Goal: Task Accomplishment & Management: Manage account settings

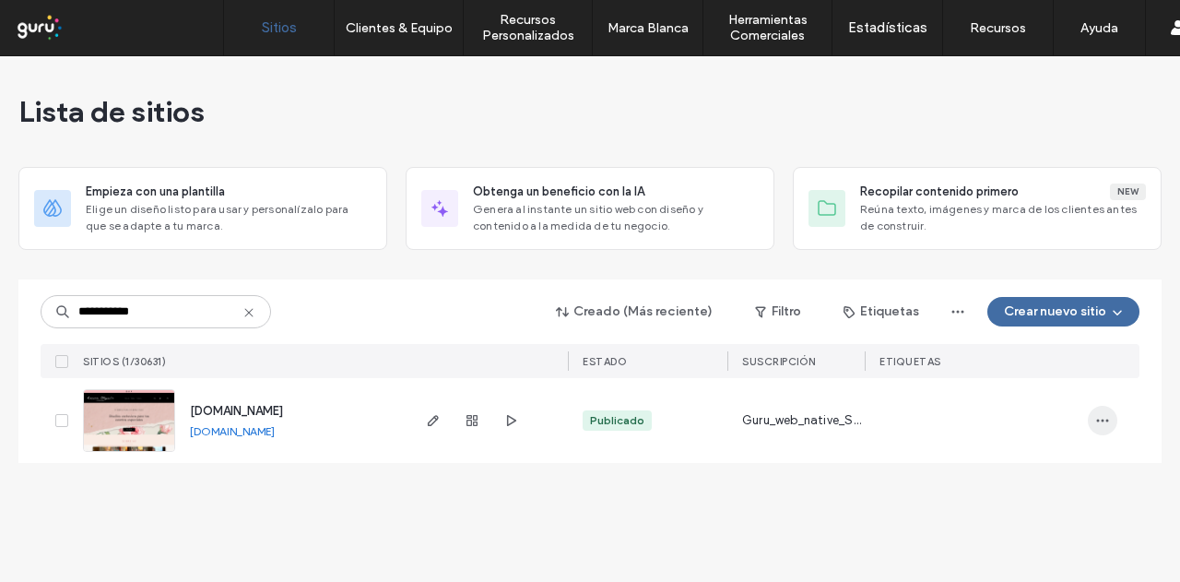
type input "**********"
click at [1103, 417] on icon "button" at bounding box center [1102, 420] width 15 height 15
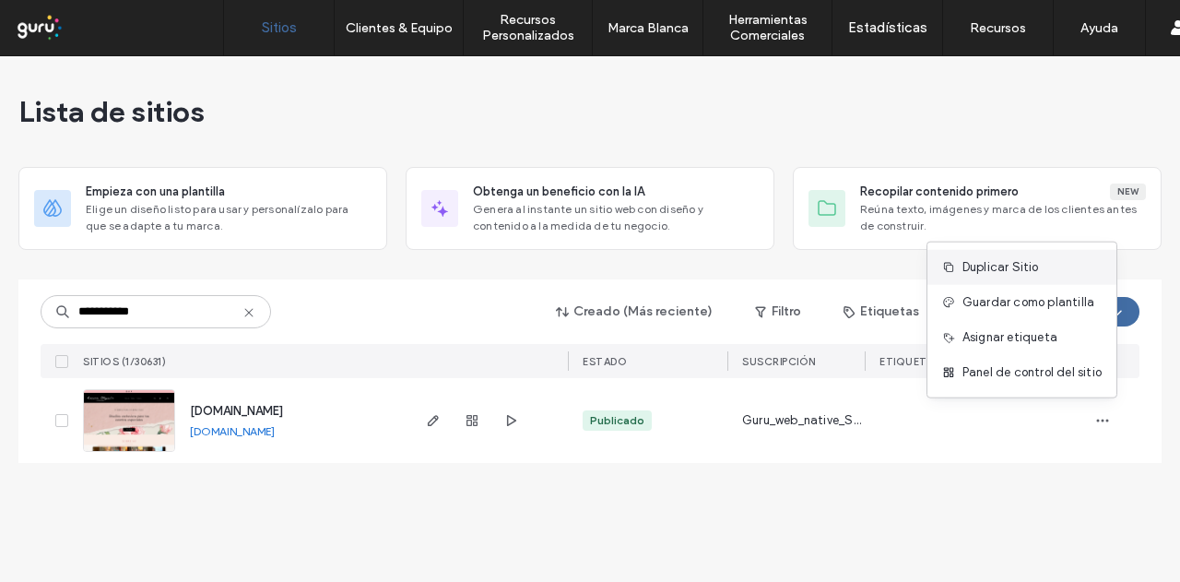
click at [987, 265] on span "Duplicar Sitio" at bounding box center [1001, 267] width 77 height 18
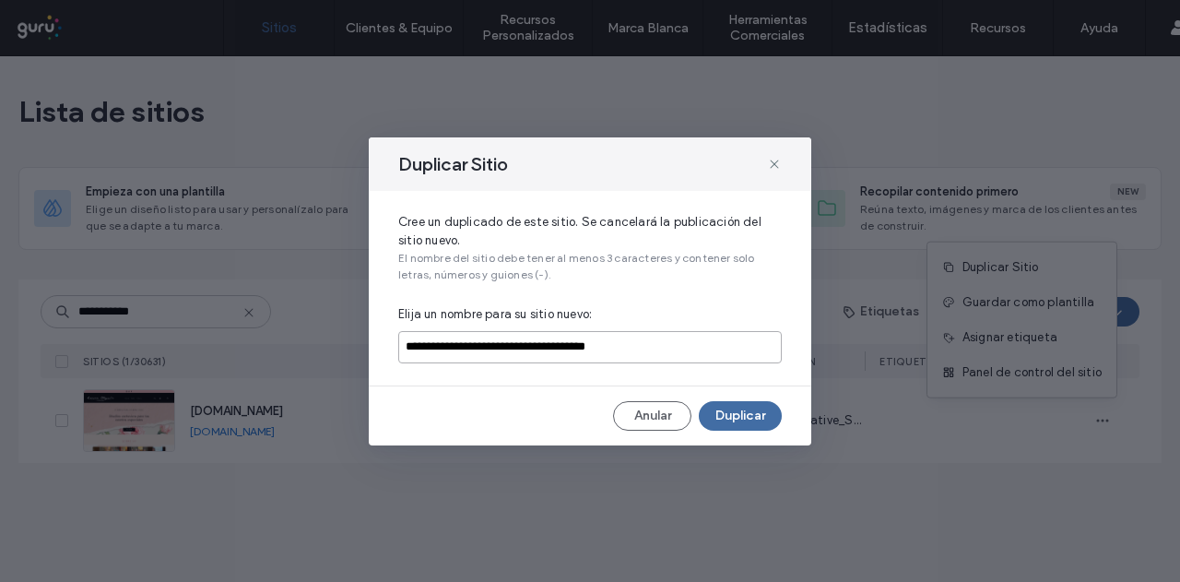
click at [434, 339] on input "**********" at bounding box center [590, 347] width 384 height 32
click at [434, 340] on input "**********" at bounding box center [590, 347] width 384 height 32
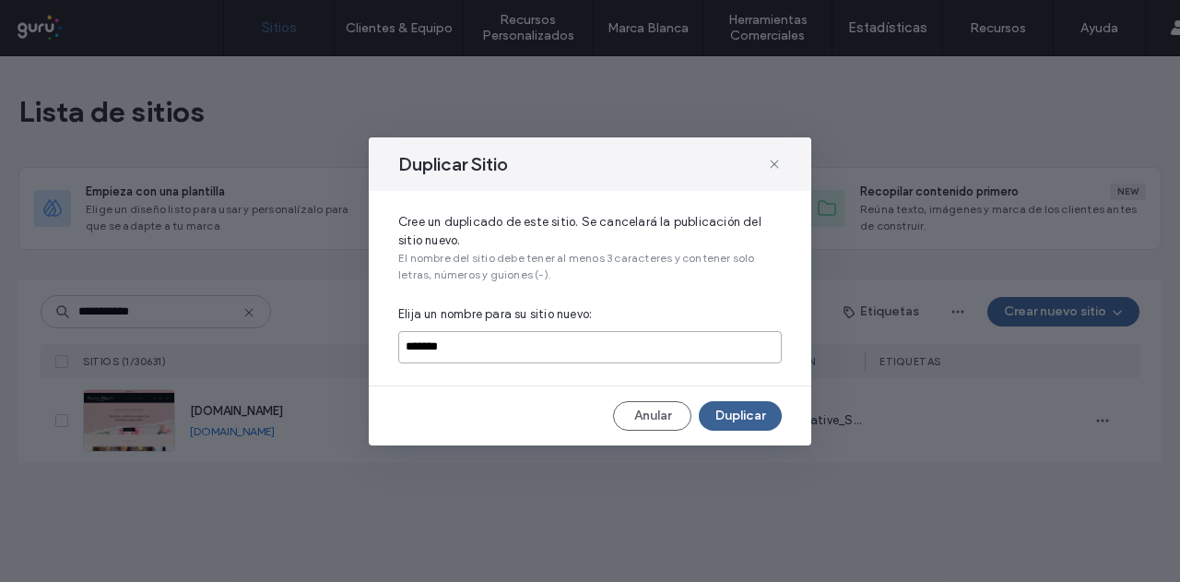
type input "*******"
click at [719, 411] on button "Duplicar" at bounding box center [740, 416] width 83 height 30
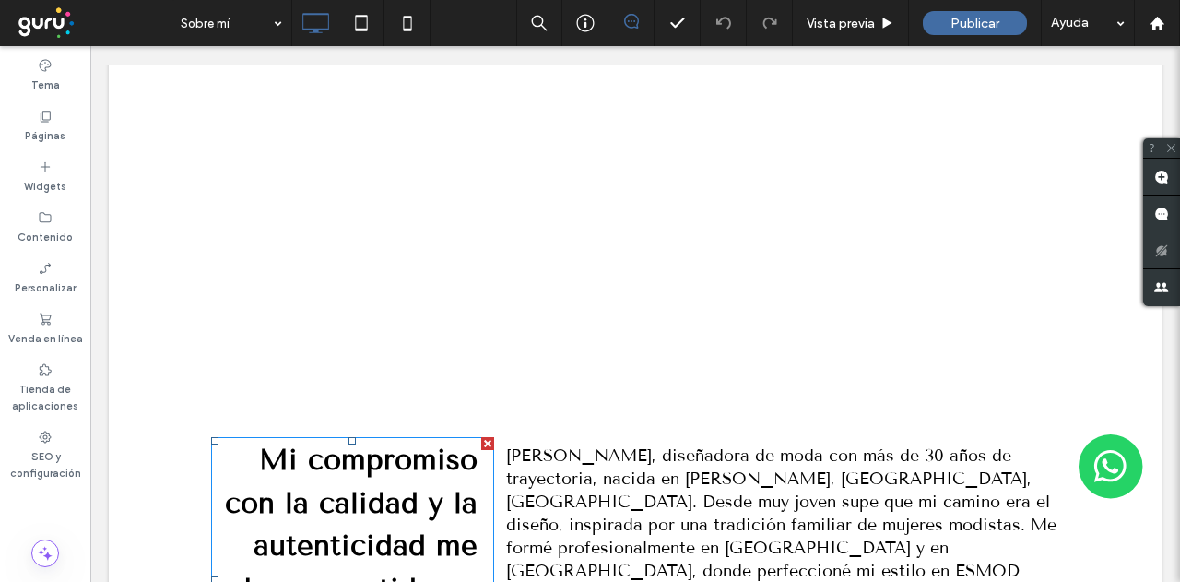
scroll to position [369, 0]
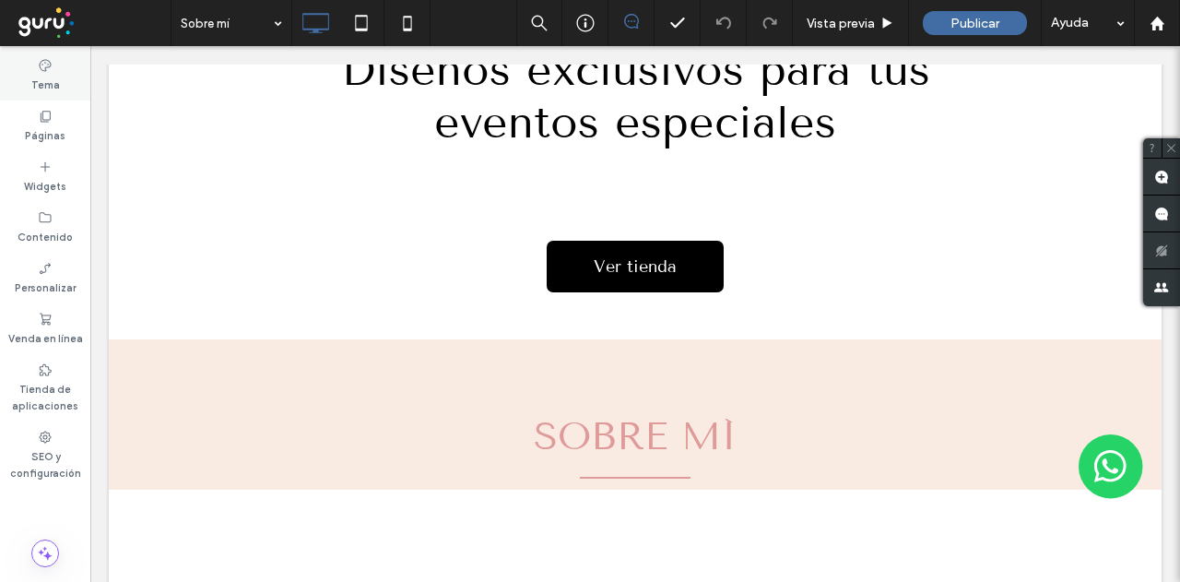
click at [46, 69] on icon at bounding box center [45, 65] width 15 height 15
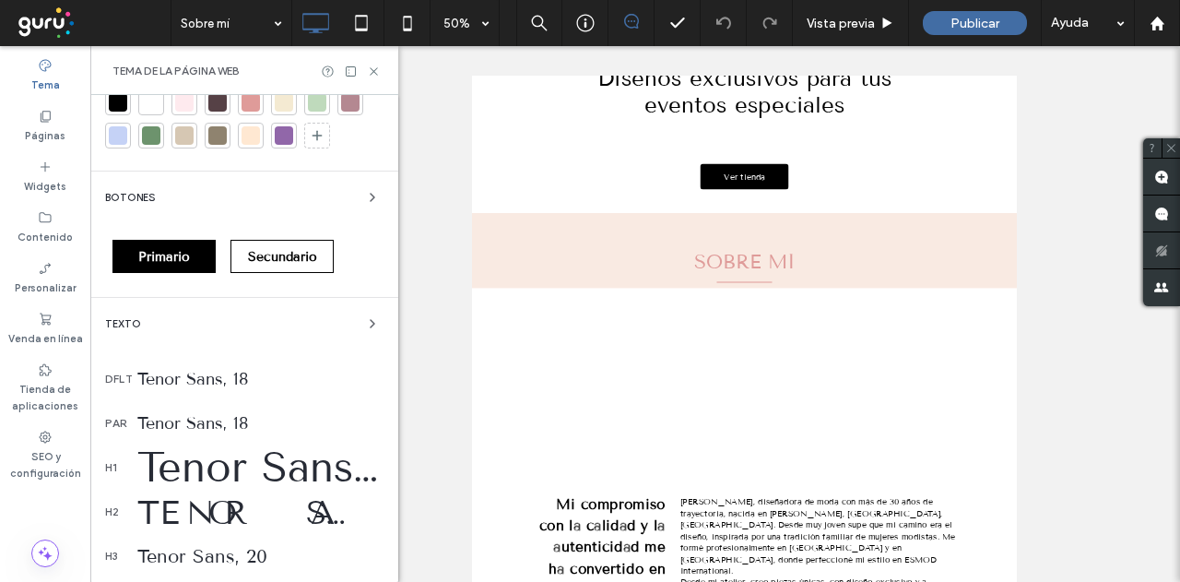
scroll to position [184, 0]
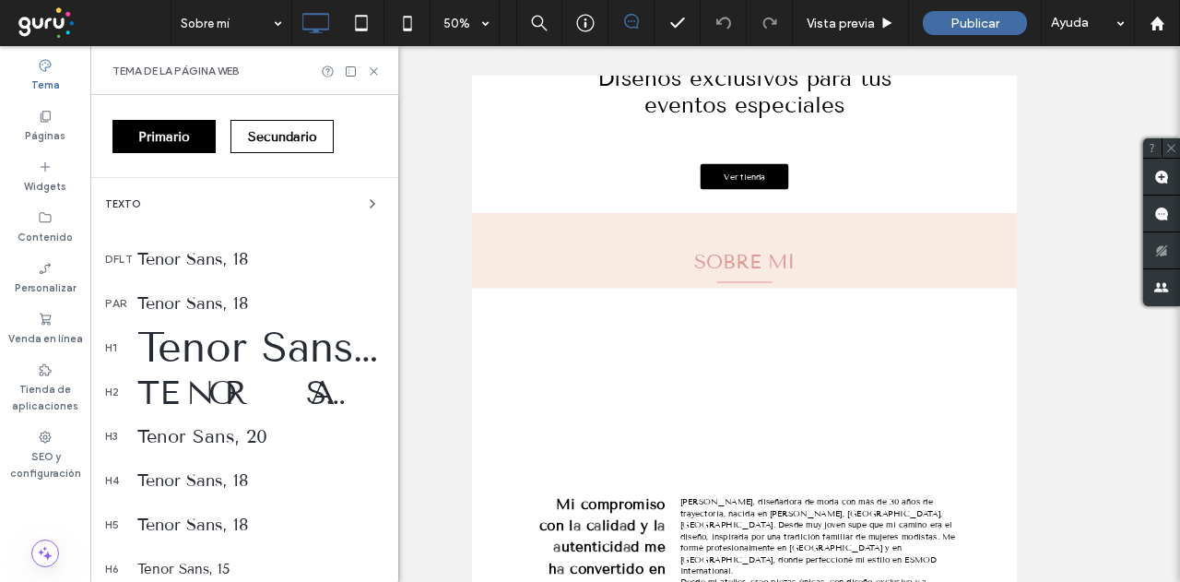
click at [203, 343] on div "Tenor Sans, 48" at bounding box center [260, 348] width 246 height 50
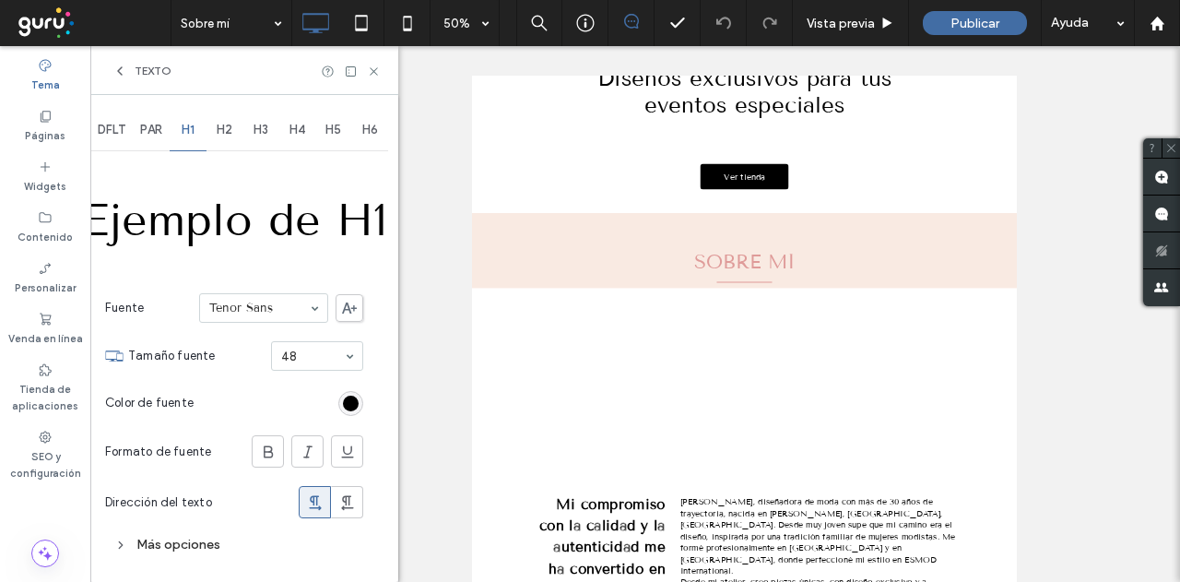
scroll to position [0, 0]
click at [233, 227] on h1 "Ejemplo de H1" at bounding box center [234, 219] width 305 height 55
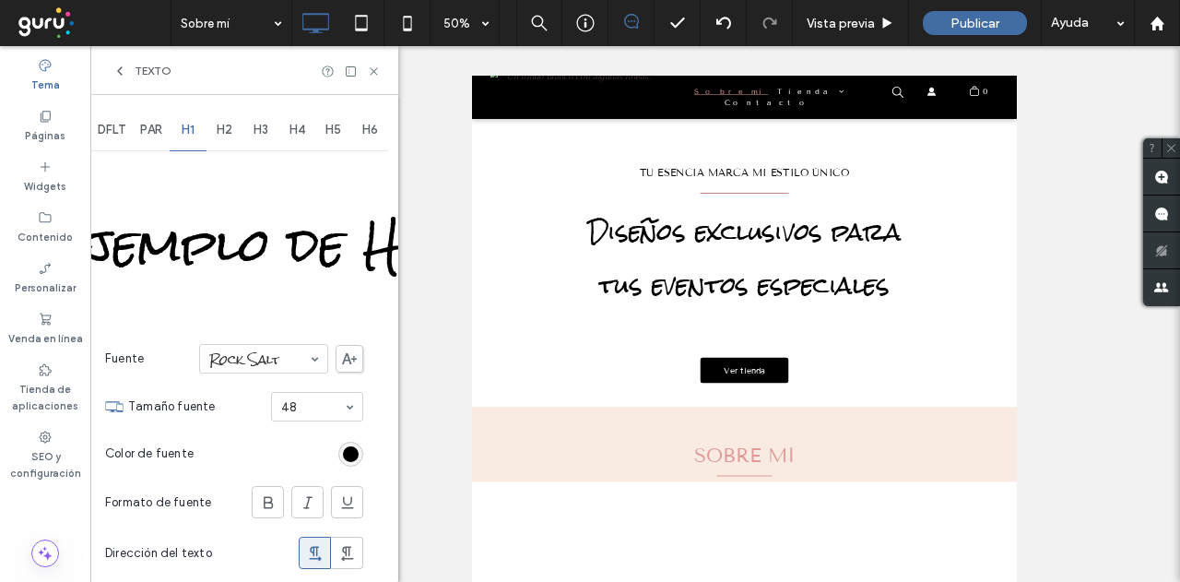
scroll to position [92, 0]
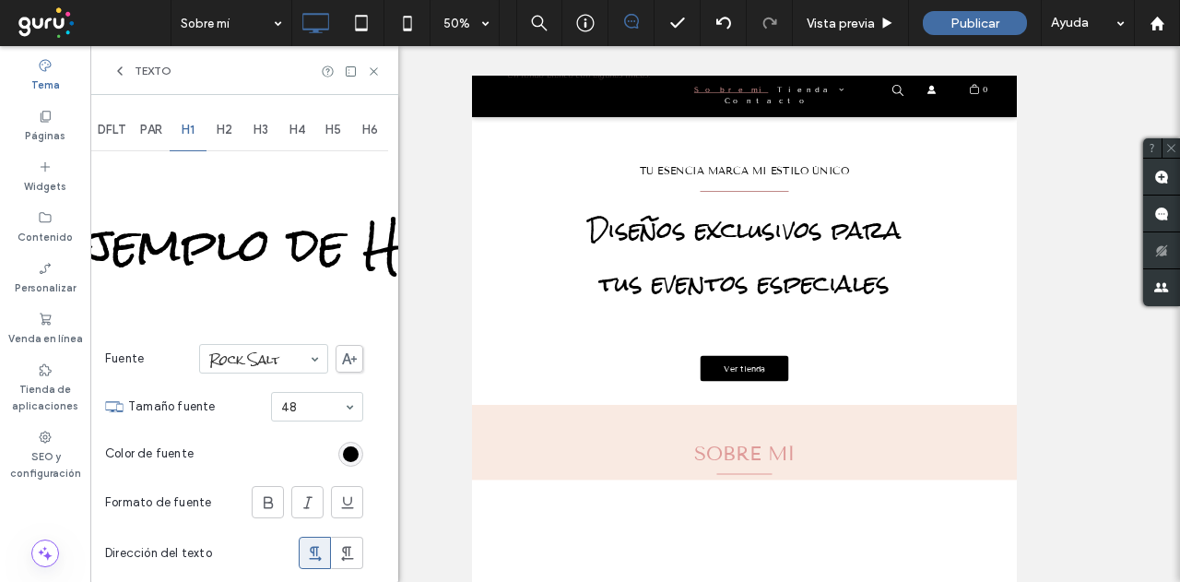
click at [232, 121] on div "H2" at bounding box center [225, 130] width 37 height 41
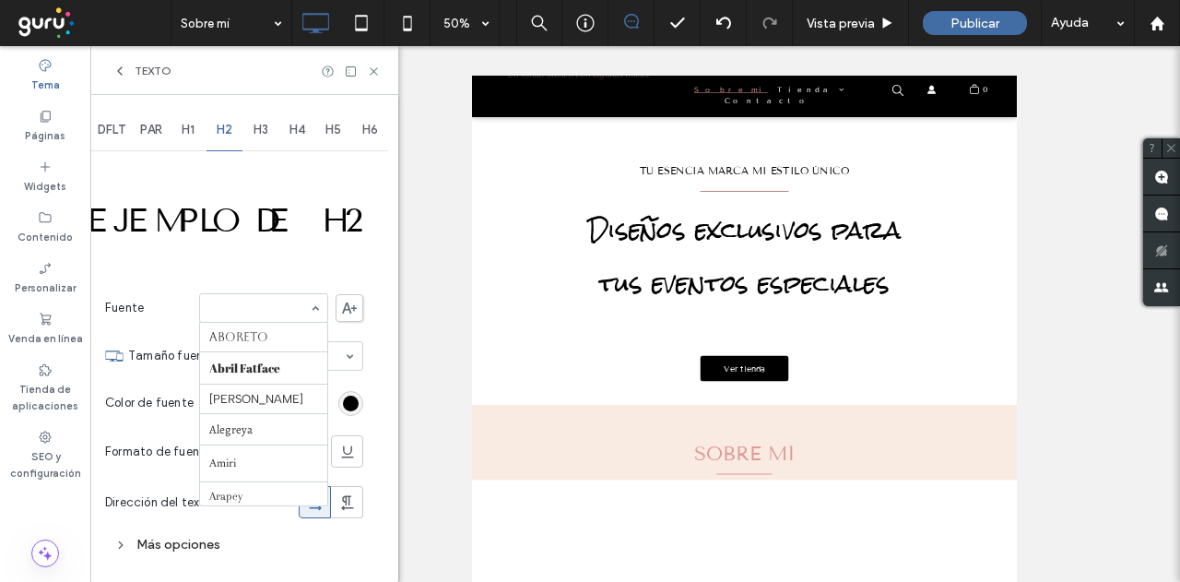
scroll to position [1802, 0]
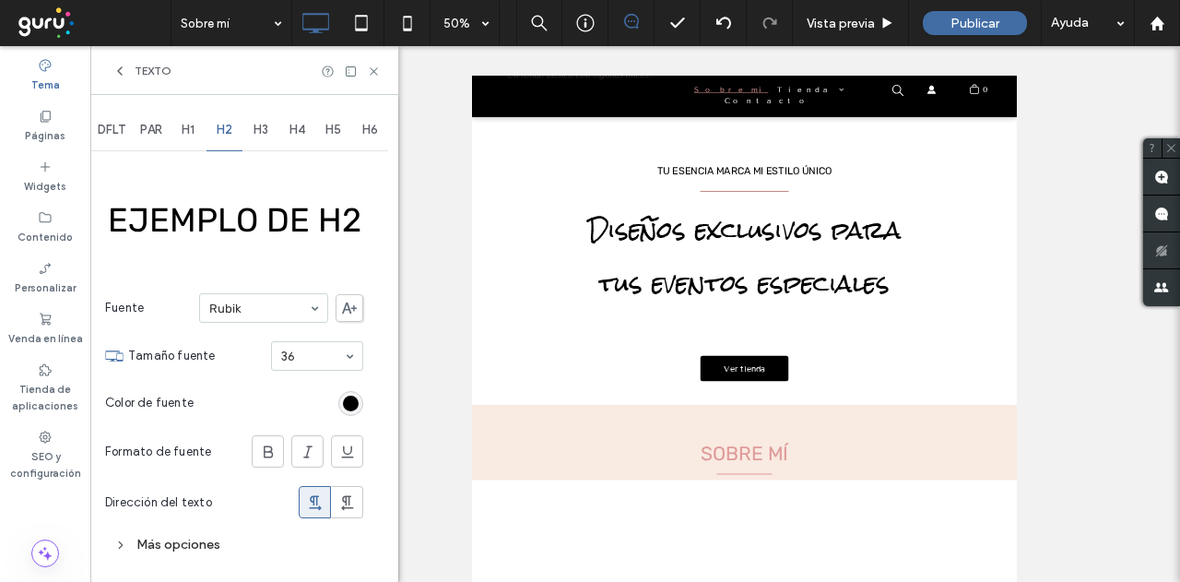
click at [172, 542] on div "Más opciones" at bounding box center [234, 544] width 258 height 25
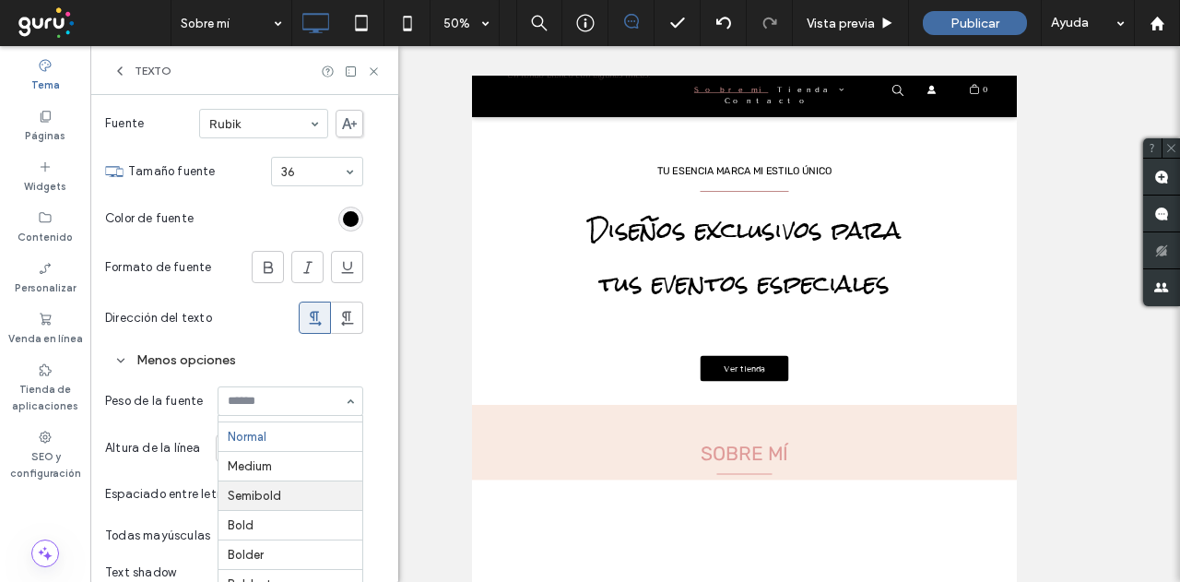
scroll to position [205, 0]
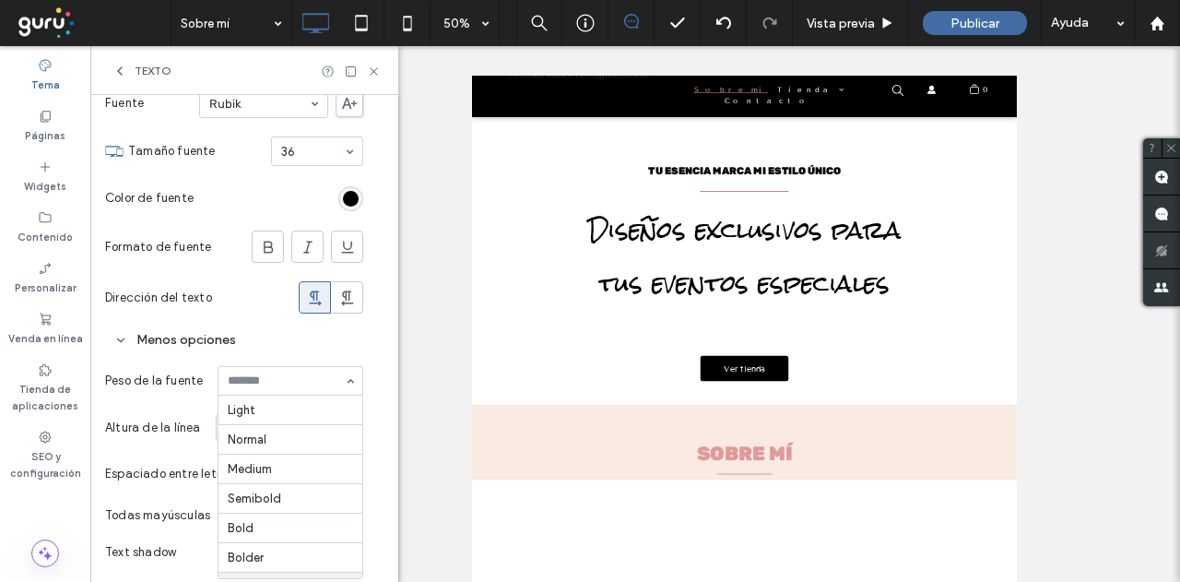
click at [297, 386] on div at bounding box center [291, 381] width 144 height 28
click at [347, 378] on div "Light Normal Medium Semibold Bold Bolder Boldest" at bounding box center [291, 381] width 146 height 30
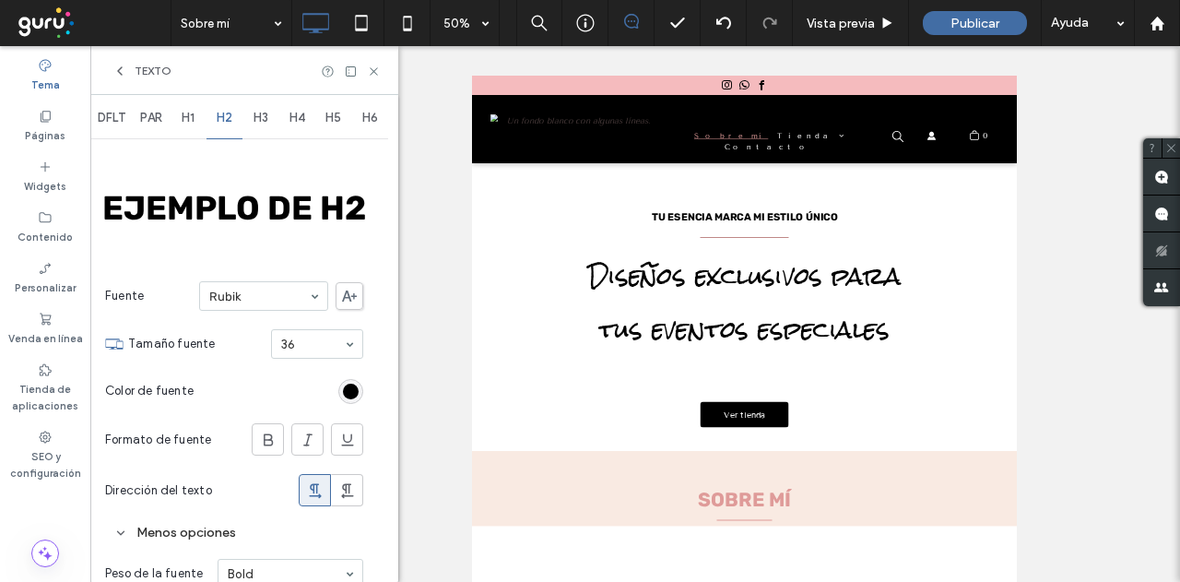
scroll to position [0, 0]
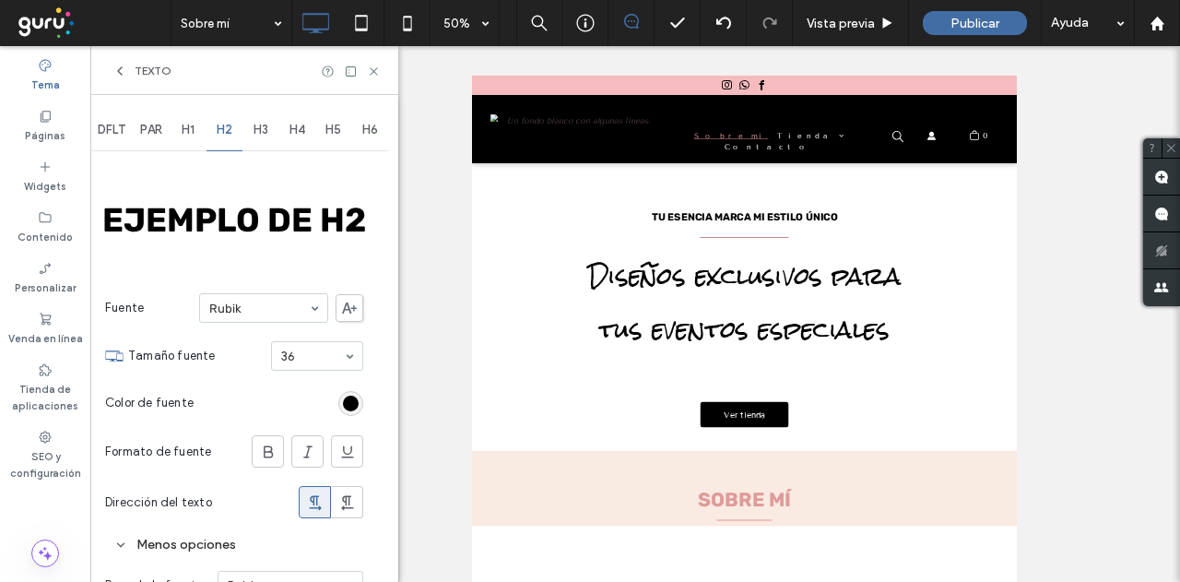
click at [45, 78] on label "Tema" at bounding box center [45, 83] width 29 height 20
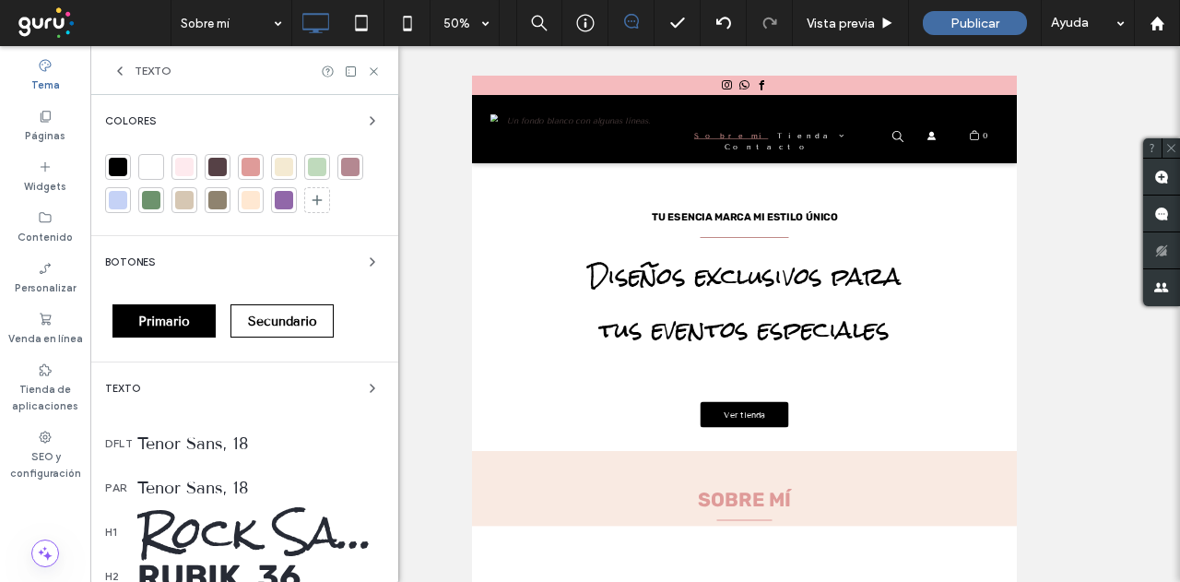
click at [352, 133] on div "Colores" at bounding box center [244, 165] width 278 height 111
click at [365, 117] on icon "button" at bounding box center [372, 120] width 15 height 15
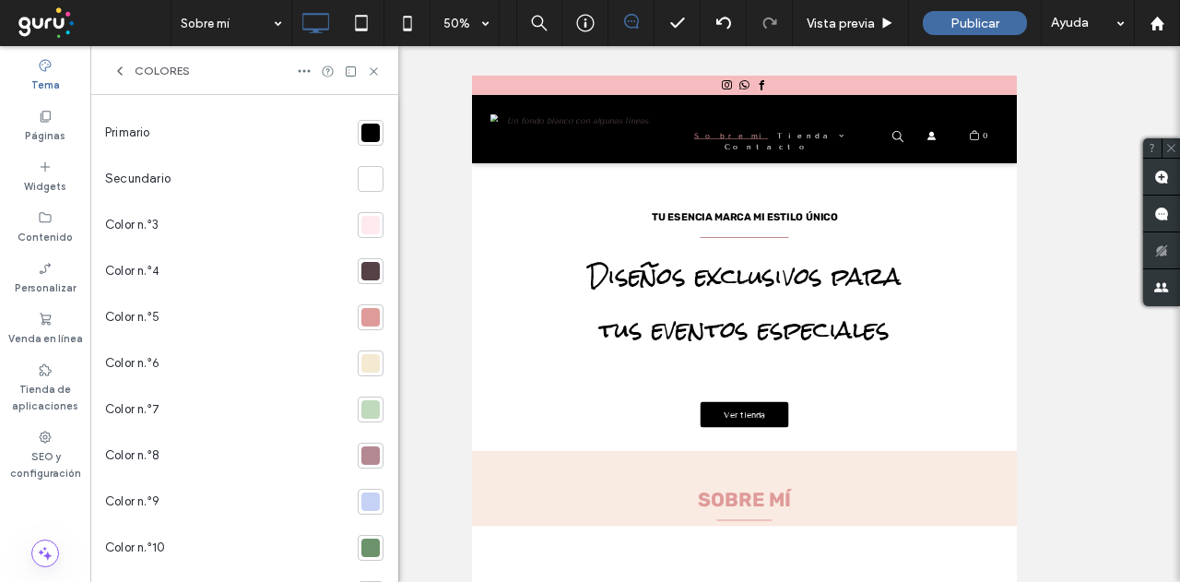
click at [361, 228] on div at bounding box center [370, 225] width 18 height 18
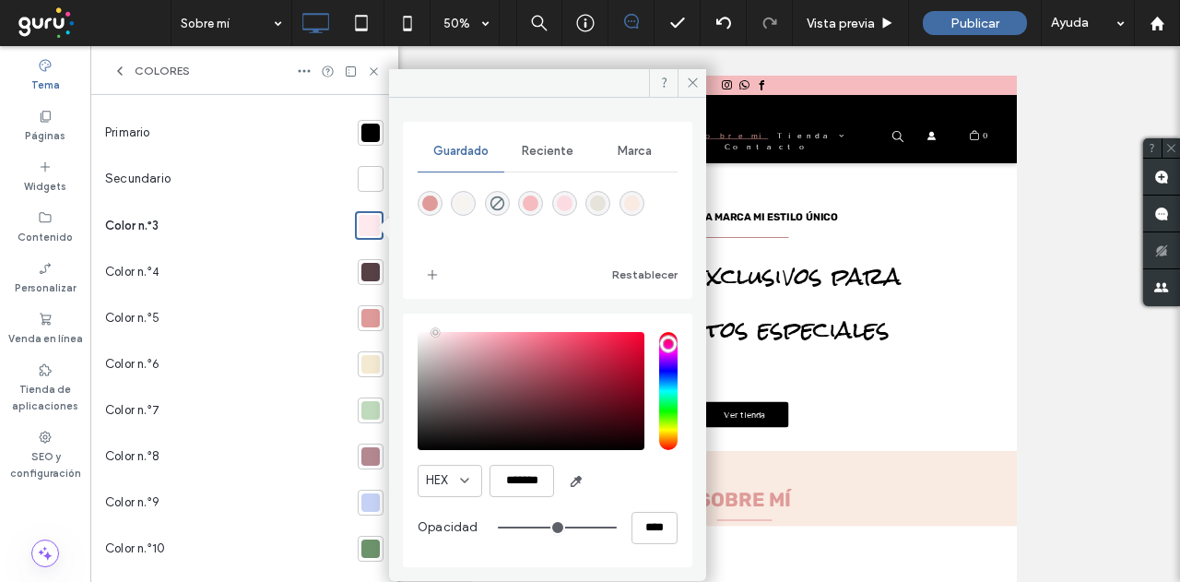
click at [444, 436] on div "saturation and value" at bounding box center [531, 391] width 227 height 118
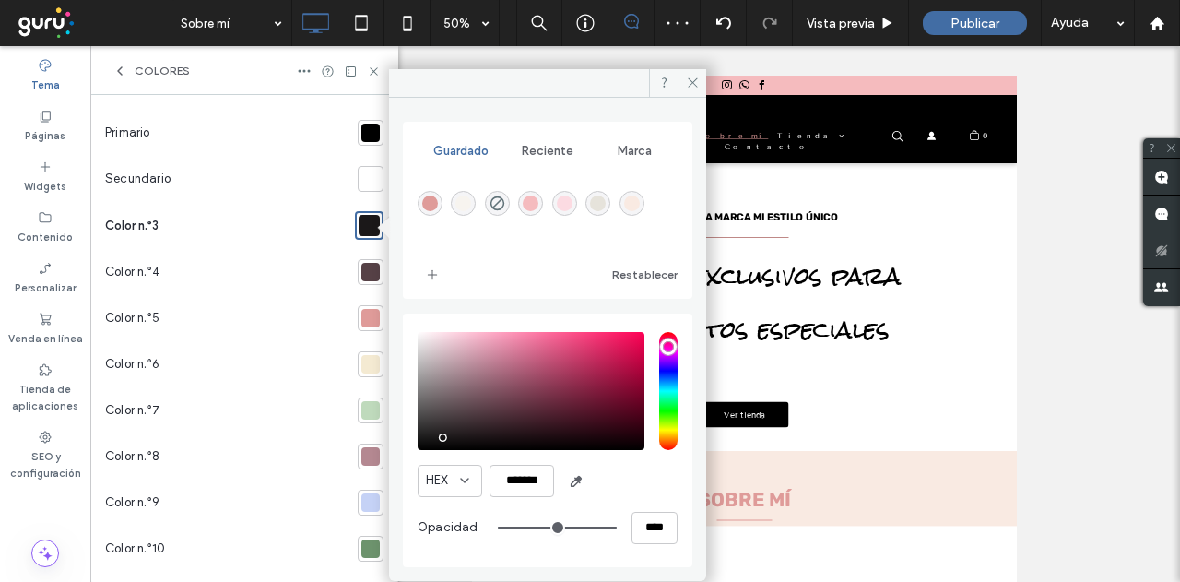
click at [454, 379] on div "saturation and value" at bounding box center [531, 391] width 227 height 118
click at [596, 196] on div "rgba(230,227,219,1)" at bounding box center [598, 203] width 16 height 16
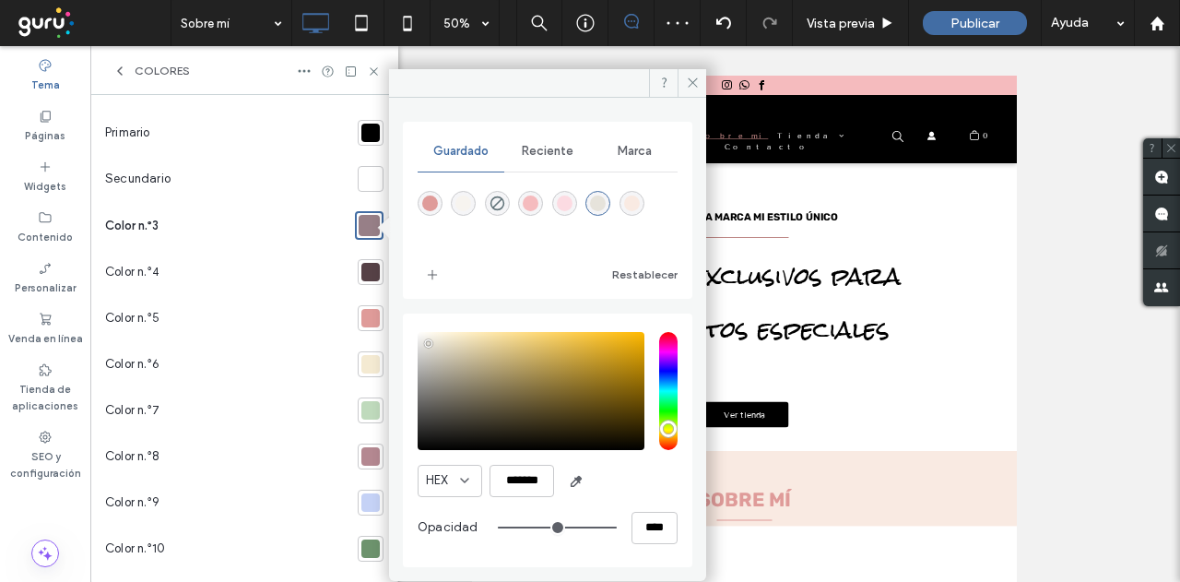
type input "*******"
click at [594, 198] on div "rgba(230,227,219,1)" at bounding box center [598, 203] width 16 height 16
click at [277, 285] on div "Color n.°4" at bounding box center [227, 272] width 245 height 46
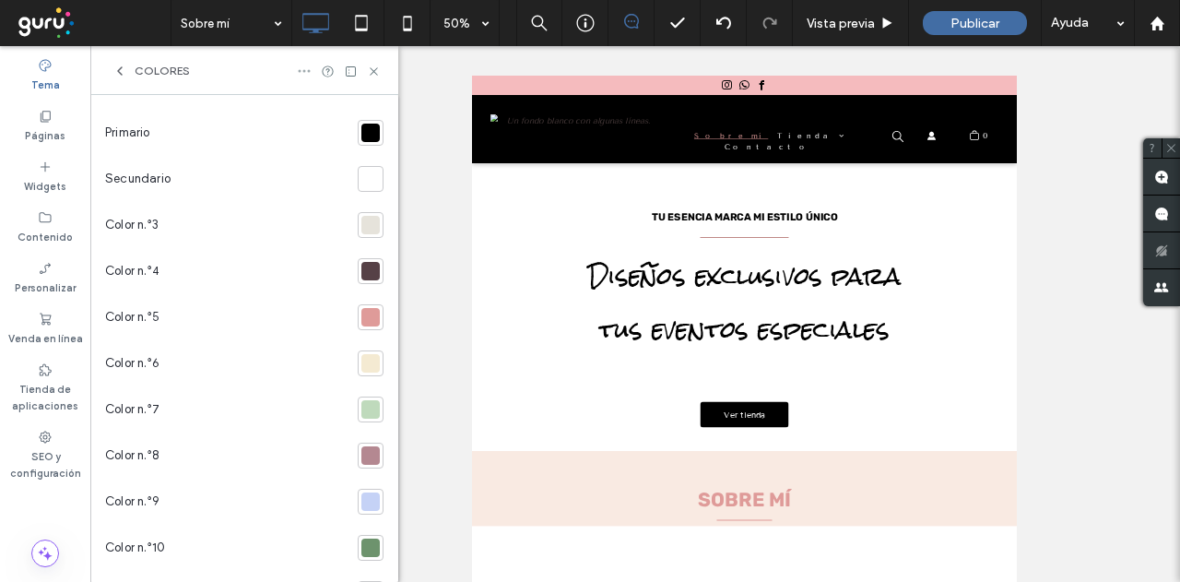
click at [299, 67] on icon at bounding box center [304, 71] width 15 height 15
click at [372, 110] on span "Eliminar colores del tema" at bounding box center [405, 111] width 141 height 18
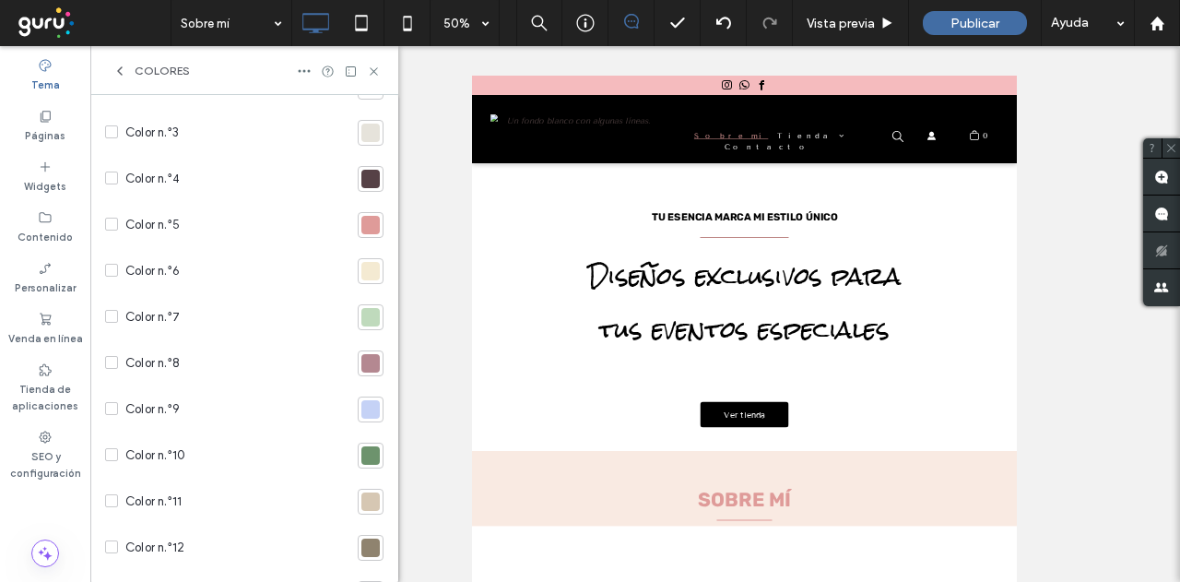
click at [112, 172] on span at bounding box center [111, 177] width 13 height 13
click at [111, 225] on icon at bounding box center [111, 224] width 6 height 6
click at [105, 278] on div "Color n.°6" at bounding box center [227, 271] width 245 height 46
click at [114, 270] on icon at bounding box center [111, 270] width 7 height 6
click at [112, 313] on icon at bounding box center [111, 316] width 7 height 6
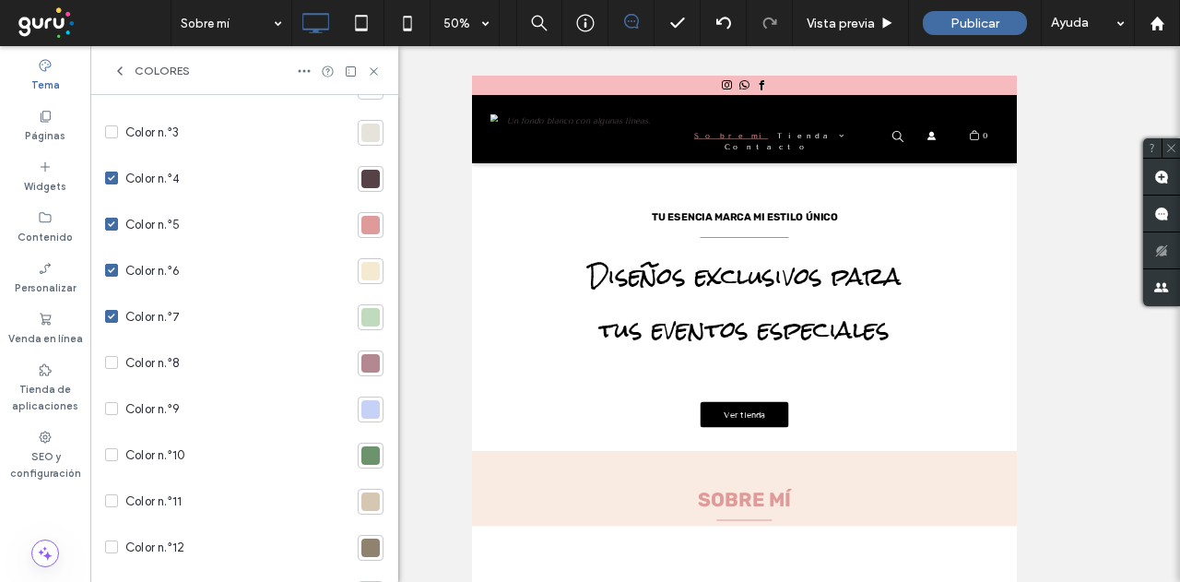
click at [108, 362] on icon at bounding box center [111, 363] width 7 height 6
click at [109, 325] on div "Color n.°9" at bounding box center [227, 317] width 245 height 46
click at [109, 314] on icon at bounding box center [111, 316] width 7 height 6
click at [110, 362] on icon at bounding box center [111, 363] width 7 height 6
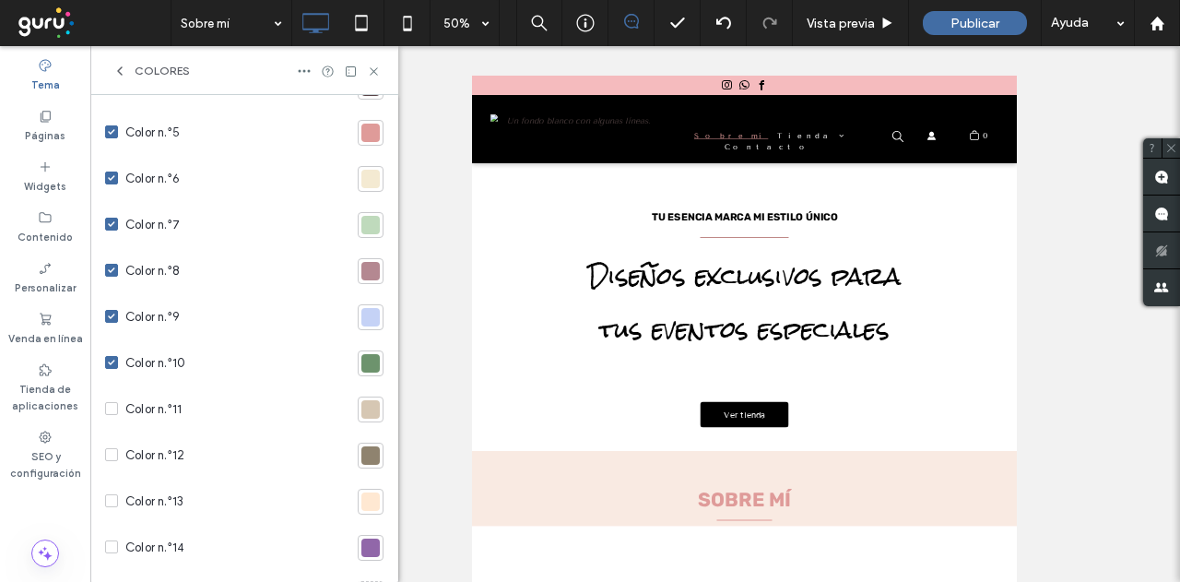
click at [105, 414] on span at bounding box center [111, 408] width 13 height 13
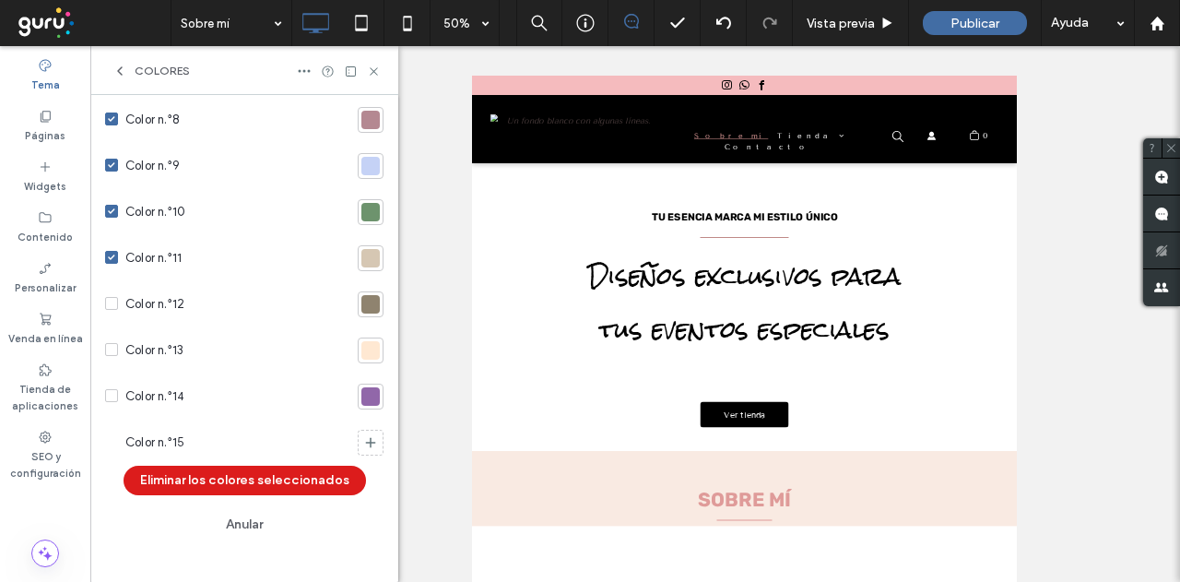
scroll to position [351, 0]
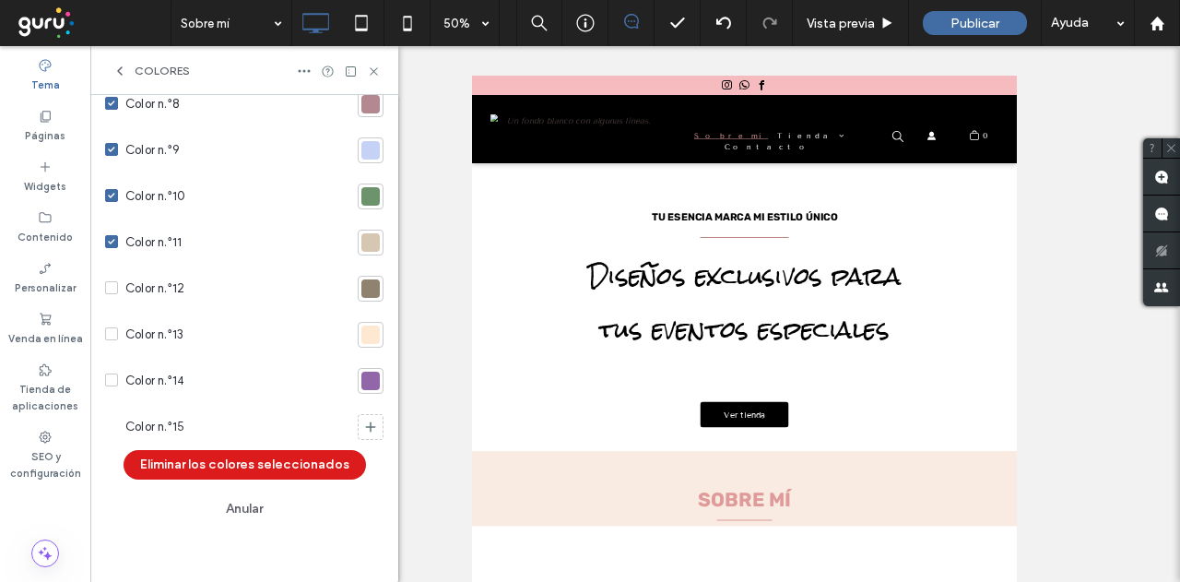
drag, startPoint x: 109, startPoint y: 283, endPoint x: 132, endPoint y: 314, distance: 38.9
click at [110, 283] on span at bounding box center [111, 287] width 13 height 13
click at [112, 339] on div "Color n.°13" at bounding box center [227, 335] width 245 height 46
click at [105, 337] on span at bounding box center [111, 333] width 13 height 13
click at [222, 465] on button "Eliminar los colores seleccionados" at bounding box center [245, 465] width 242 height 30
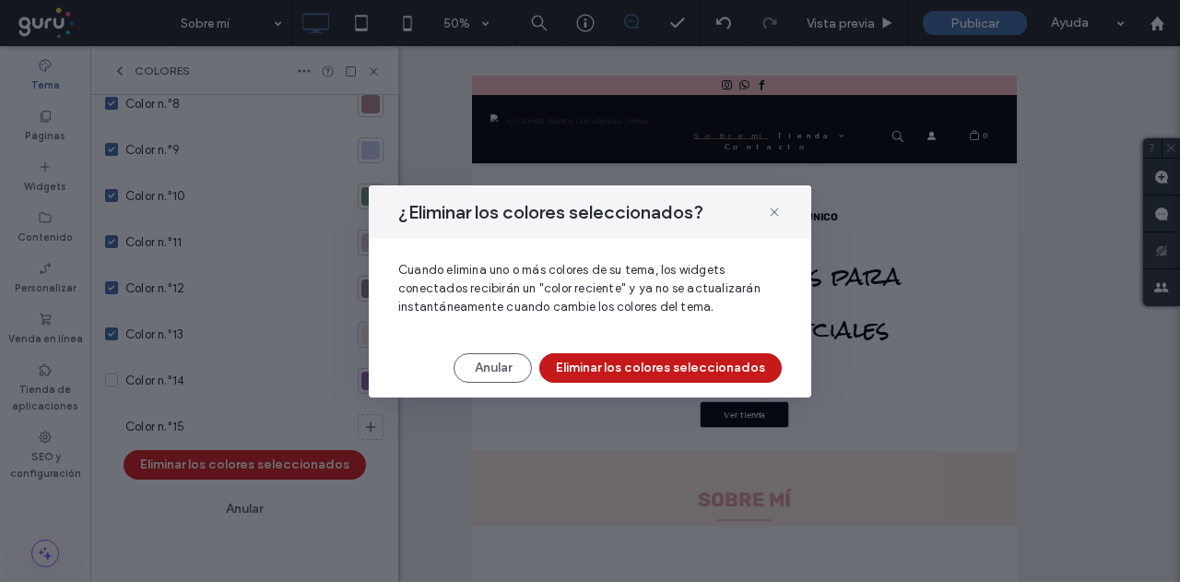
drag, startPoint x: 644, startPoint y: 369, endPoint x: 607, endPoint y: 375, distance: 37.4
click at [642, 369] on button "Eliminar los colores seleccionados" at bounding box center [660, 368] width 242 height 30
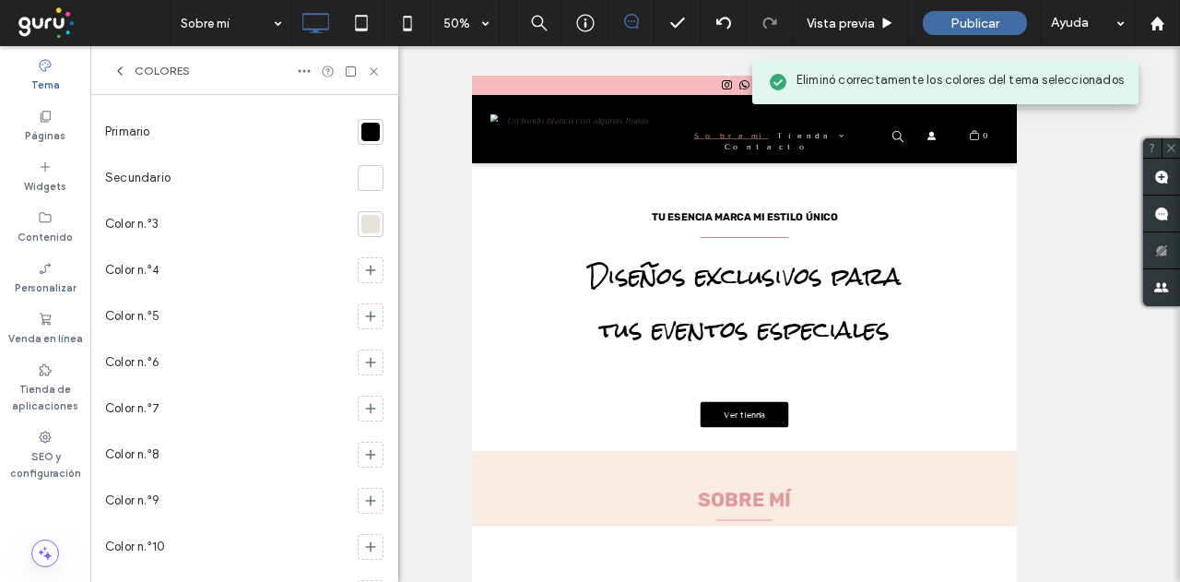
scroll to position [0, 0]
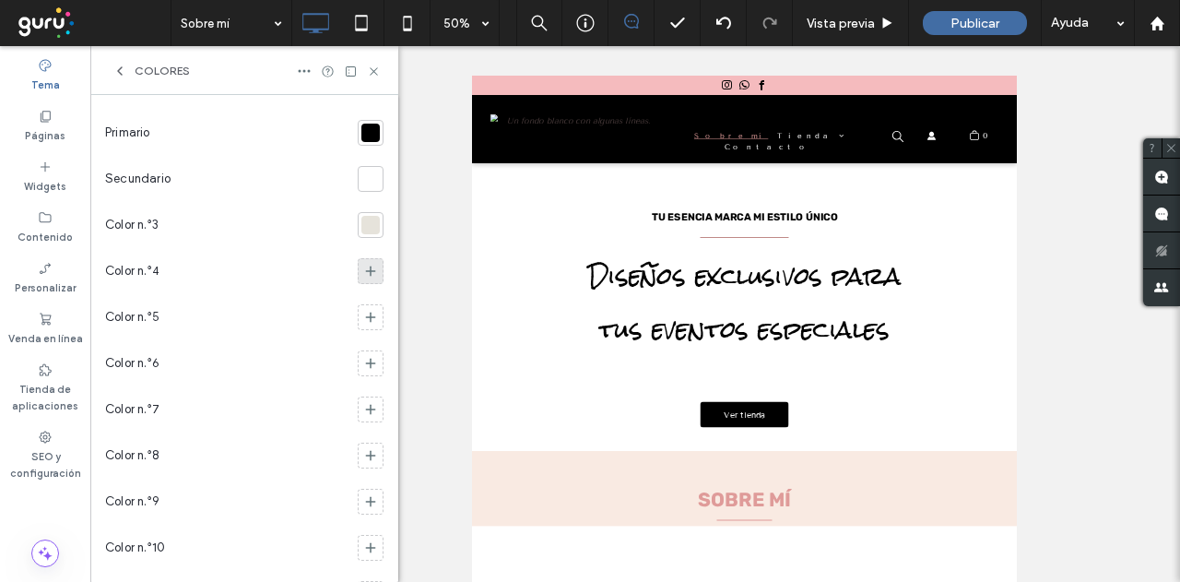
click at [363, 266] on icon at bounding box center [370, 271] width 15 height 15
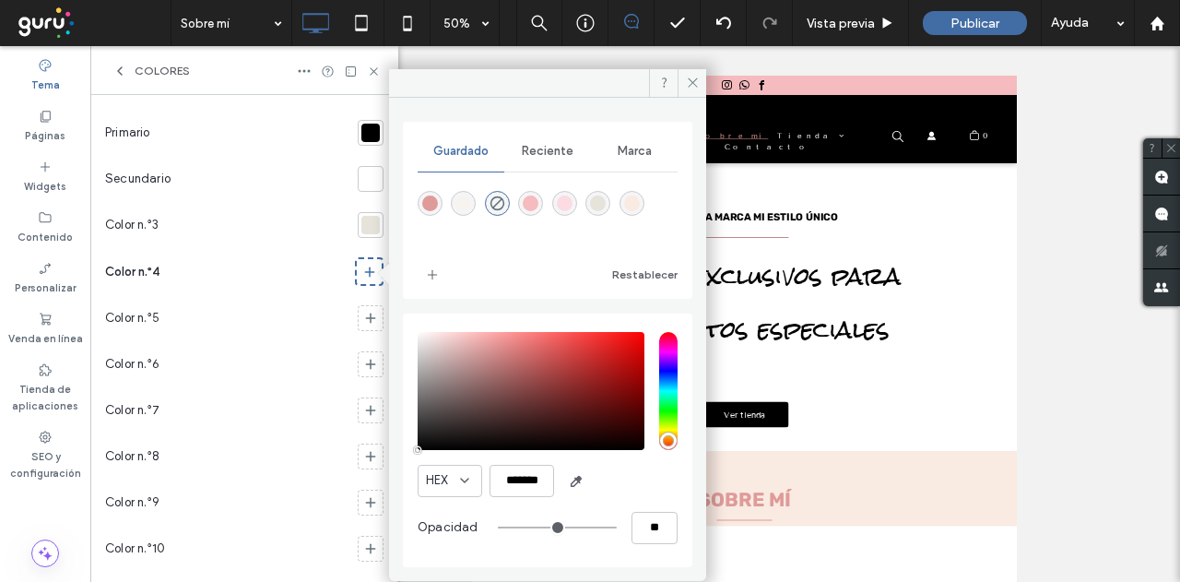
click at [551, 150] on span "Reciente" at bounding box center [548, 151] width 52 height 15
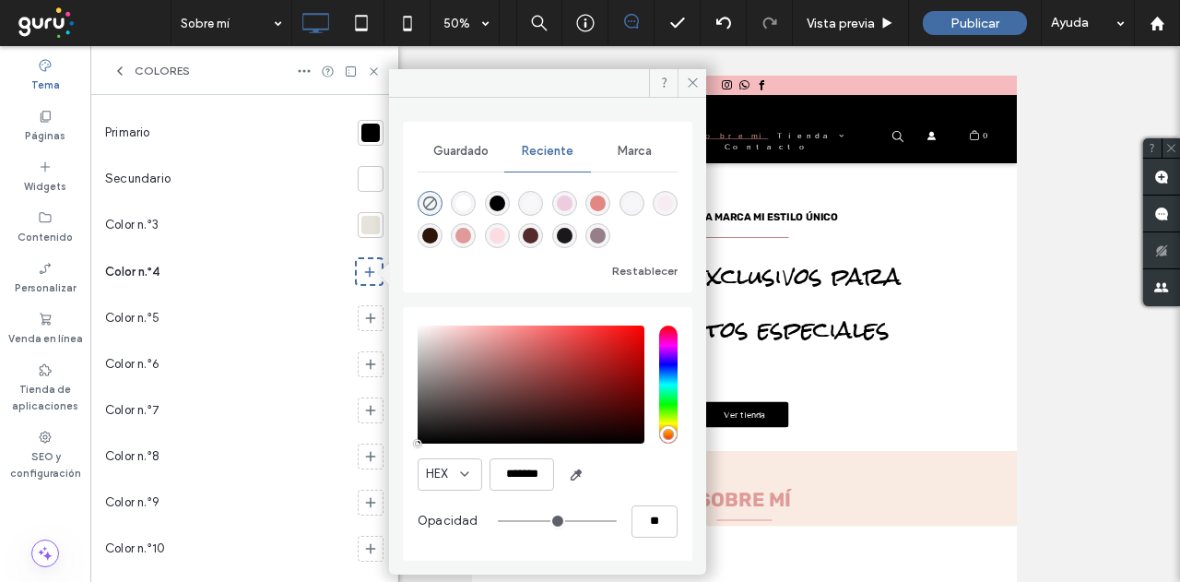
click at [649, 150] on span "Marca" at bounding box center [635, 151] width 34 height 15
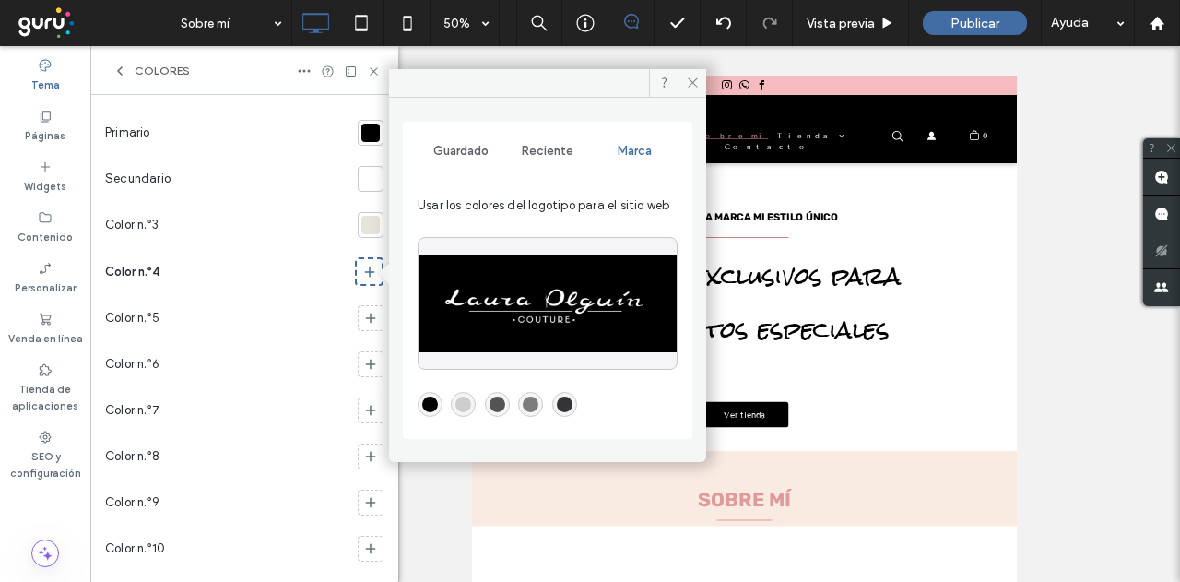
click at [545, 151] on span "Reciente" at bounding box center [548, 151] width 52 height 15
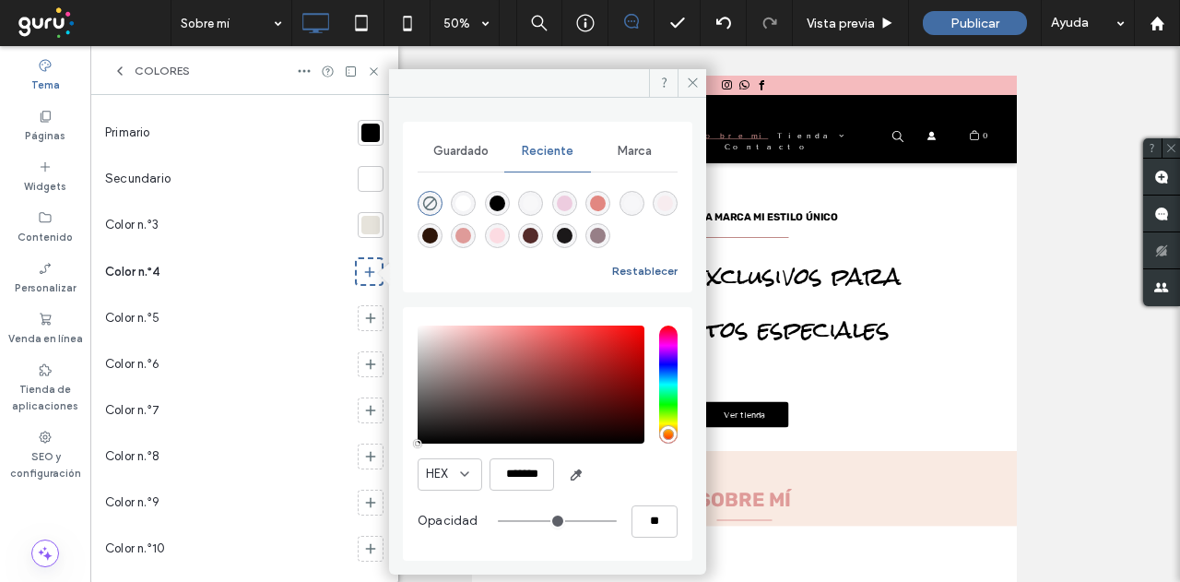
click at [646, 271] on button "Restablecer" at bounding box center [644, 271] width 65 height 22
click at [443, 150] on span "Guardado" at bounding box center [460, 151] width 55 height 15
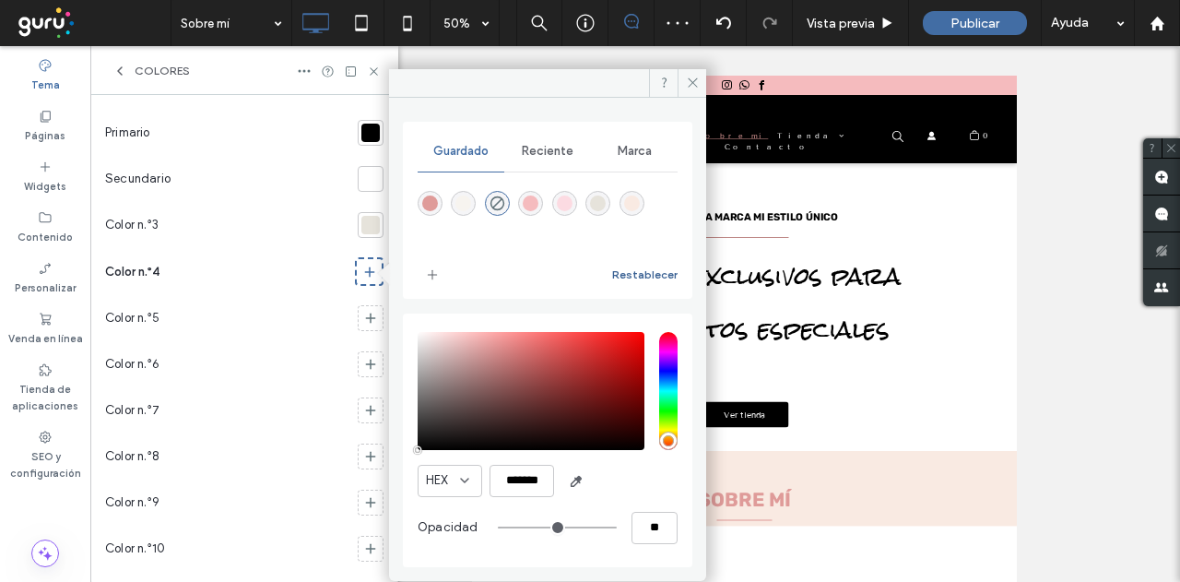
click at [648, 270] on button "Restablecer" at bounding box center [644, 275] width 65 height 22
drag, startPoint x: 690, startPoint y: 77, endPoint x: 445, endPoint y: 3, distance: 255.5
click at [690, 77] on icon at bounding box center [693, 83] width 14 height 14
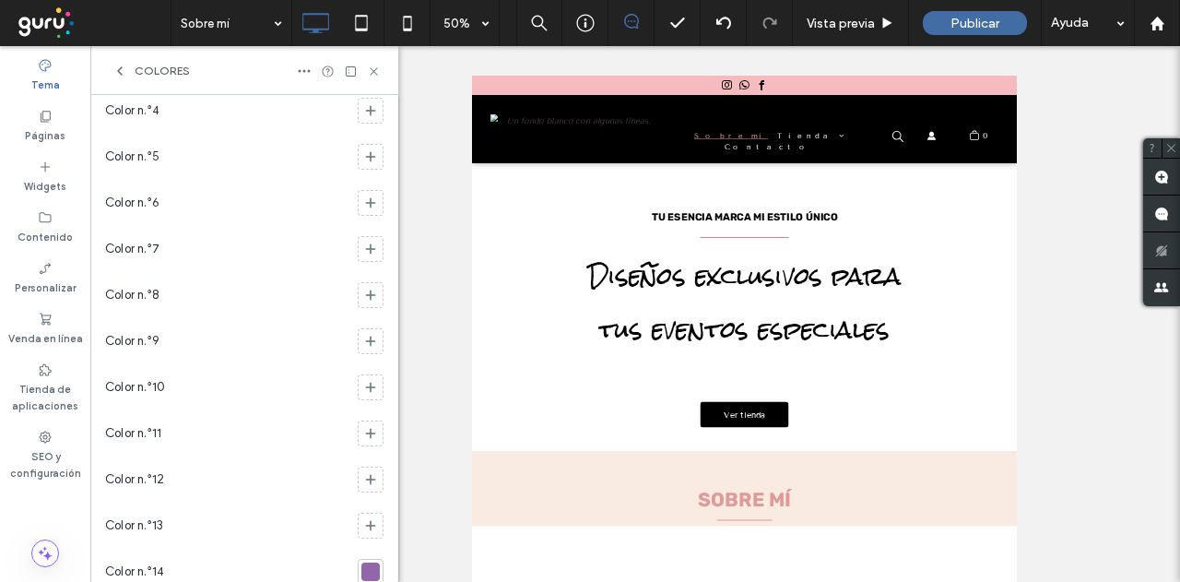
scroll to position [184, 0]
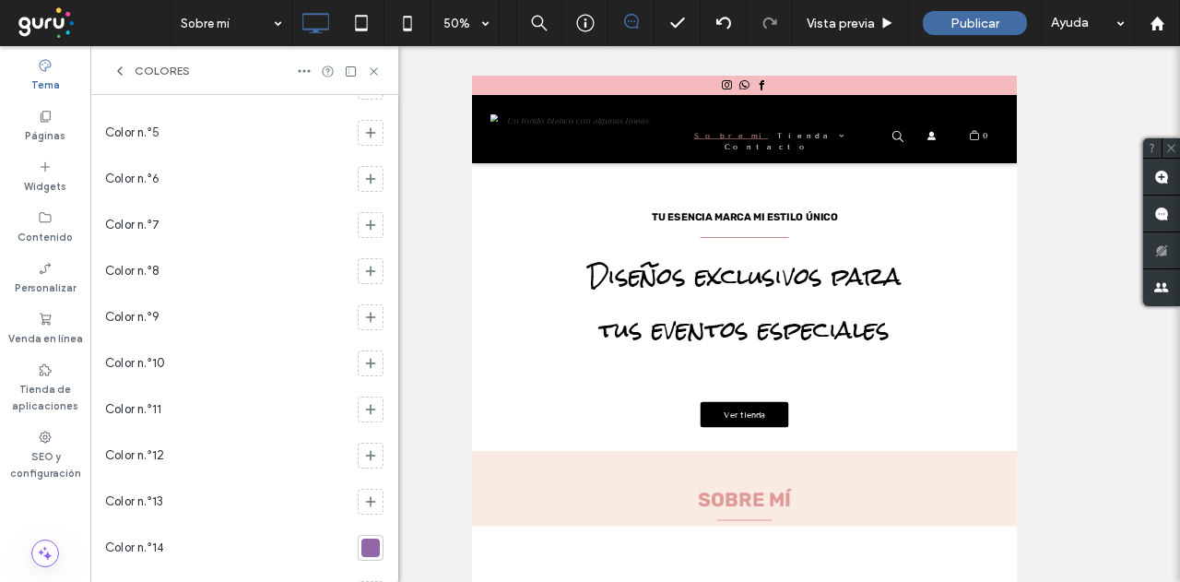
click at [365, 545] on div at bounding box center [370, 547] width 18 height 18
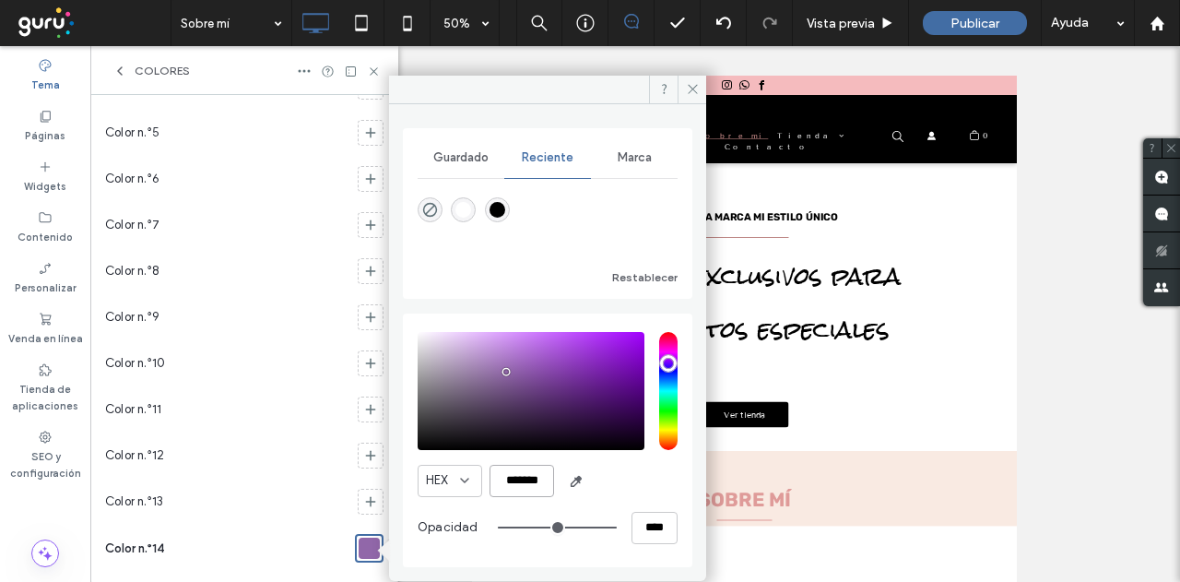
click at [538, 479] on input "*******" at bounding box center [522, 481] width 65 height 32
click at [273, 198] on div "Color n.°6" at bounding box center [227, 179] width 245 height 46
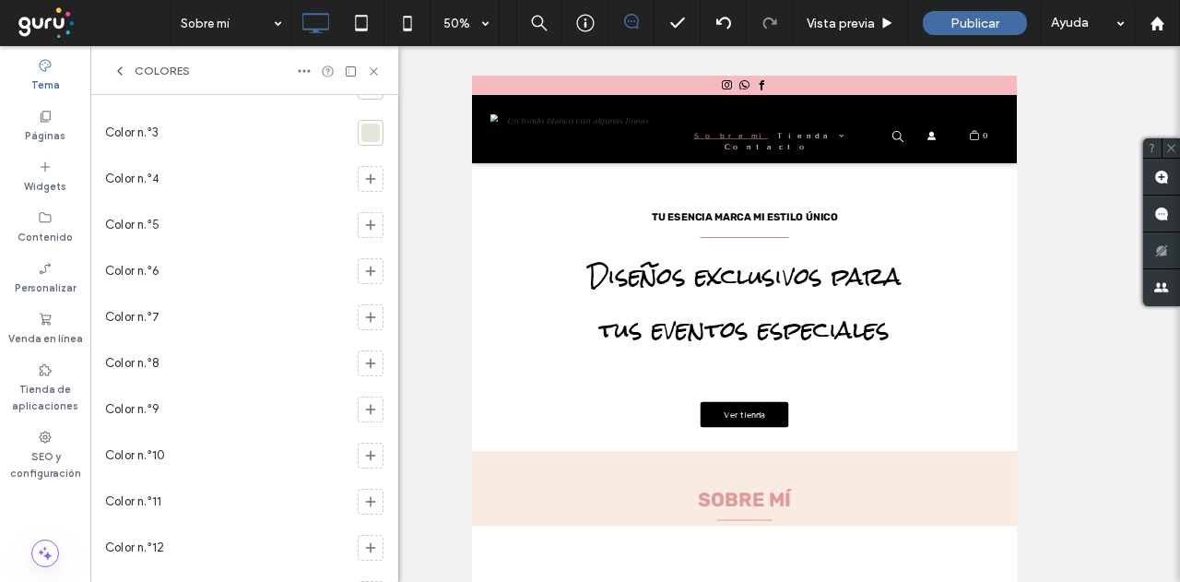
scroll to position [0, 0]
click at [363, 269] on icon at bounding box center [370, 271] width 15 height 15
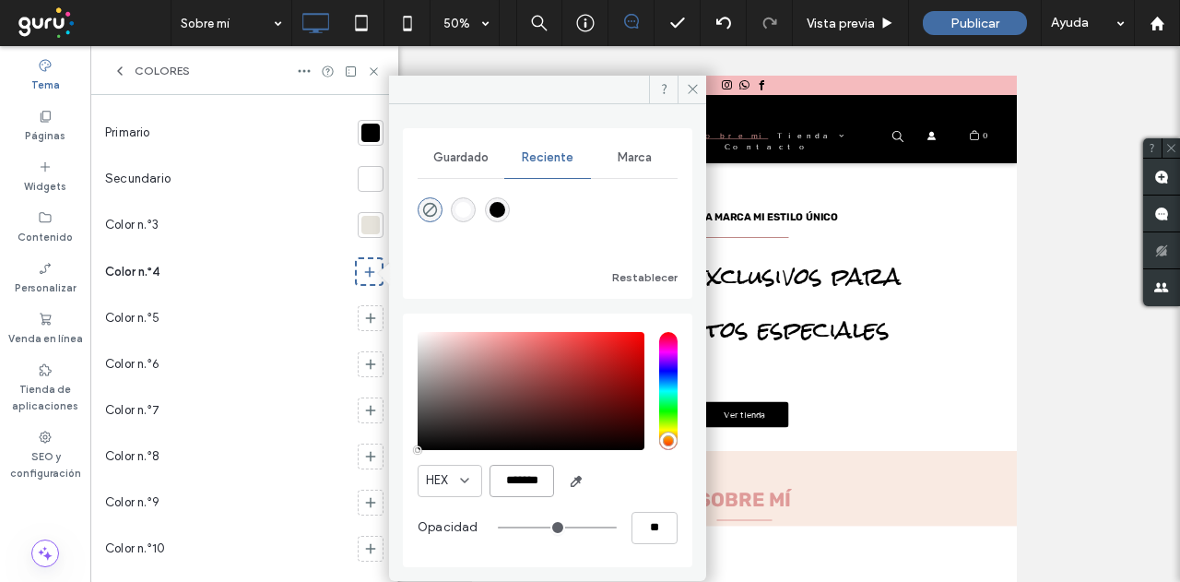
click at [524, 471] on input "*******" at bounding box center [522, 481] width 65 height 32
click at [524, 474] on input "*******" at bounding box center [522, 481] width 65 height 32
click at [522, 479] on input "*******" at bounding box center [522, 481] width 65 height 32
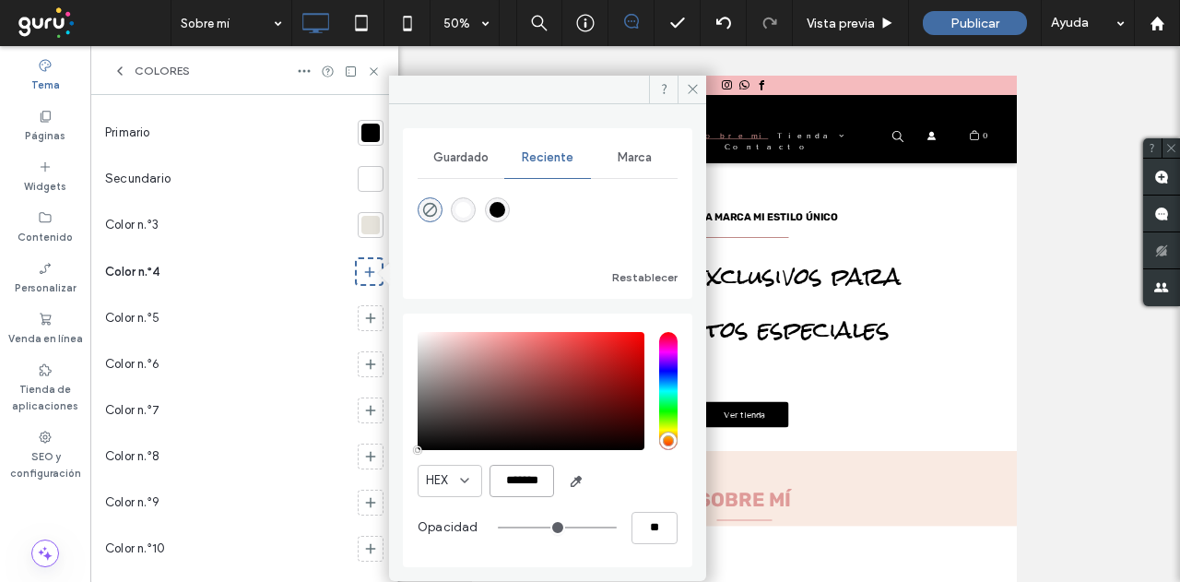
click at [522, 479] on input "*******" at bounding box center [522, 481] width 65 height 32
paste input "color picker textbox"
type input "*******"
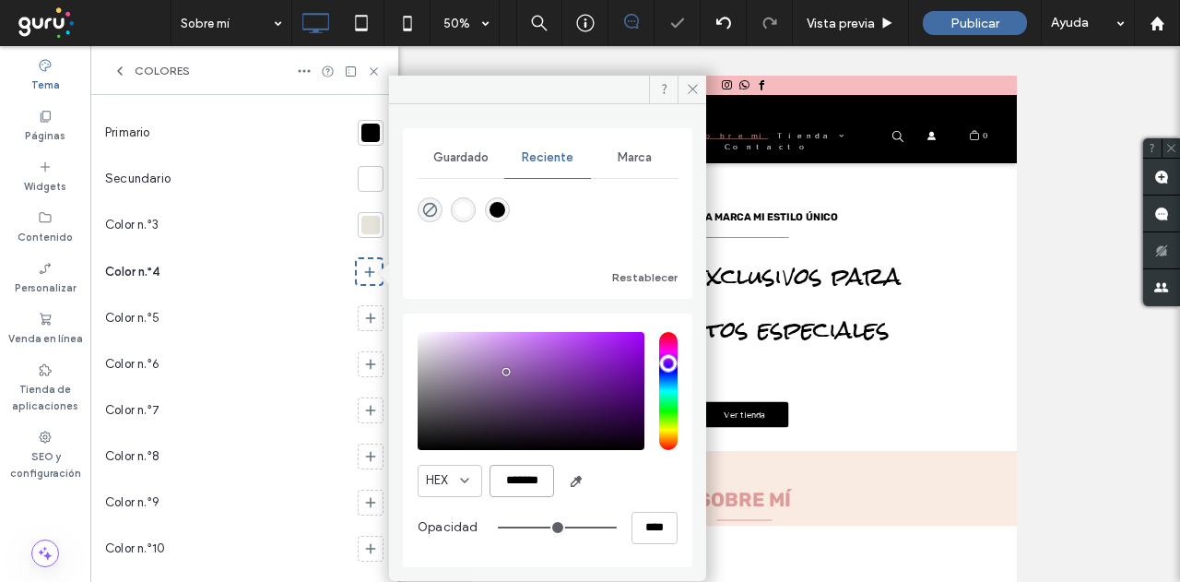
type input "***"
type input "****"
type input "*******"
click at [285, 184] on div "Secundario" at bounding box center [227, 179] width 245 height 46
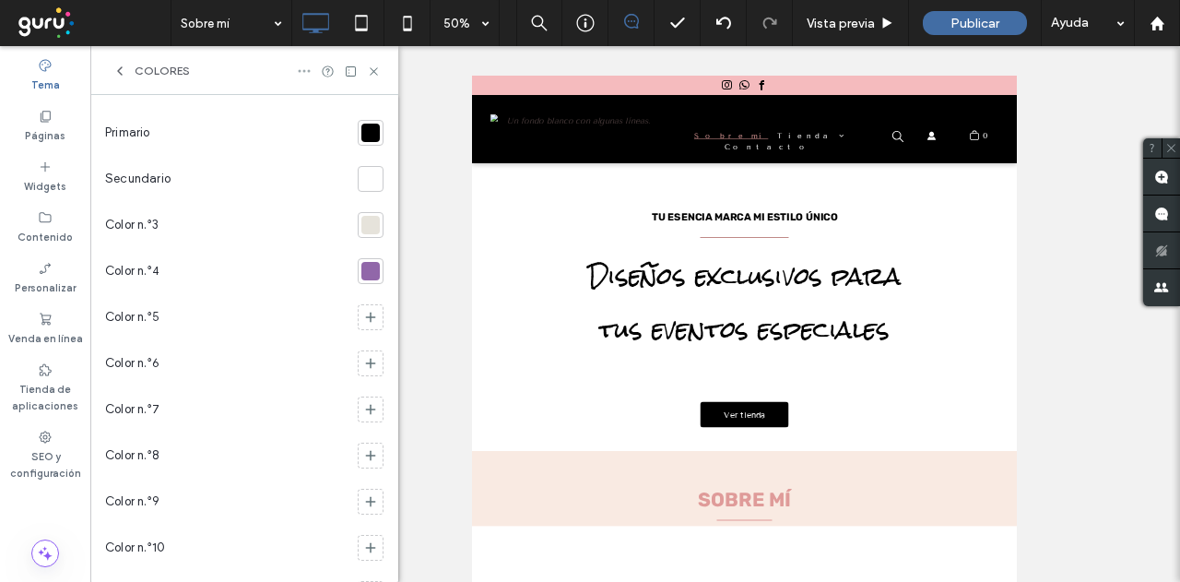
click at [301, 71] on use at bounding box center [305, 71] width 12 height 3
click at [375, 118] on span "Eliminar colores del tema" at bounding box center [405, 111] width 141 height 18
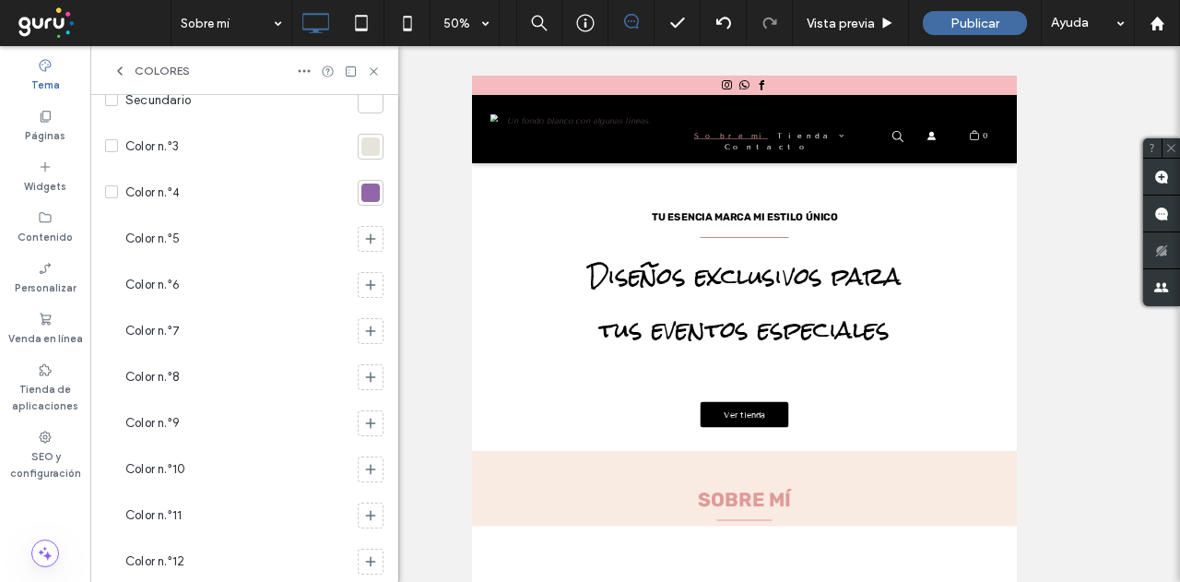
scroll to position [351, 0]
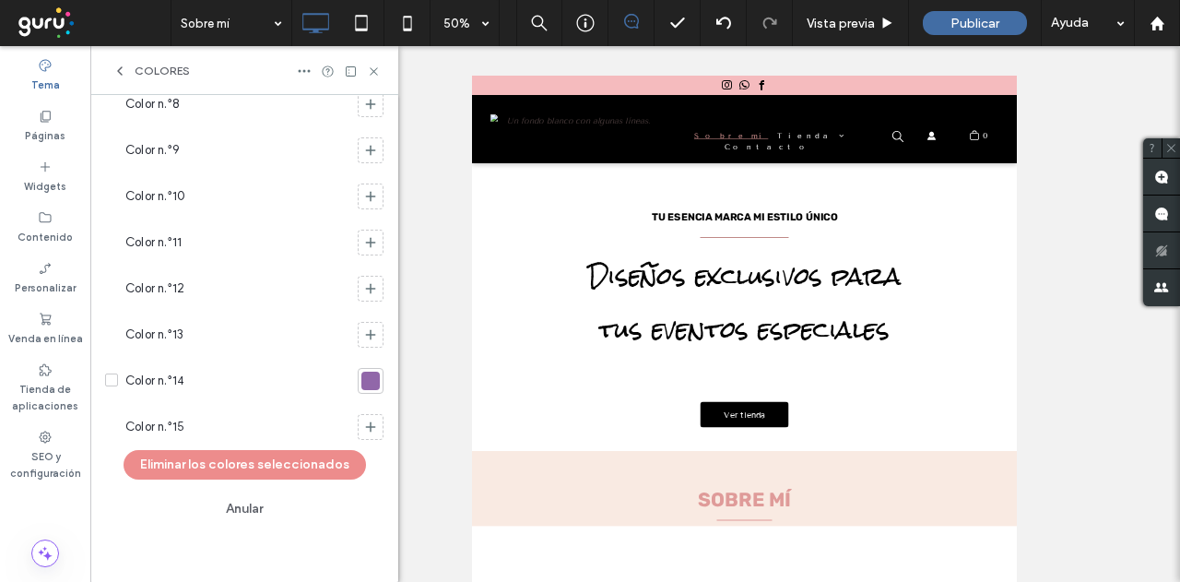
click at [112, 379] on icon at bounding box center [111, 380] width 7 height 6
click at [195, 458] on button "Eliminar los colores seleccionados" at bounding box center [245, 465] width 242 height 30
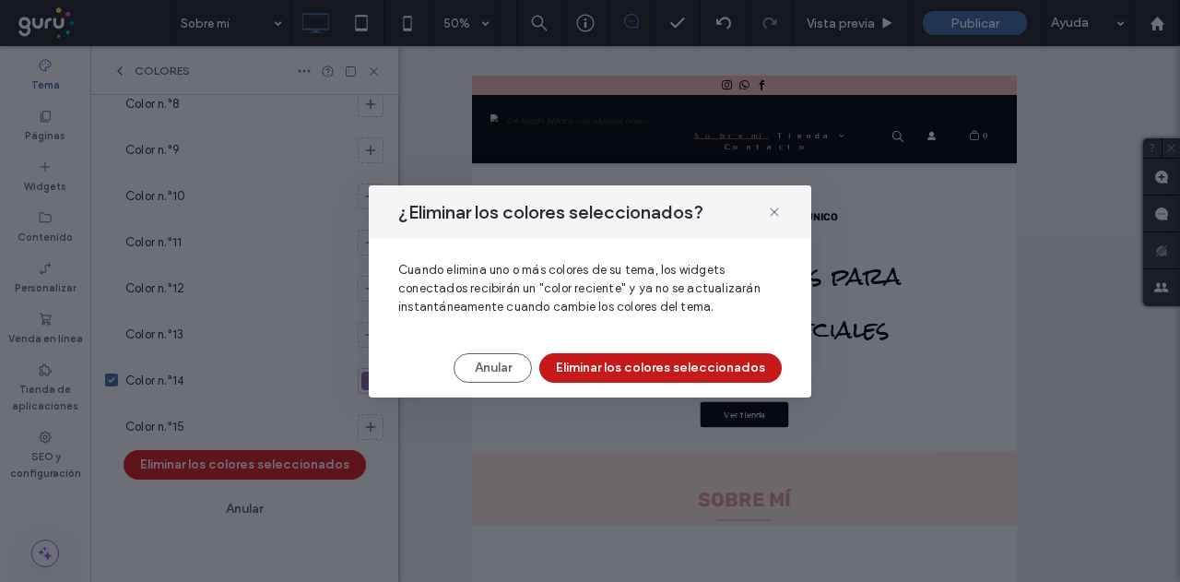
click at [679, 379] on button "Eliminar los colores seleccionados" at bounding box center [660, 368] width 242 height 30
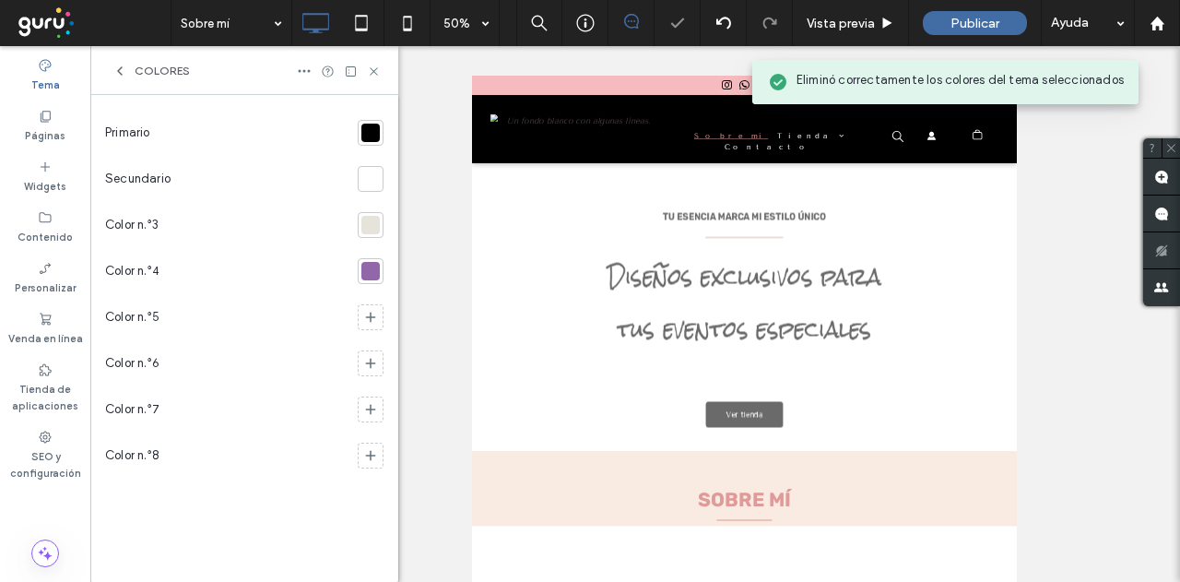
scroll to position [0, 0]
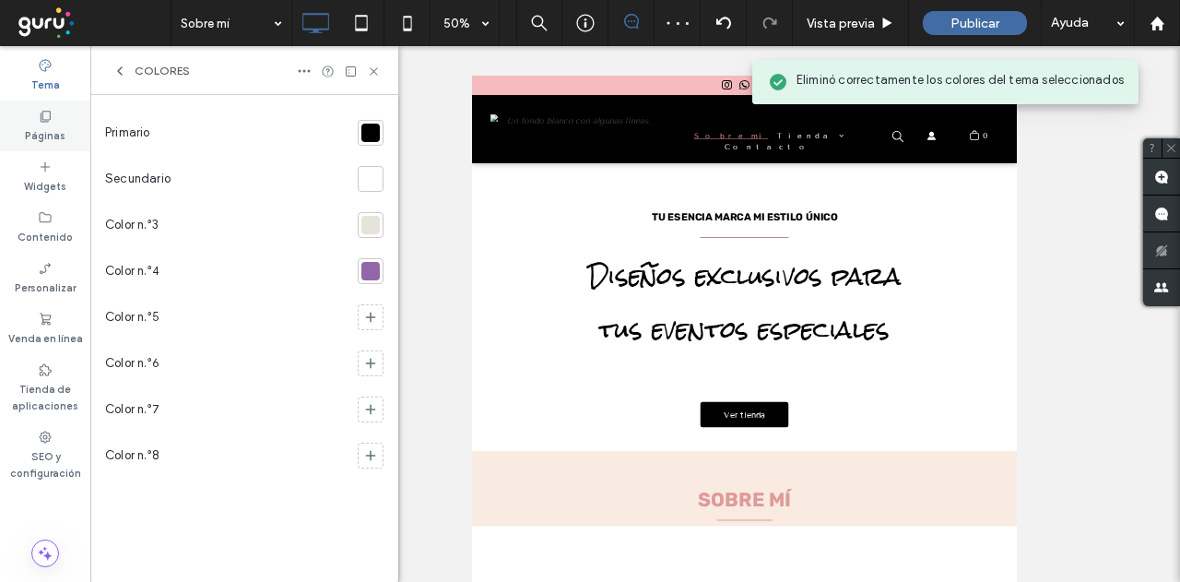
click at [43, 114] on icon at bounding box center [45, 116] width 15 height 15
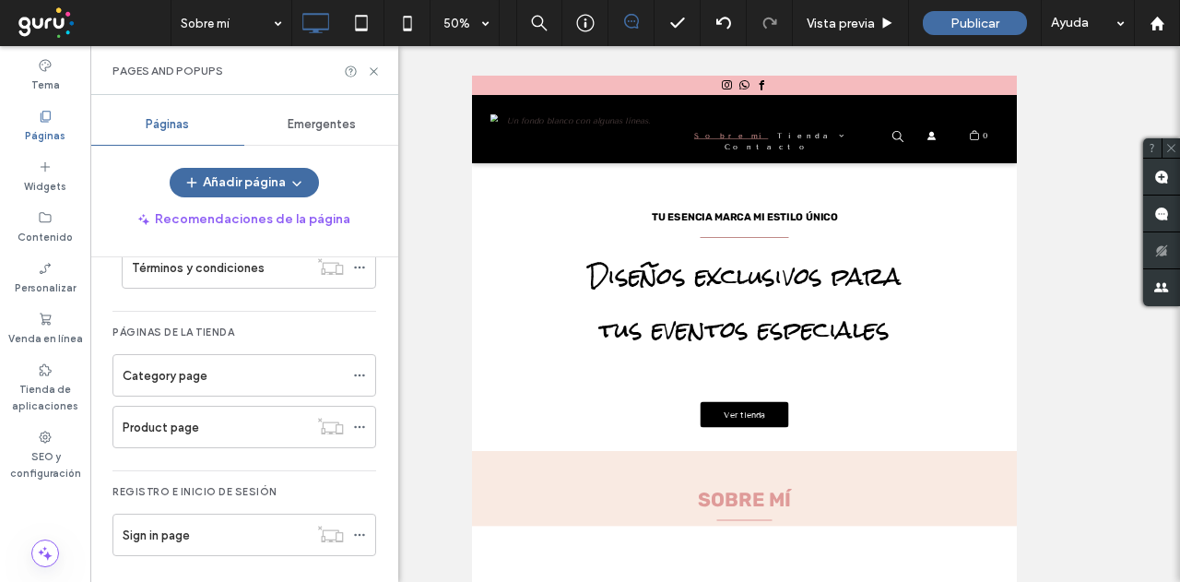
scroll to position [198, 0]
click at [39, 321] on icon at bounding box center [45, 319] width 15 height 15
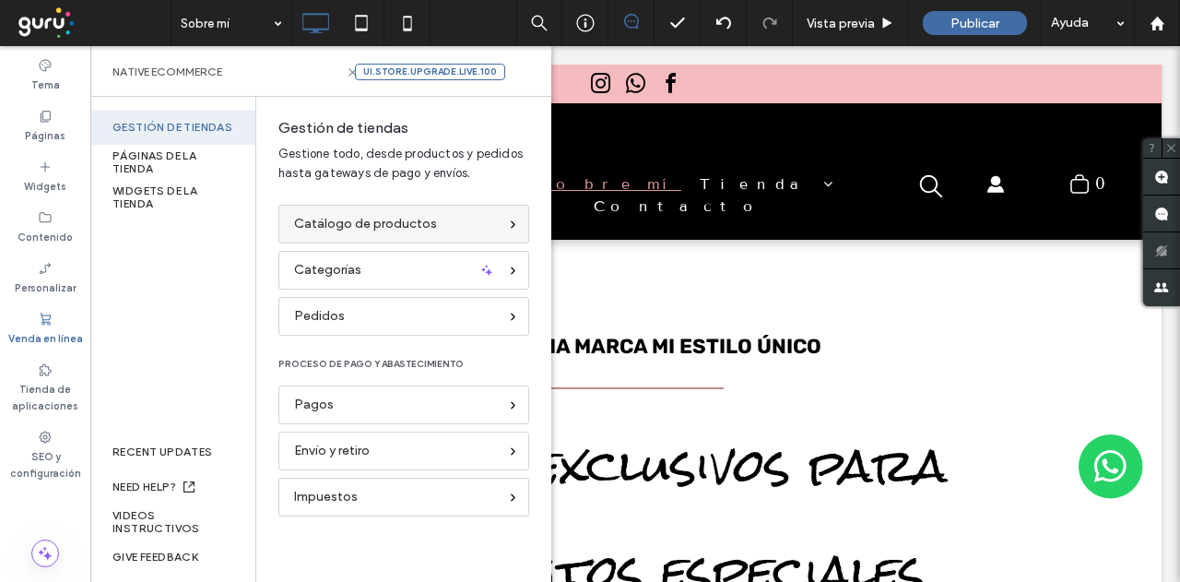
click at [490, 219] on div "Catálogo de productos" at bounding box center [396, 224] width 204 height 20
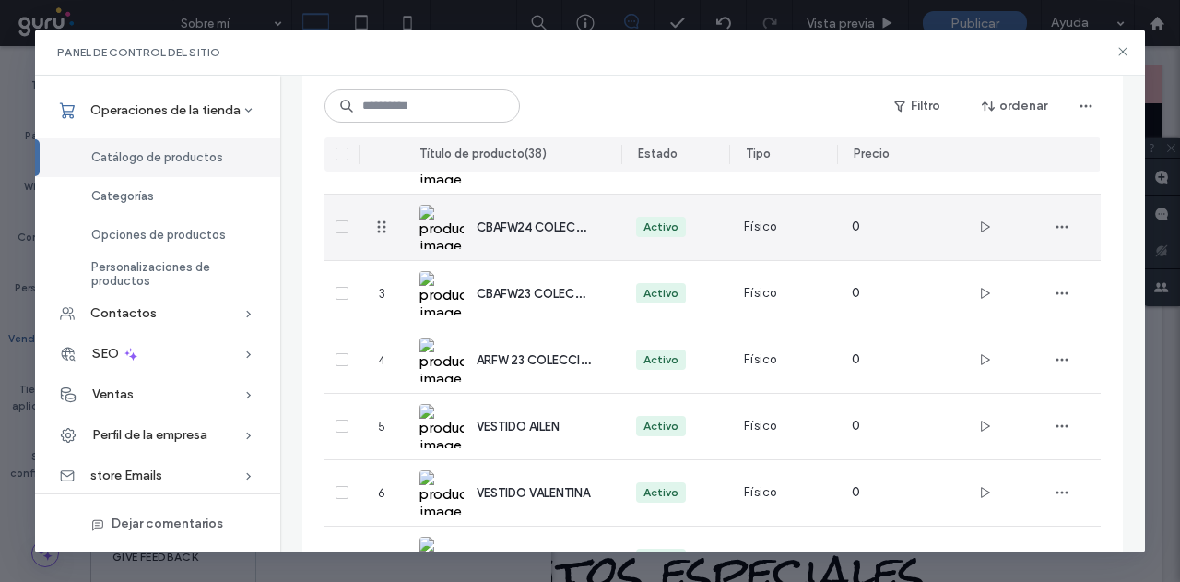
scroll to position [0, 0]
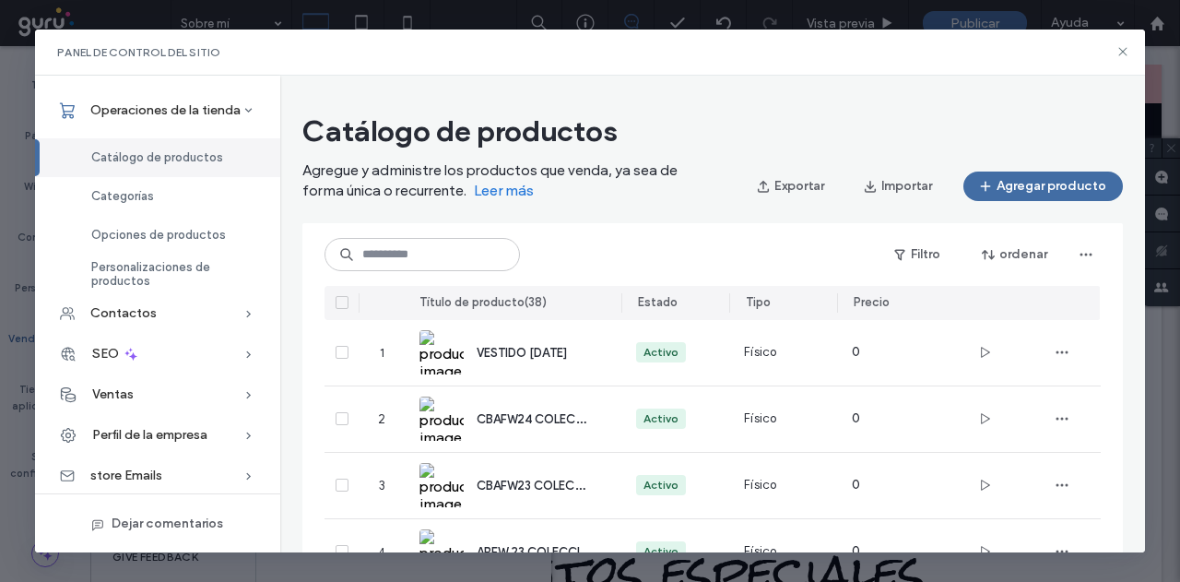
click at [341, 304] on icon at bounding box center [341, 303] width 6 height 6
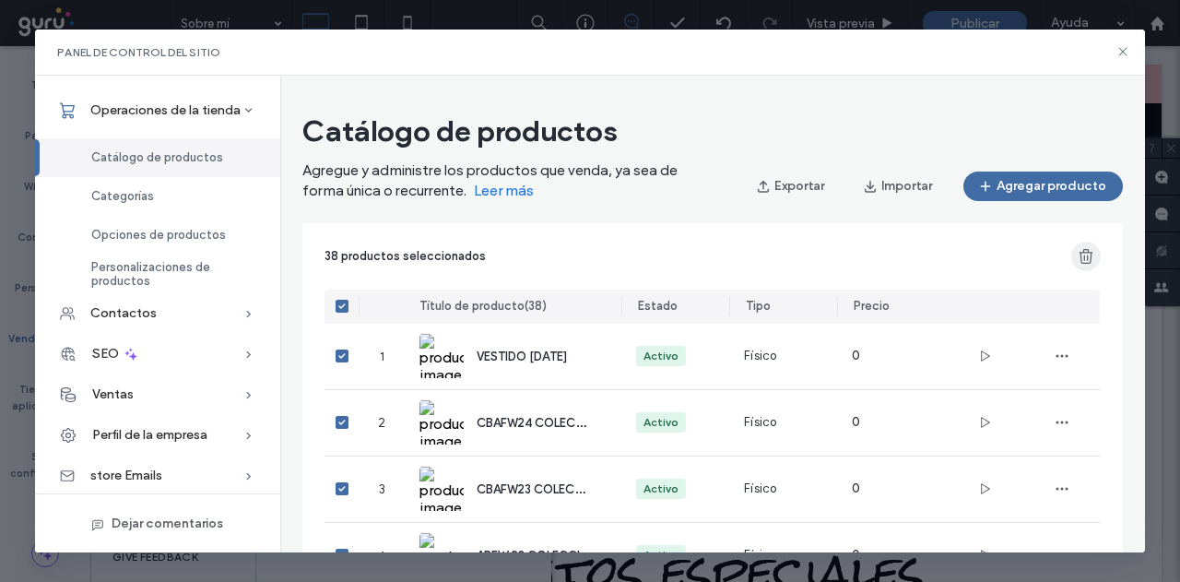
click at [1085, 249] on use "button" at bounding box center [1086, 255] width 14 height 15
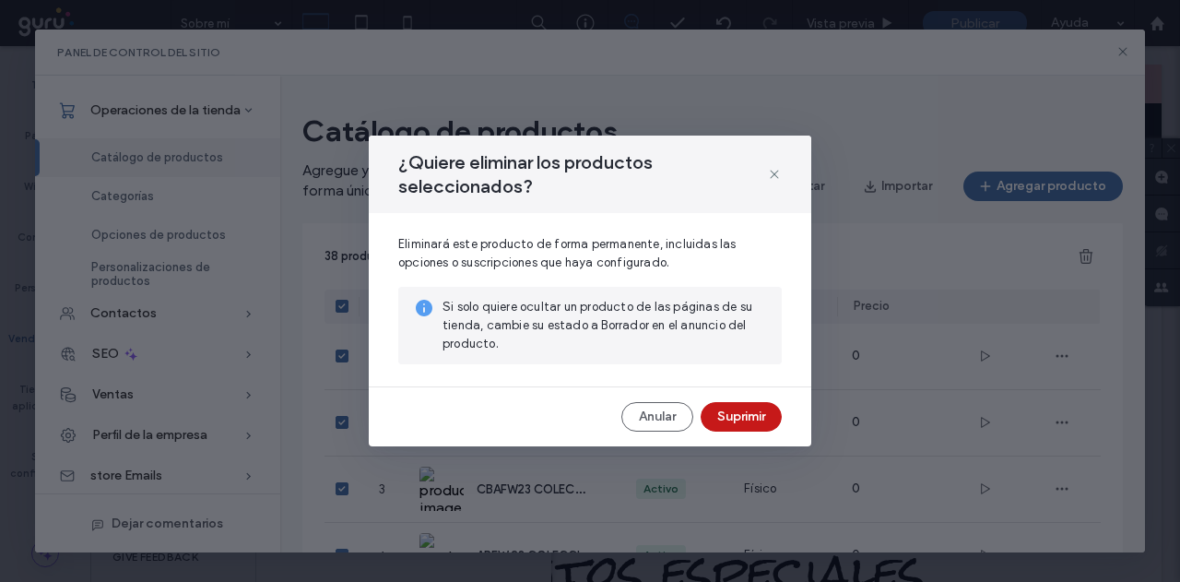
click at [730, 414] on button "Suprimir" at bounding box center [741, 417] width 81 height 30
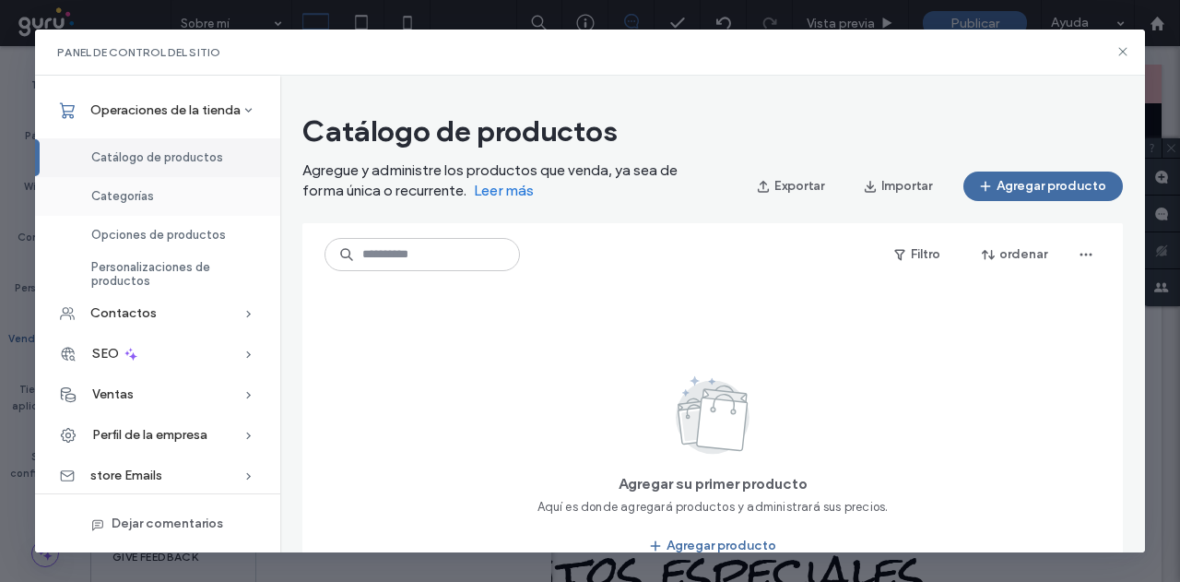
click at [148, 193] on span "Categorías" at bounding box center [122, 196] width 63 height 14
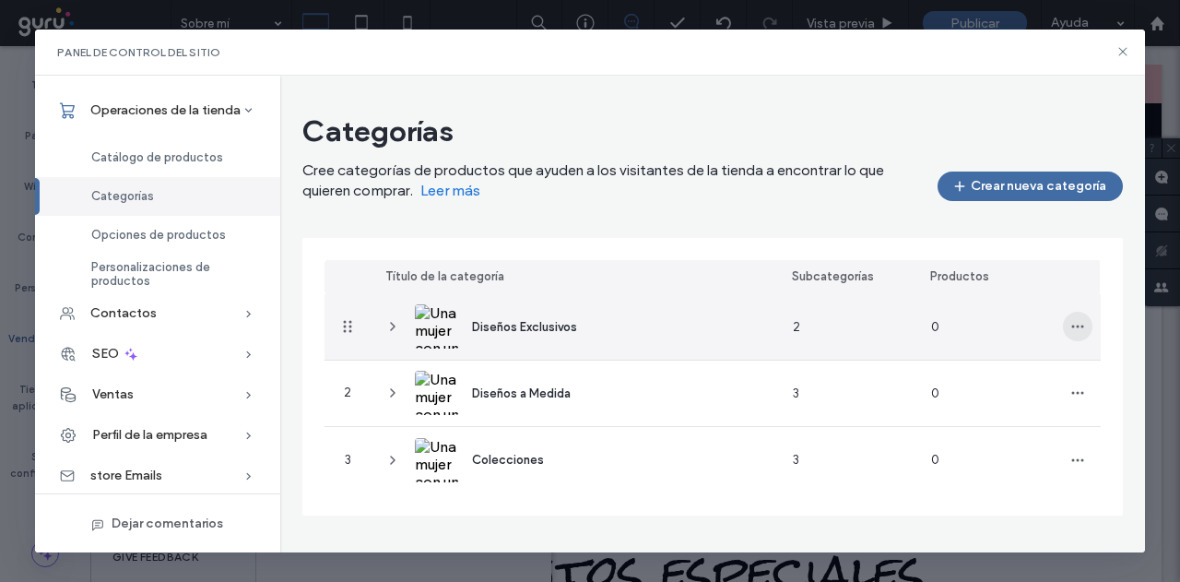
click at [1079, 320] on icon "button" at bounding box center [1077, 326] width 15 height 15
click at [1007, 408] on span "Suprimir categoría" at bounding box center [1017, 409] width 106 height 18
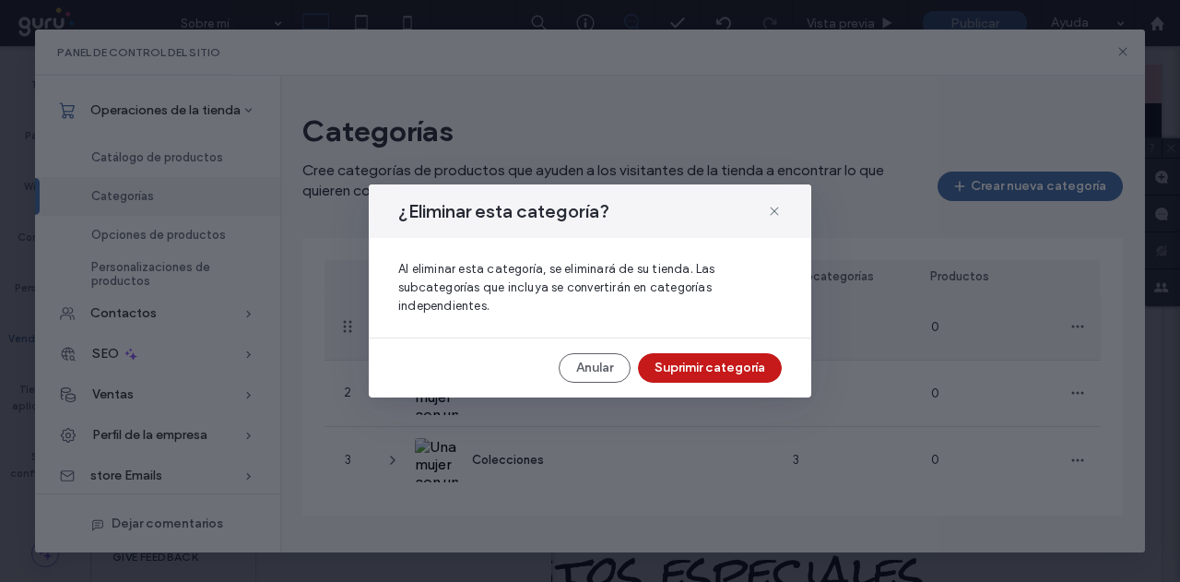
click at [703, 362] on button "Suprimir categoría" at bounding box center [710, 368] width 144 height 30
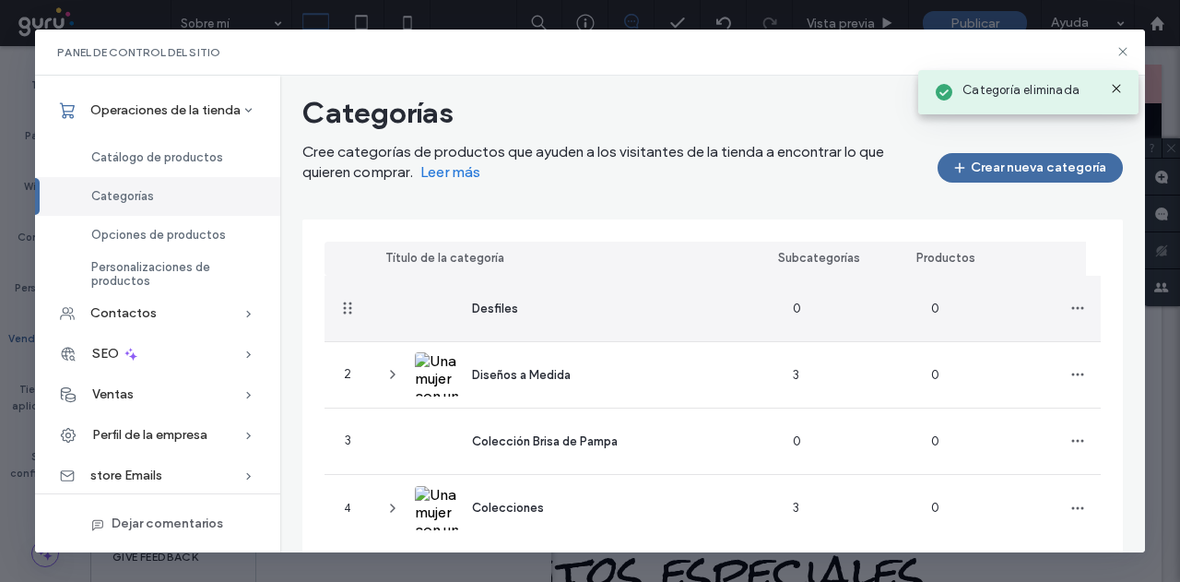
scroll to position [50, 0]
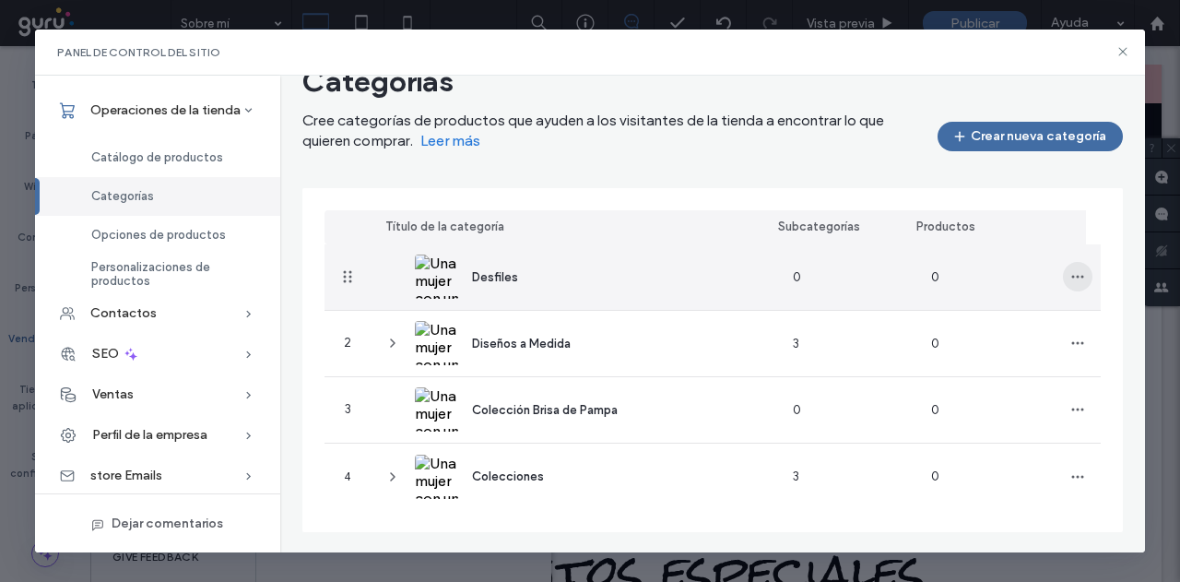
click at [1070, 276] on icon "button" at bounding box center [1077, 276] width 15 height 15
click at [977, 367] on span "Suprimir categoría" at bounding box center [1003, 358] width 106 height 18
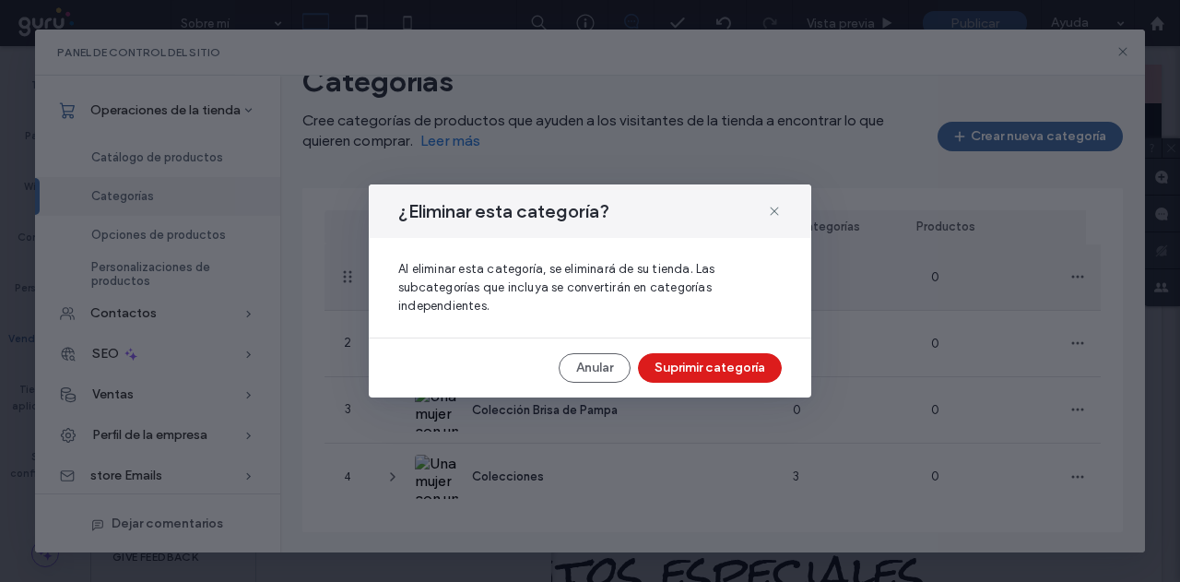
click at [684, 360] on button "Suprimir categoría" at bounding box center [710, 368] width 144 height 30
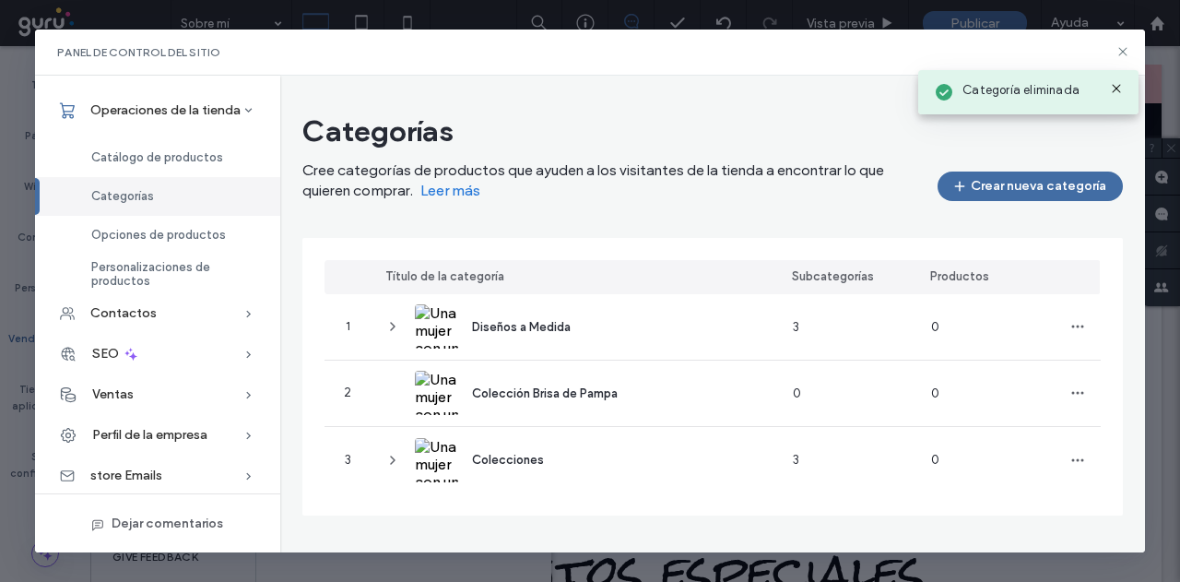
scroll to position [0, 0]
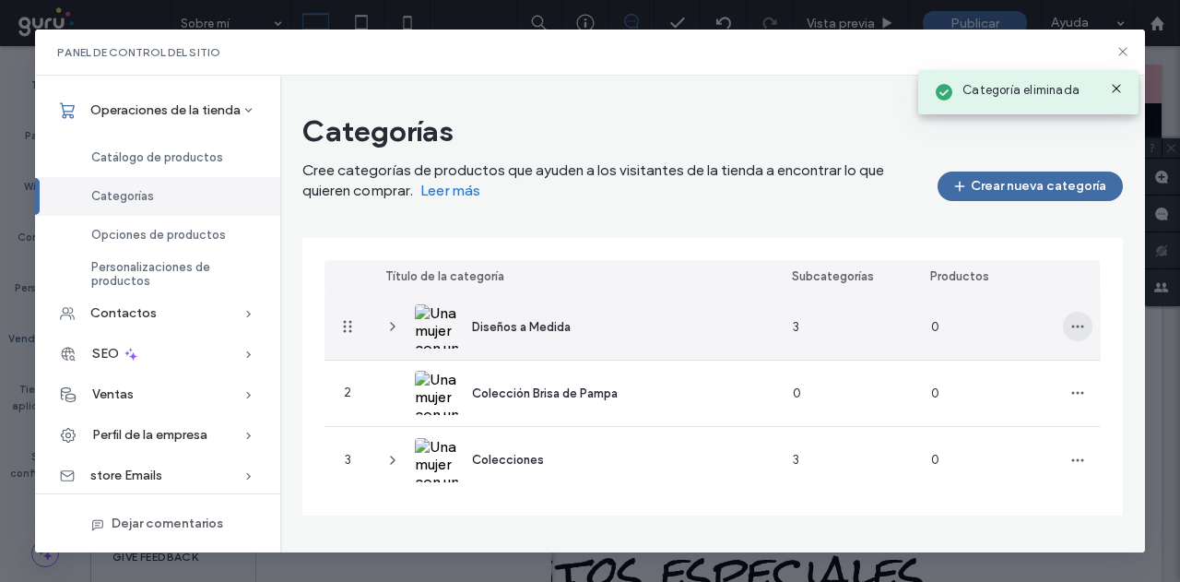
click at [1073, 324] on icon "button" at bounding box center [1077, 326] width 15 height 15
click at [982, 403] on span "Suprimir categoría" at bounding box center [1017, 409] width 106 height 18
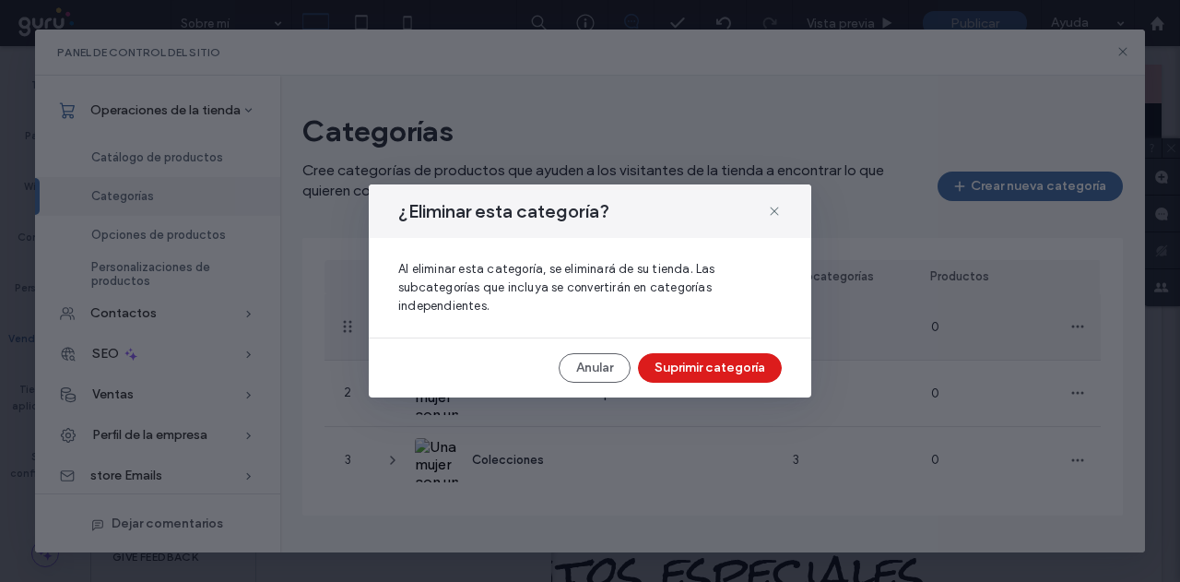
click at [695, 359] on button "Suprimir categoría" at bounding box center [710, 368] width 144 height 30
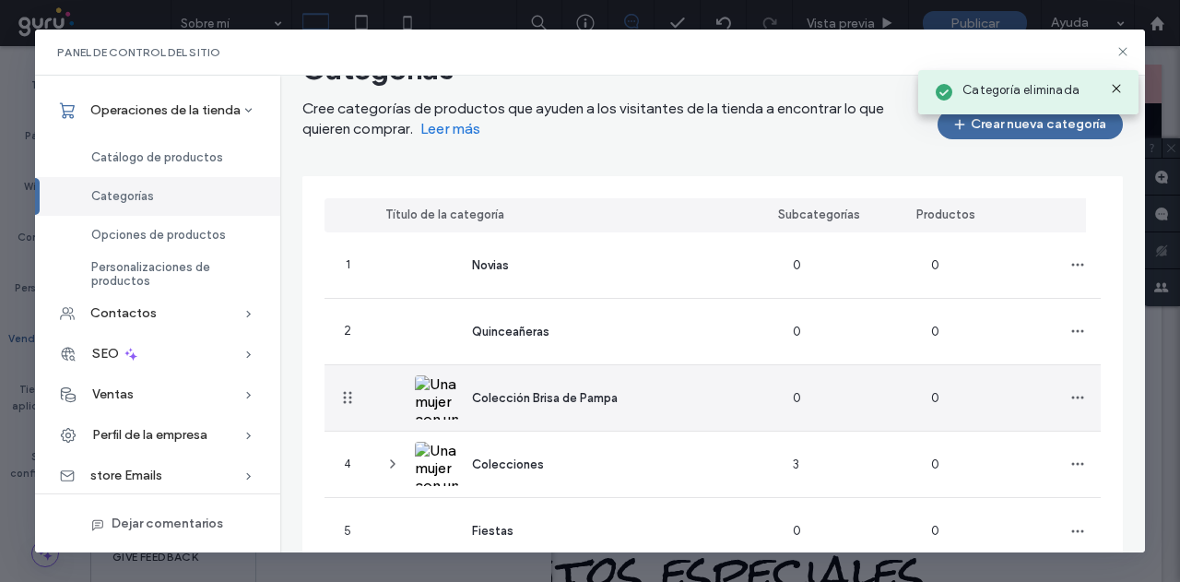
scroll to position [116, 0]
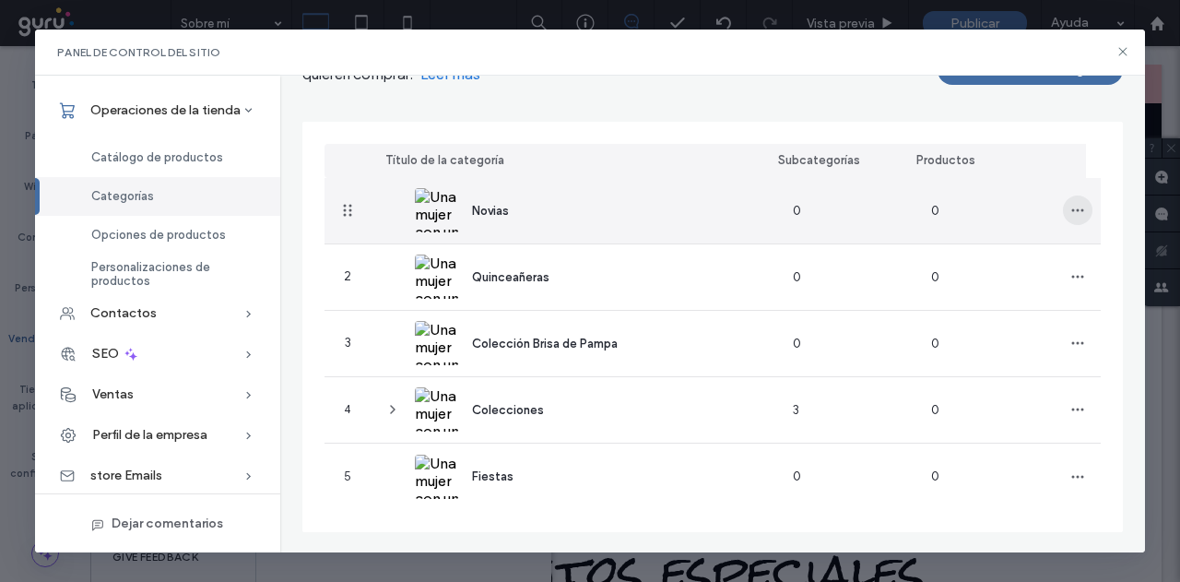
click at [1063, 210] on span "button" at bounding box center [1078, 210] width 30 height 30
click at [970, 289] on span "Suprimir categoría" at bounding box center [1003, 292] width 106 height 18
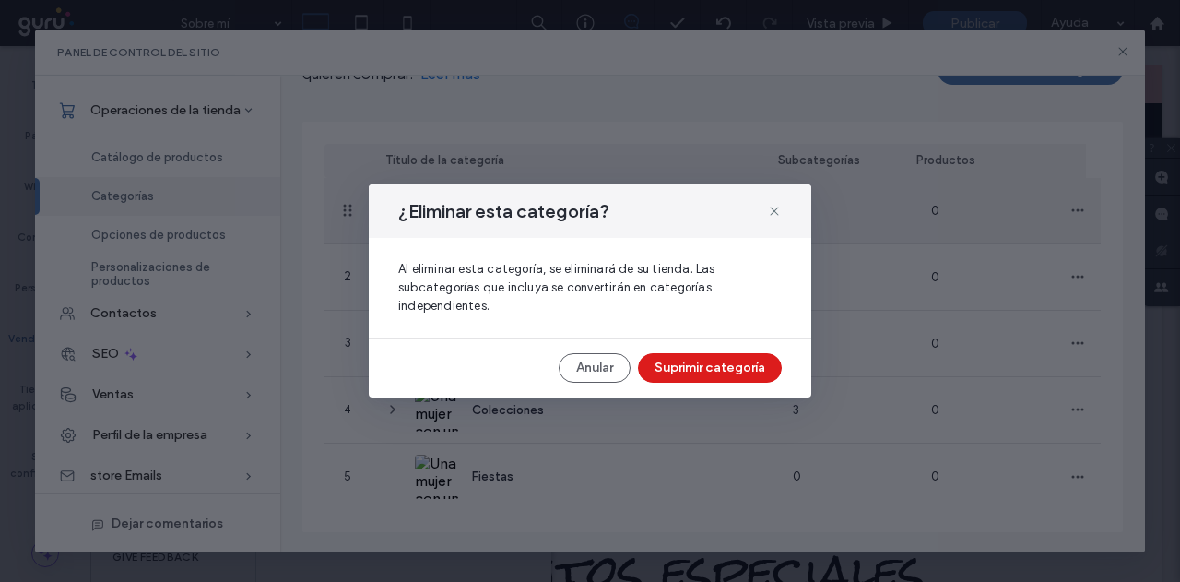
click at [703, 365] on button "Suprimir categoría" at bounding box center [710, 368] width 144 height 30
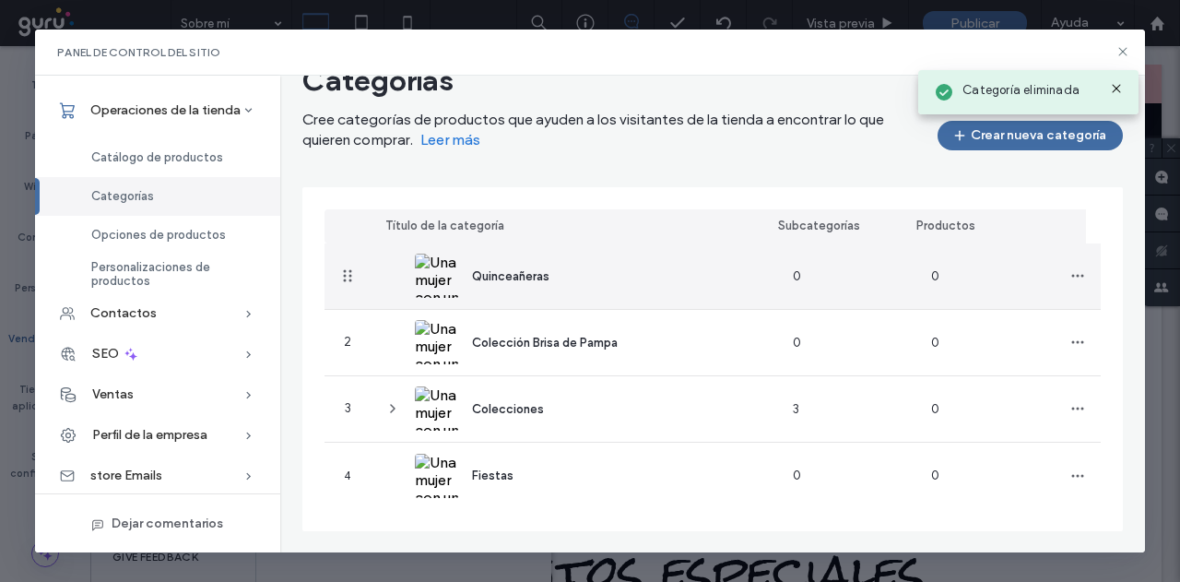
scroll to position [51, 0]
click at [1070, 274] on icon "button" at bounding box center [1077, 275] width 15 height 15
click at [994, 359] on span "Suprimir categoría" at bounding box center [1003, 358] width 106 height 18
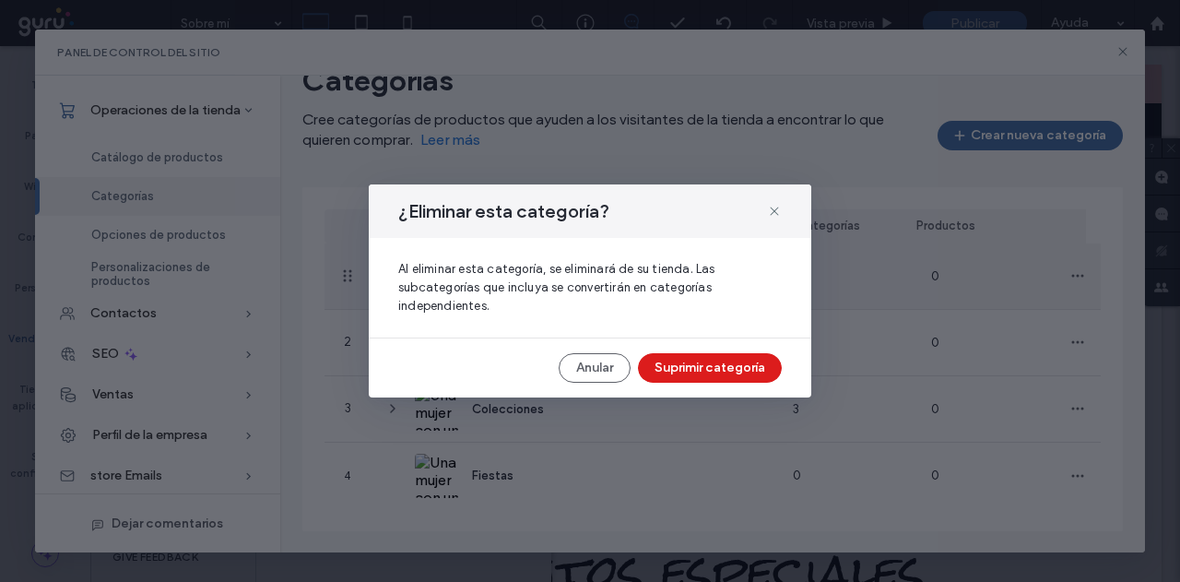
click at [701, 364] on button "Suprimir categoría" at bounding box center [710, 368] width 144 height 30
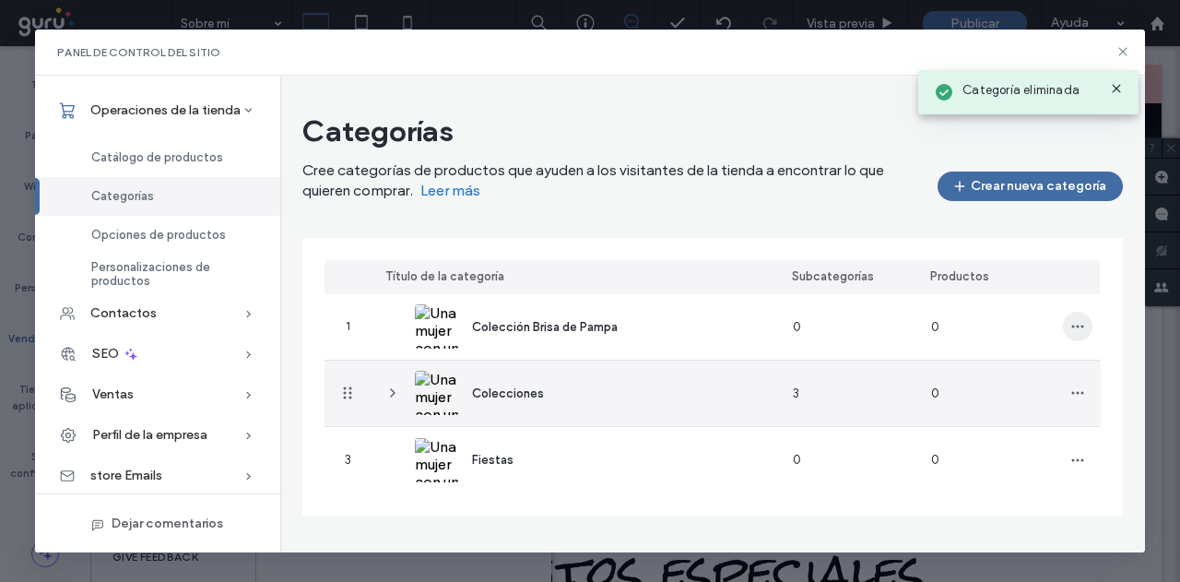
scroll to position [0, 0]
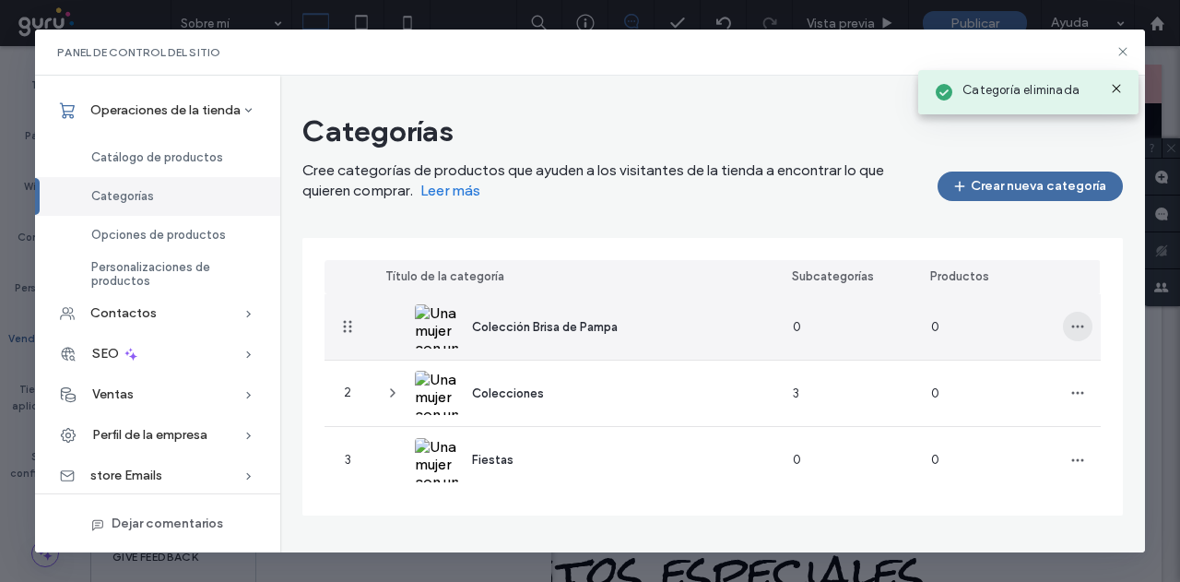
click at [1066, 325] on span "button" at bounding box center [1078, 327] width 30 height 30
click at [991, 406] on span "Suprimir categoría" at bounding box center [1017, 409] width 106 height 18
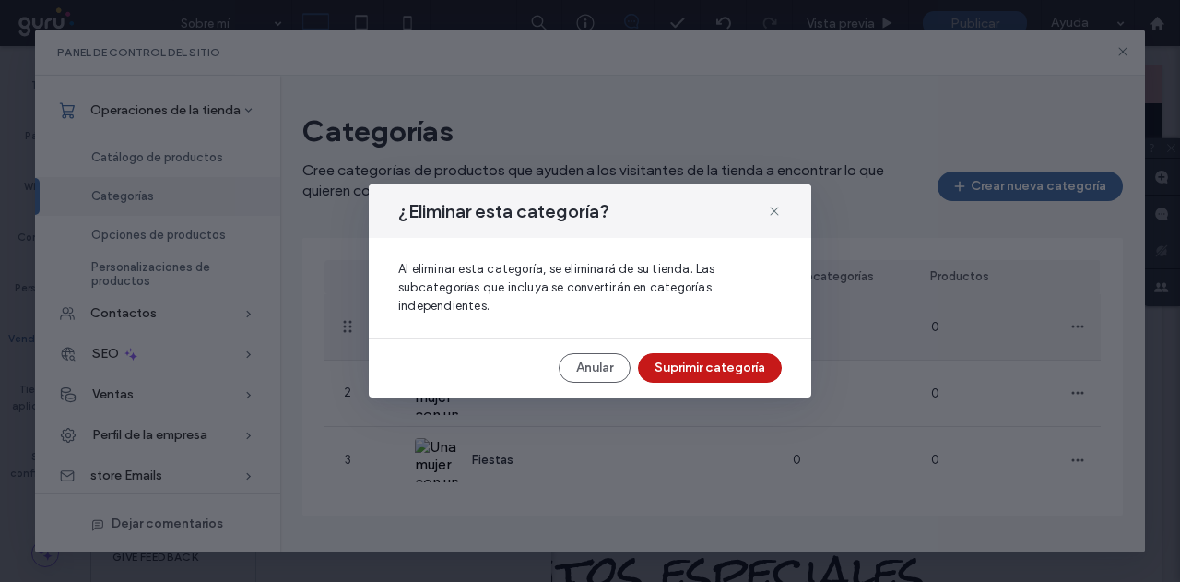
click at [699, 361] on button "Suprimir categoría" at bounding box center [710, 368] width 144 height 30
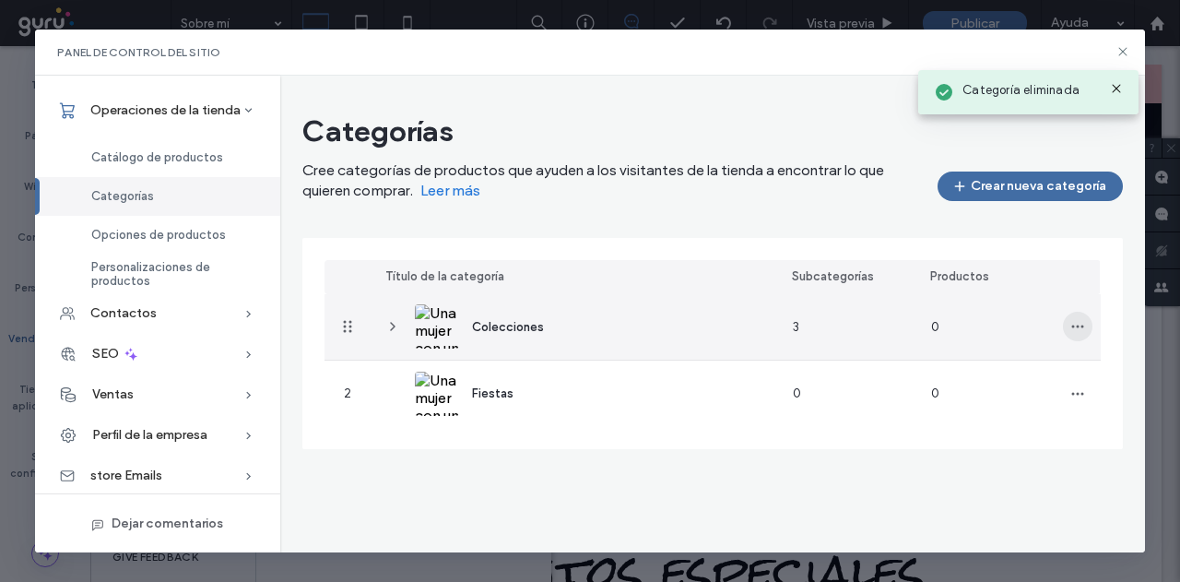
click at [1076, 325] on icon "button" at bounding box center [1077, 326] width 15 height 15
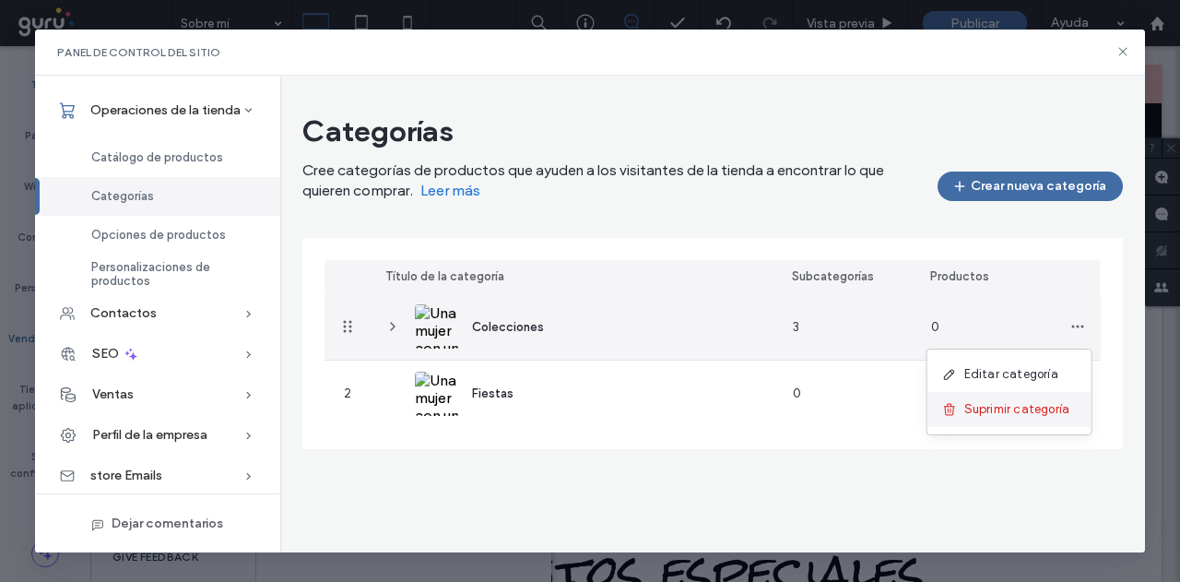
click at [994, 408] on span "Suprimir categoría" at bounding box center [1017, 409] width 106 height 18
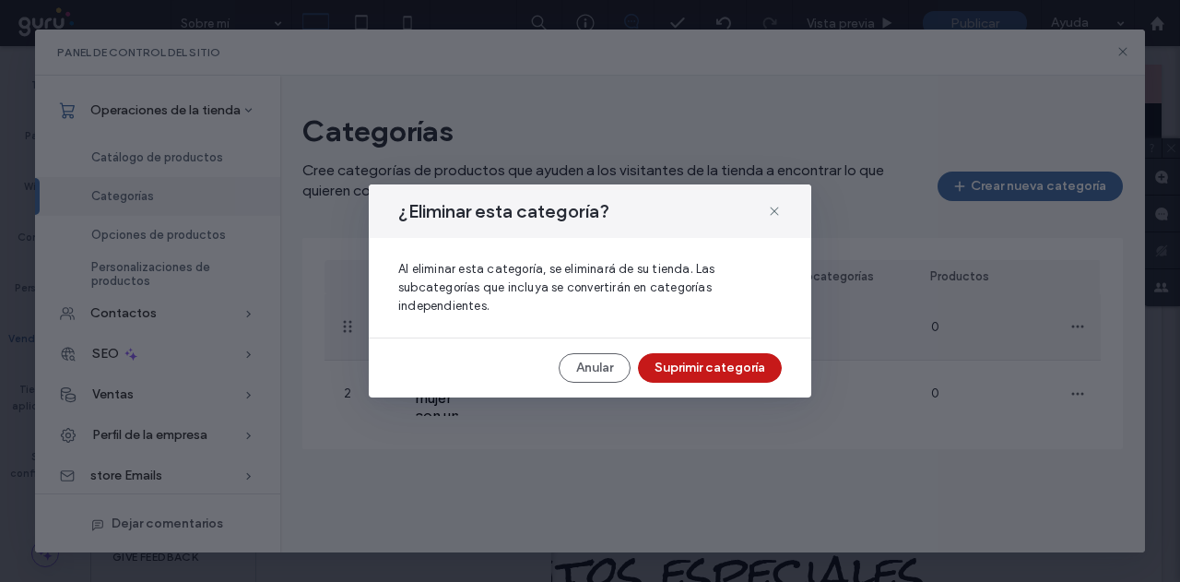
click at [691, 372] on button "Suprimir categoría" at bounding box center [710, 368] width 144 height 30
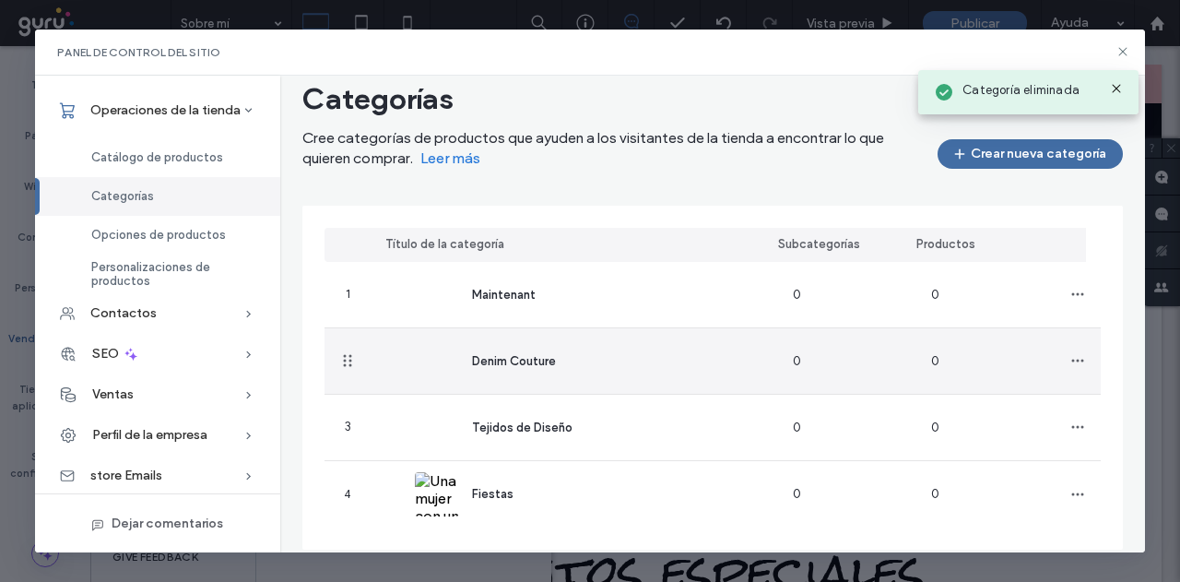
scroll to position [50, 0]
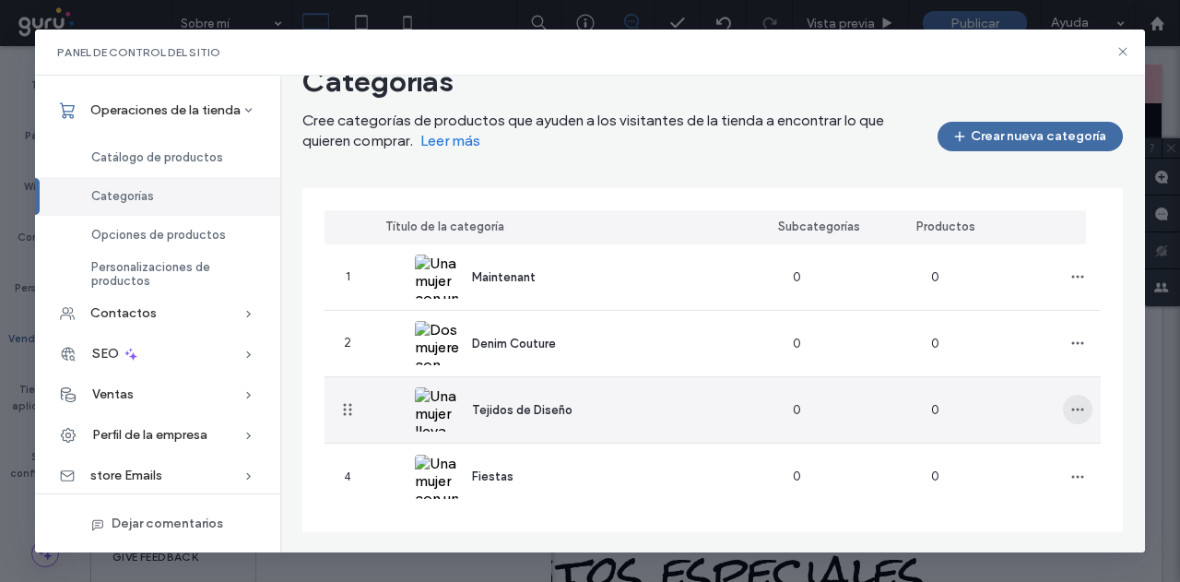
click at [1070, 405] on icon "button" at bounding box center [1077, 409] width 15 height 15
click at [988, 492] on span "Suprimir categoría" at bounding box center [1003, 491] width 106 height 18
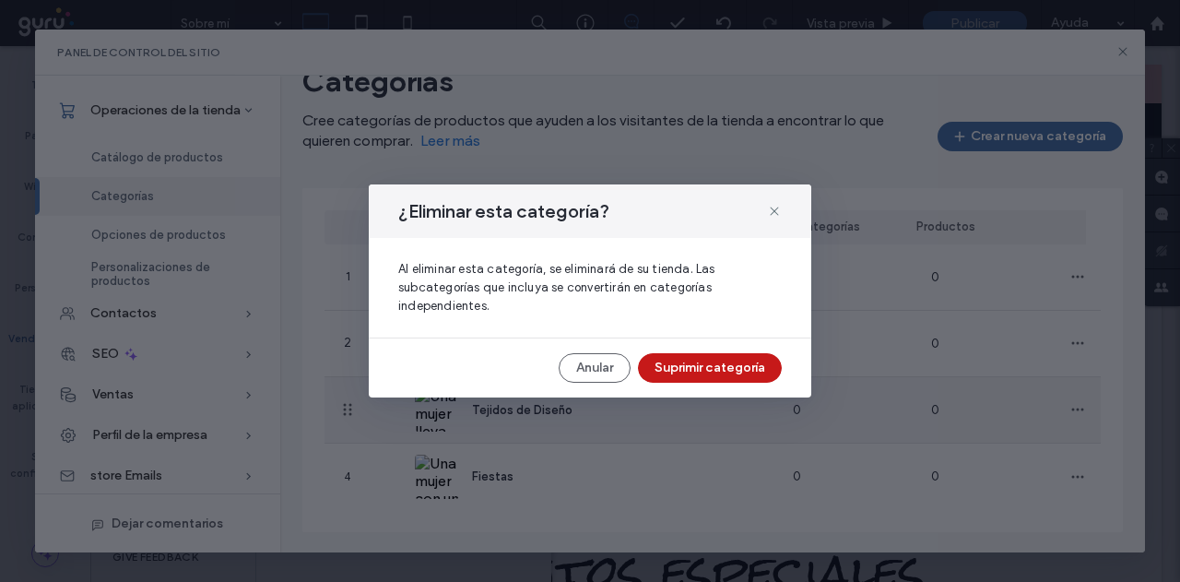
click at [694, 360] on button "Suprimir categoría" at bounding box center [710, 368] width 144 height 30
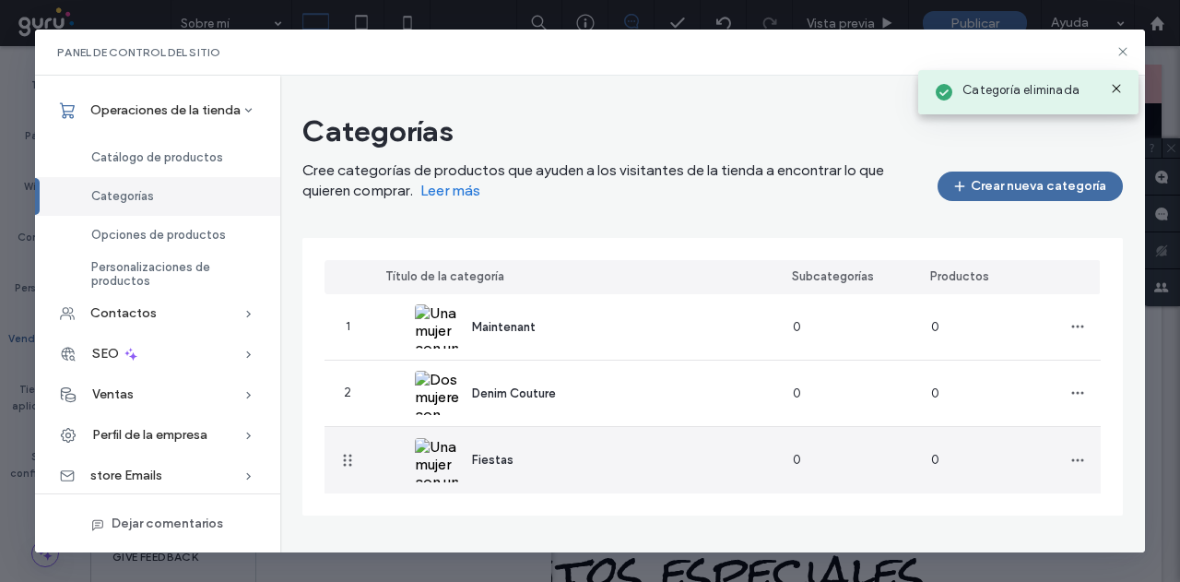
scroll to position [0, 0]
click at [1076, 462] on icon "button" at bounding box center [1077, 460] width 15 height 15
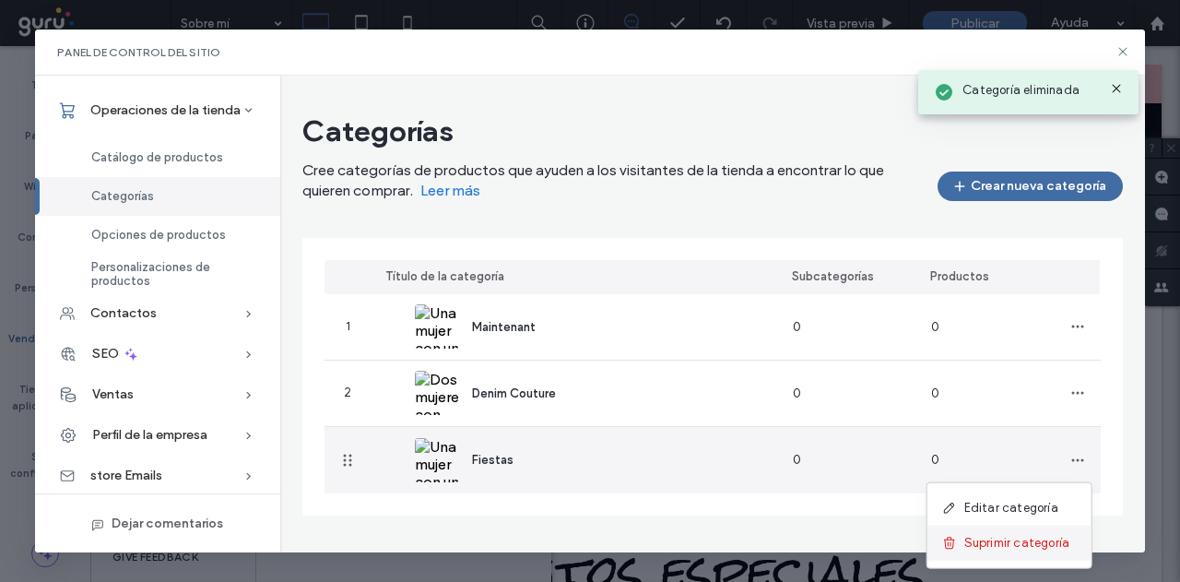
click at [994, 539] on span "Suprimir categoría" at bounding box center [1017, 543] width 106 height 18
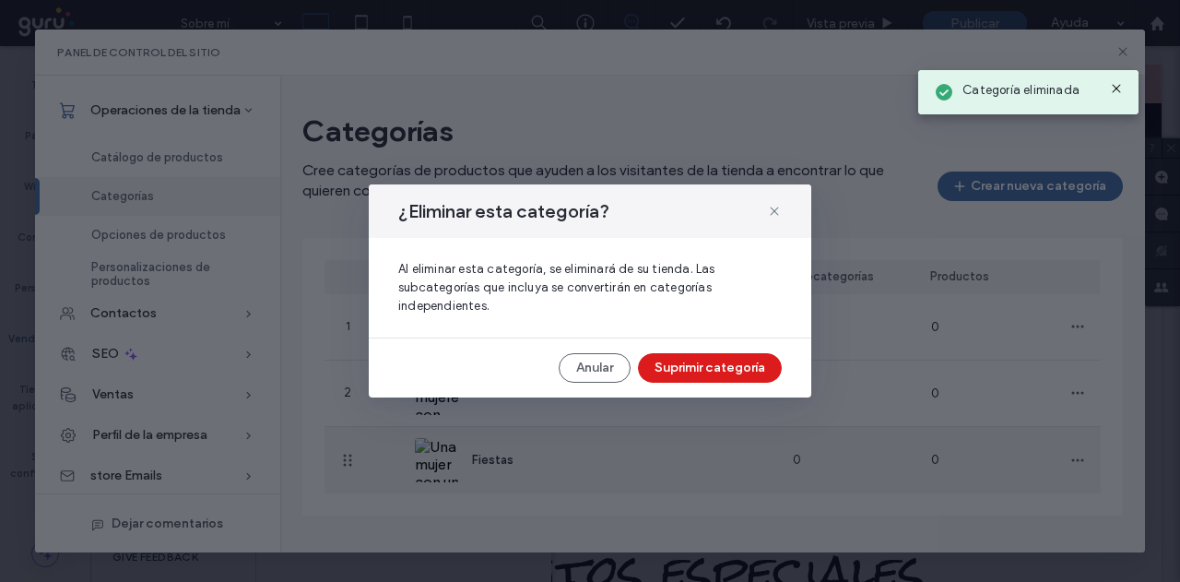
click at [710, 372] on button "Suprimir categoría" at bounding box center [710, 368] width 144 height 30
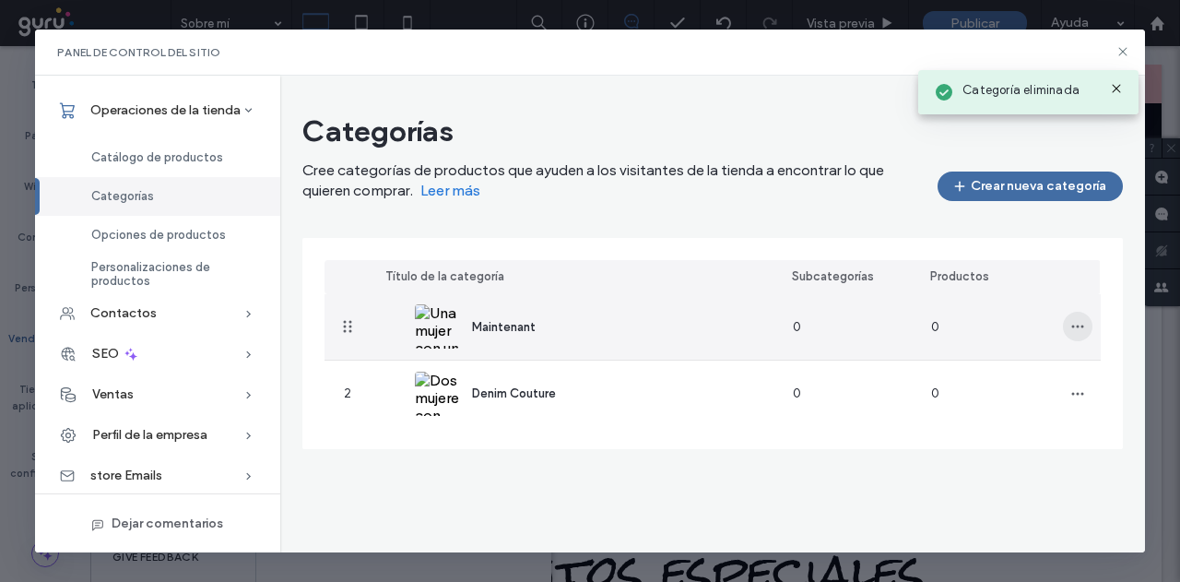
click at [1075, 325] on icon "button" at bounding box center [1077, 326] width 15 height 15
click at [1005, 405] on span "Suprimir categoría" at bounding box center [1017, 409] width 106 height 18
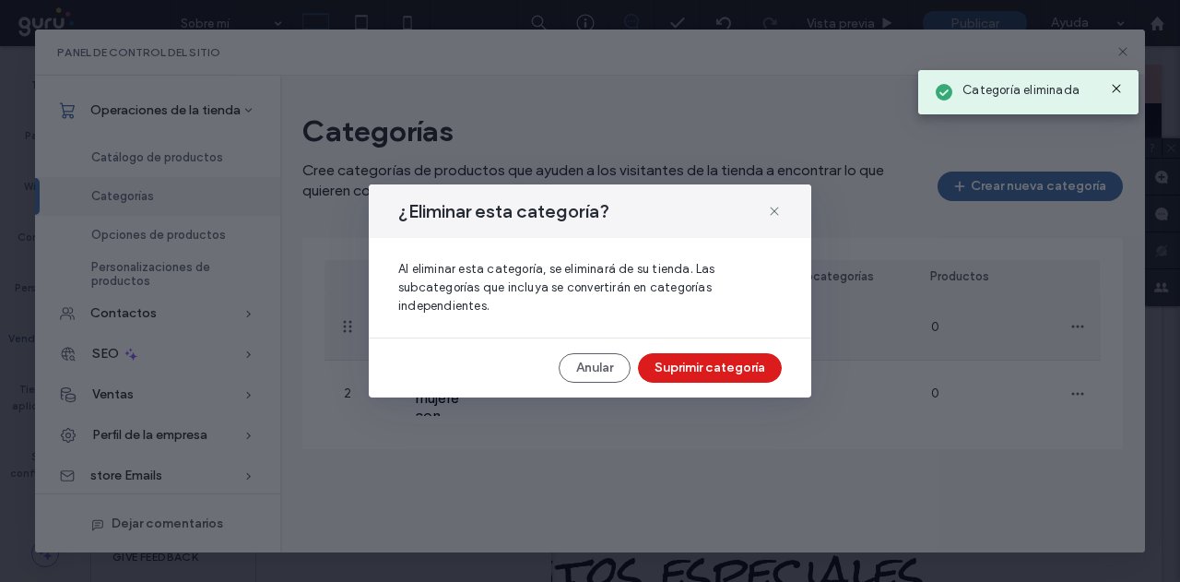
click at [703, 366] on button "Suprimir categoría" at bounding box center [710, 368] width 144 height 30
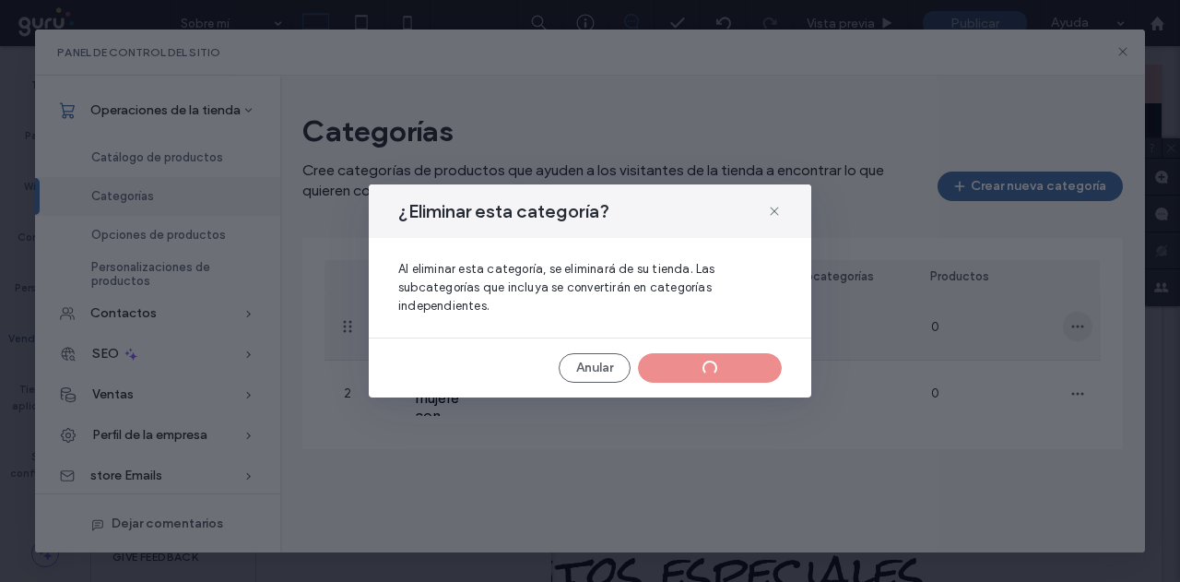
click at [1082, 321] on icon "button" at bounding box center [1077, 326] width 15 height 15
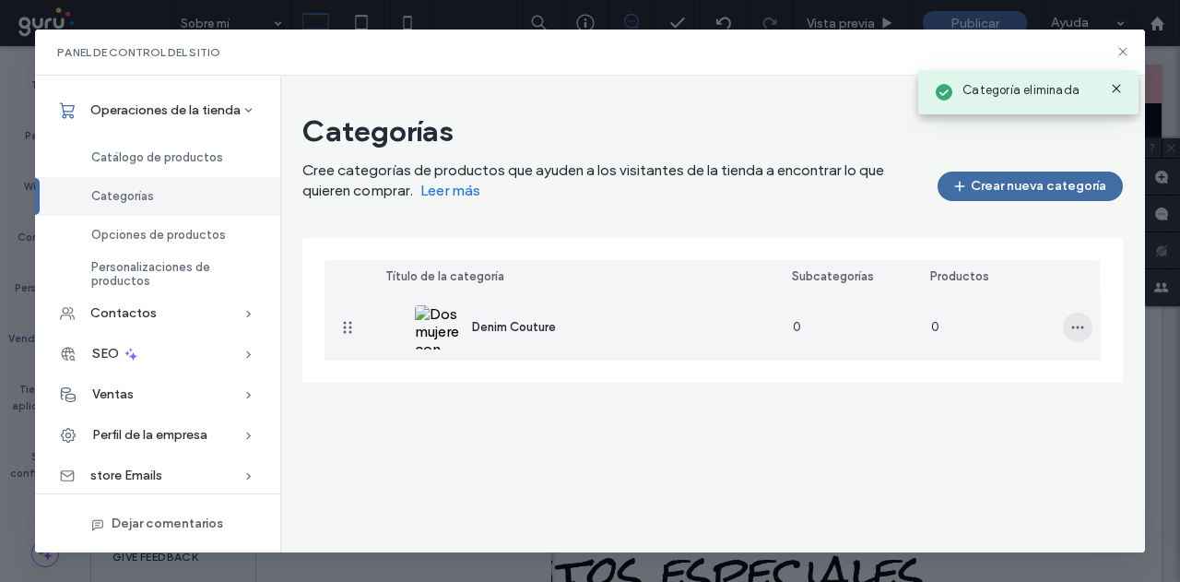
click at [1085, 329] on span "button" at bounding box center [1078, 328] width 30 height 30
click at [983, 410] on span "Suprimir categoría" at bounding box center [1017, 410] width 106 height 18
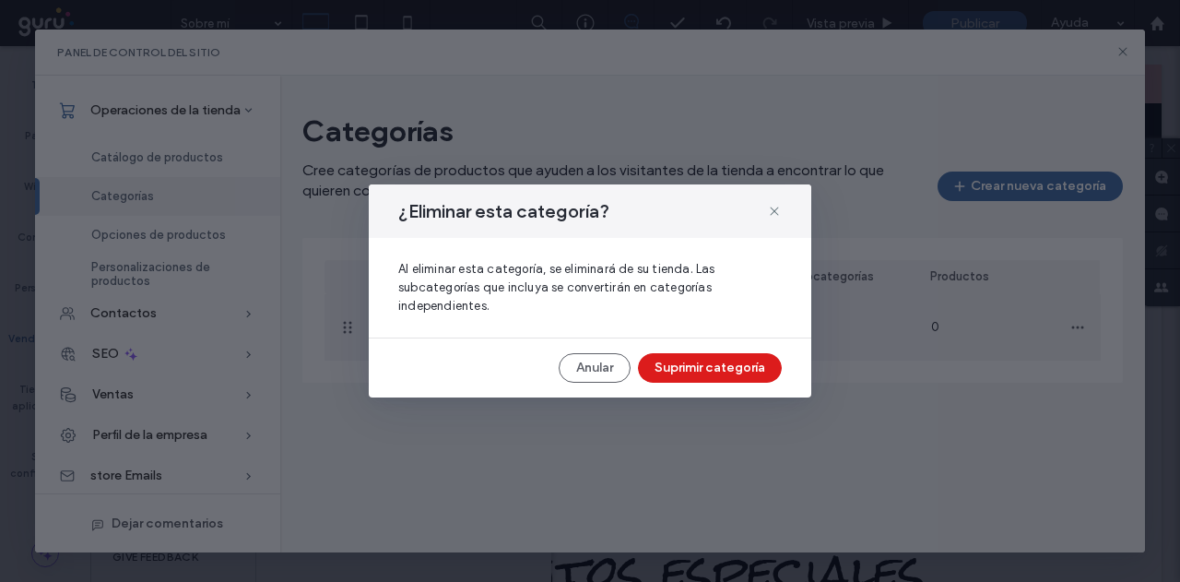
drag, startPoint x: 699, startPoint y: 362, endPoint x: 719, endPoint y: 362, distance: 20.3
click at [699, 362] on button "Suprimir categoría" at bounding box center [710, 368] width 144 height 30
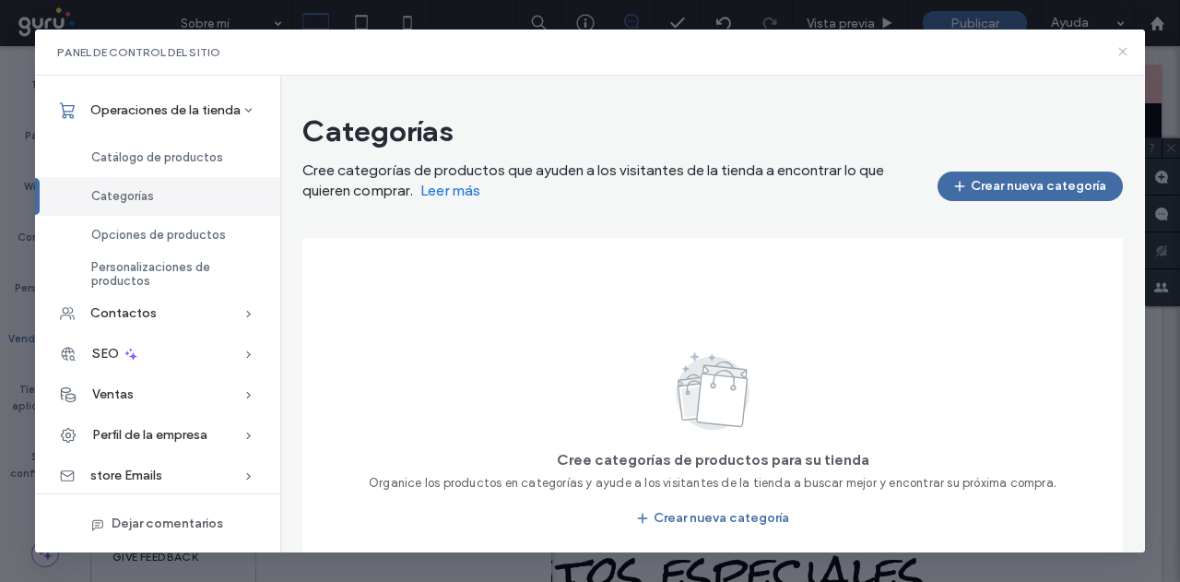
click at [1125, 50] on icon at bounding box center [1123, 51] width 15 height 15
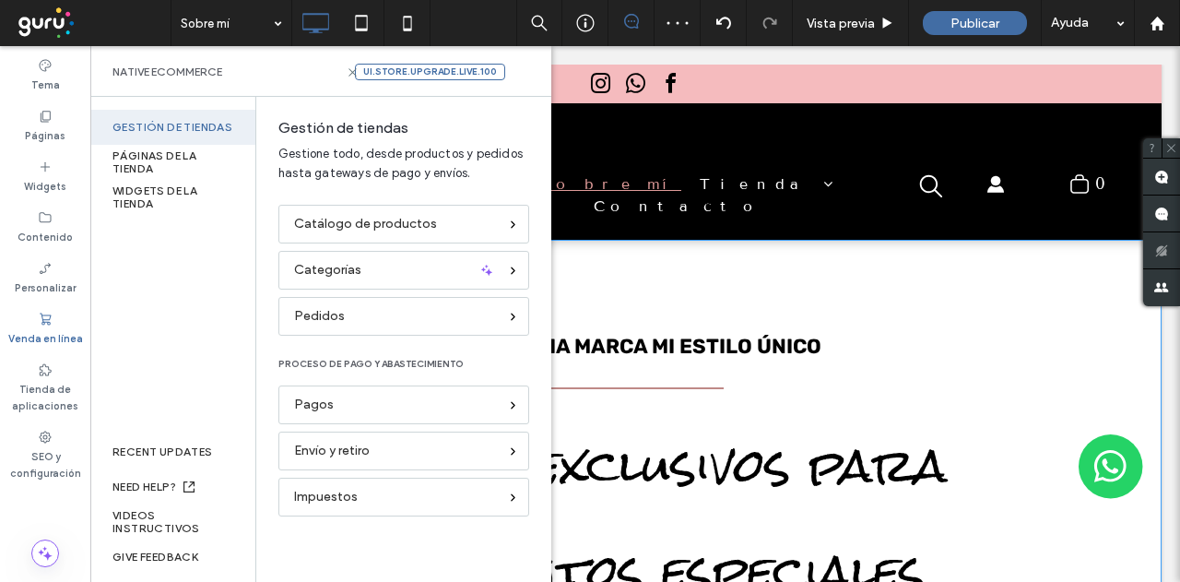
click at [816, 413] on span "Diseños exclusivos para tus eventos especiales" at bounding box center [635, 518] width 625 height 210
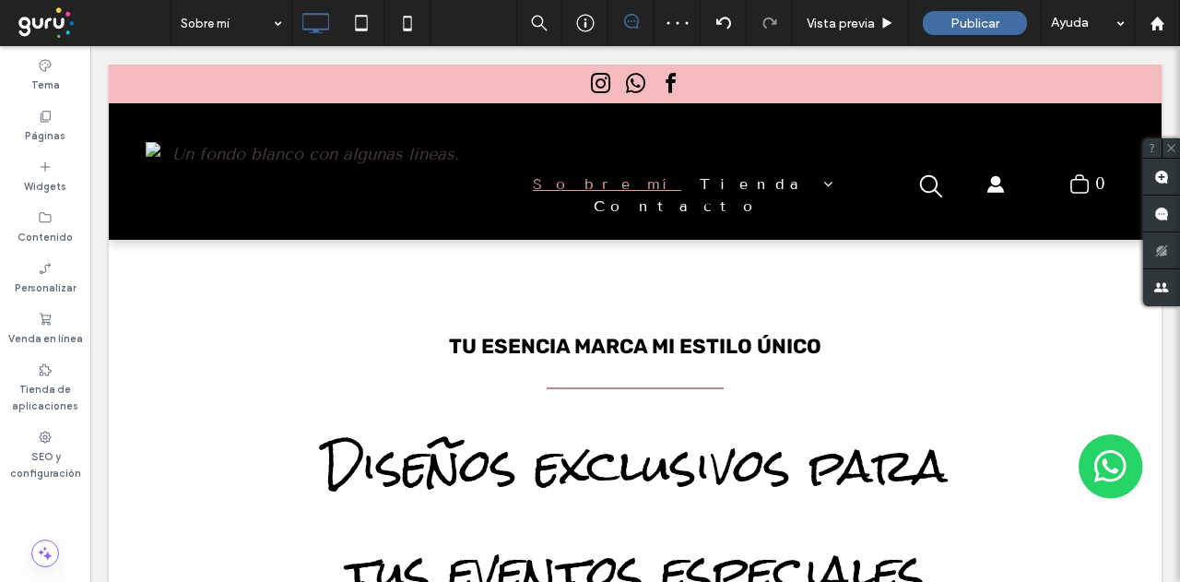
scroll to position [201, 0]
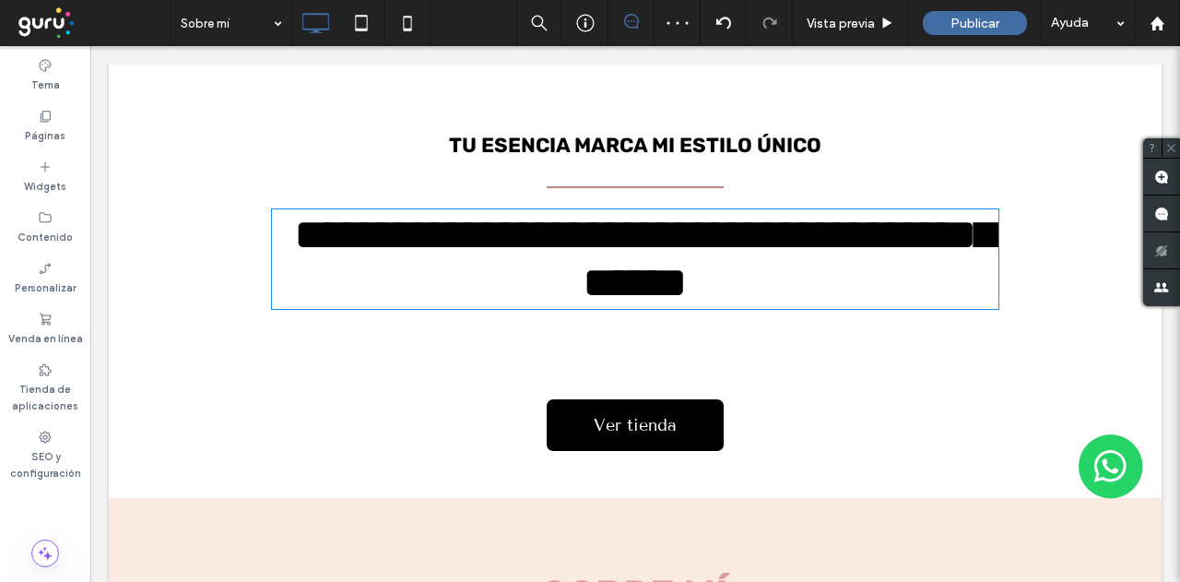
click at [1064, 285] on div "**********" at bounding box center [635, 264] width 1053 height 372
type input "*********"
type input "**"
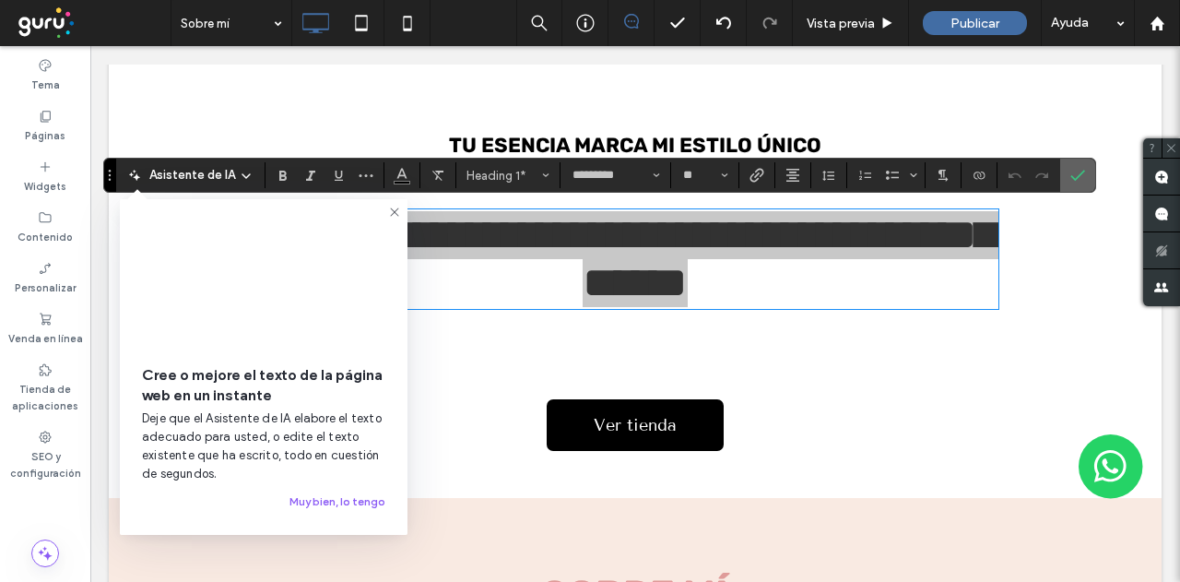
click at [1070, 168] on icon "Confirmar" at bounding box center [1077, 175] width 15 height 15
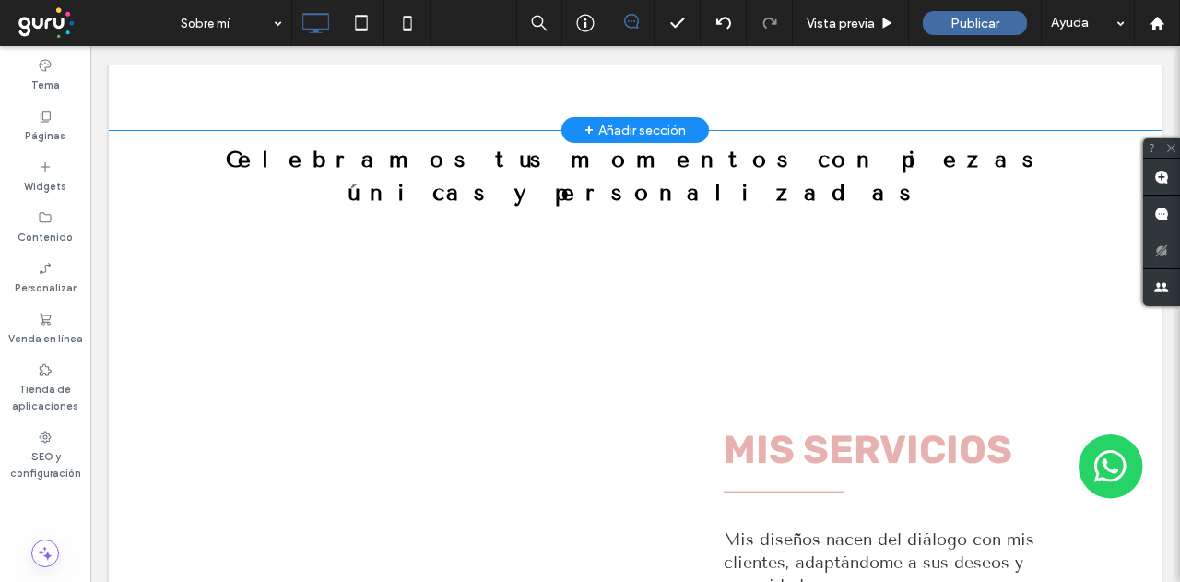
scroll to position [1752, 0]
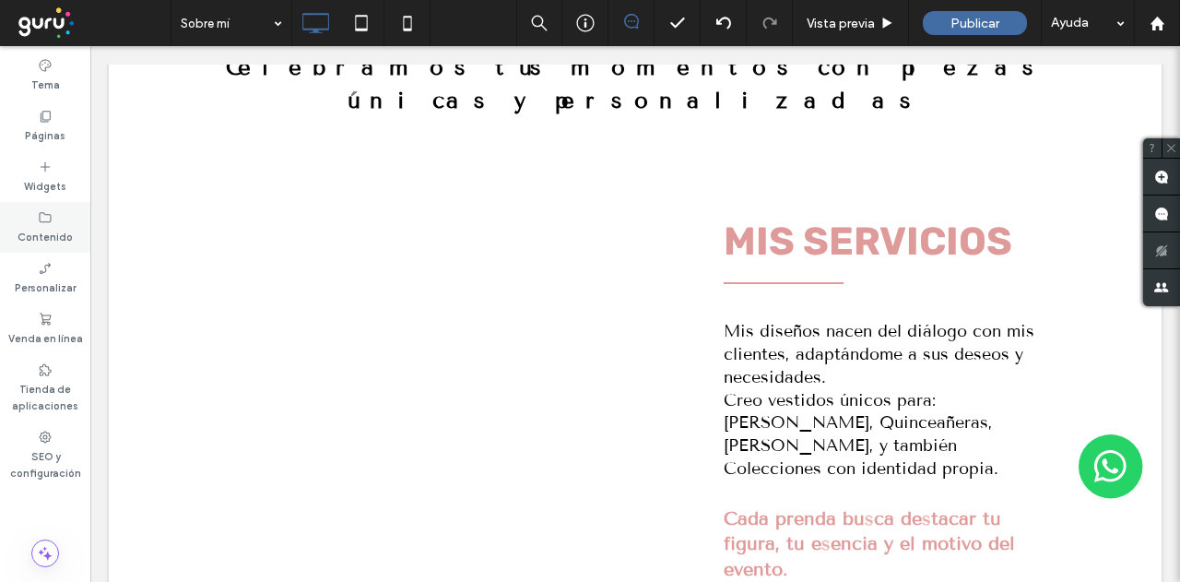
click at [39, 215] on icon at bounding box center [45, 217] width 15 height 15
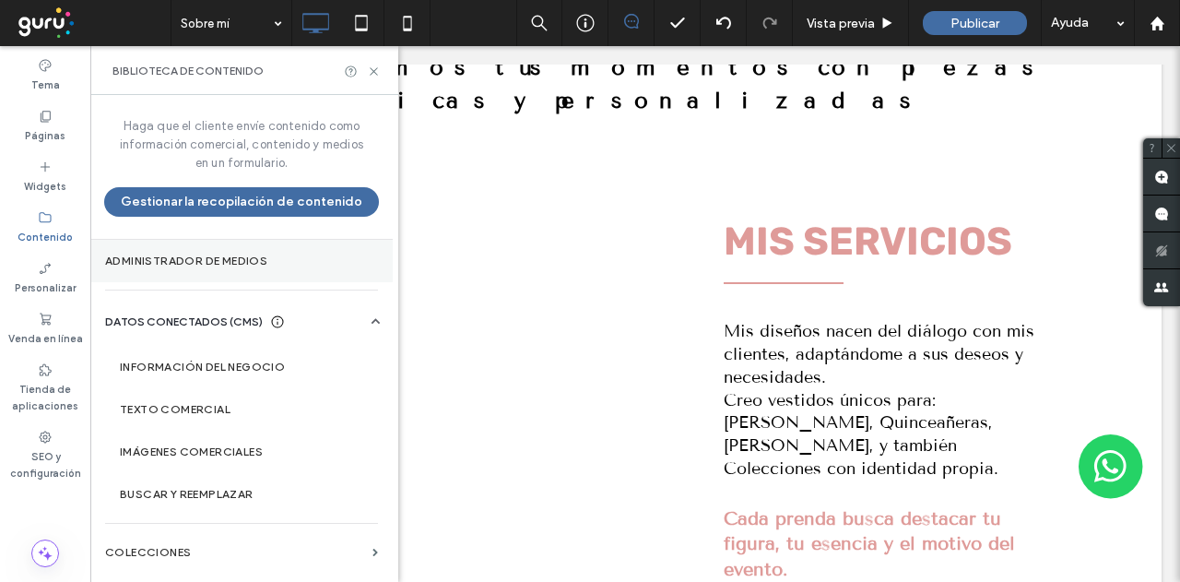
click at [181, 257] on label "Administrador de medios" at bounding box center [241, 260] width 273 height 13
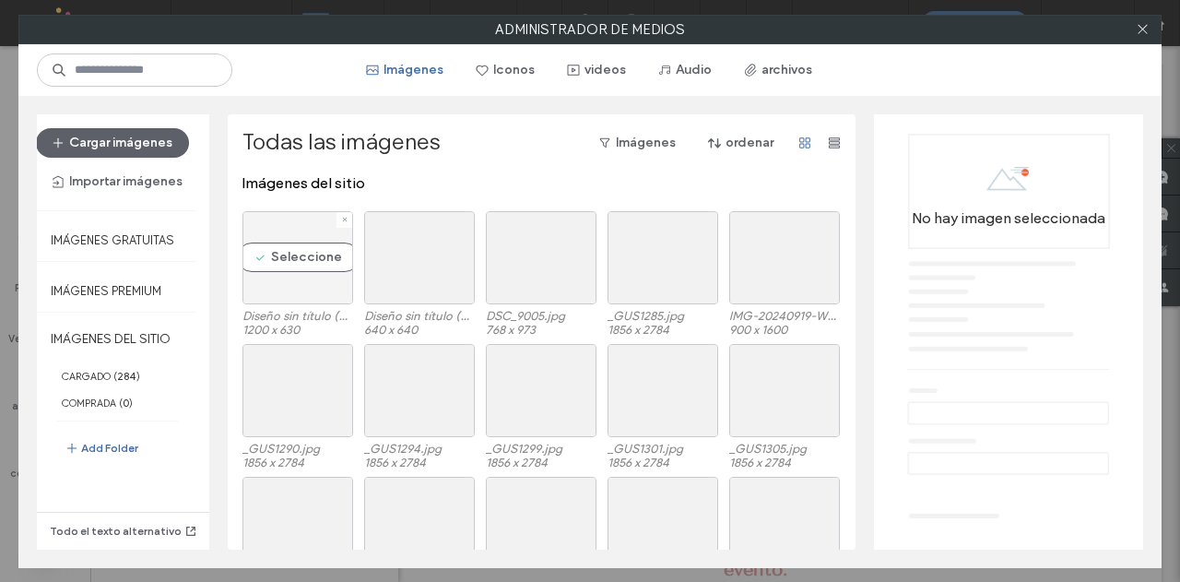
click at [285, 259] on div "Seleccione" at bounding box center [297, 257] width 111 height 93
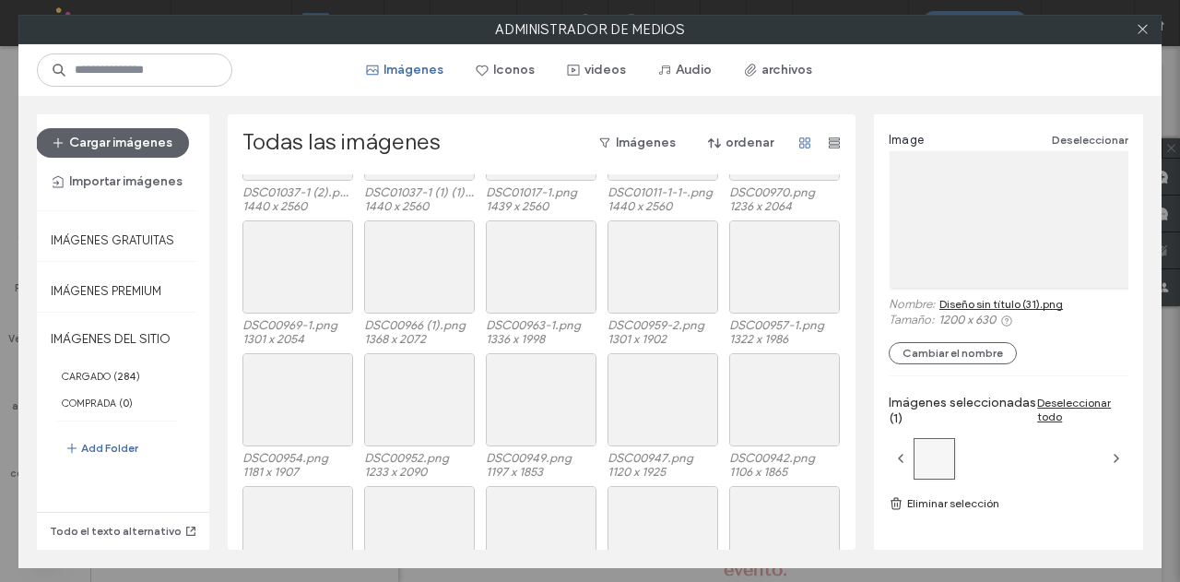
scroll to position [1199, 0]
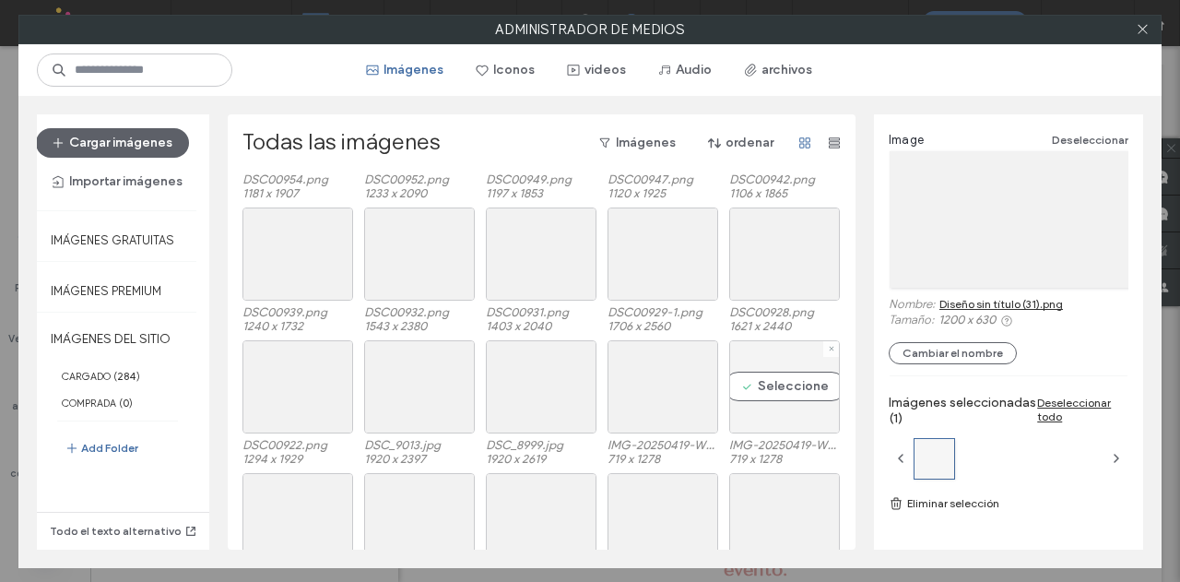
click at [789, 381] on div "Seleccione" at bounding box center [784, 386] width 111 height 93
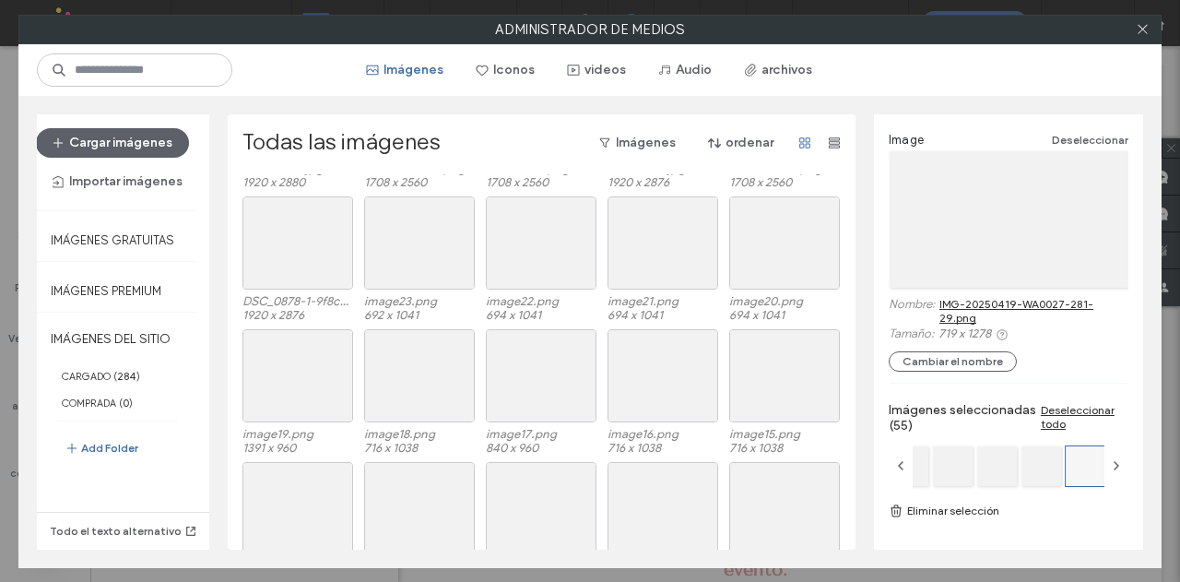
scroll to position [2183, 0]
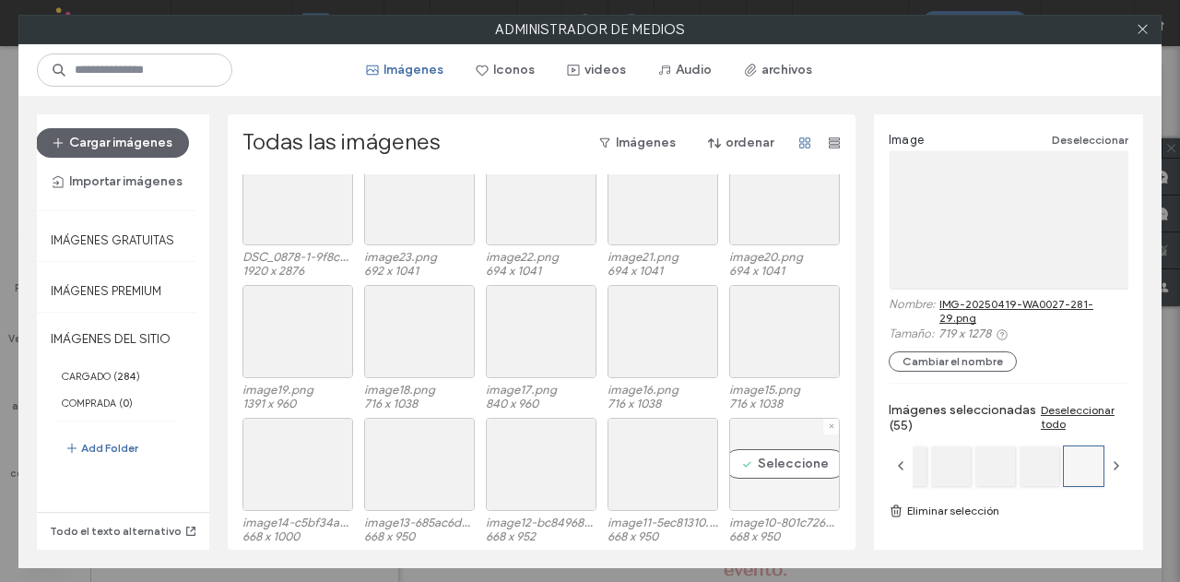
click at [780, 462] on div "Seleccione" at bounding box center [784, 464] width 111 height 93
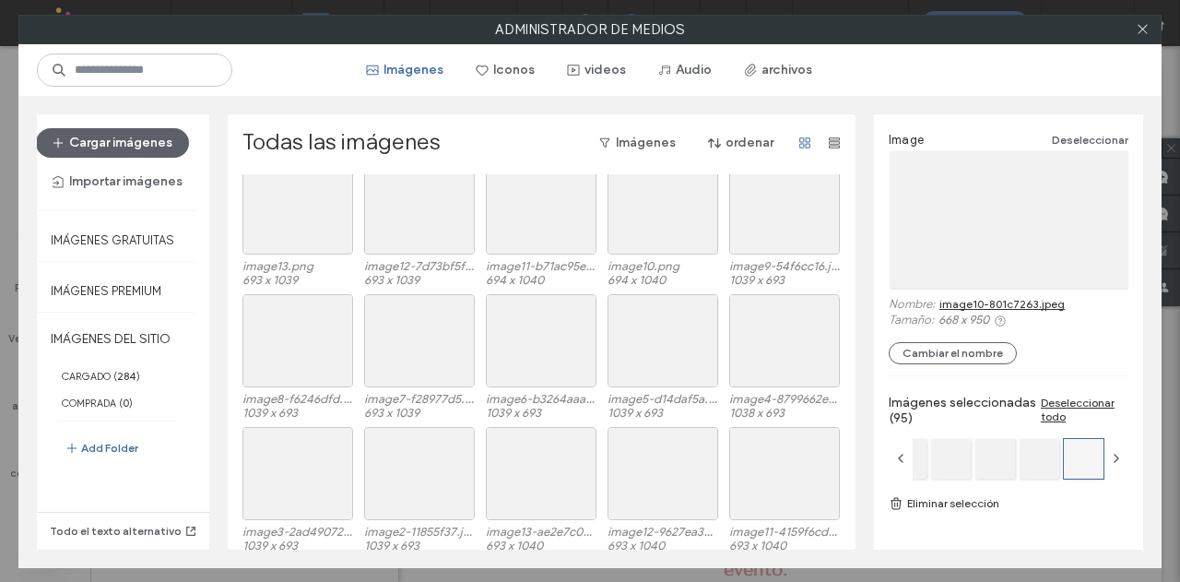
scroll to position [3378, 0]
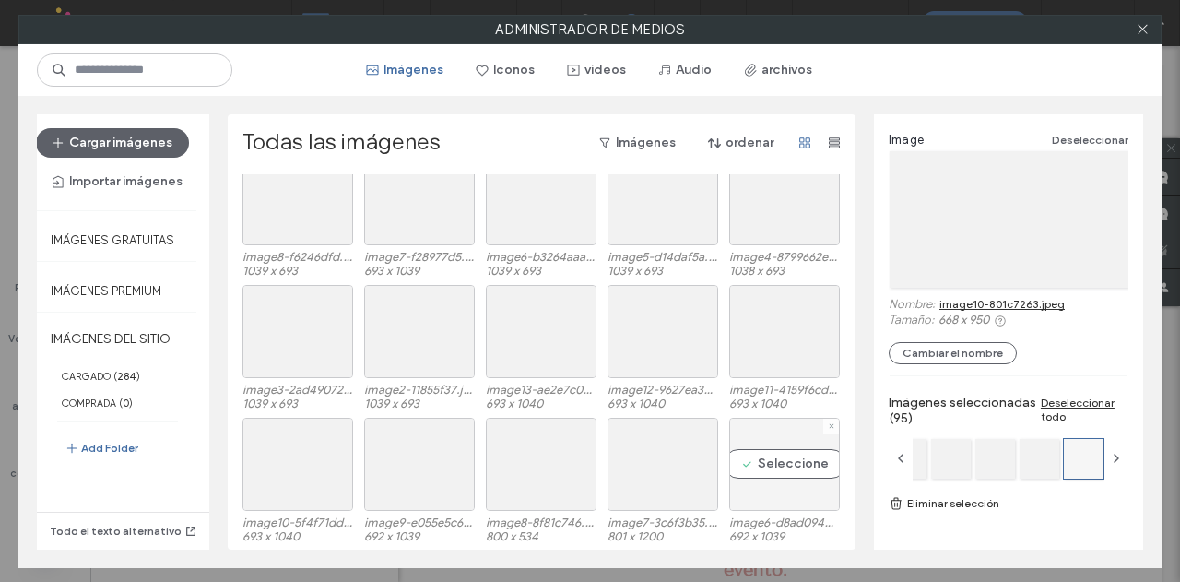
click at [772, 456] on div "Seleccione" at bounding box center [784, 464] width 111 height 93
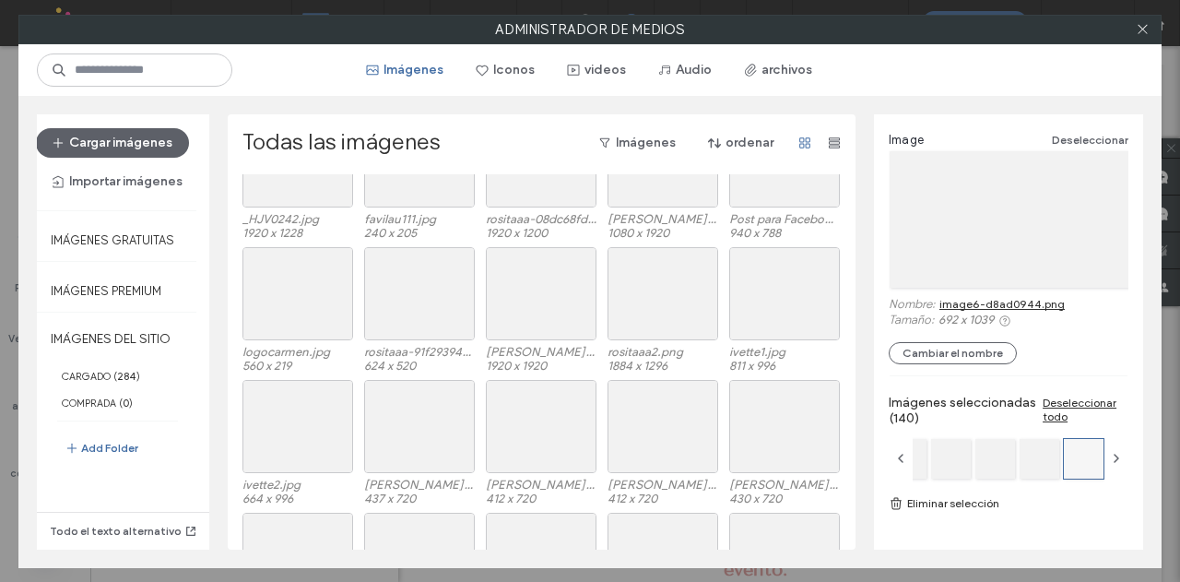
scroll to position [4226, 0]
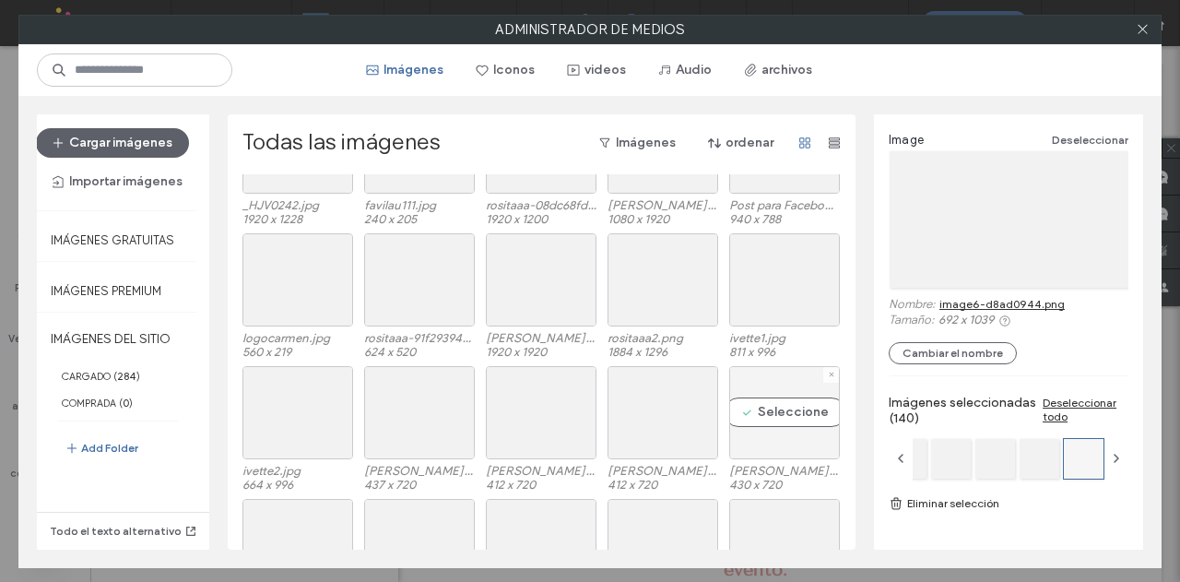
click at [787, 408] on div "Seleccione" at bounding box center [784, 412] width 111 height 93
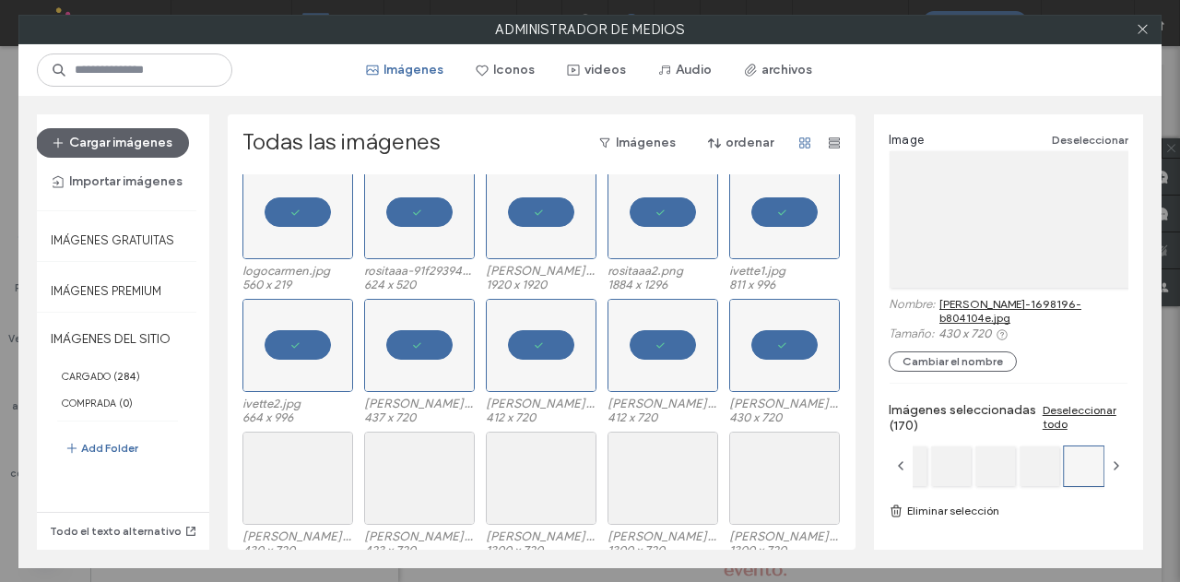
scroll to position [4706, 0]
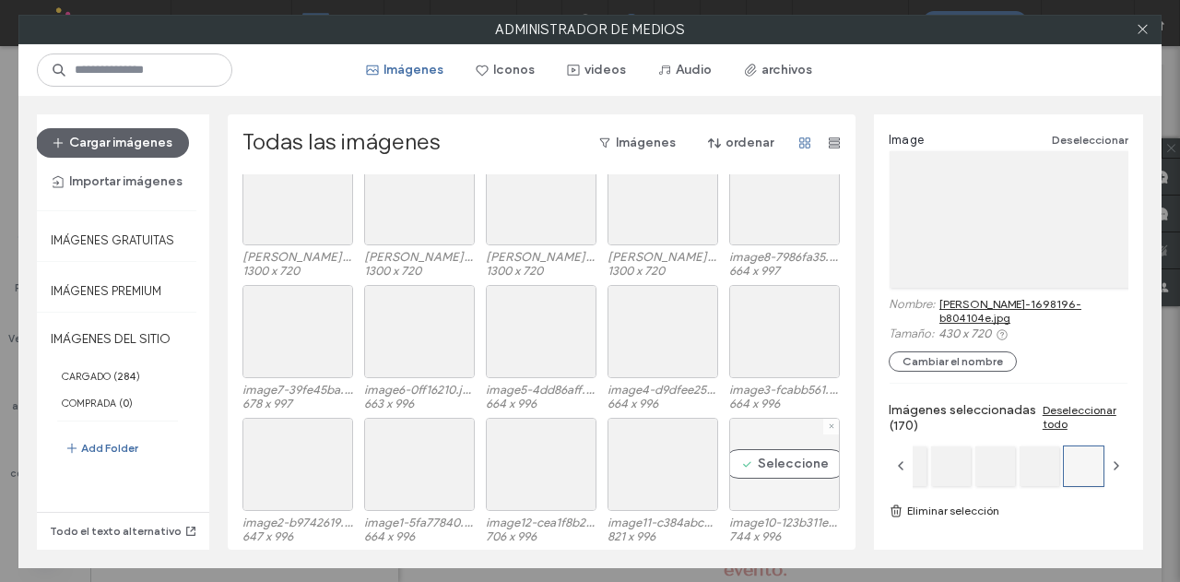
click at [780, 456] on div "Seleccione" at bounding box center [784, 464] width 111 height 93
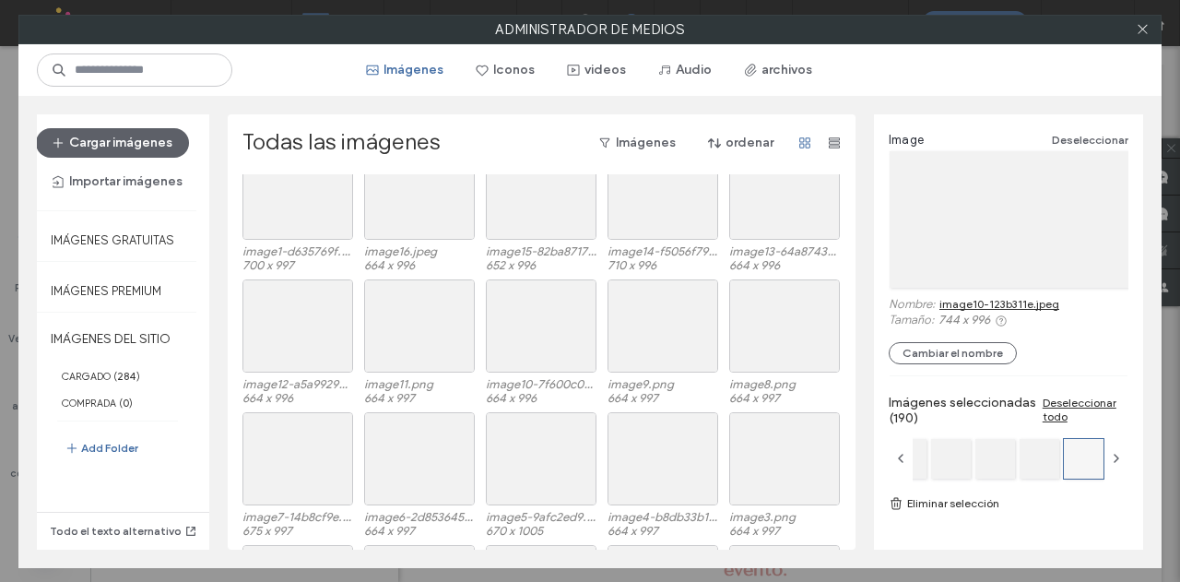
scroll to position [5757, 0]
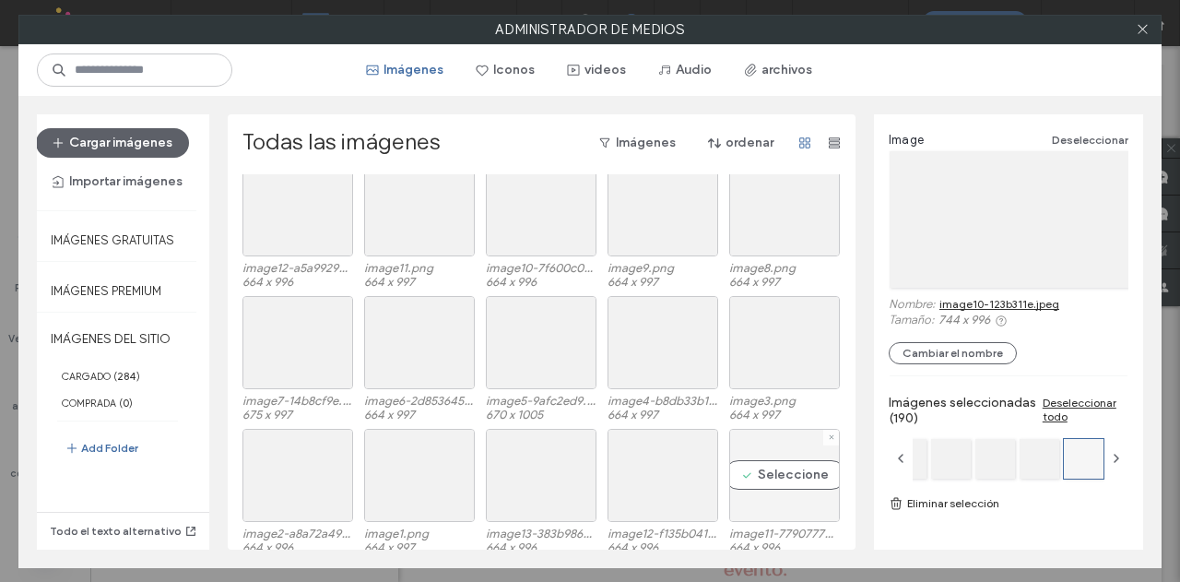
click at [771, 471] on div "Seleccione" at bounding box center [784, 475] width 111 height 93
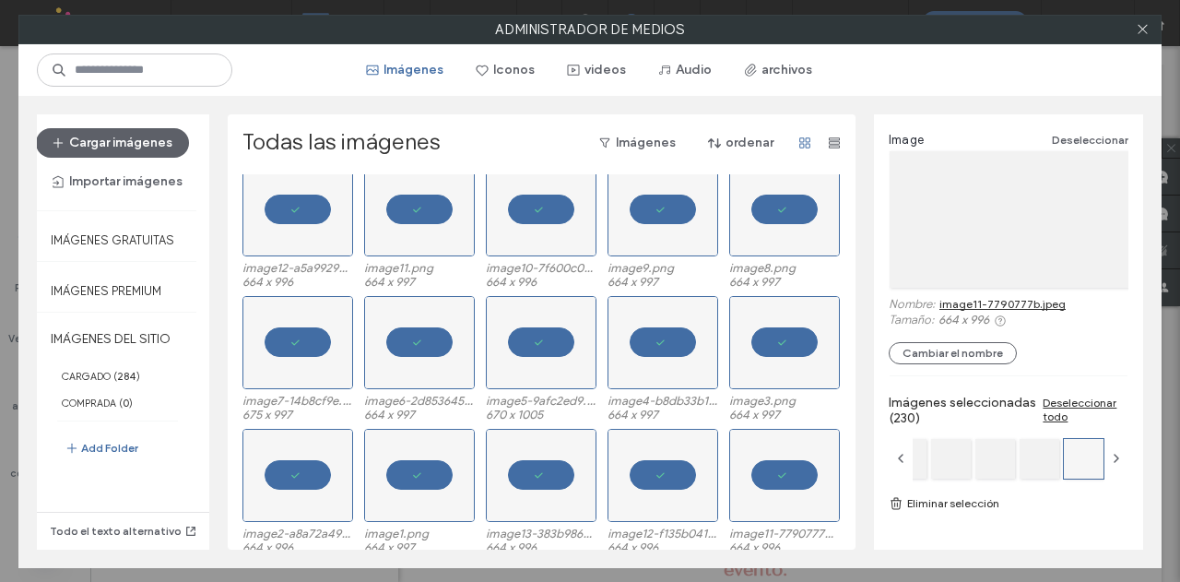
click at [939, 501] on link "Eliminar selección" at bounding box center [1009, 503] width 240 height 18
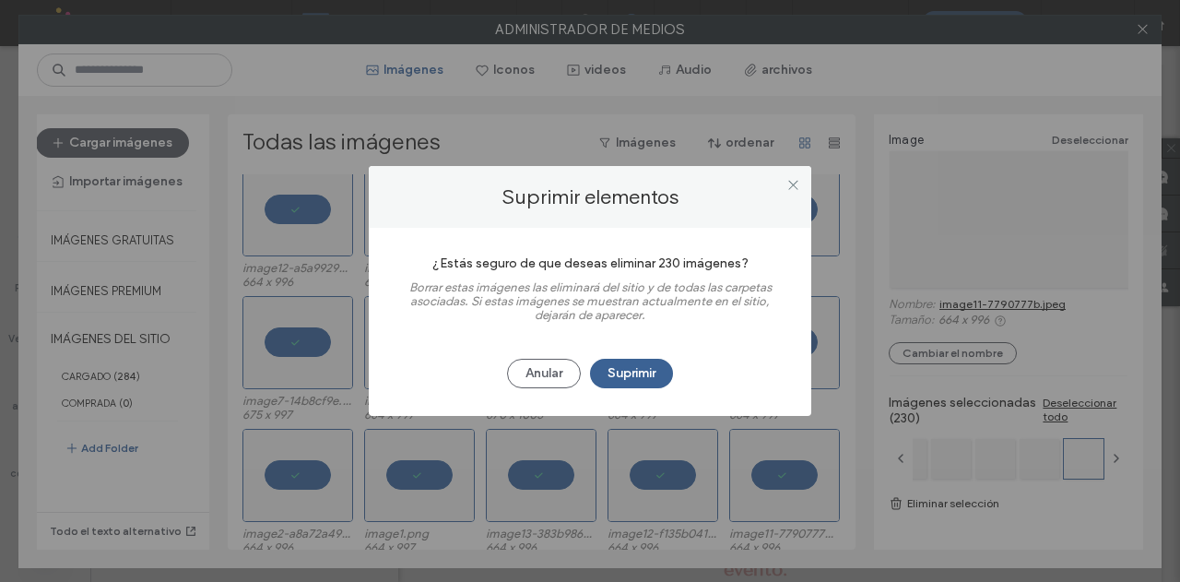
click at [629, 369] on button "Suprimir" at bounding box center [631, 374] width 83 height 30
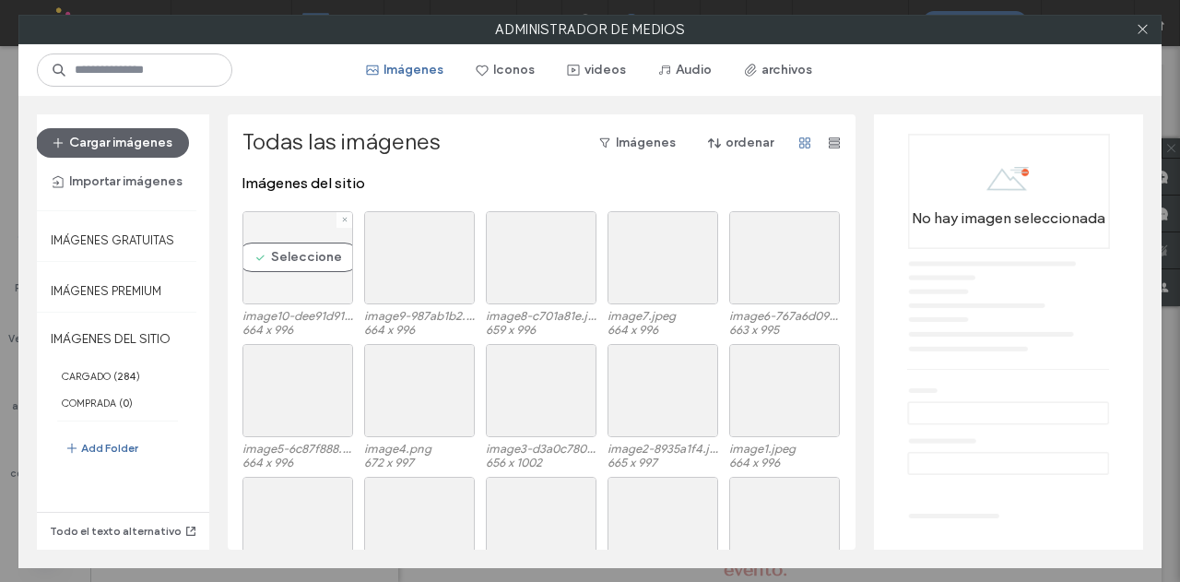
click at [292, 252] on div "Seleccione" at bounding box center [297, 257] width 111 height 93
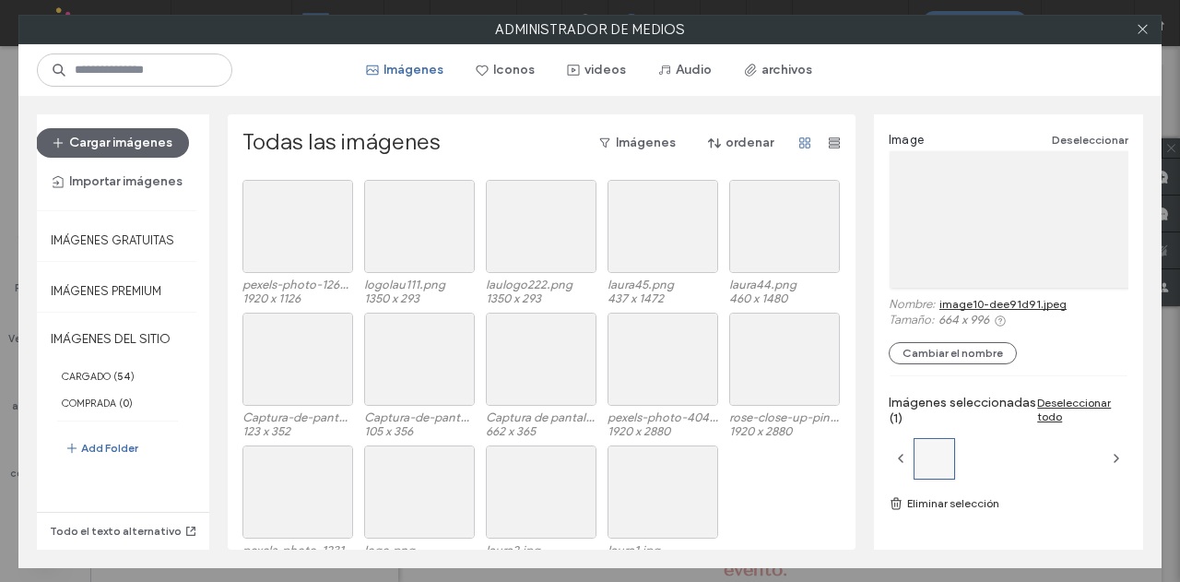
scroll to position [1224, 0]
click at [632, 479] on div "Seleccione" at bounding box center [663, 493] width 111 height 93
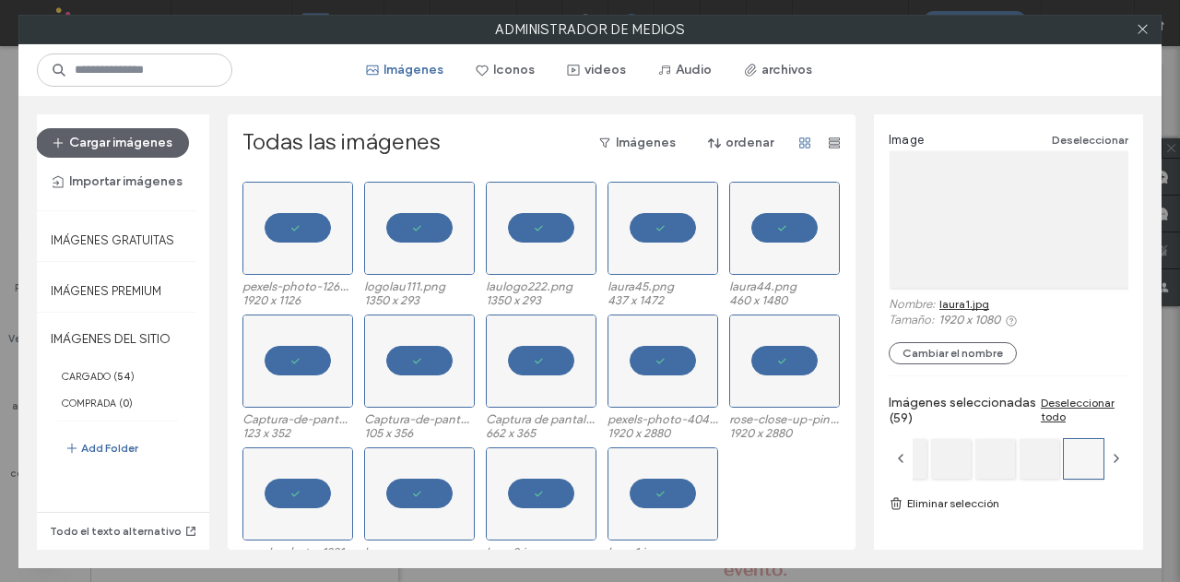
click at [948, 494] on link "Eliminar selección" at bounding box center [1009, 503] width 240 height 18
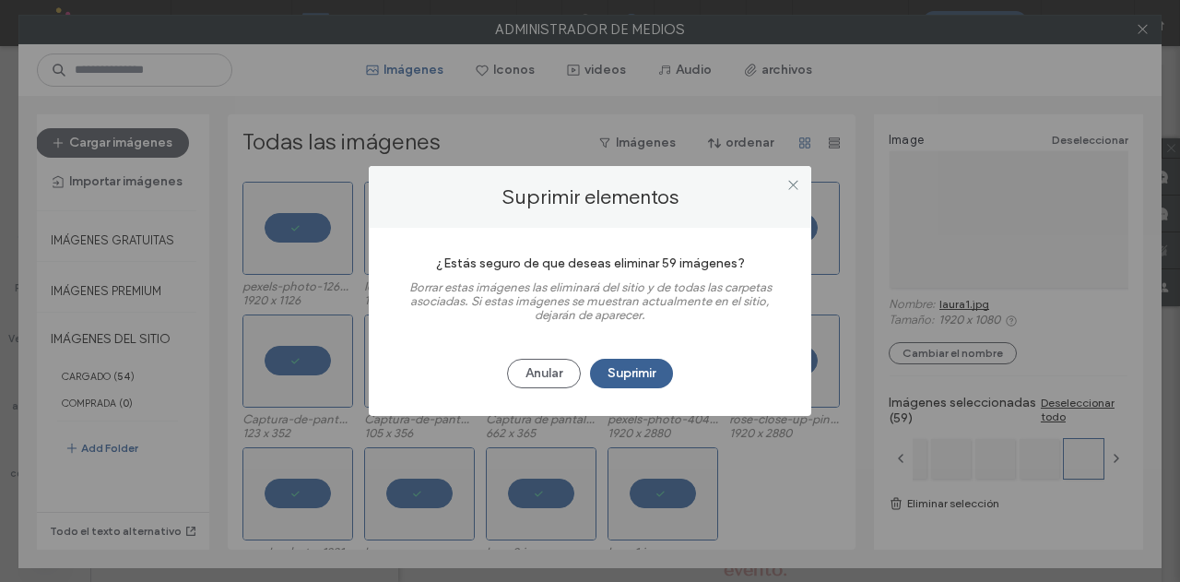
click at [640, 372] on button "Suprimir" at bounding box center [631, 374] width 83 height 30
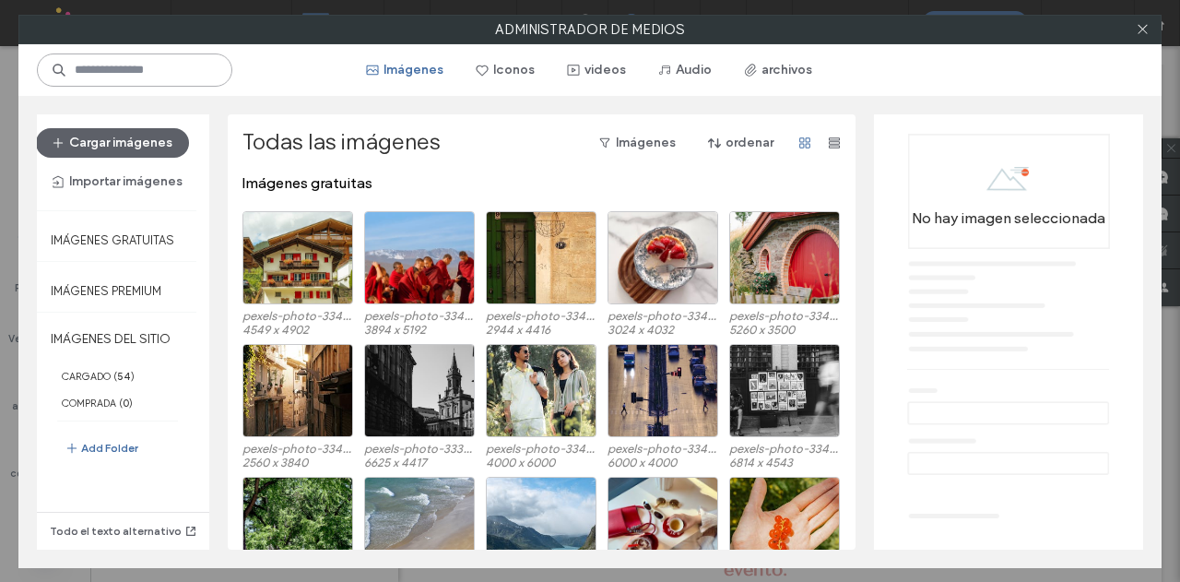
click at [111, 69] on input at bounding box center [134, 69] width 195 height 33
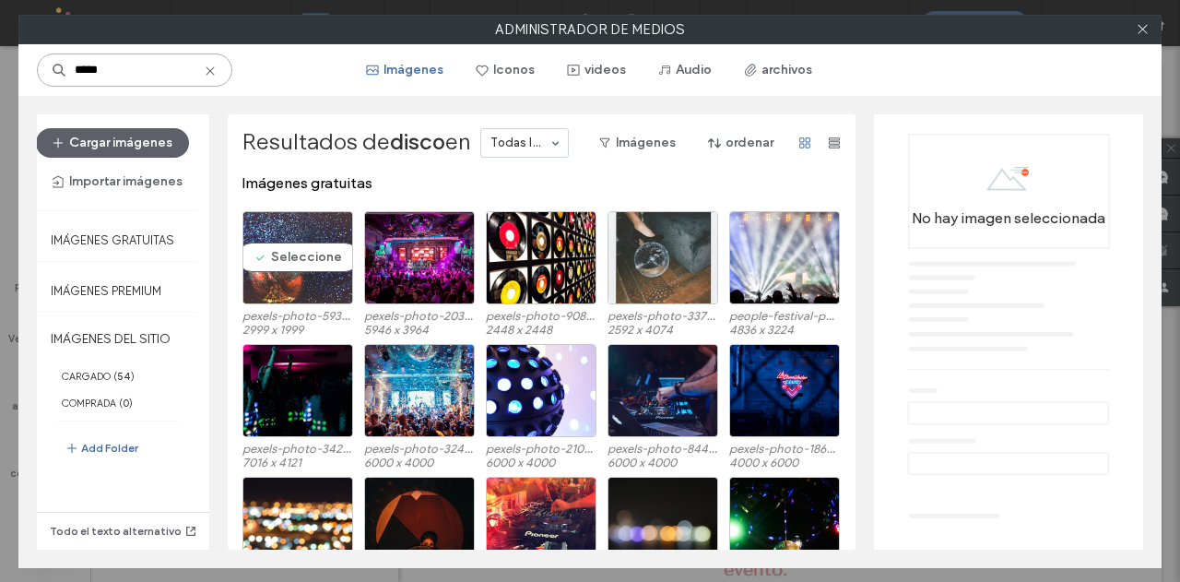
type input "*****"
click at [280, 257] on div "Seleccione" at bounding box center [297, 257] width 111 height 93
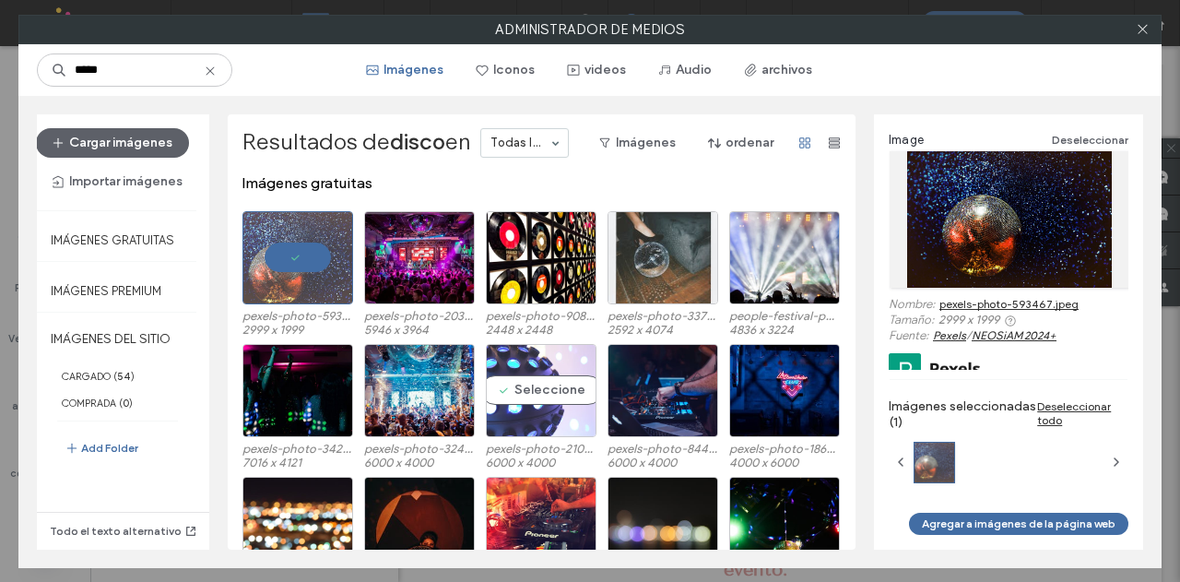
scroll to position [92, 0]
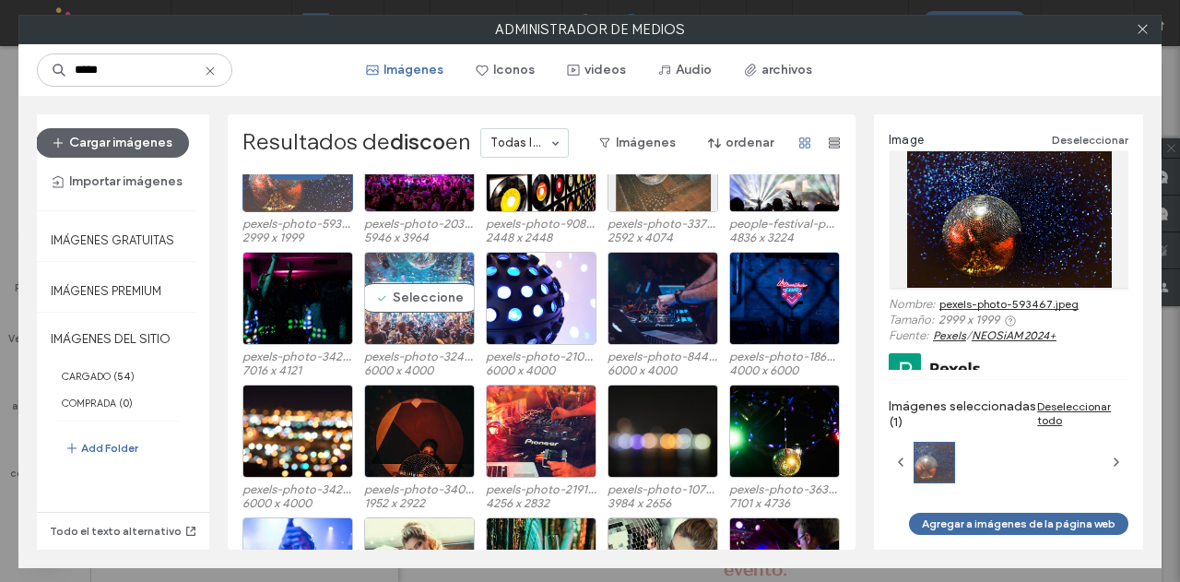
click at [412, 297] on div "Seleccione" at bounding box center [419, 298] width 111 height 93
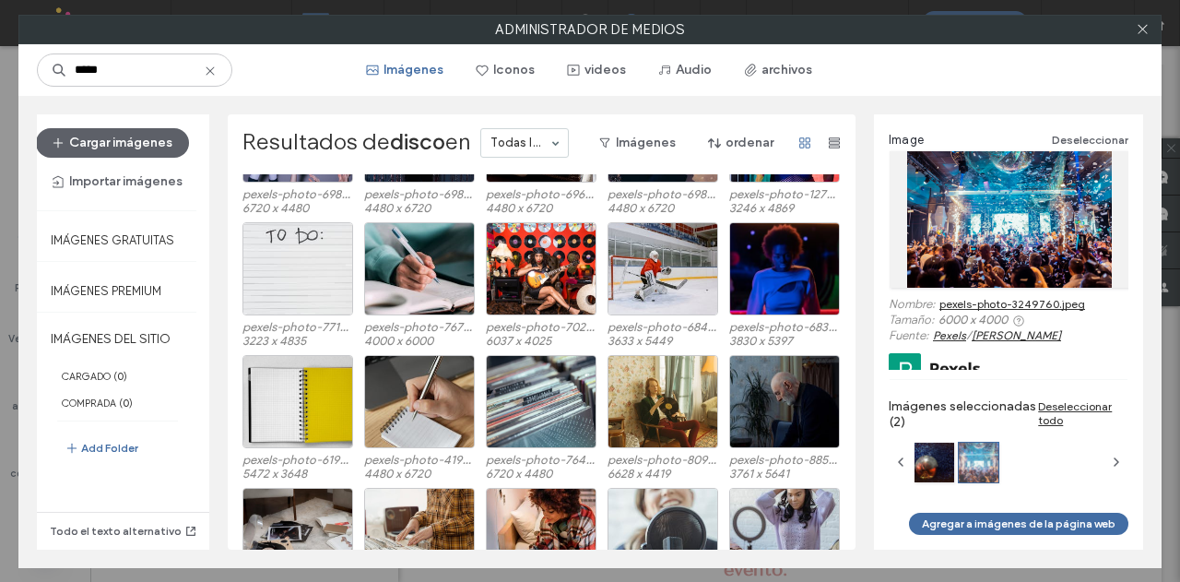
scroll to position [6564, 0]
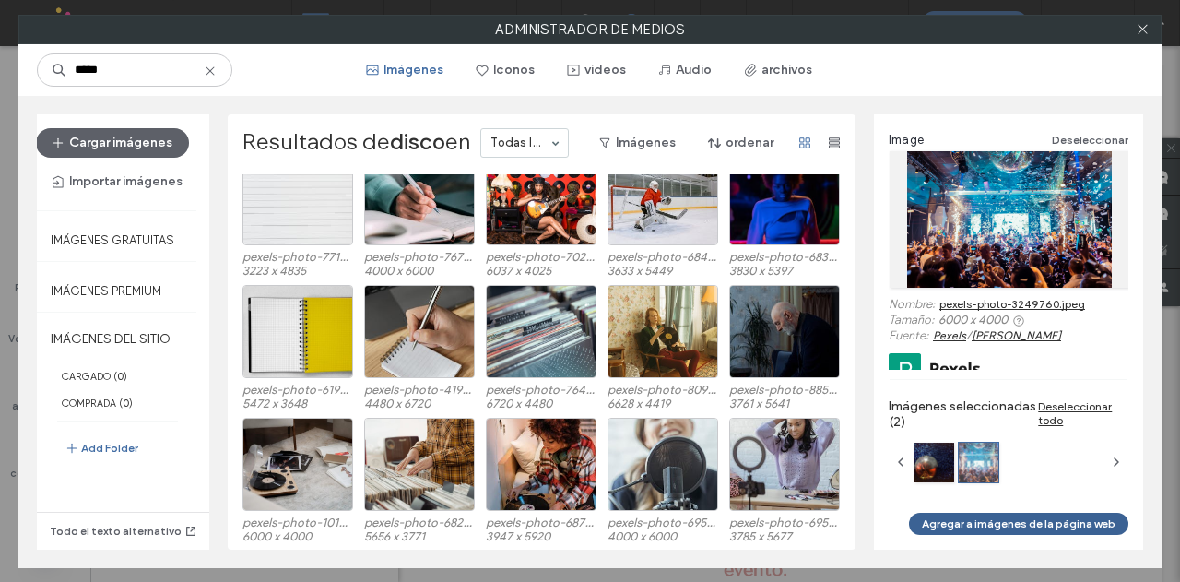
click at [974, 517] on button "Agregar a imágenes de la página web" at bounding box center [1018, 524] width 219 height 22
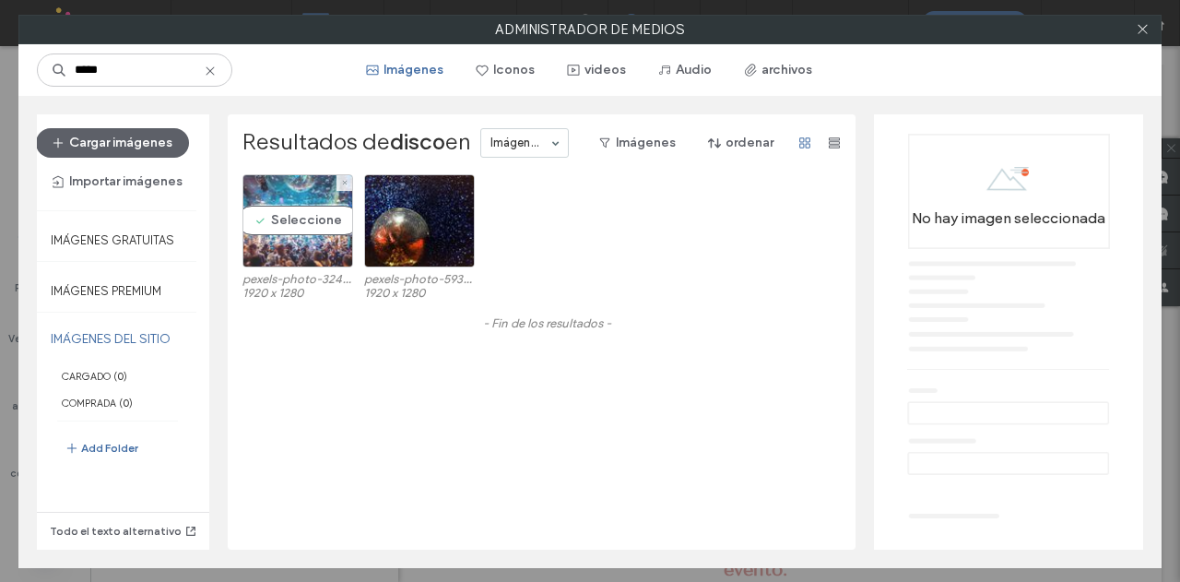
click at [300, 207] on div "Seleccione" at bounding box center [297, 220] width 111 height 93
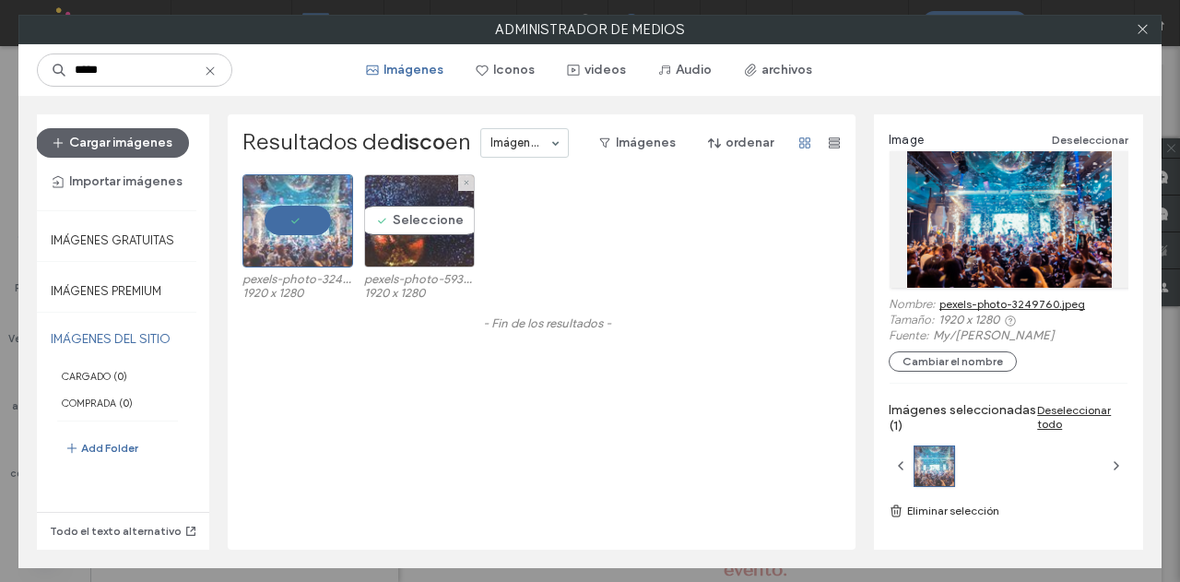
click at [407, 224] on div "Seleccione" at bounding box center [419, 220] width 111 height 93
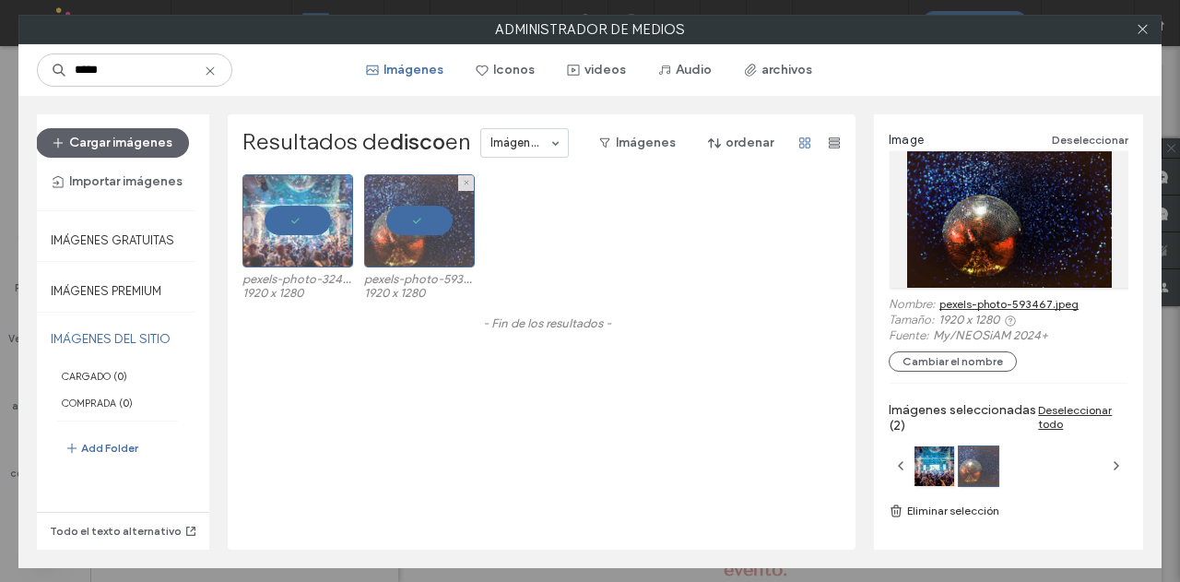
click at [413, 220] on div at bounding box center [419, 220] width 111 height 93
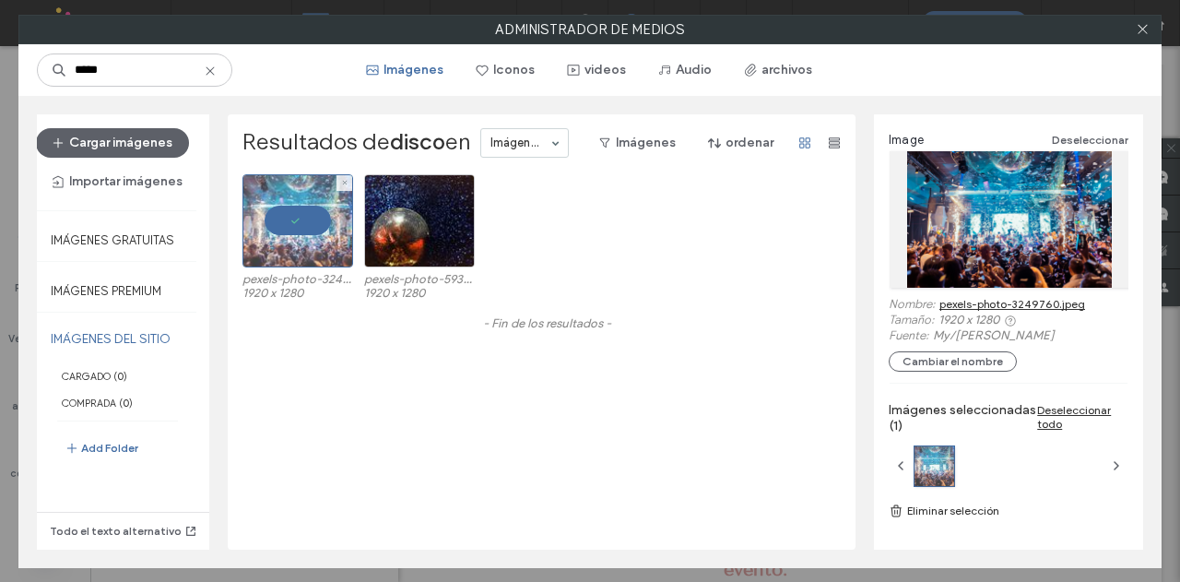
click at [282, 222] on div at bounding box center [297, 220] width 111 height 93
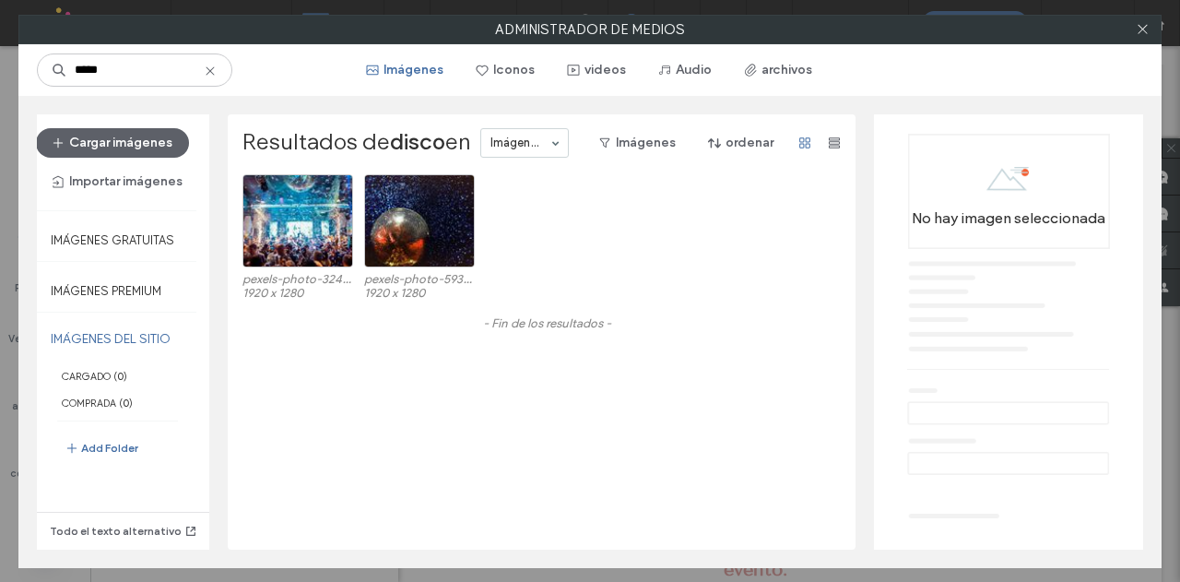
click at [82, 334] on label "IMÁGENES DEL SITIO" at bounding box center [117, 339] width 161 height 46
click at [1137, 34] on icon at bounding box center [1143, 29] width 14 height 14
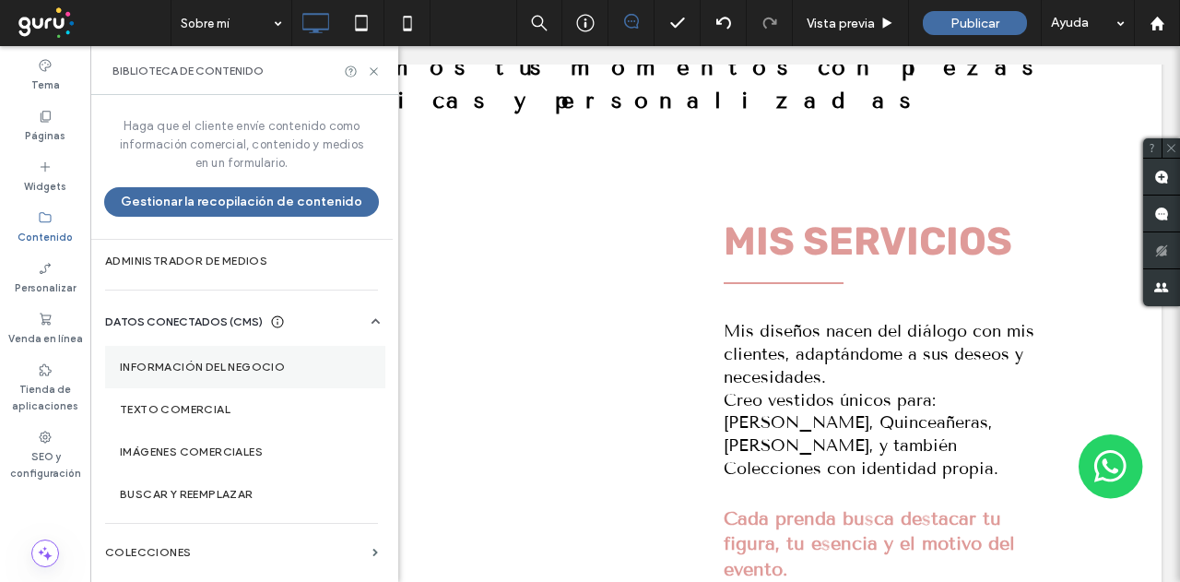
click at [159, 360] on label "Información del negocio" at bounding box center [245, 366] width 251 height 13
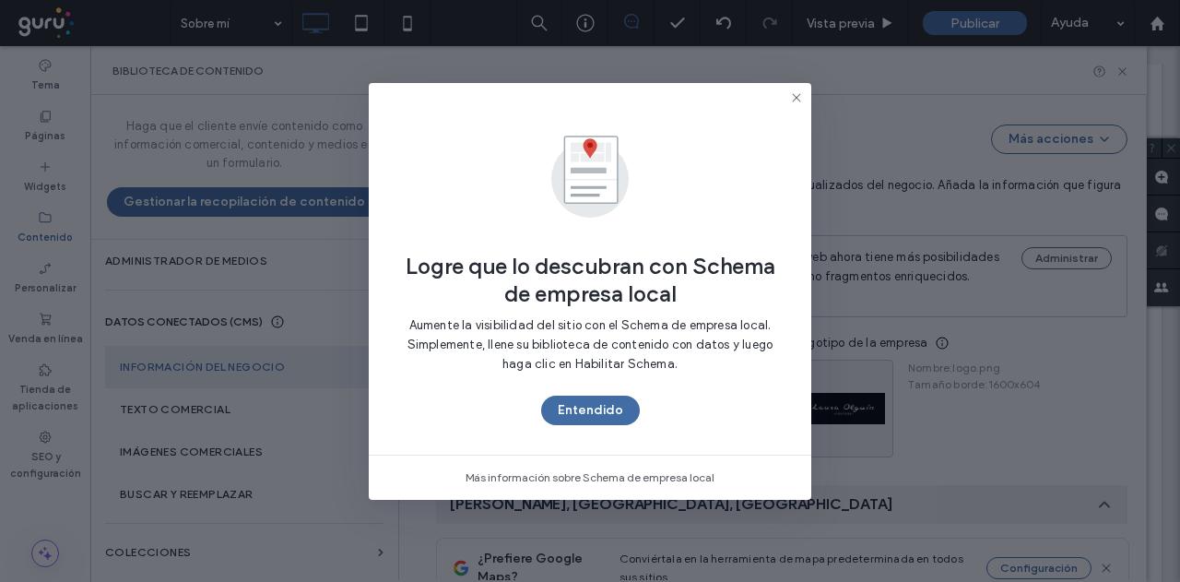
click at [573, 410] on button "Entendido" at bounding box center [590, 411] width 99 height 30
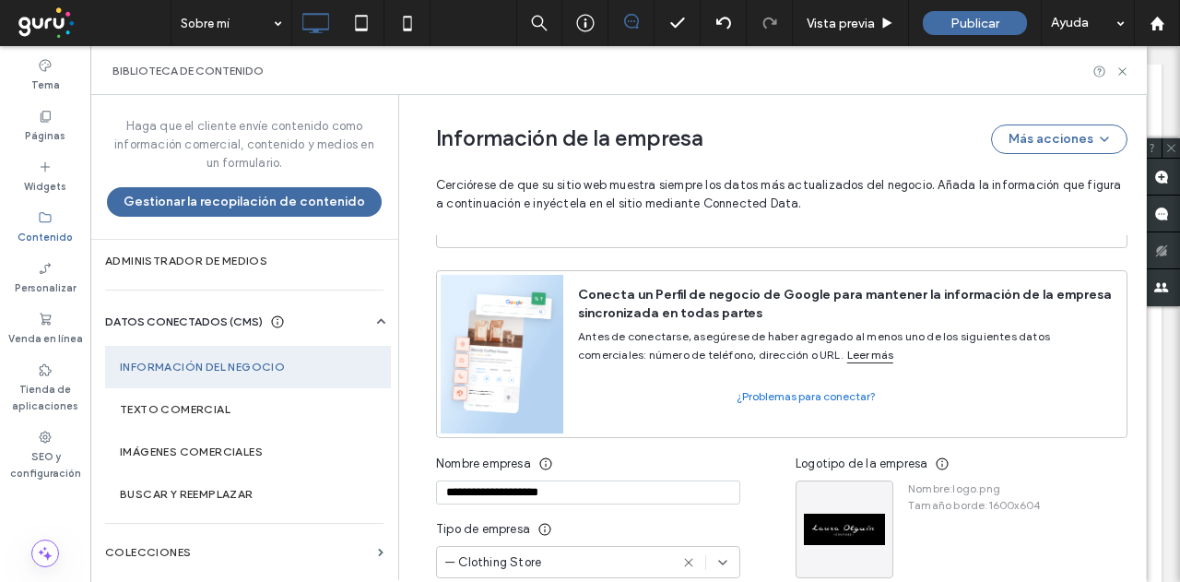
scroll to position [27, 0]
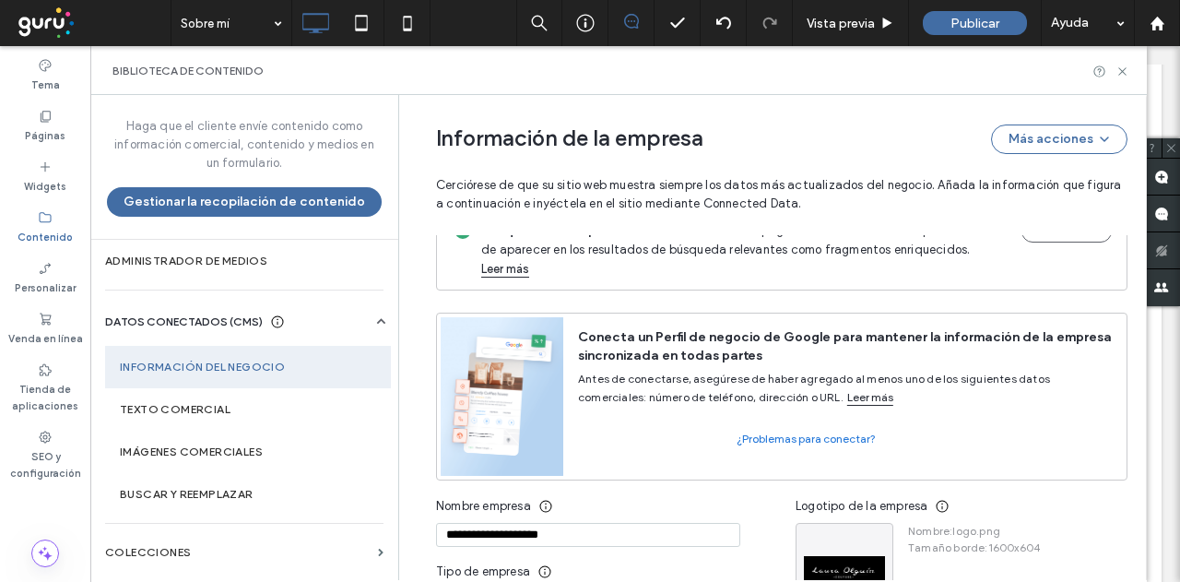
click at [492, 526] on input "**********" at bounding box center [588, 535] width 304 height 24
click at [491, 526] on input "**********" at bounding box center [588, 535] width 304 height 24
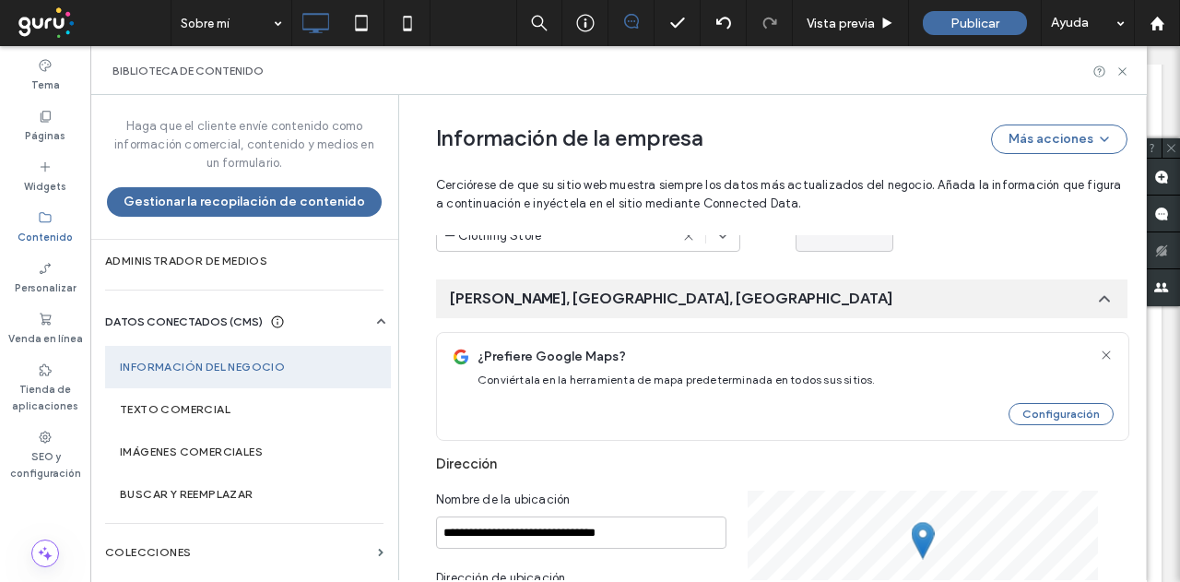
scroll to position [303, 0]
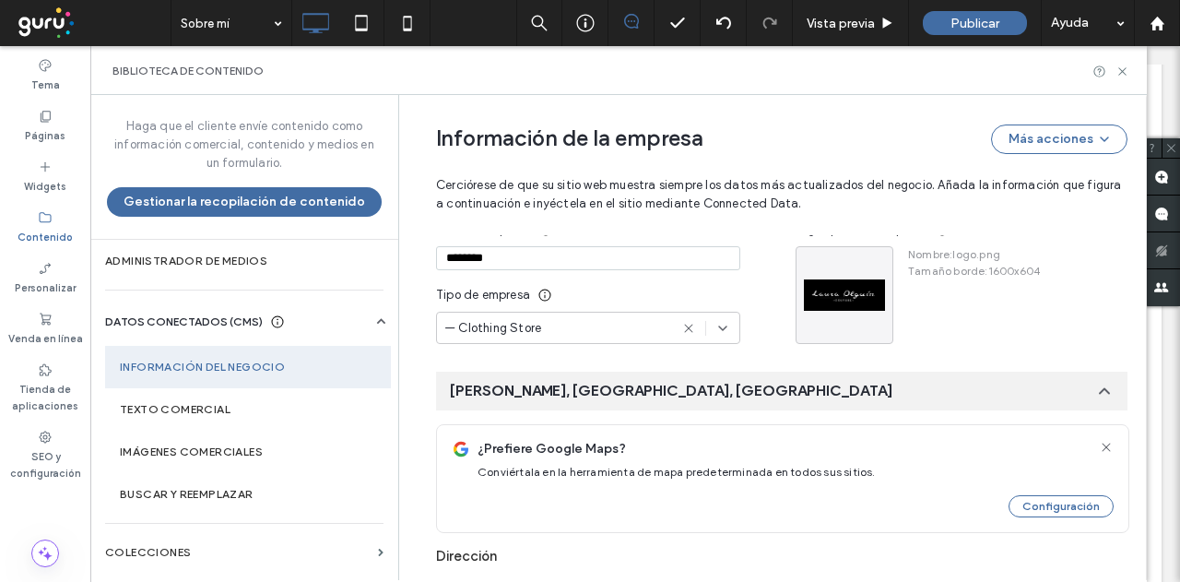
type input "********"
click at [1102, 443] on use at bounding box center [1106, 447] width 8 height 8
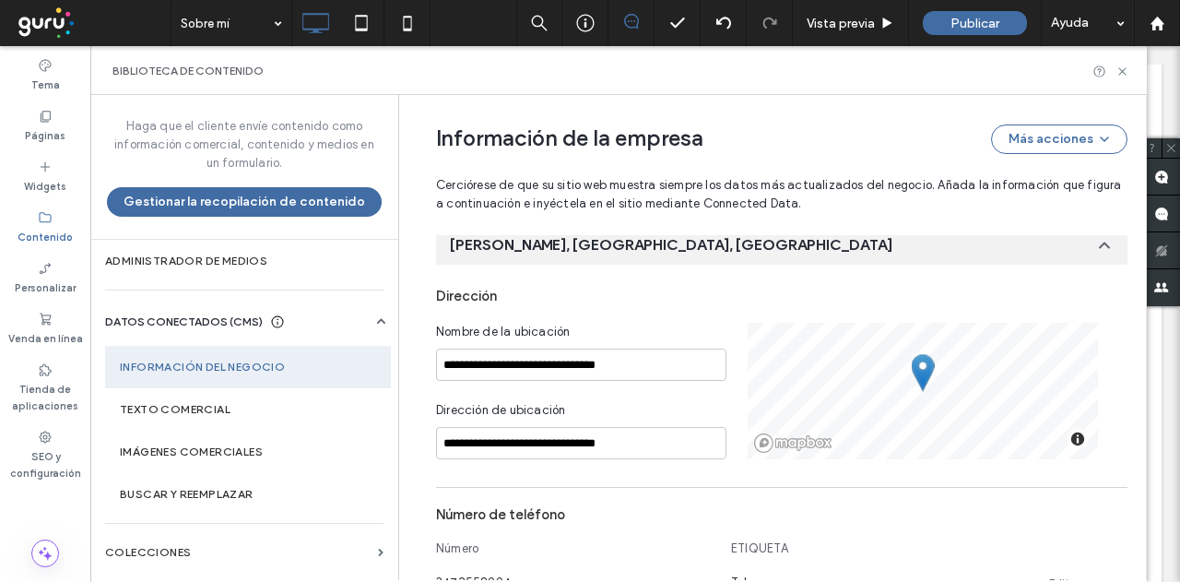
scroll to position [488, 0]
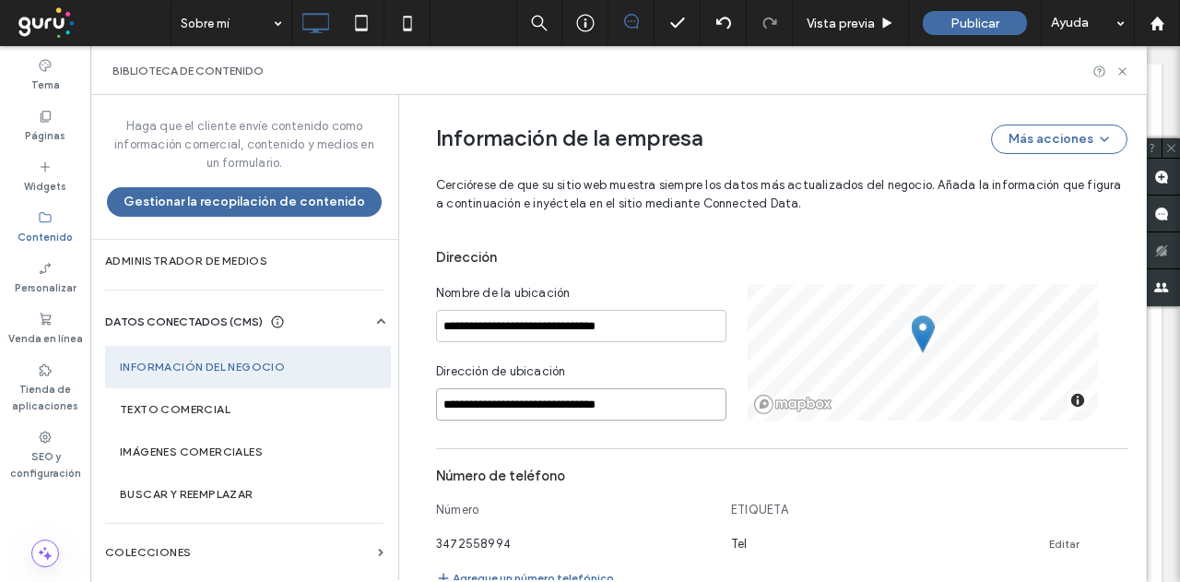
click at [510, 388] on input "**********" at bounding box center [581, 404] width 290 height 32
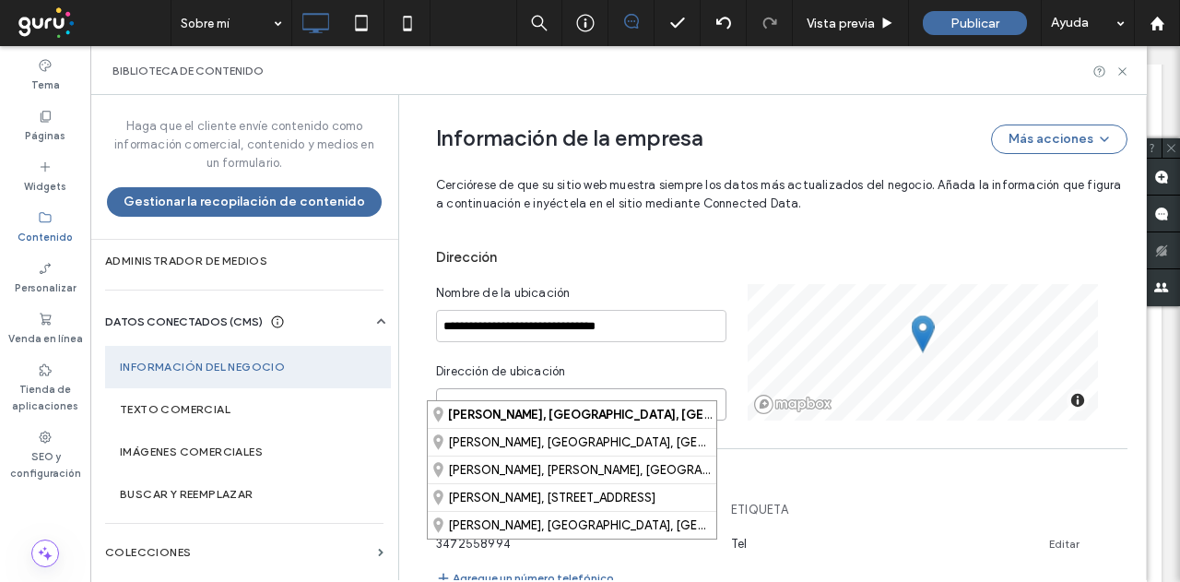
click at [510, 388] on input "**********" at bounding box center [581, 404] width 290 height 32
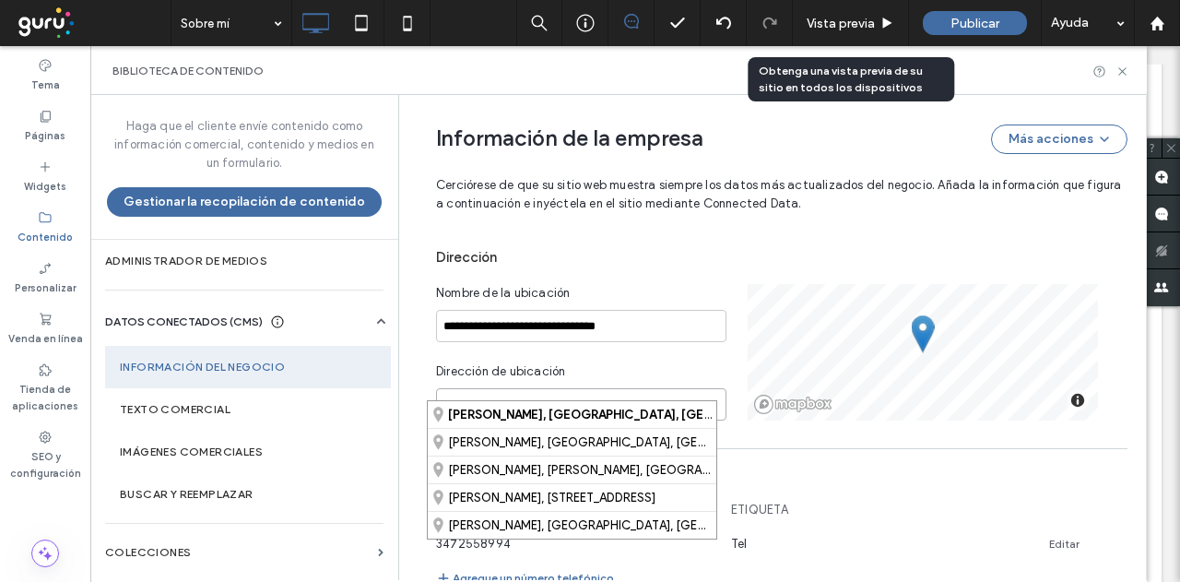
paste input "**********"
click at [537, 388] on input "**********" at bounding box center [581, 404] width 290 height 32
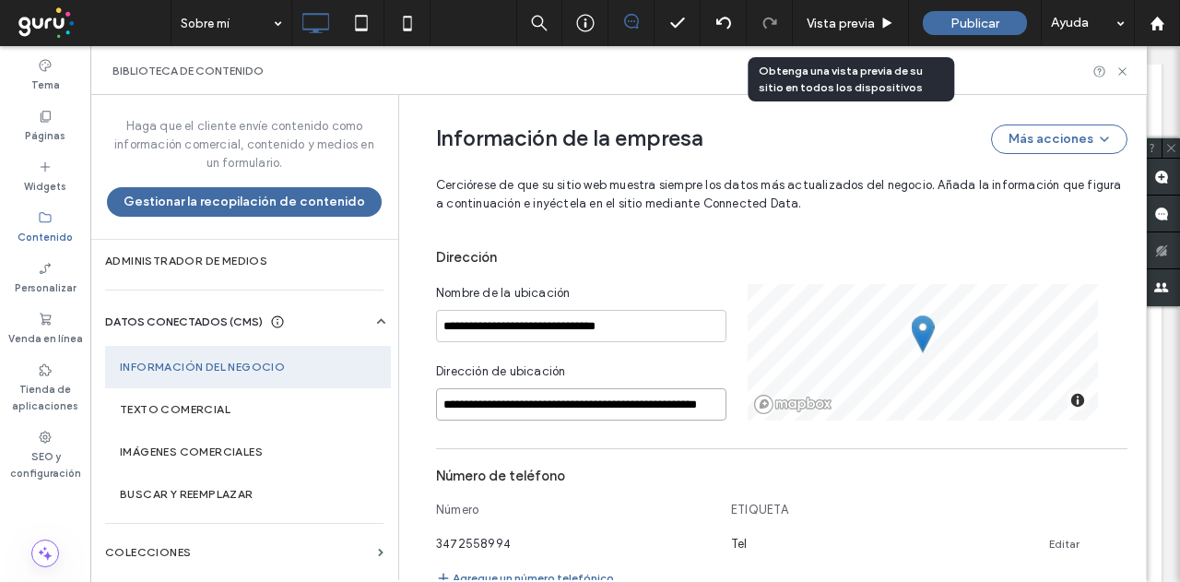
scroll to position [0, 29]
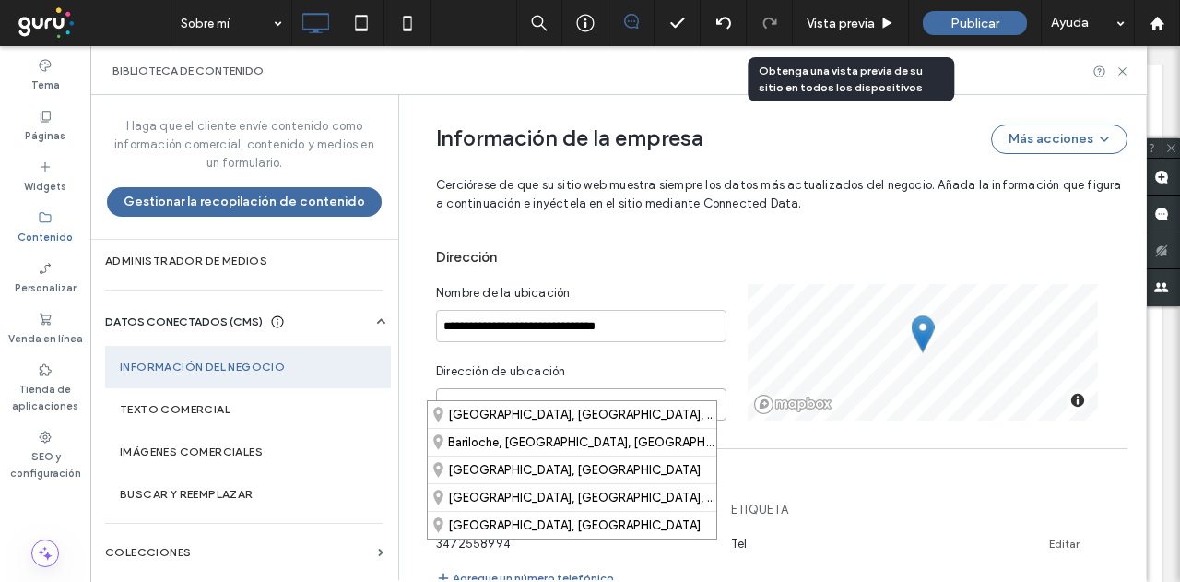
click at [543, 388] on input "**********" at bounding box center [581, 404] width 290 height 32
click at [551, 388] on input "**********" at bounding box center [581, 404] width 290 height 32
click at [562, 388] on input "**********" at bounding box center [581, 404] width 290 height 32
click at [588, 406] on div "Avenida Cerro Catedral, Bariloche, Río Negro, R8404, Argentina" at bounding box center [572, 414] width 289 height 27
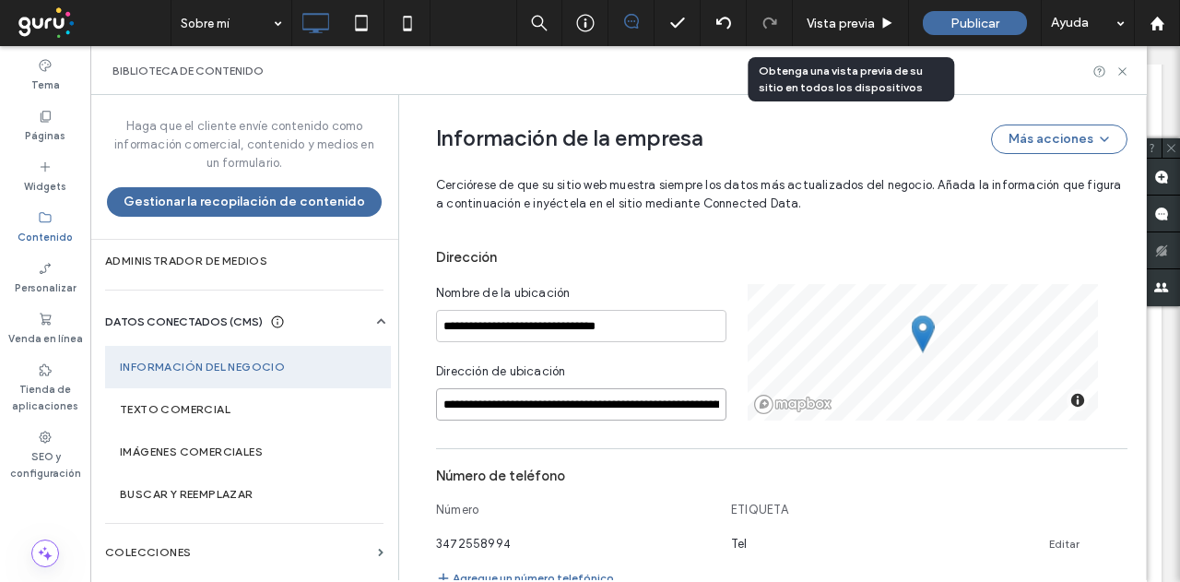
click at [609, 388] on input "**********" at bounding box center [581, 404] width 290 height 32
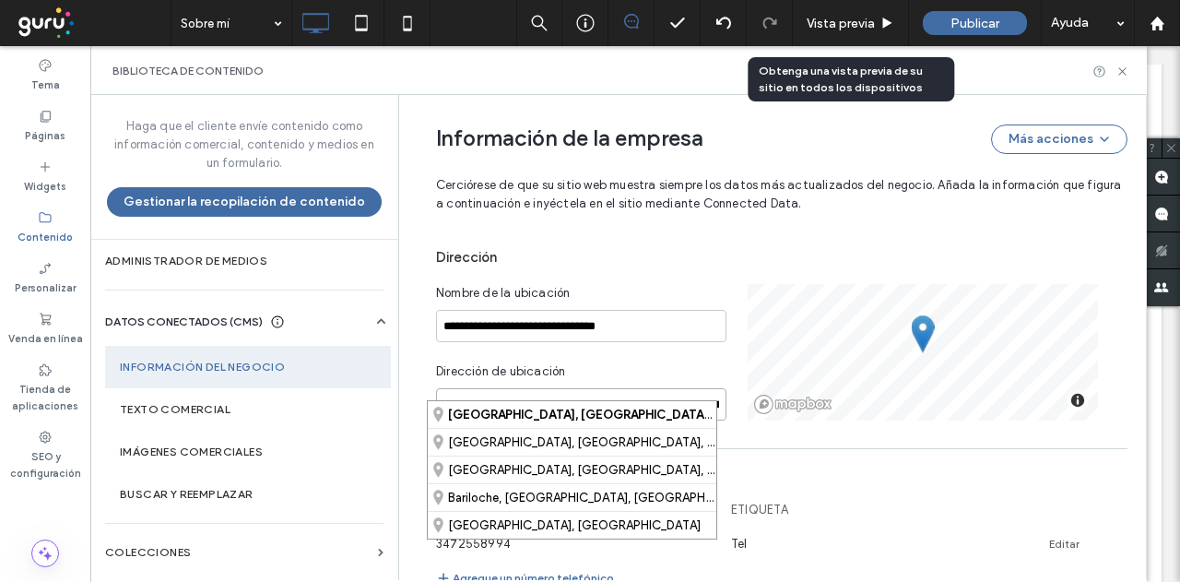
click at [680, 388] on input "**********" at bounding box center [581, 404] width 290 height 32
drag, startPoint x: 692, startPoint y: 382, endPoint x: 752, endPoint y: 382, distance: 59.9
click at [752, 382] on div "**********" at bounding box center [781, 352] width 691 height 136
click at [665, 388] on input "**********" at bounding box center [581, 404] width 290 height 32
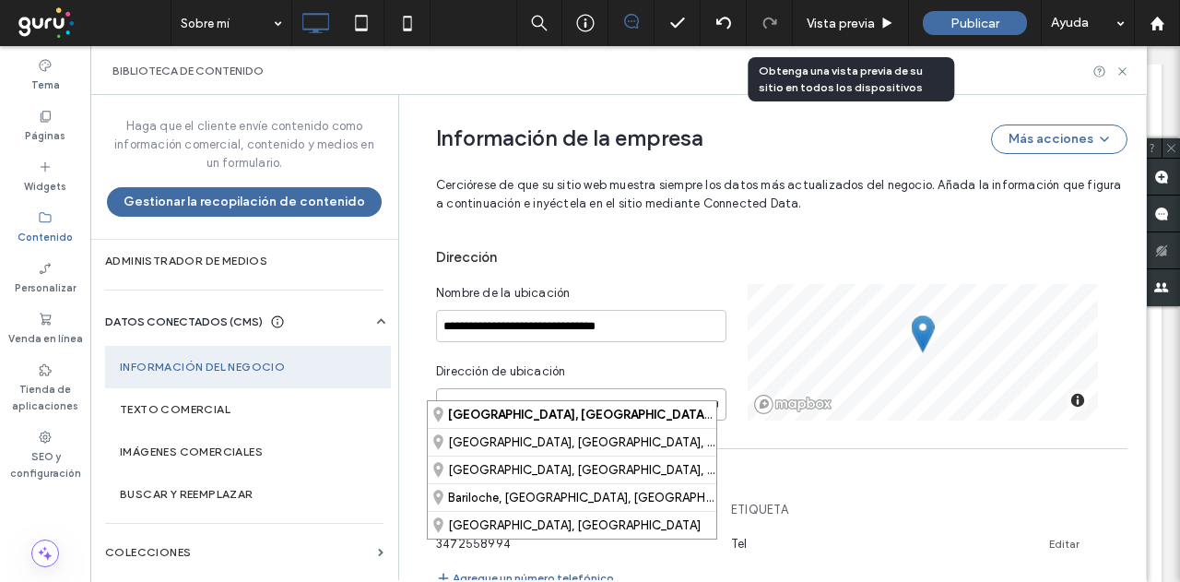
click at [650, 388] on input "**********" at bounding box center [581, 404] width 290 height 32
click at [573, 418] on div "Avenida Cerro Catedral, Bariloche, Río Negro, R8404, Argentina" at bounding box center [572, 414] width 289 height 27
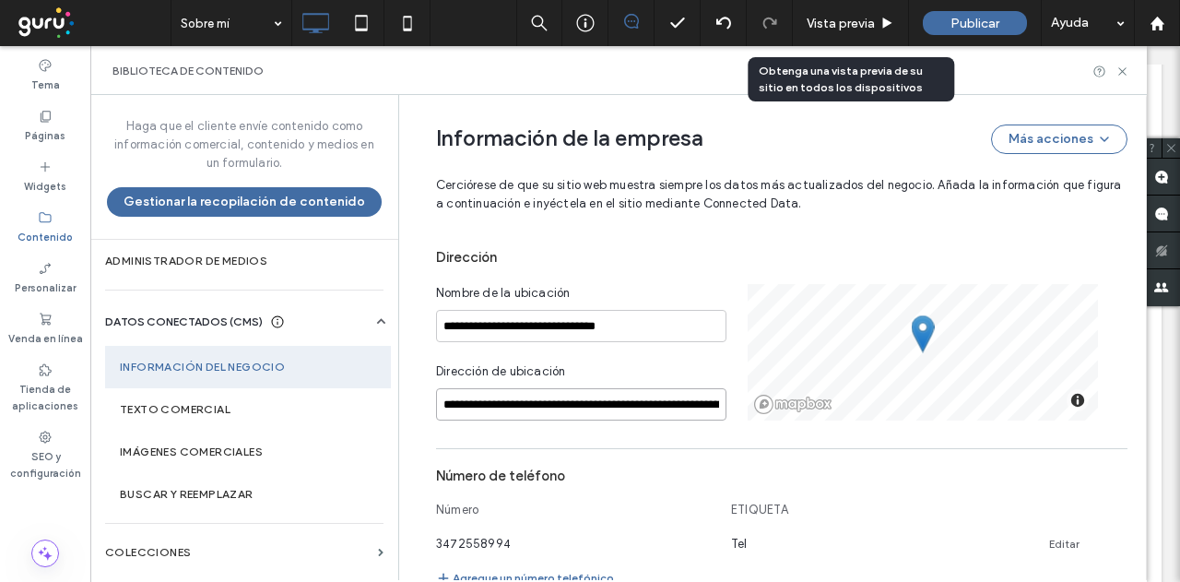
scroll to position [0, 73]
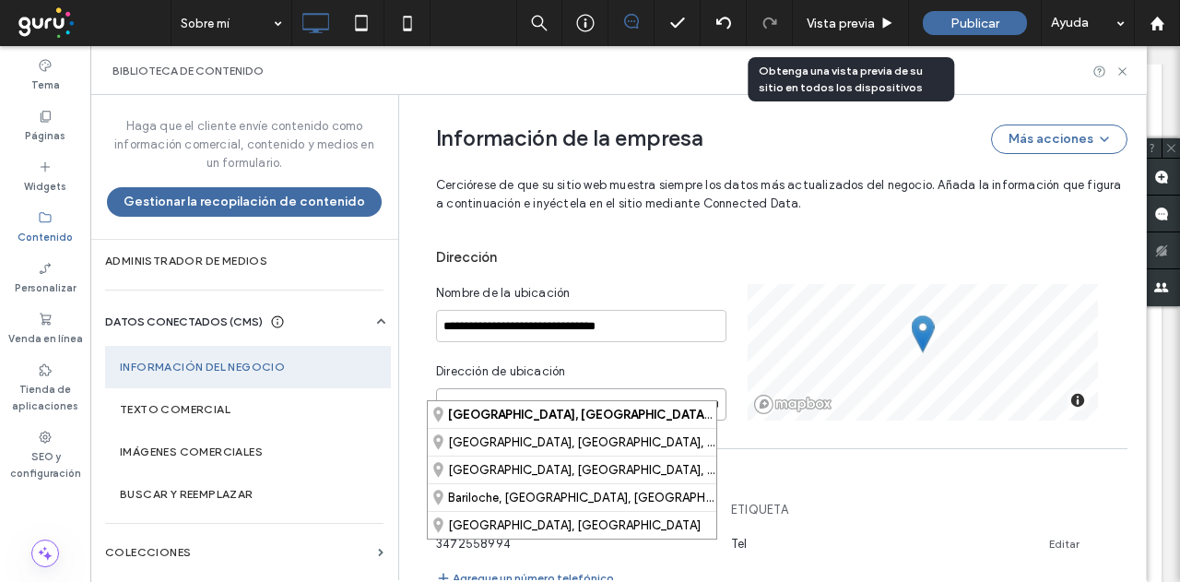
drag, startPoint x: 646, startPoint y: 387, endPoint x: 807, endPoint y: 384, distance: 160.4
click at [807, 384] on div "**********" at bounding box center [781, 352] width 691 height 136
click at [647, 388] on input "**********" at bounding box center [581, 404] width 290 height 32
click at [648, 388] on input "**********" at bounding box center [581, 404] width 290 height 32
click at [657, 413] on div "Avenida Cerro Catedral, Bariloche, Río Negro, R8404, Argentina" at bounding box center [572, 414] width 289 height 27
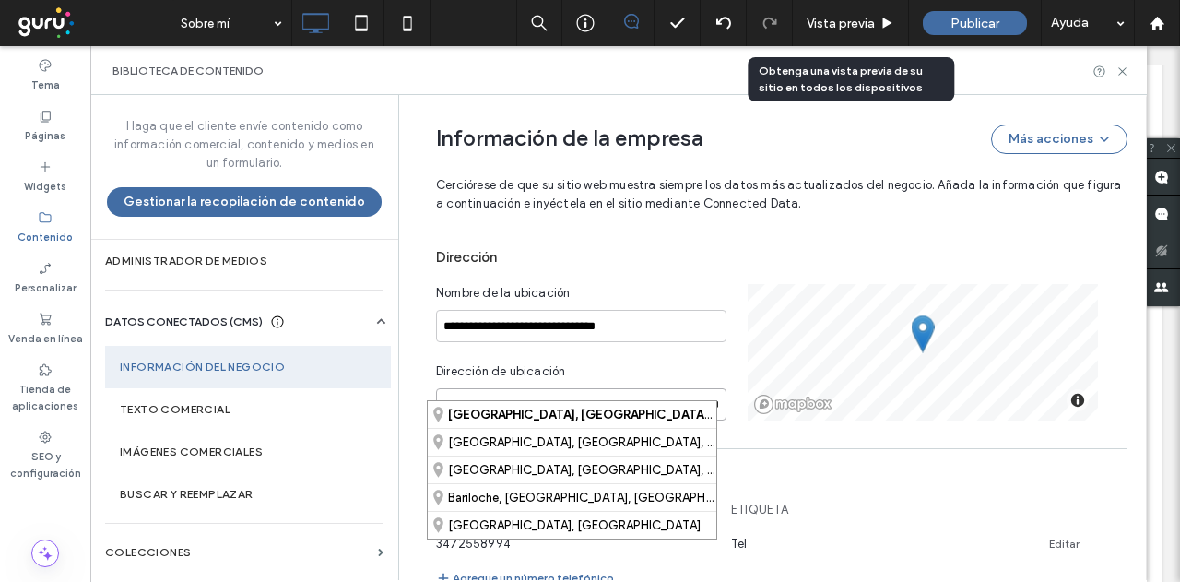
drag, startPoint x: 615, startPoint y: 383, endPoint x: 705, endPoint y: 393, distance: 90.9
click at [705, 393] on input "**********" at bounding box center [581, 404] width 290 height 32
click at [623, 388] on input "**********" at bounding box center [581, 404] width 290 height 32
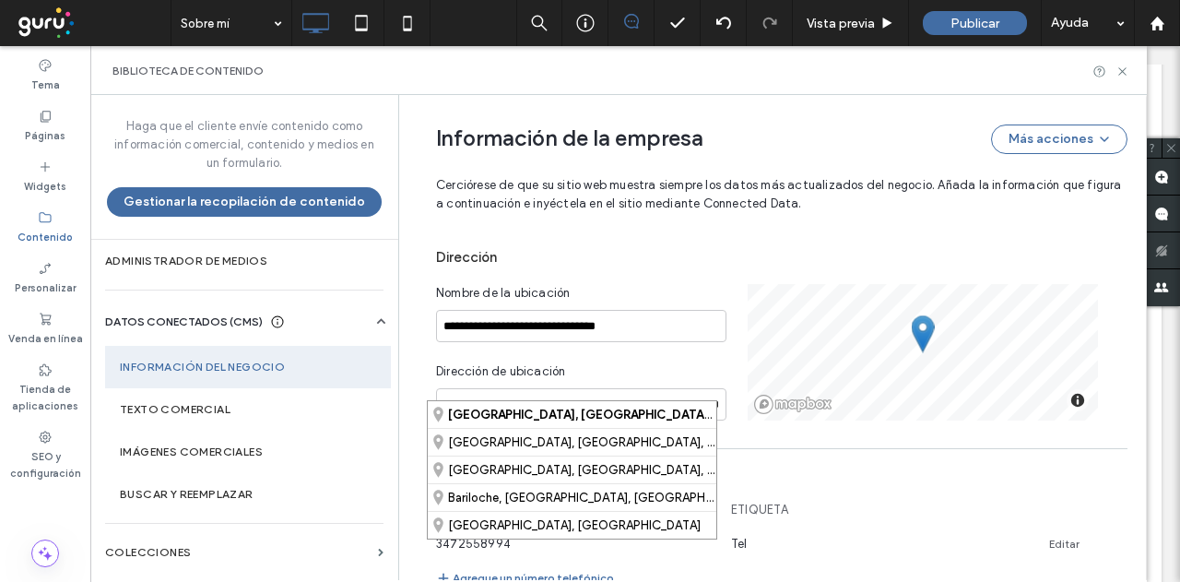
scroll to position [0, 0]
click at [484, 388] on input "**********" at bounding box center [581, 404] width 290 height 32
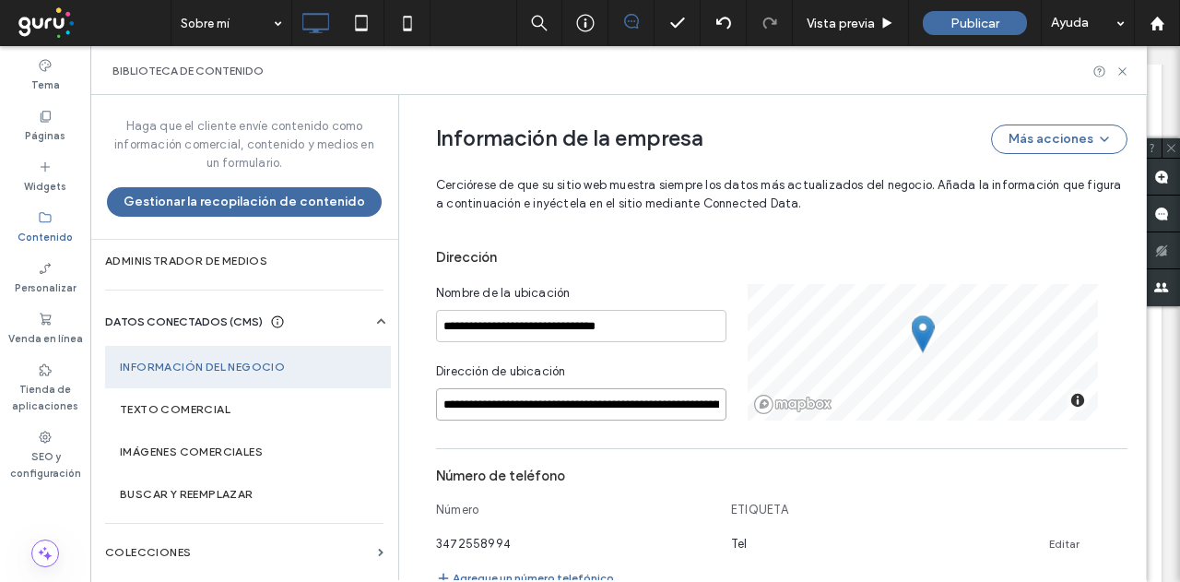
click at [484, 388] on input "**********" at bounding box center [581, 404] width 290 height 32
paste input "***"
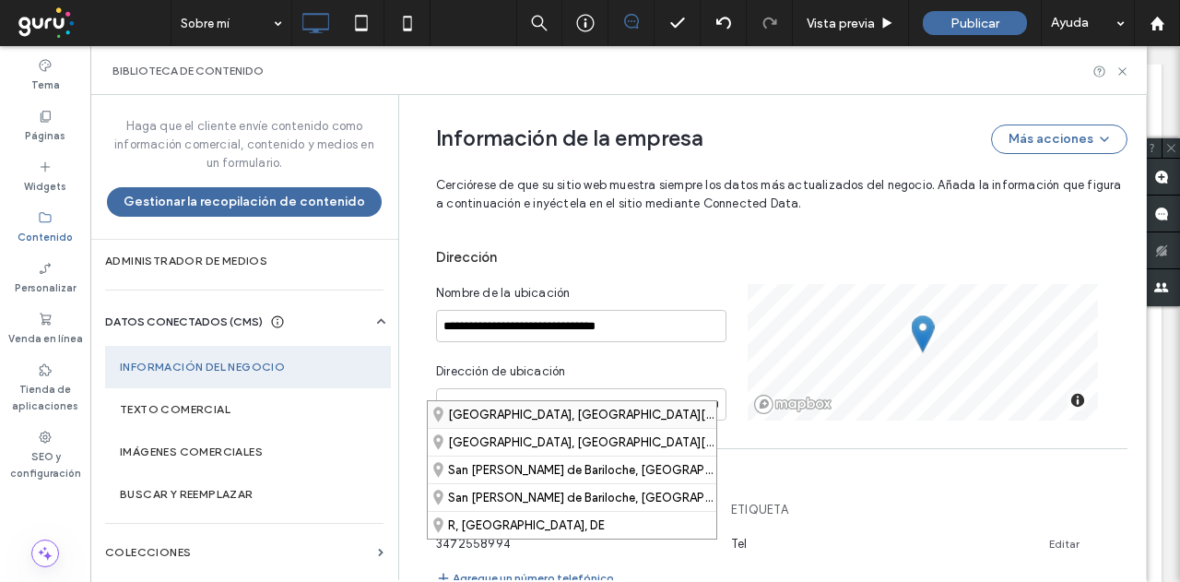
click at [634, 405] on div "Avenida Cerro Catedral, San Carlos de Bariloche, Río Negro, R8404, Argentina" at bounding box center [572, 414] width 289 height 27
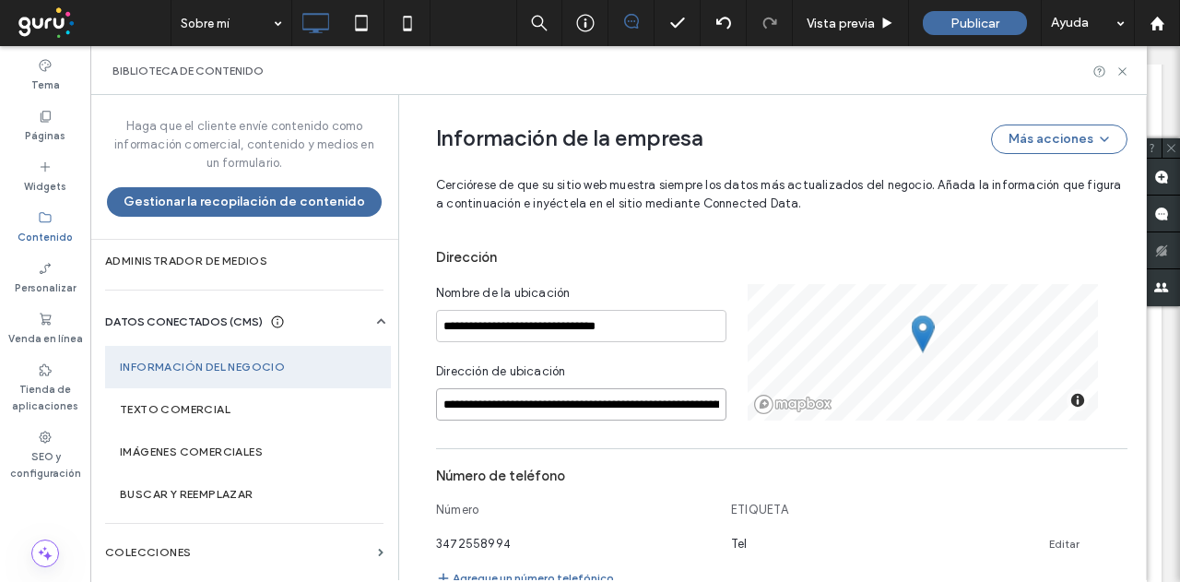
click at [561, 388] on input "**********" at bounding box center [581, 404] width 290 height 32
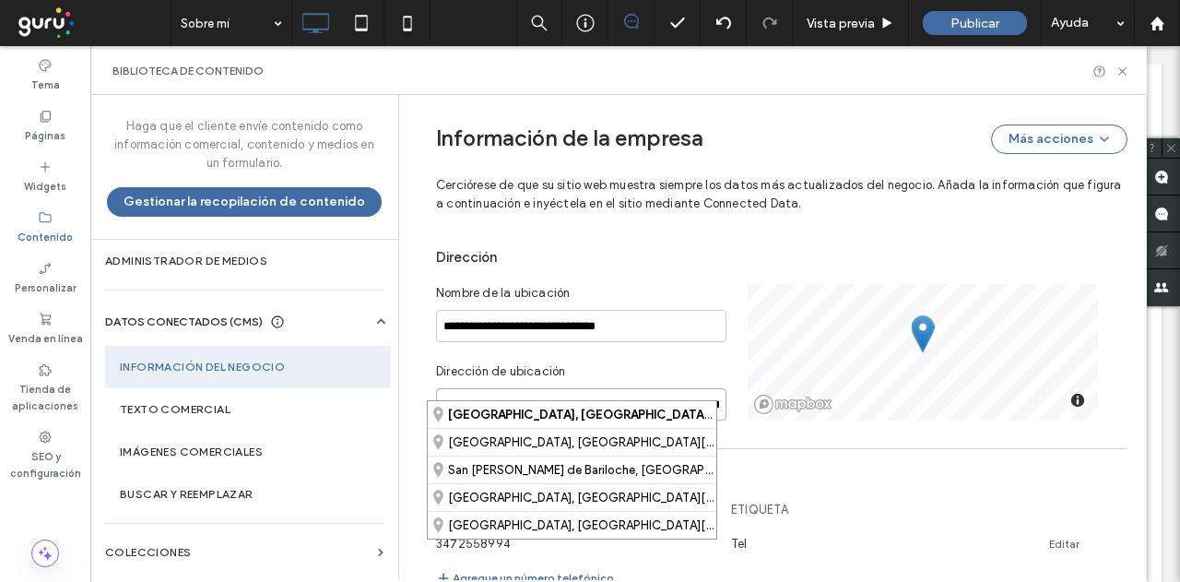
scroll to position [0, 151]
drag, startPoint x: 585, startPoint y: 384, endPoint x: 763, endPoint y: 382, distance: 178.0
click at [763, 382] on div "**********" at bounding box center [781, 352] width 691 height 136
click at [658, 388] on input "**********" at bounding box center [581, 404] width 290 height 32
click at [514, 467] on div "San Carlos de Bariloche, Río Negro, Argentina" at bounding box center [572, 469] width 289 height 28
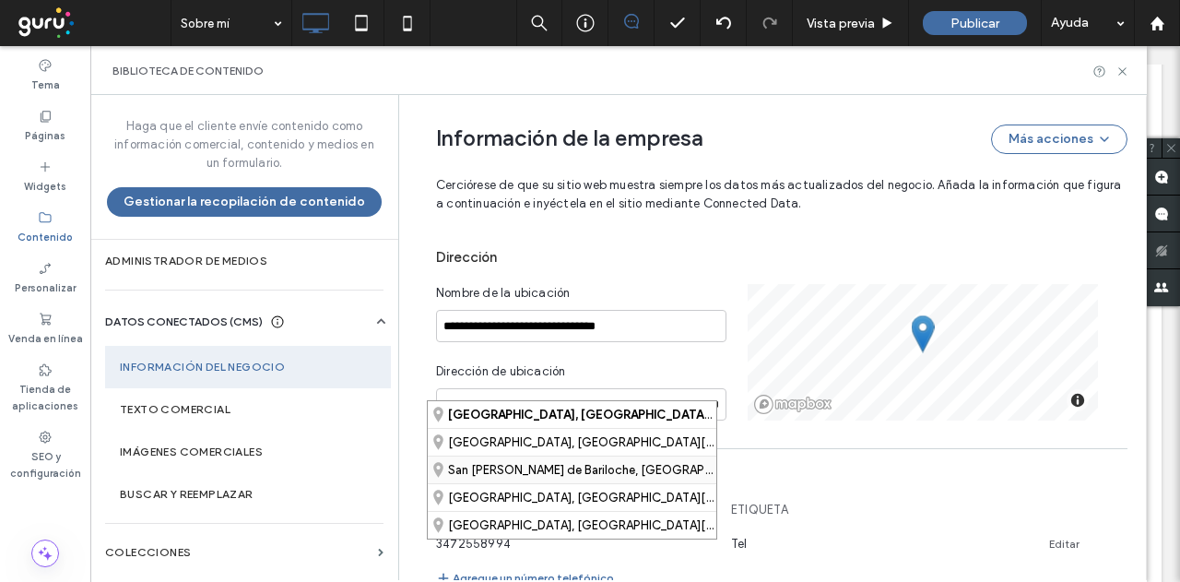
type input "**********"
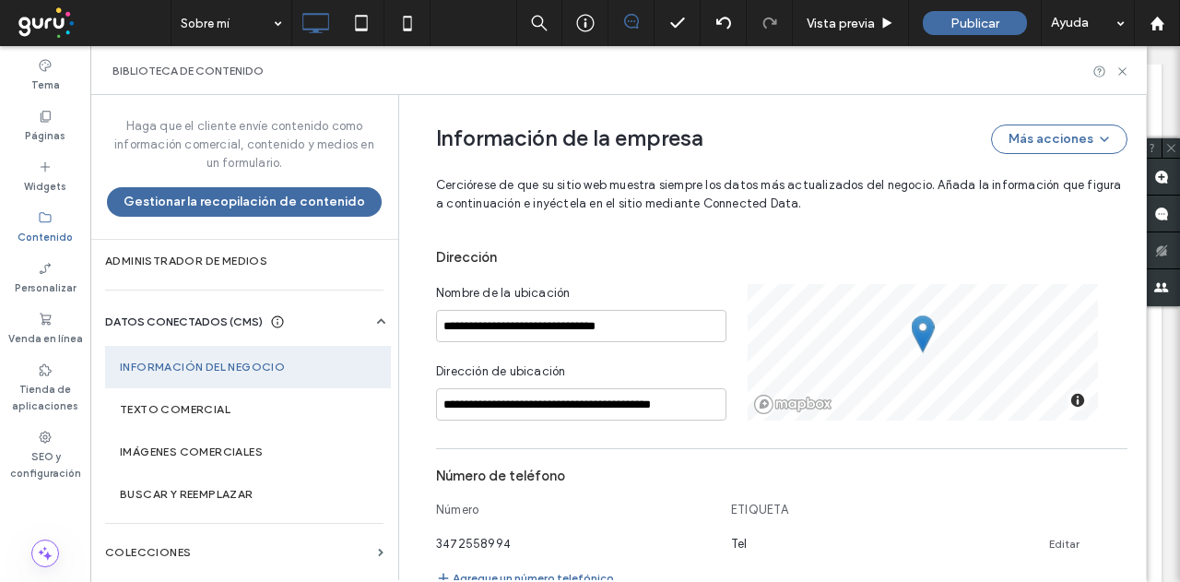
scroll to position [0, 0]
click at [639, 388] on input "**********" at bounding box center [581, 404] width 290 height 32
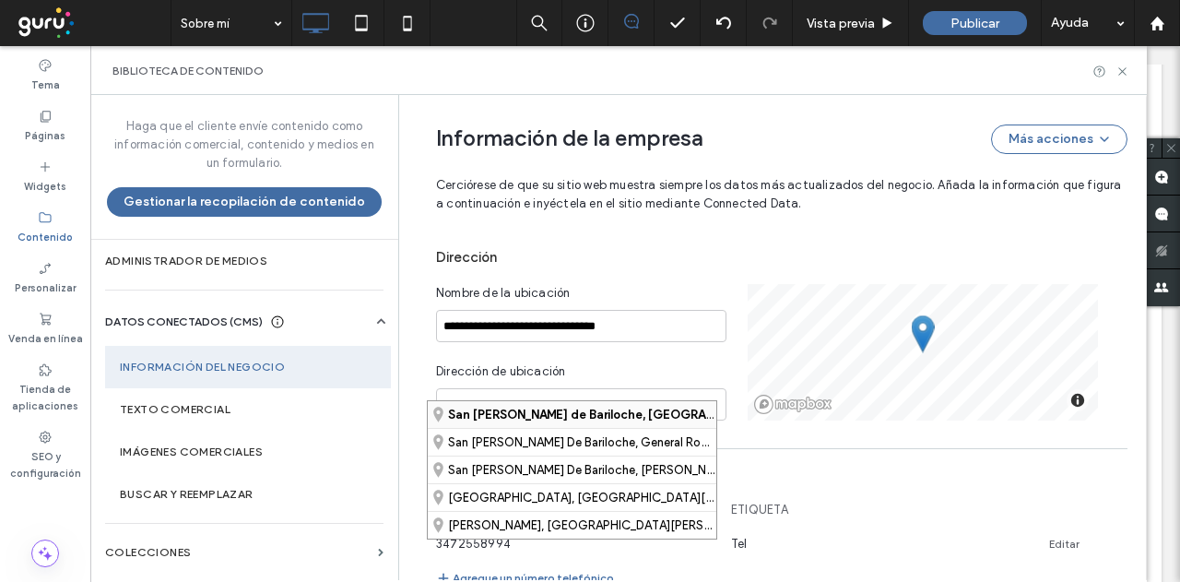
click at [663, 415] on strong "San Carlos de Bariloche, Río Negro, Argentina" at bounding box center [678, 415] width 460 height 14
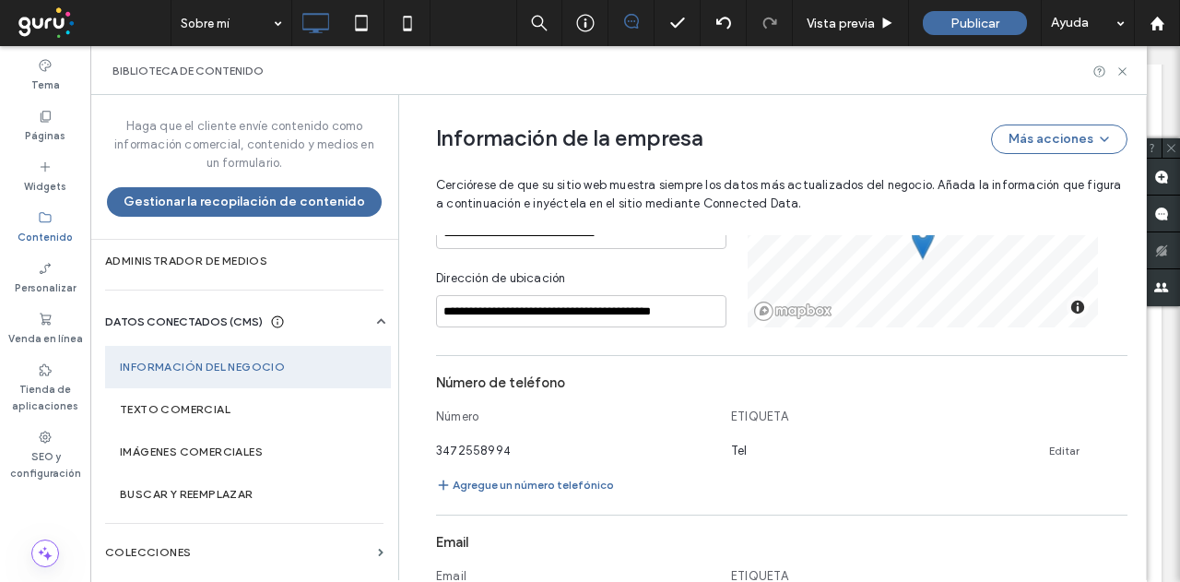
scroll to position [580, 0]
click at [1113, 442] on icon at bounding box center [1120, 449] width 15 height 15
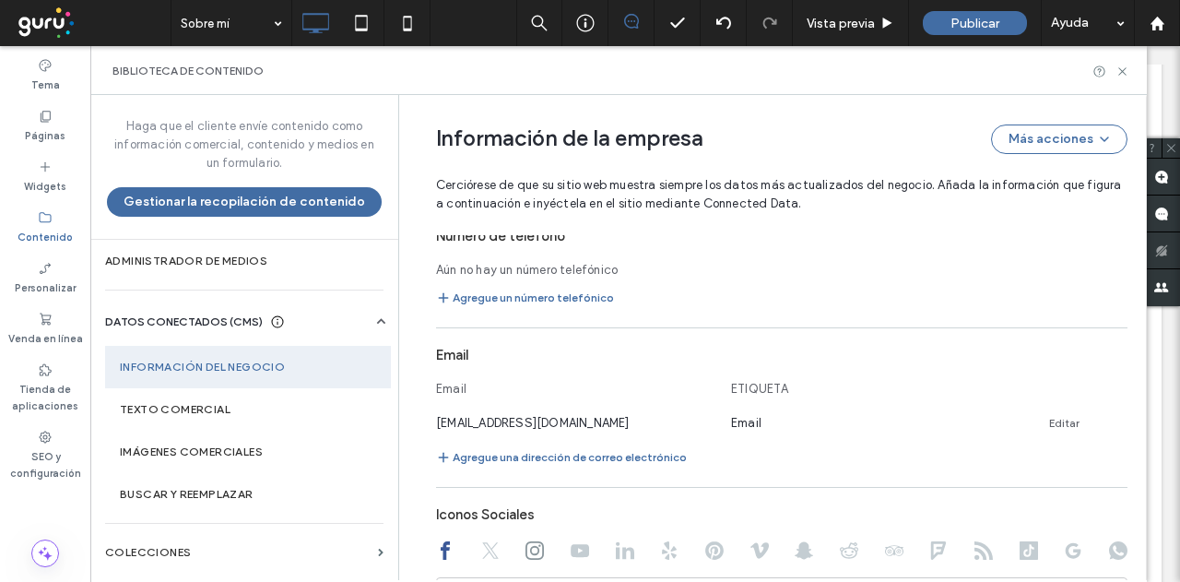
scroll to position [764, 0]
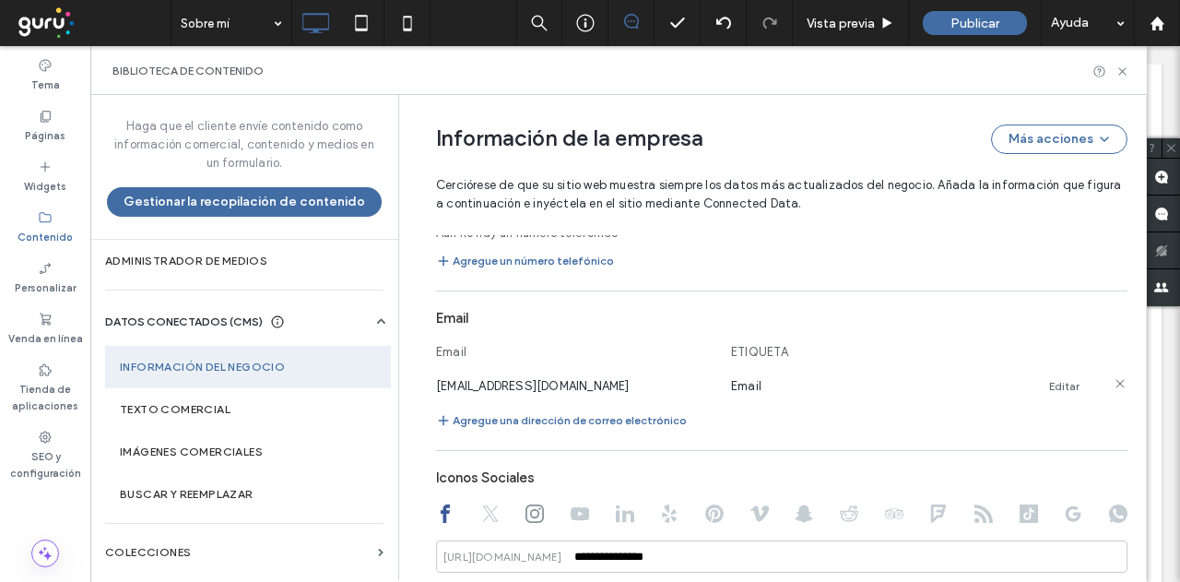
click at [1113, 376] on icon at bounding box center [1120, 383] width 15 height 15
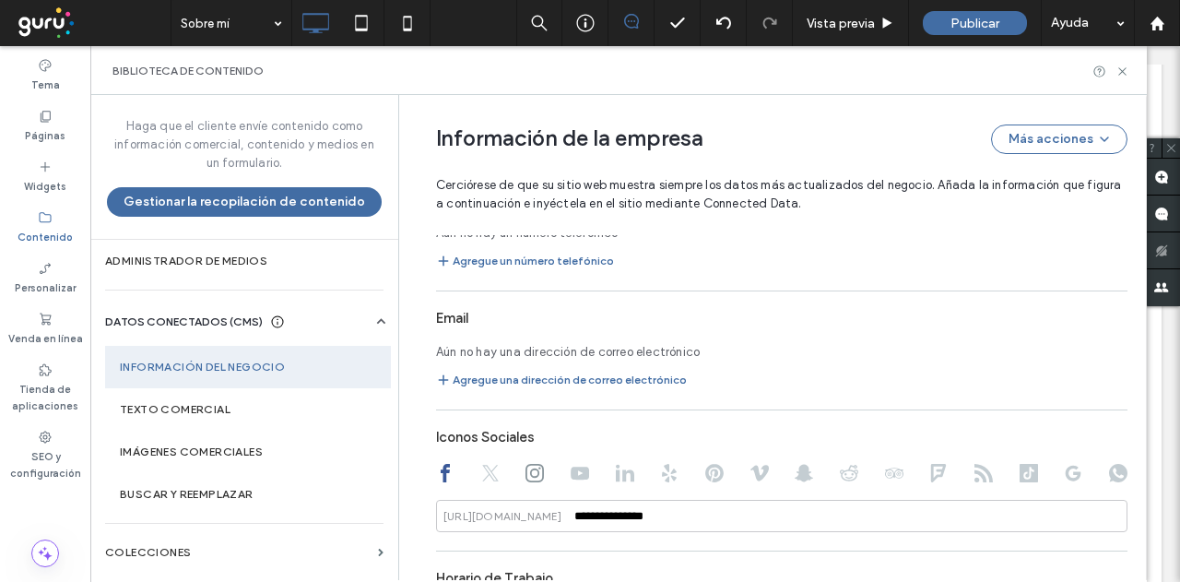
scroll to position [857, 0]
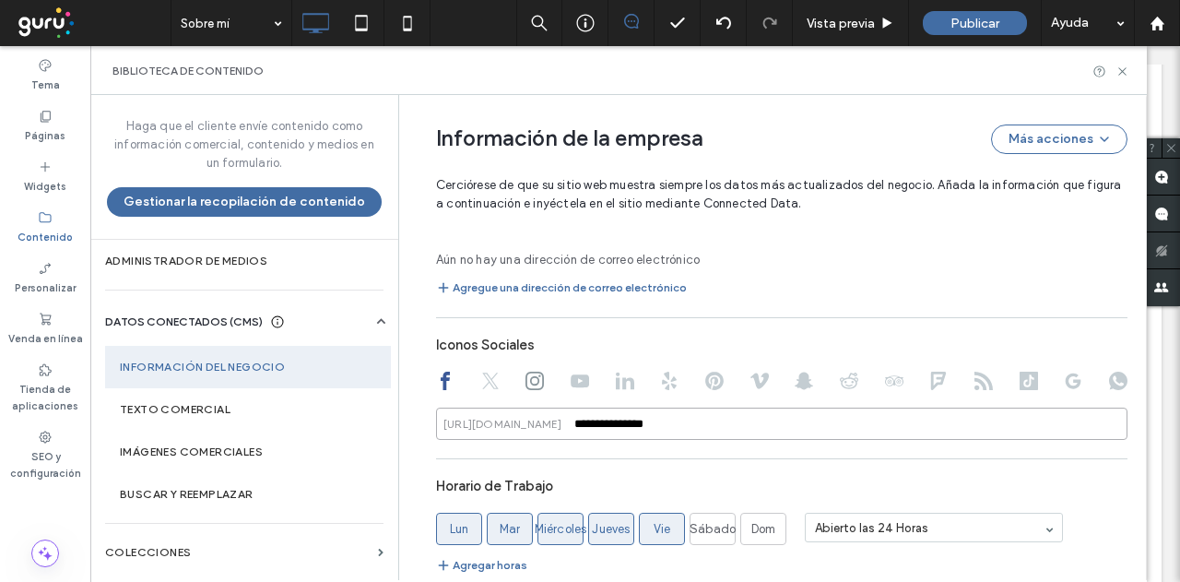
drag, startPoint x: 668, startPoint y: 408, endPoint x: 527, endPoint y: 396, distance: 140.7
click at [529, 408] on div "**********" at bounding box center [781, 424] width 691 height 32
click at [526, 372] on icon at bounding box center [535, 381] width 18 height 18
type input "**********"
drag, startPoint x: 697, startPoint y: 412, endPoint x: 417, endPoint y: 417, distance: 280.3
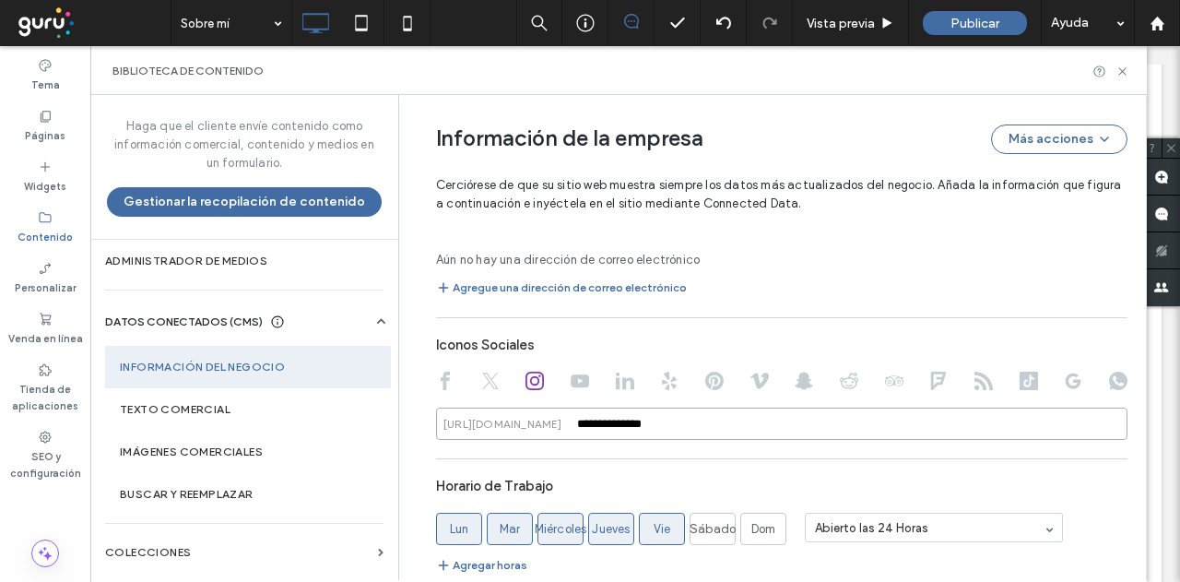
click at [417, 417] on div "**********" at bounding box center [767, 24] width 719 height 1573
click at [874, 408] on input at bounding box center [781, 424] width 691 height 32
click at [872, 408] on input at bounding box center [781, 424] width 691 height 32
click at [214, 406] on label "Texto comercial" at bounding box center [248, 409] width 256 height 13
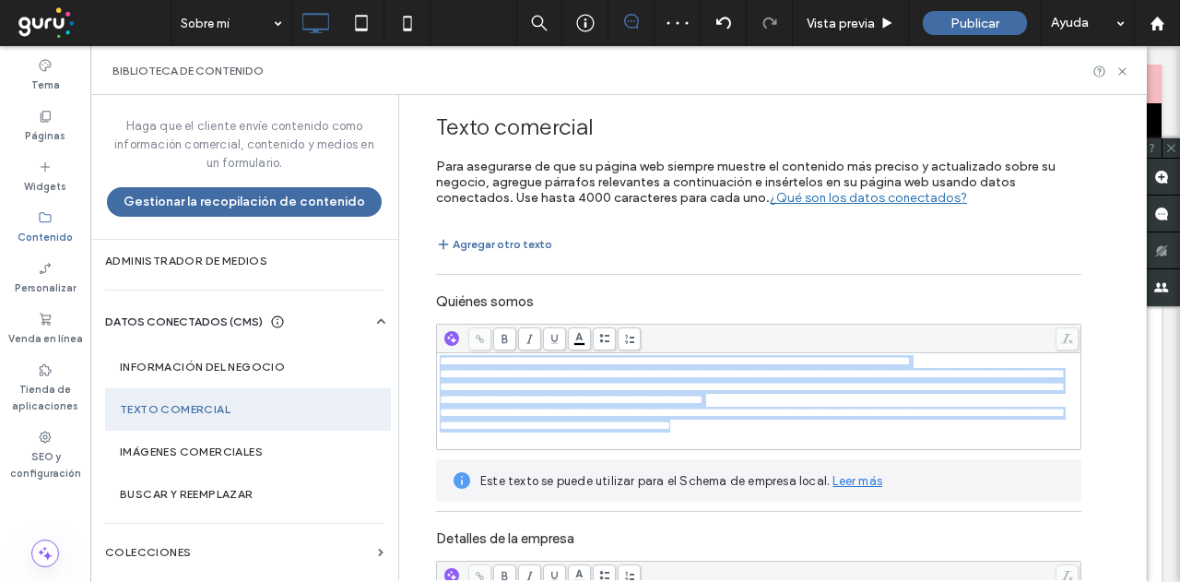
scroll to position [0, 0]
drag, startPoint x: 430, startPoint y: 361, endPoint x: 928, endPoint y: 432, distance: 503.8
click at [928, 432] on div "**********" at bounding box center [759, 393] width 639 height 77
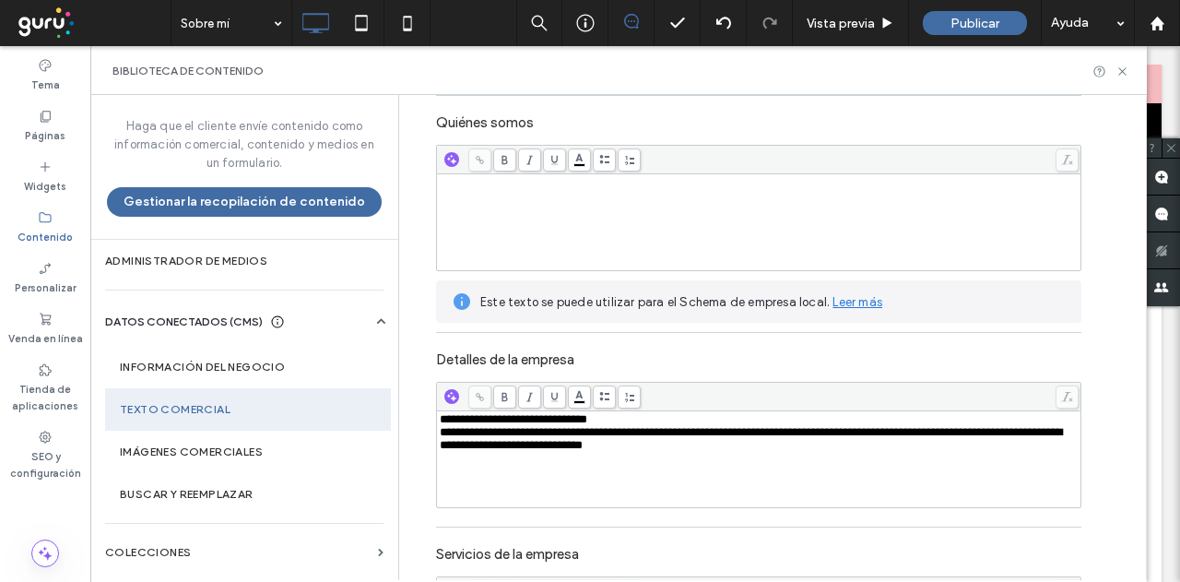
scroll to position [184, 0]
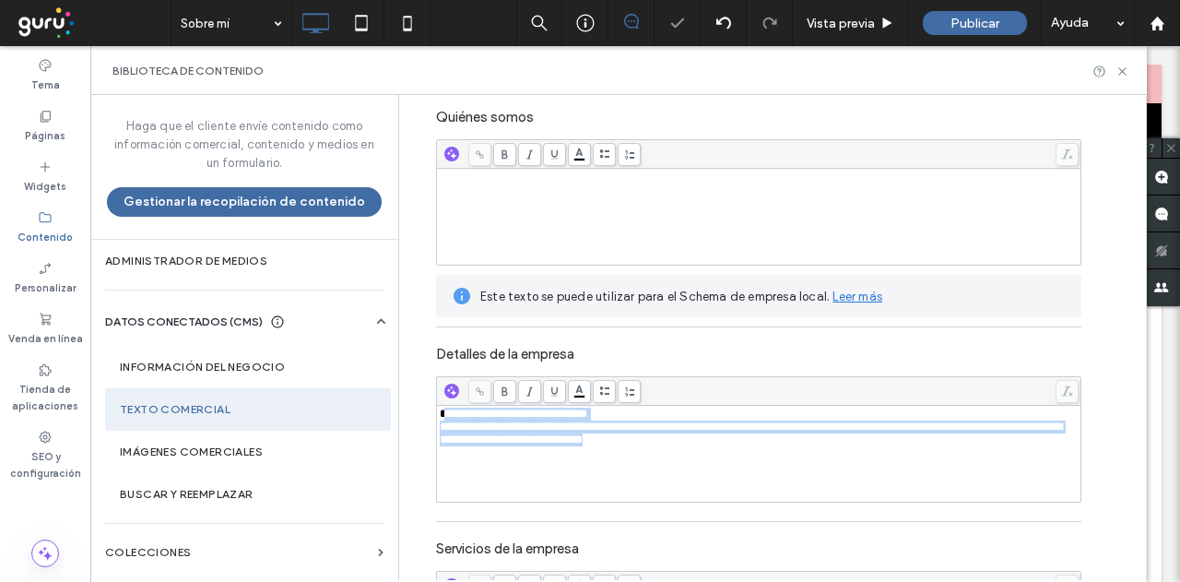
drag, startPoint x: 433, startPoint y: 407, endPoint x: 731, endPoint y: 456, distance: 301.9
click at [731, 456] on div "**********" at bounding box center [759, 454] width 639 height 92
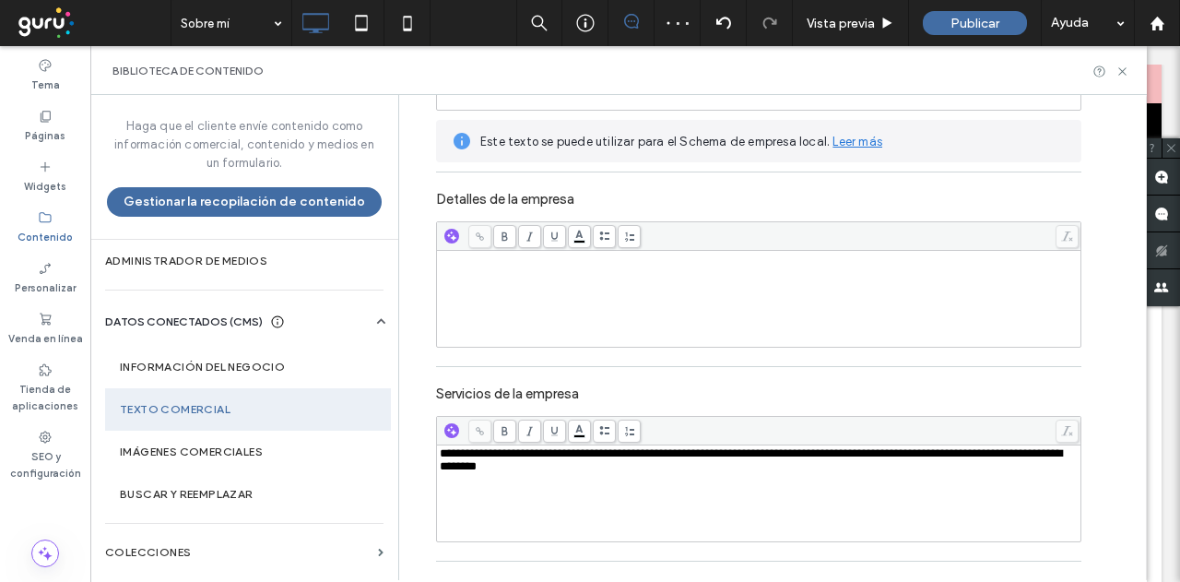
scroll to position [369, 0]
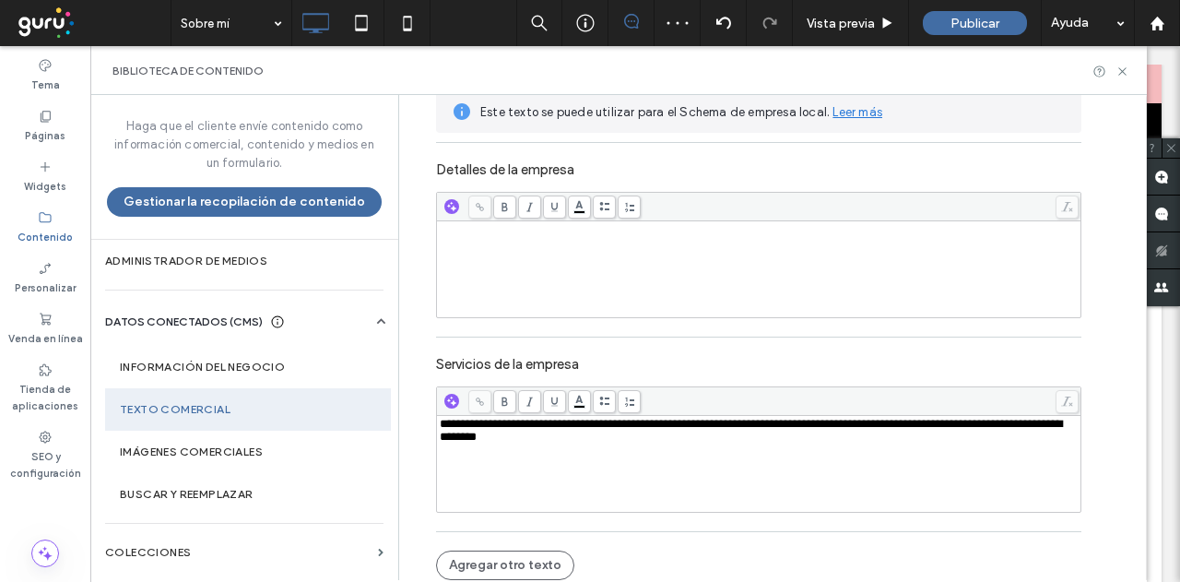
drag, startPoint x: 430, startPoint y: 423, endPoint x: 740, endPoint y: 469, distance: 314.1
click at [740, 469] on div "**********" at bounding box center [759, 464] width 640 height 92
click at [657, 451] on div "**********" at bounding box center [759, 464] width 639 height 92
click at [651, 448] on div "**********" at bounding box center [759, 464] width 639 height 92
click at [651, 447] on div "**********" at bounding box center [759, 464] width 639 height 92
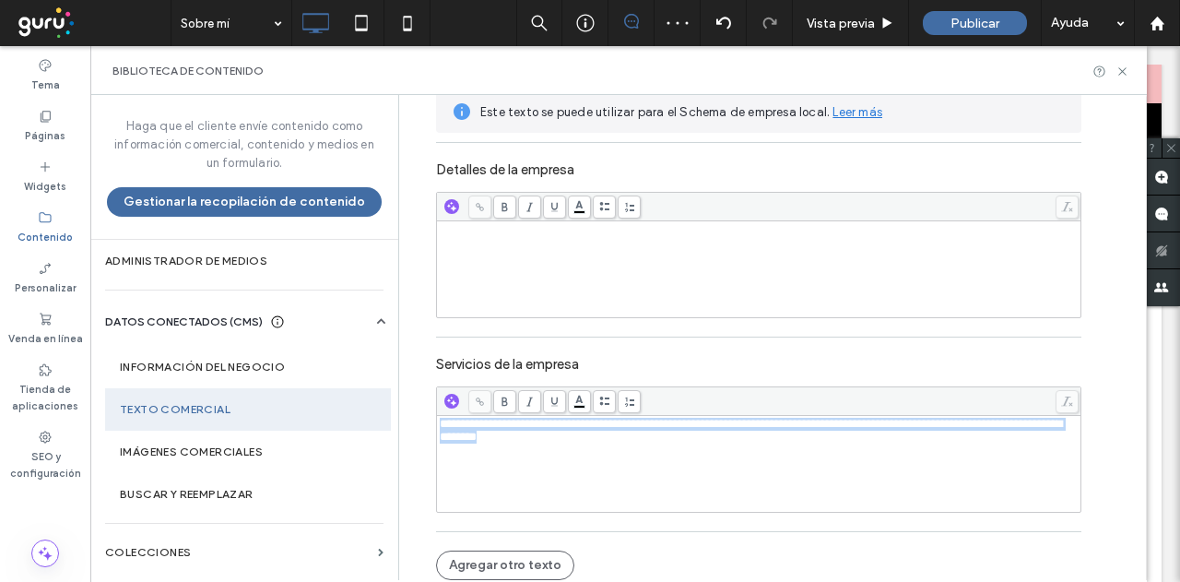
click at [651, 447] on div "**********" at bounding box center [759, 464] width 639 height 92
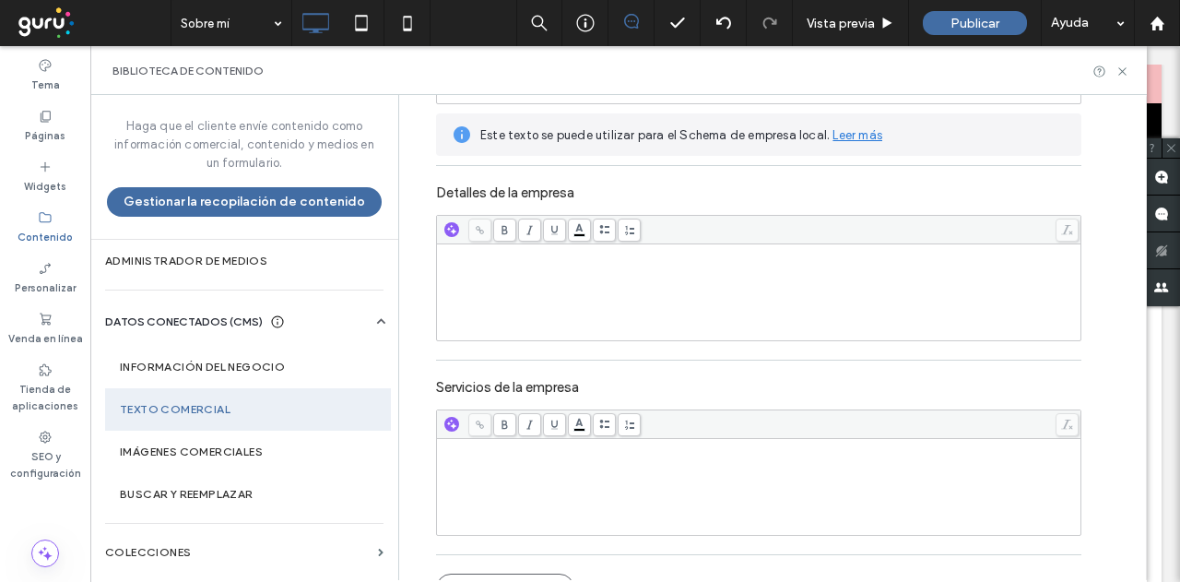
scroll to position [374, 0]
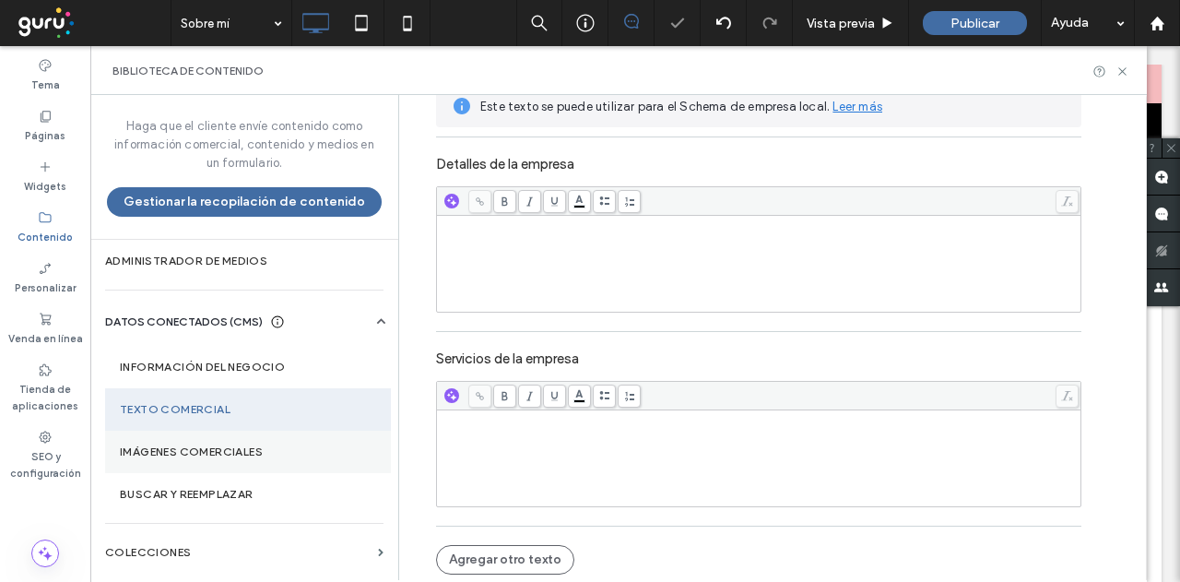
click at [191, 451] on label "Imágenes comerciales" at bounding box center [248, 451] width 256 height 13
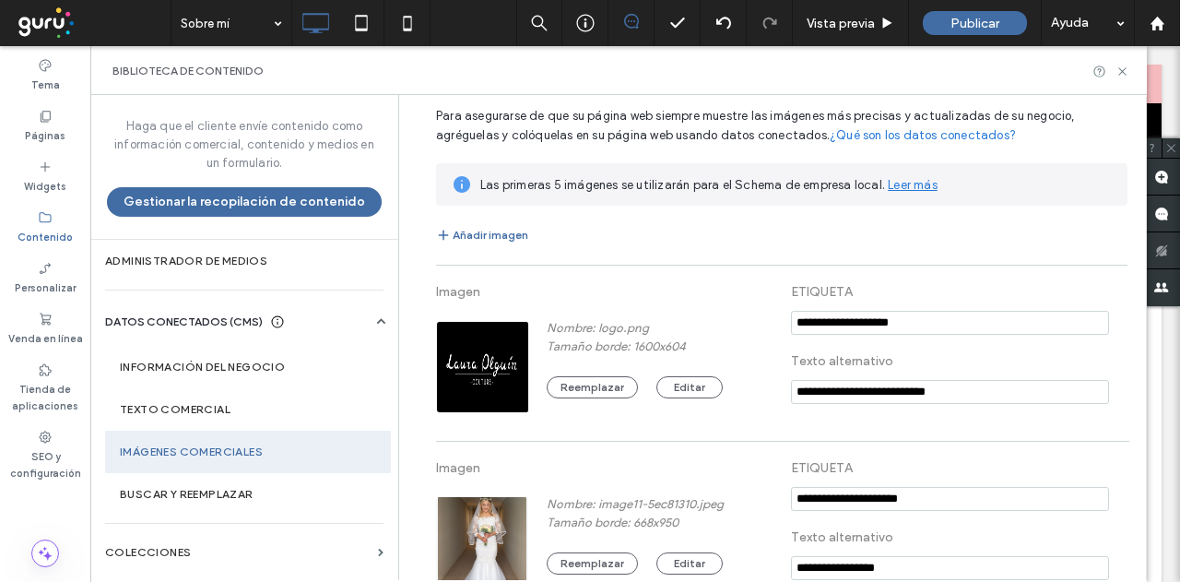
scroll to position [29, 0]
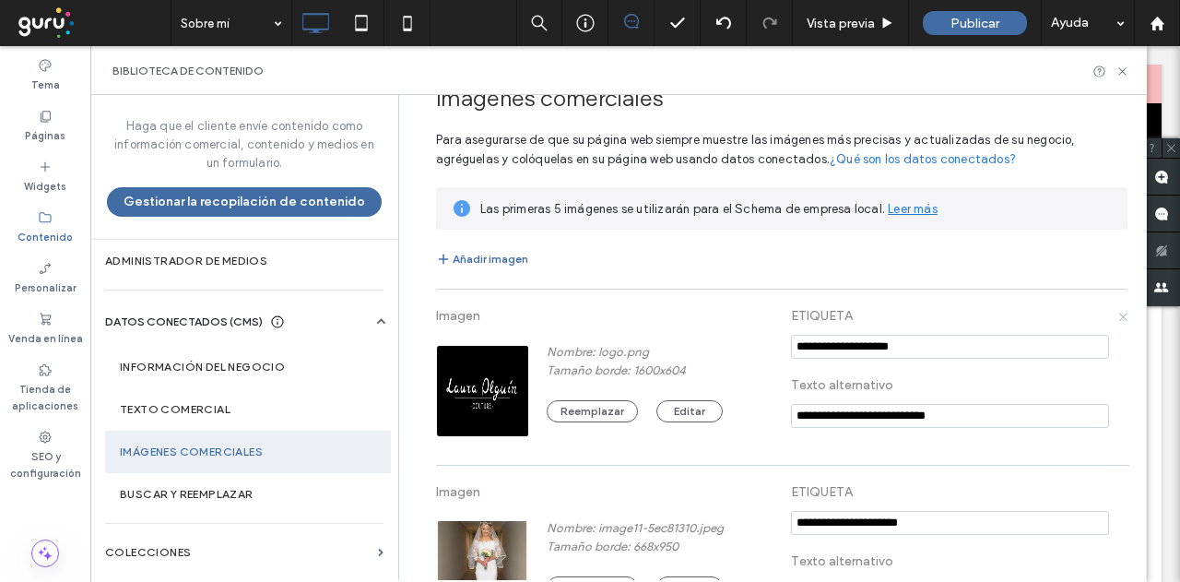
click at [1119, 314] on use at bounding box center [1123, 317] width 8 height 8
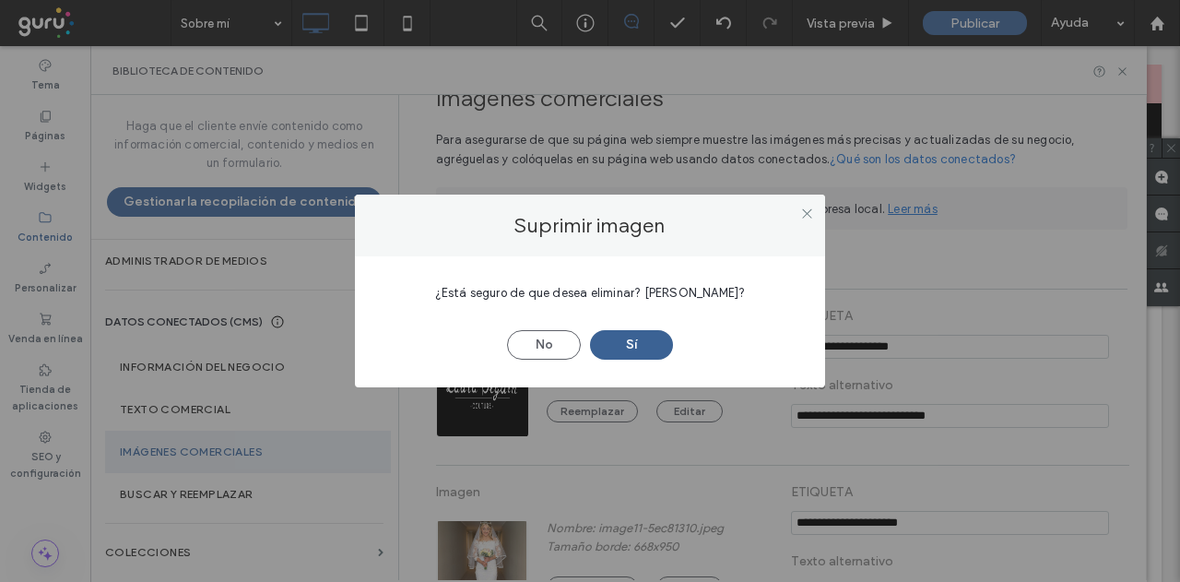
click at [642, 338] on button "Sí" at bounding box center [631, 345] width 83 height 30
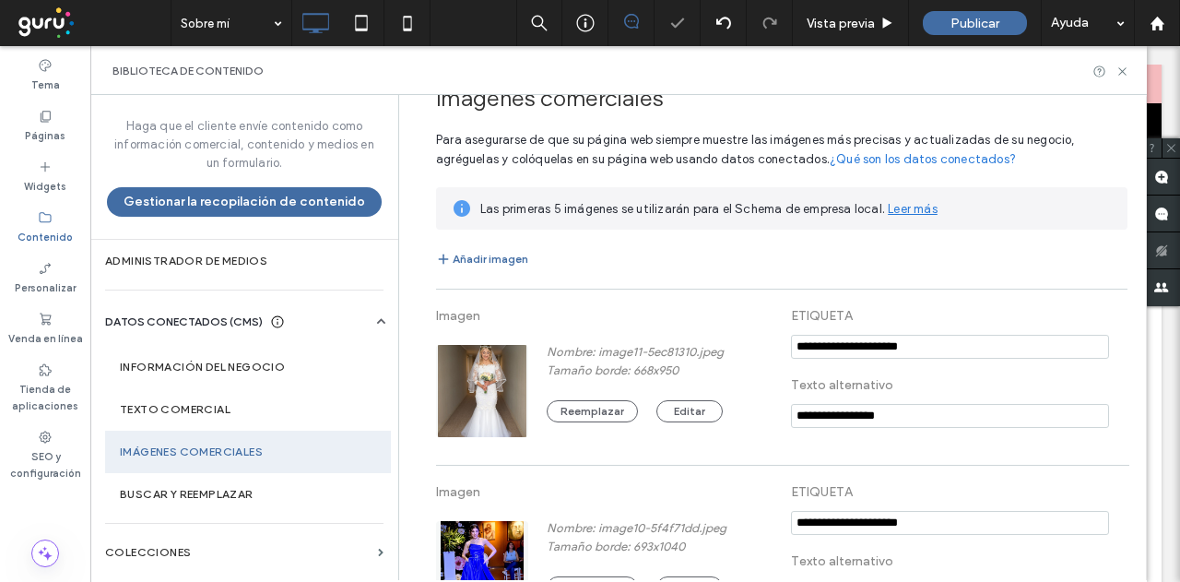
click at [1119, 314] on div "**********" at bounding box center [777, 307] width 738 height 483
click at [1117, 314] on icon at bounding box center [1122, 316] width 10 height 10
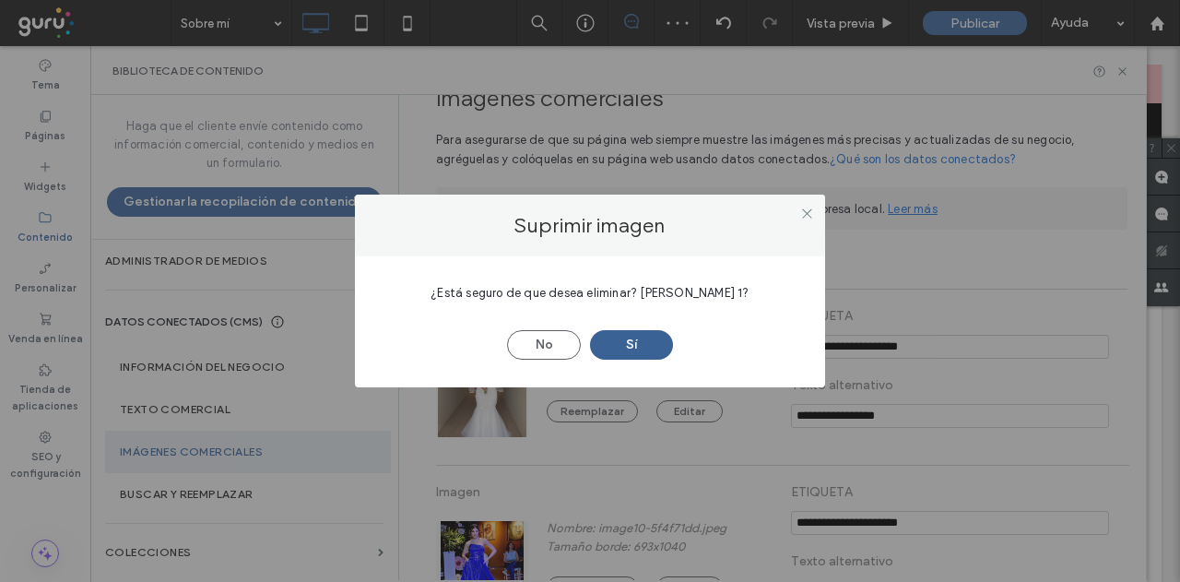
click at [624, 335] on button "Sí" at bounding box center [631, 345] width 83 height 30
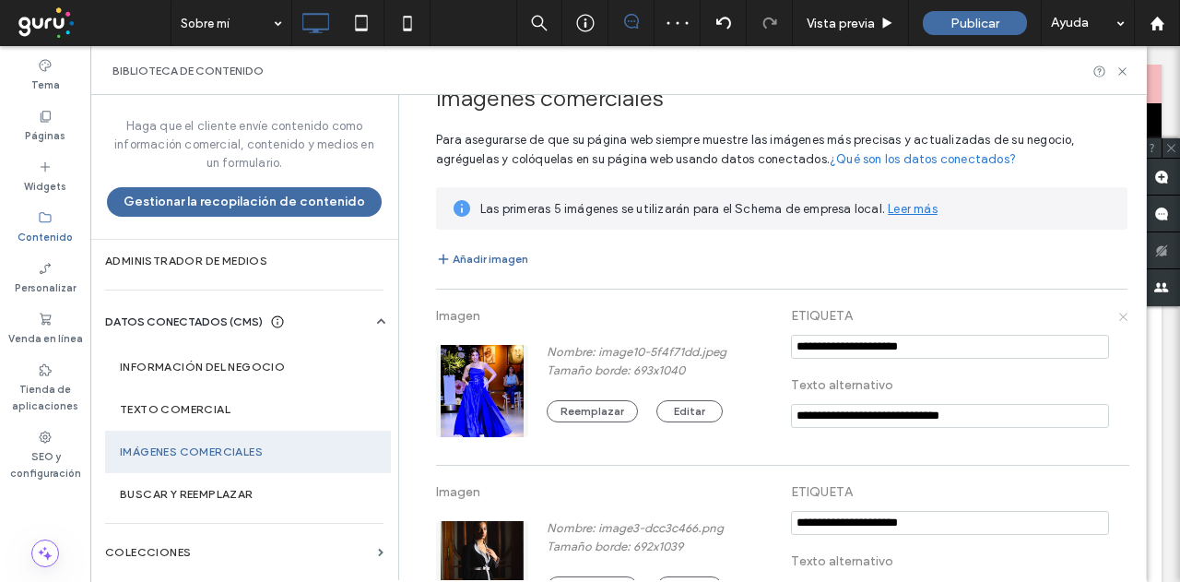
click at [1117, 311] on icon at bounding box center [1122, 316] width 10 height 10
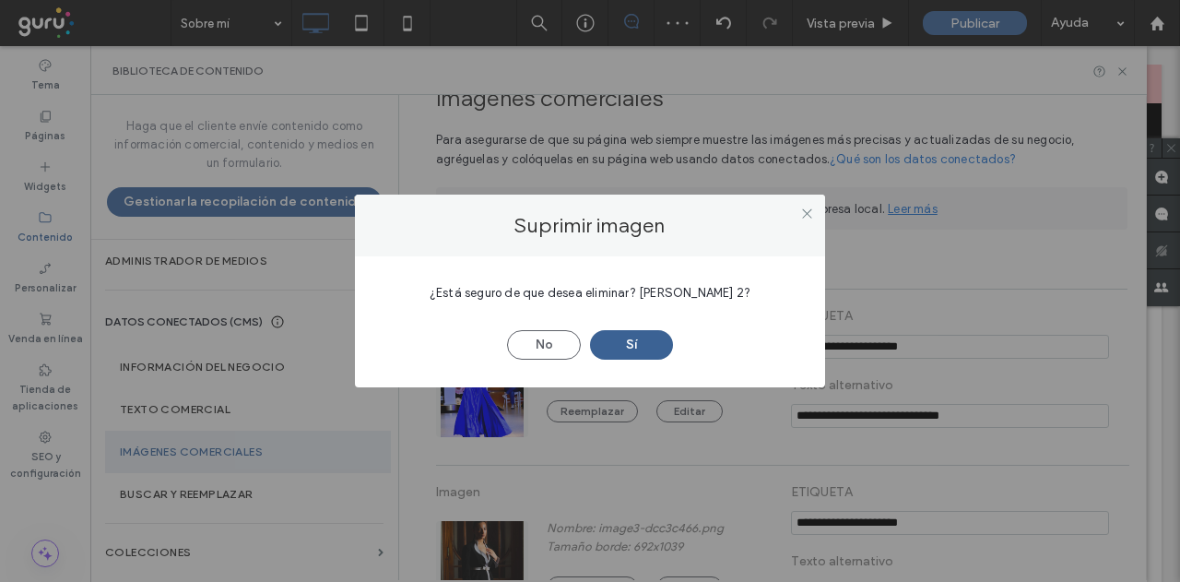
click at [622, 340] on button "Sí" at bounding box center [631, 345] width 83 height 30
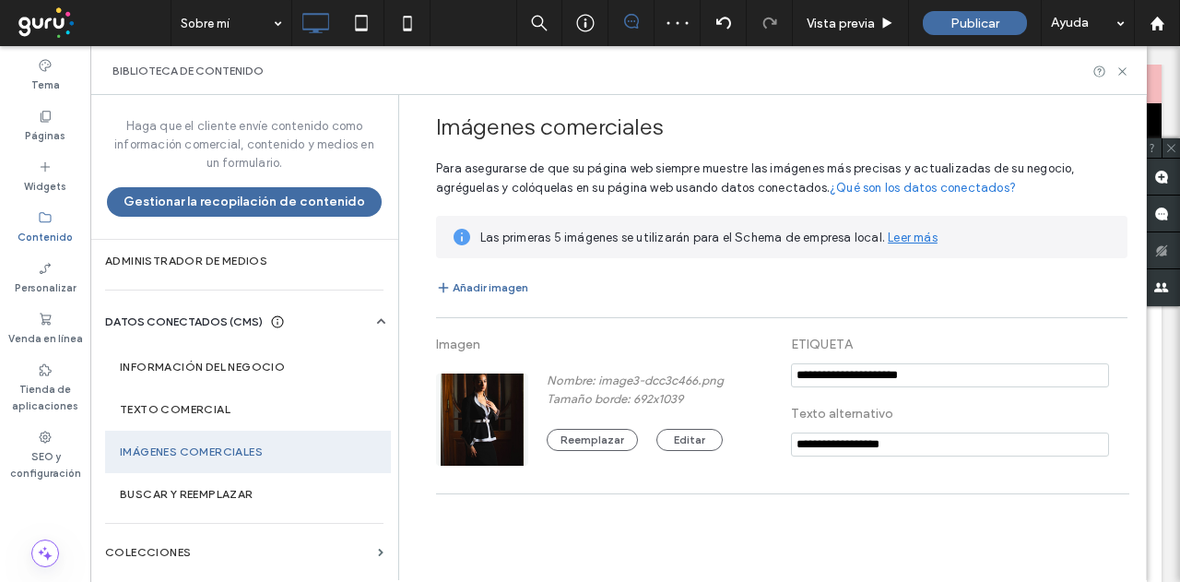
scroll to position [0, 0]
click at [1123, 345] on icon at bounding box center [1122, 344] width 10 height 10
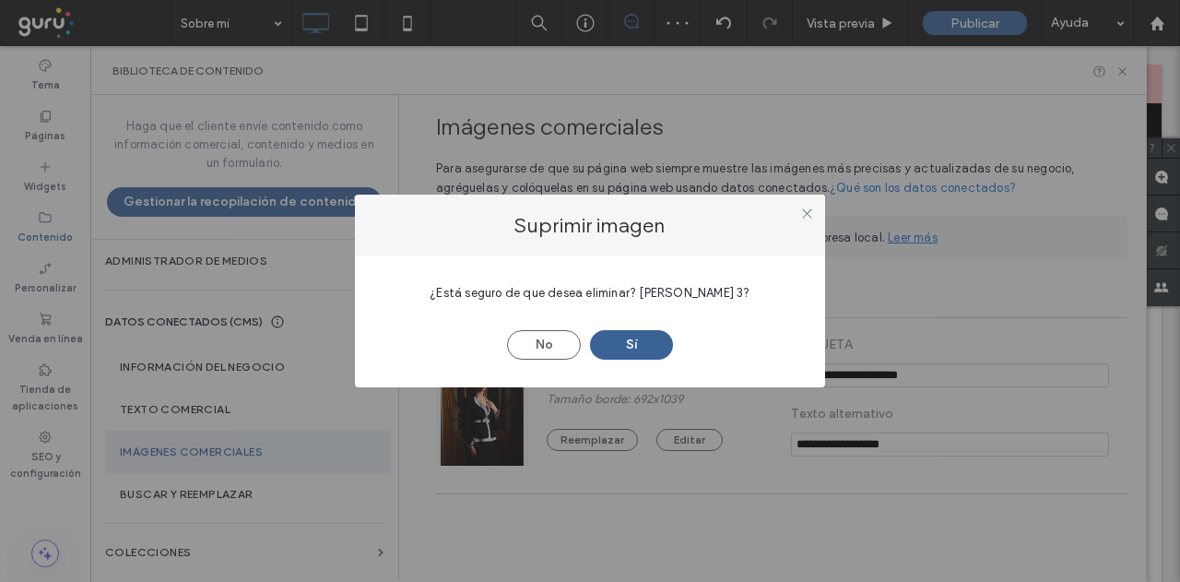
click at [632, 349] on button "Sí" at bounding box center [631, 345] width 83 height 30
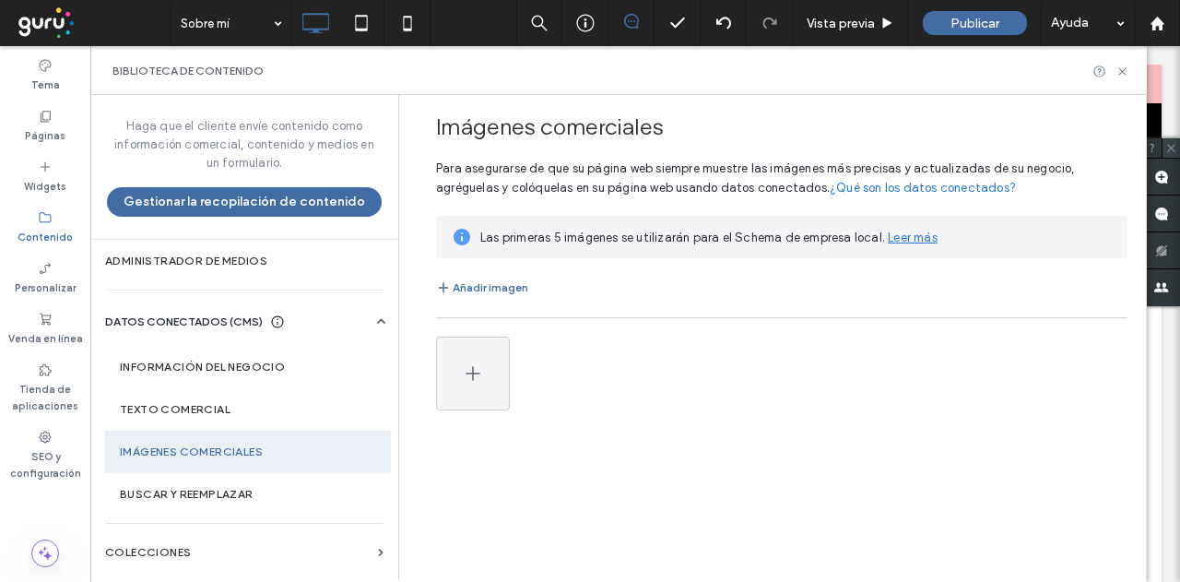
click at [1171, 148] on use at bounding box center [1171, 148] width 8 height 8
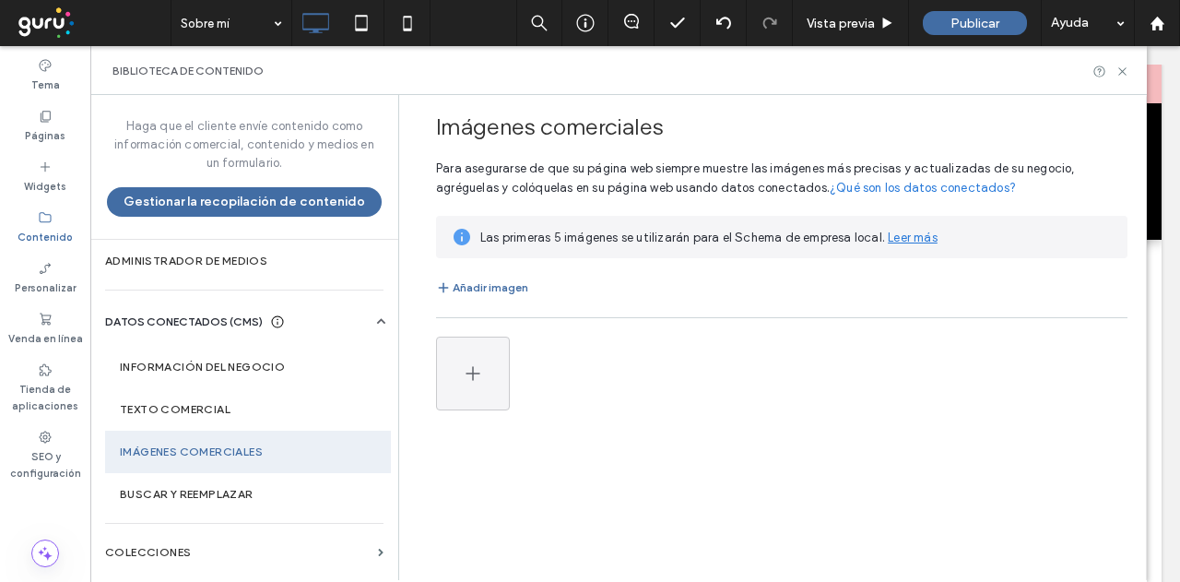
click at [382, 318] on use at bounding box center [381, 321] width 8 height 6
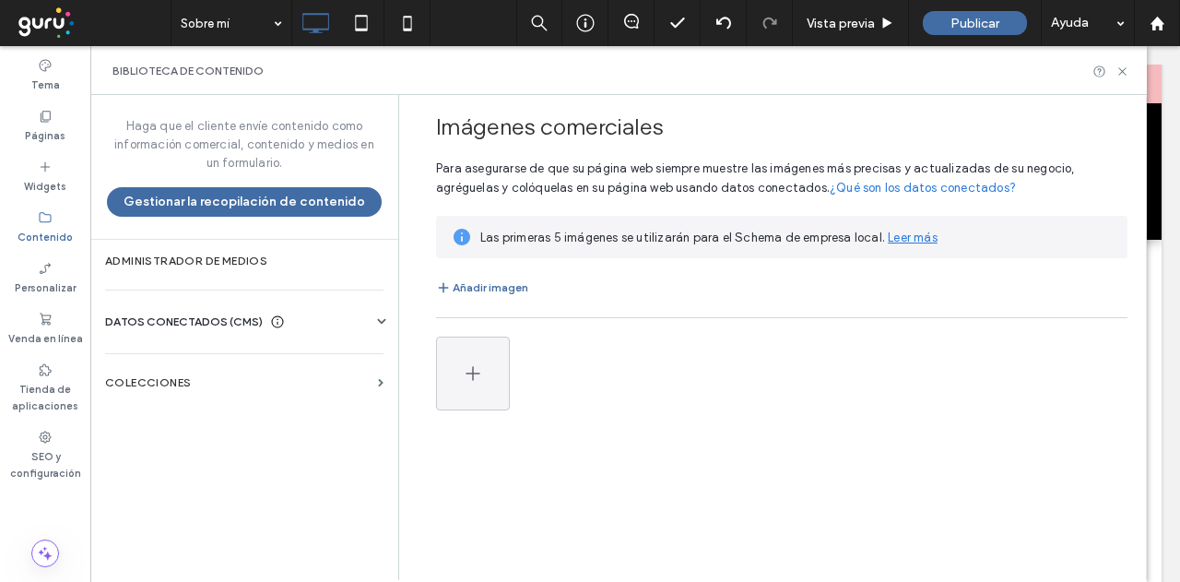
click at [382, 318] on icon at bounding box center [381, 322] width 18 height 18
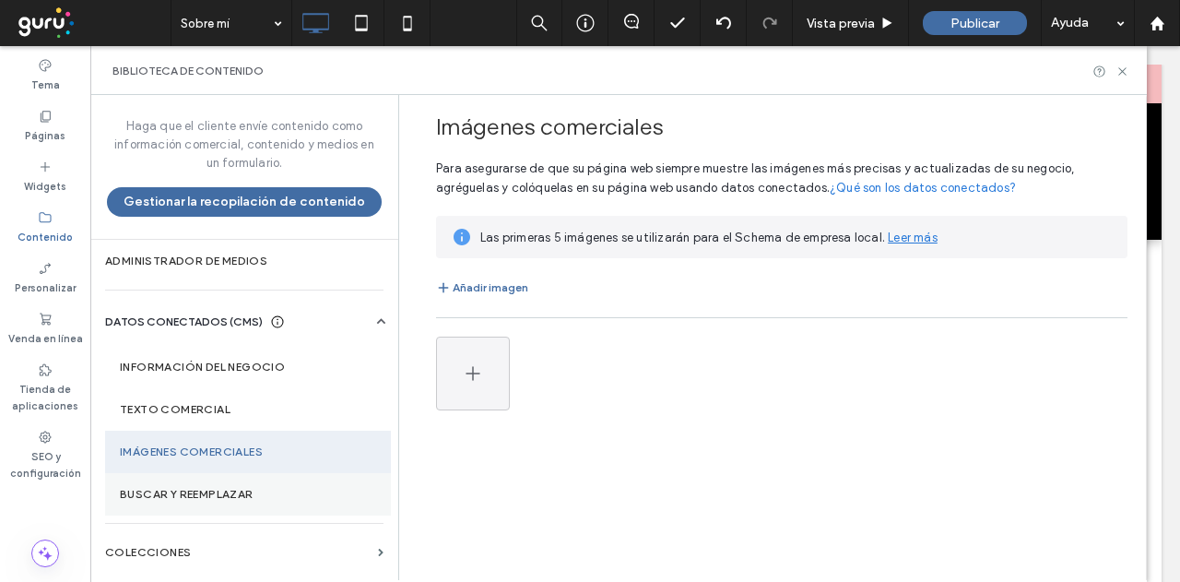
click at [223, 491] on label "Buscar y reemplazar" at bounding box center [248, 494] width 256 height 13
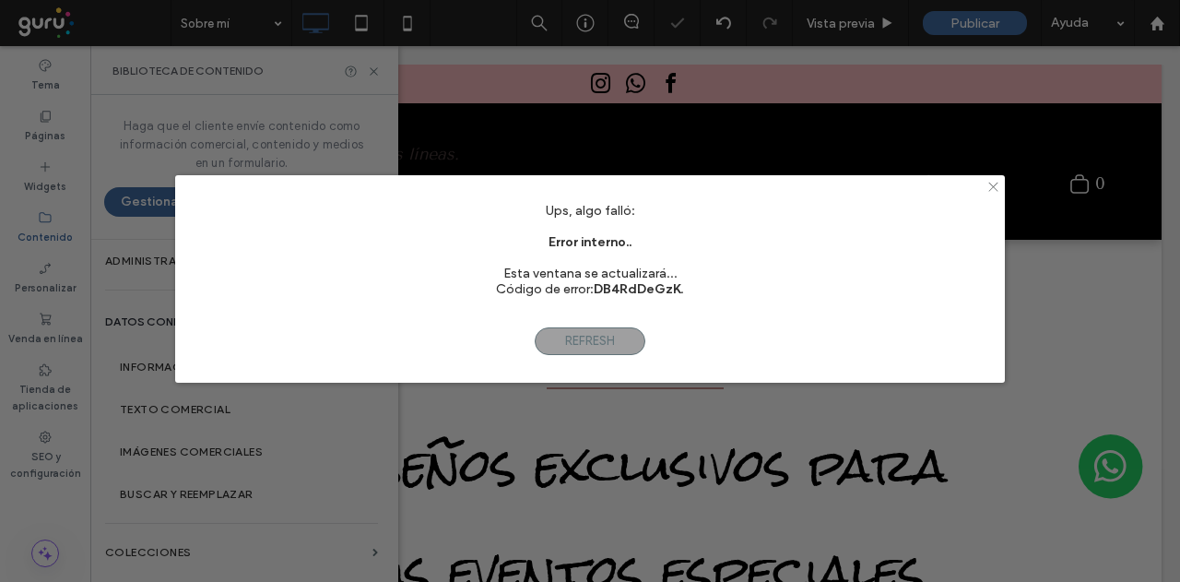
click at [988, 185] on icon at bounding box center [994, 187] width 14 height 14
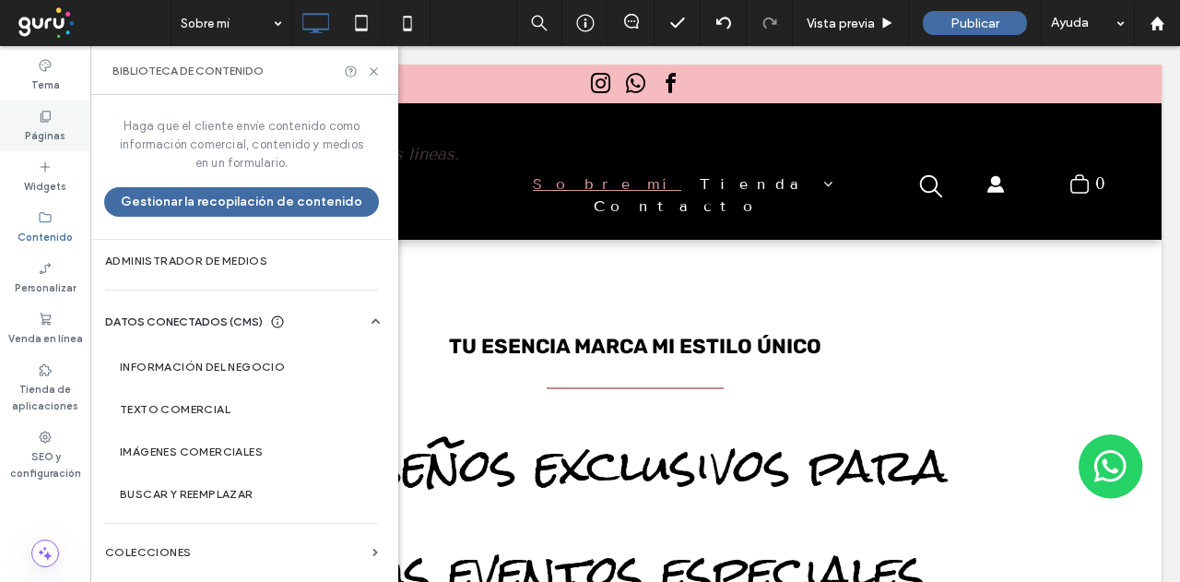
click at [35, 126] on label "Páginas" at bounding box center [45, 134] width 41 height 20
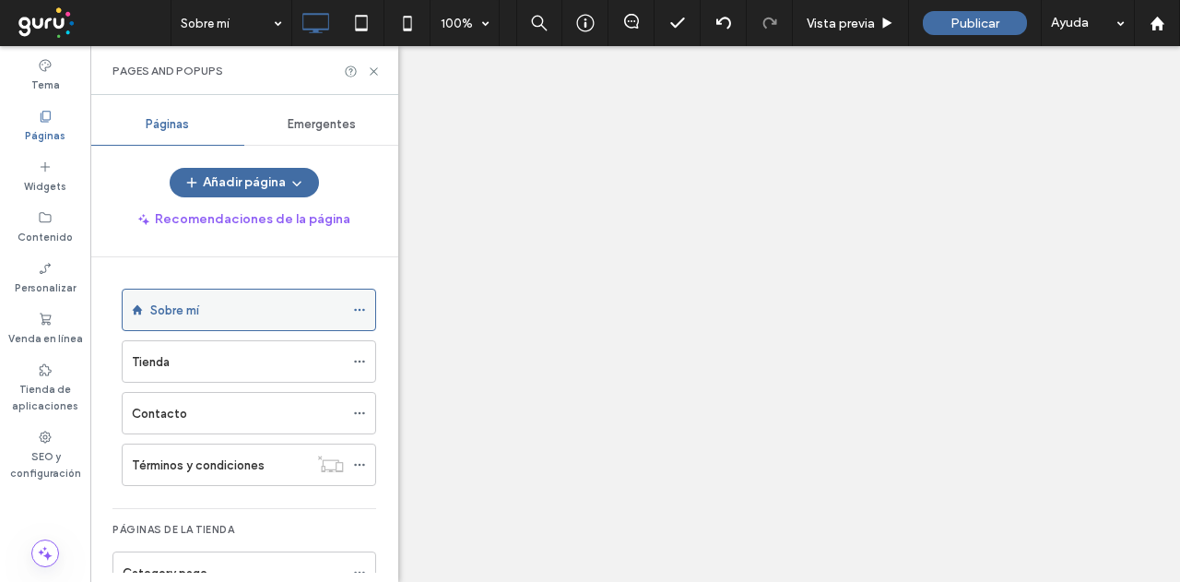
click at [356, 301] on span at bounding box center [359, 310] width 13 height 28
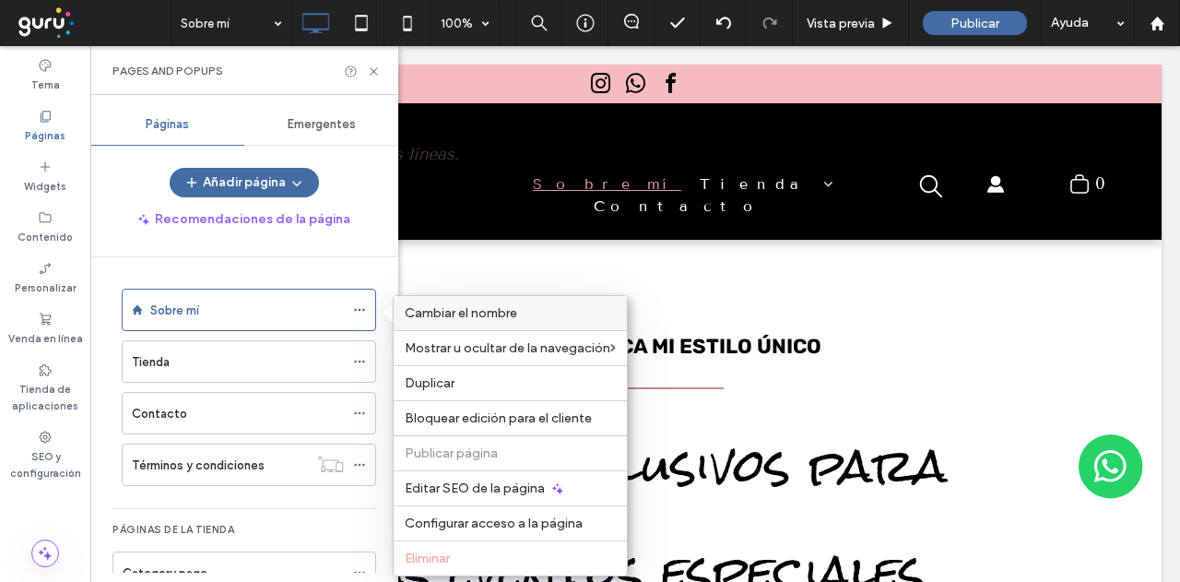
click at [472, 307] on span "Cambiar el nombre" at bounding box center [461, 313] width 112 height 16
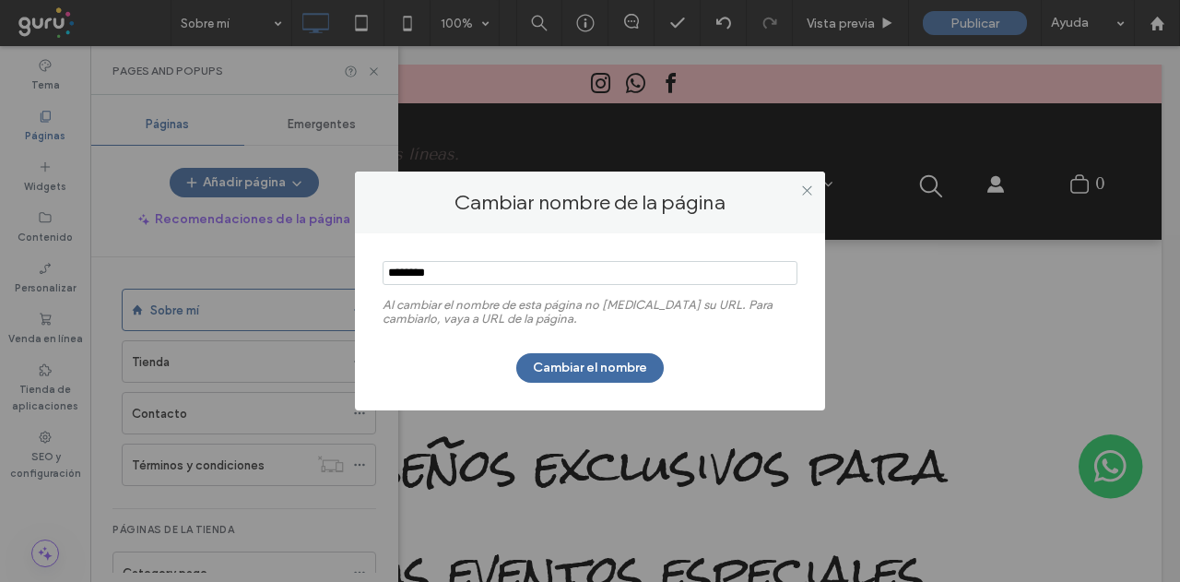
drag, startPoint x: 453, startPoint y: 265, endPoint x: 443, endPoint y: 277, distance: 15.1
click at [453, 265] on input "notEmpty" at bounding box center [590, 273] width 415 height 24
click at [443, 278] on input "notEmpty" at bounding box center [590, 273] width 415 height 24
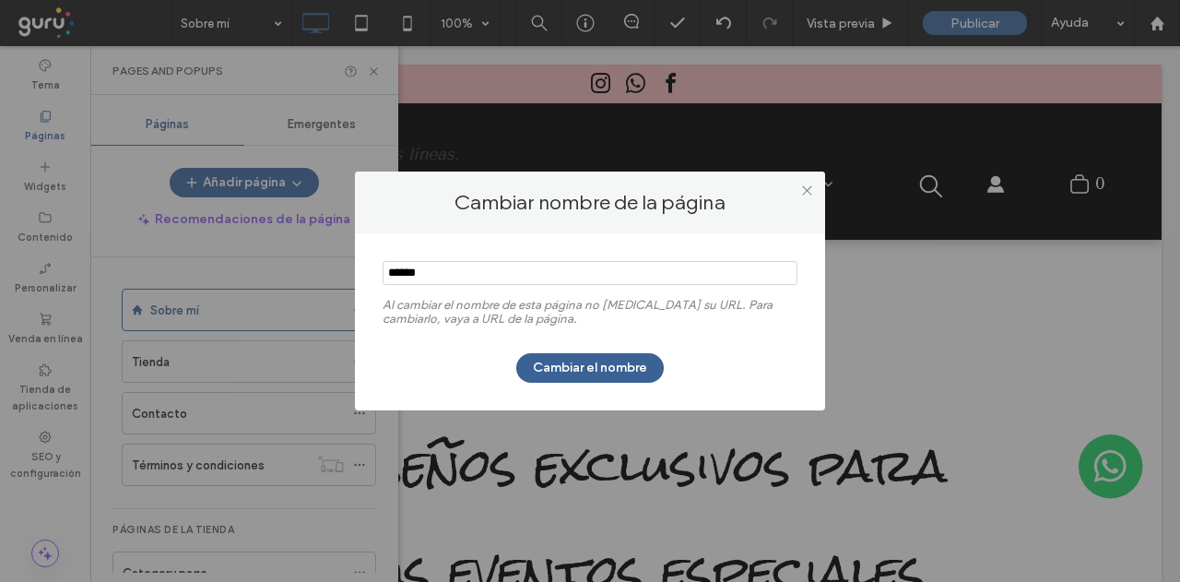
type input "******"
click at [559, 362] on button "Cambiar el nombre" at bounding box center [590, 368] width 148 height 30
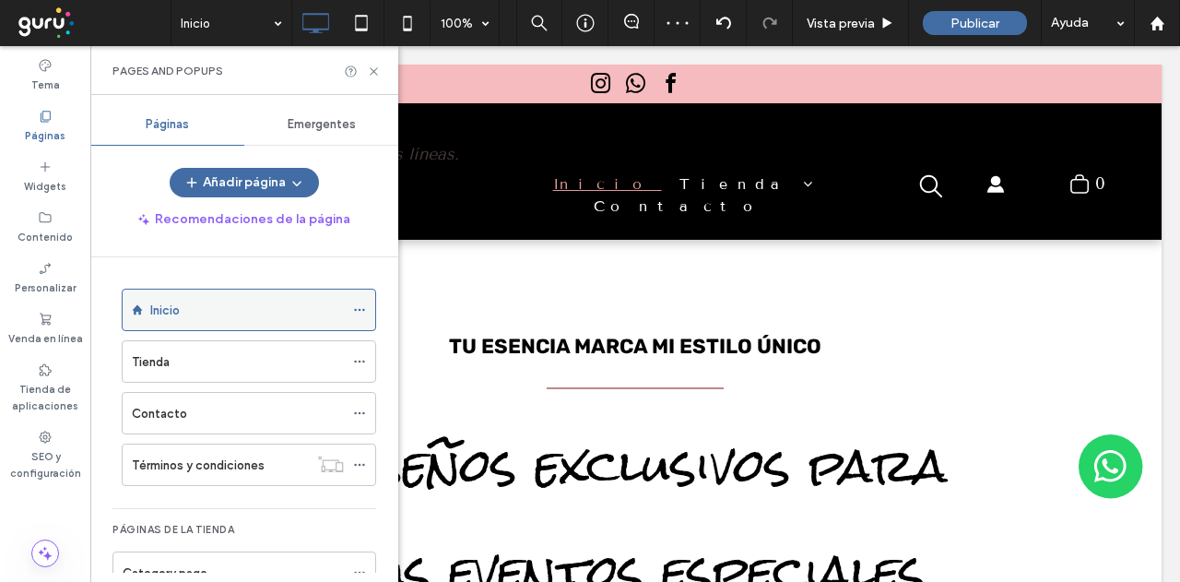
click at [352, 303] on div "Inicio" at bounding box center [249, 310] width 254 height 42
click at [363, 306] on icon at bounding box center [359, 309] width 13 height 13
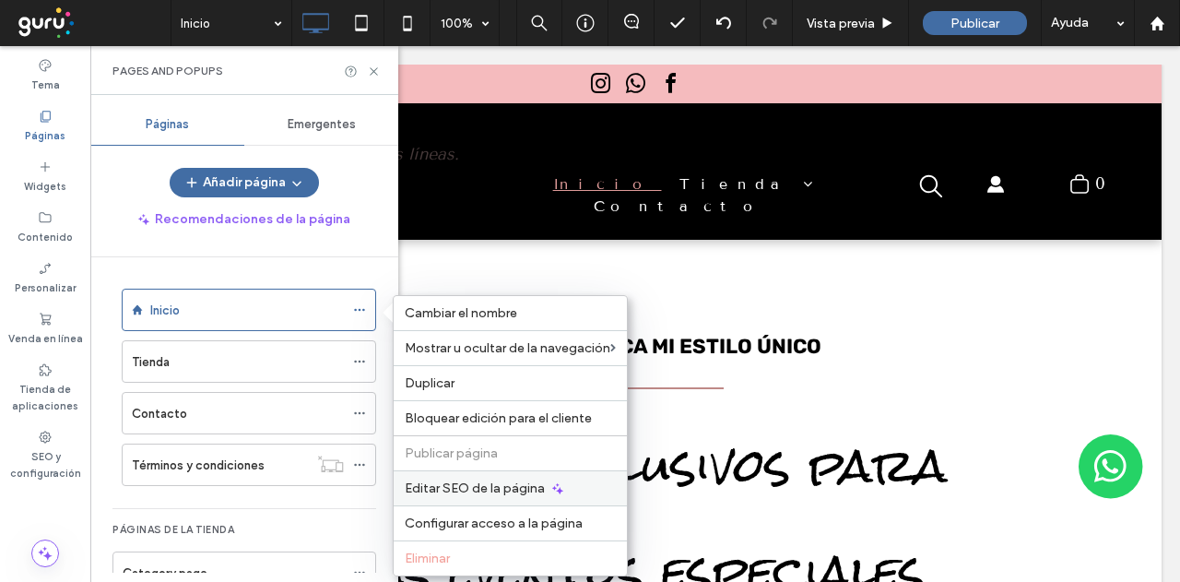
click at [415, 480] on span "Editar SEO de la página" at bounding box center [475, 488] width 140 height 16
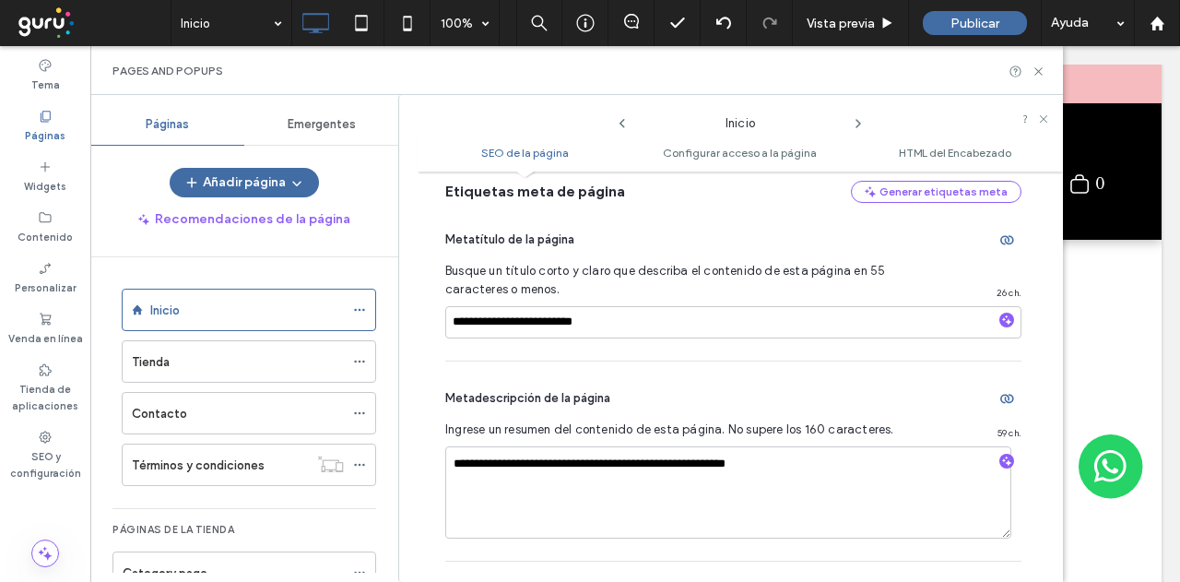
scroll to position [286, 0]
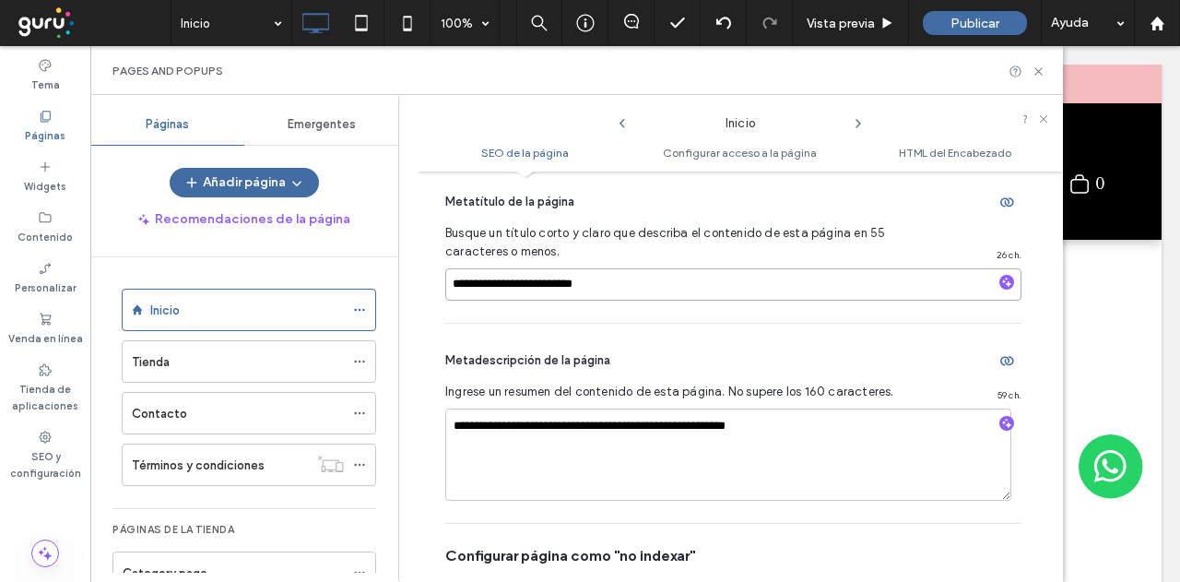
drag, startPoint x: 693, startPoint y: 289, endPoint x: 335, endPoint y: 276, distance: 358.9
click at [337, 276] on div "**********" at bounding box center [576, 338] width 973 height 487
drag, startPoint x: 832, startPoint y: 428, endPoint x: 359, endPoint y: 444, distance: 473.3
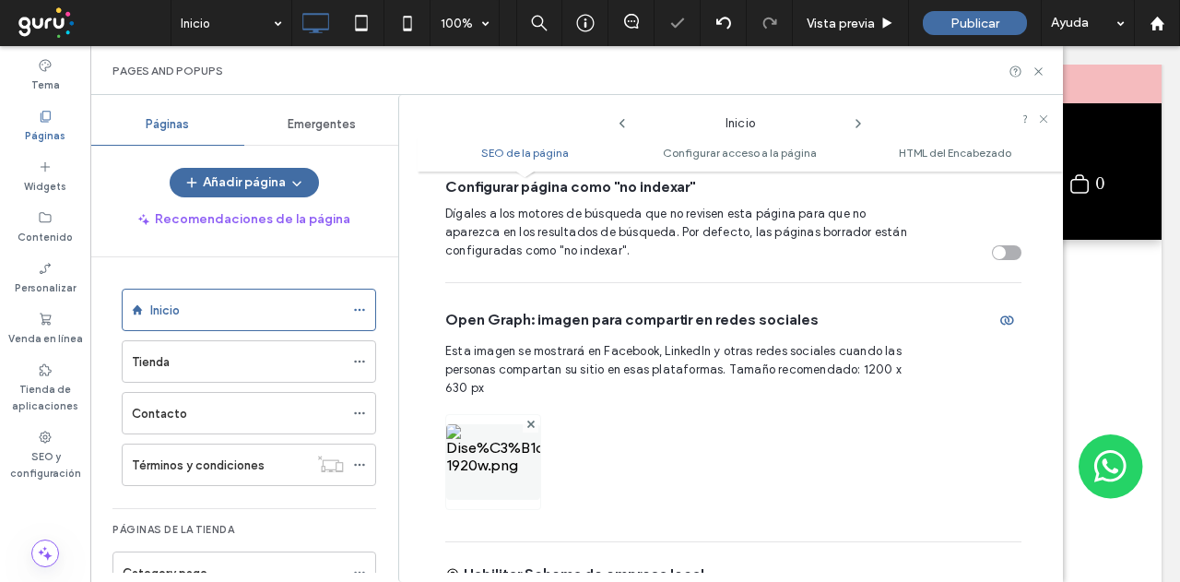
scroll to position [747, 0]
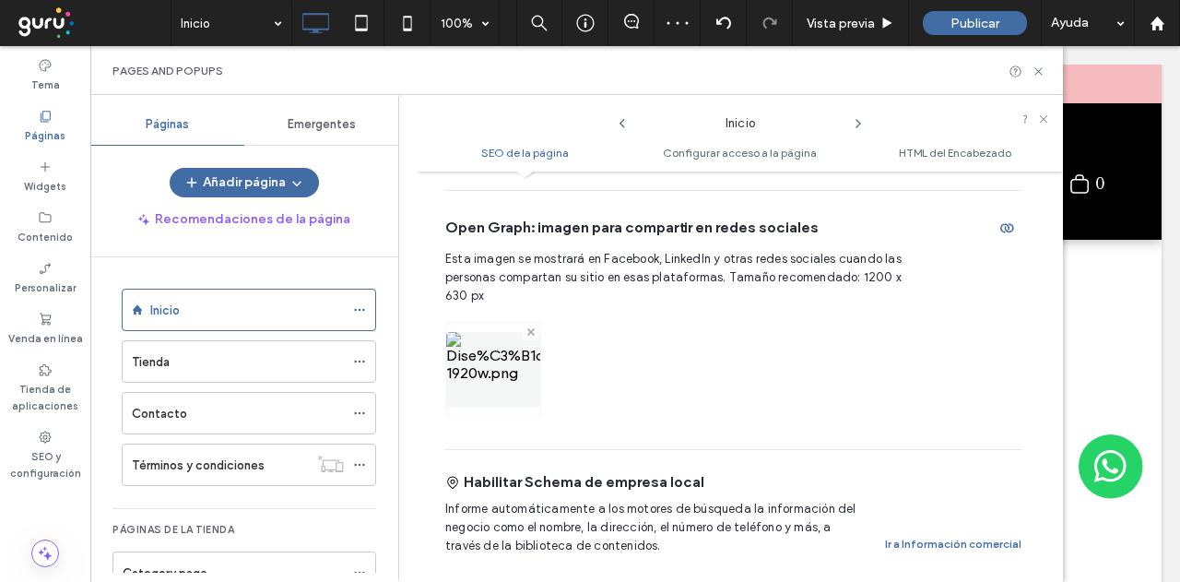
click at [529, 333] on icon at bounding box center [530, 331] width 7 height 7
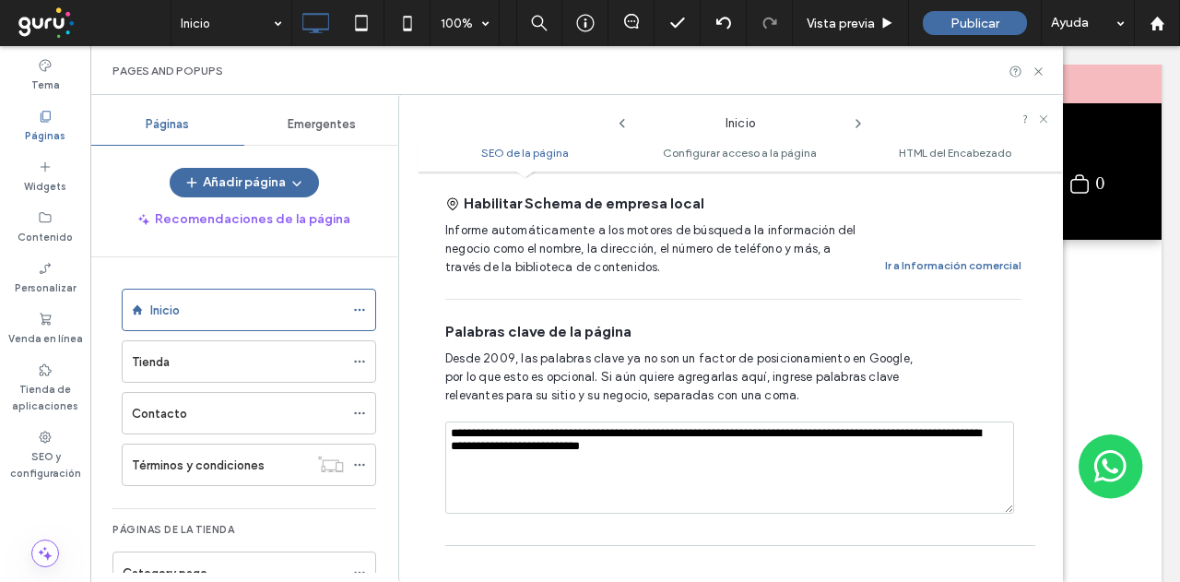
scroll to position [1208, 0]
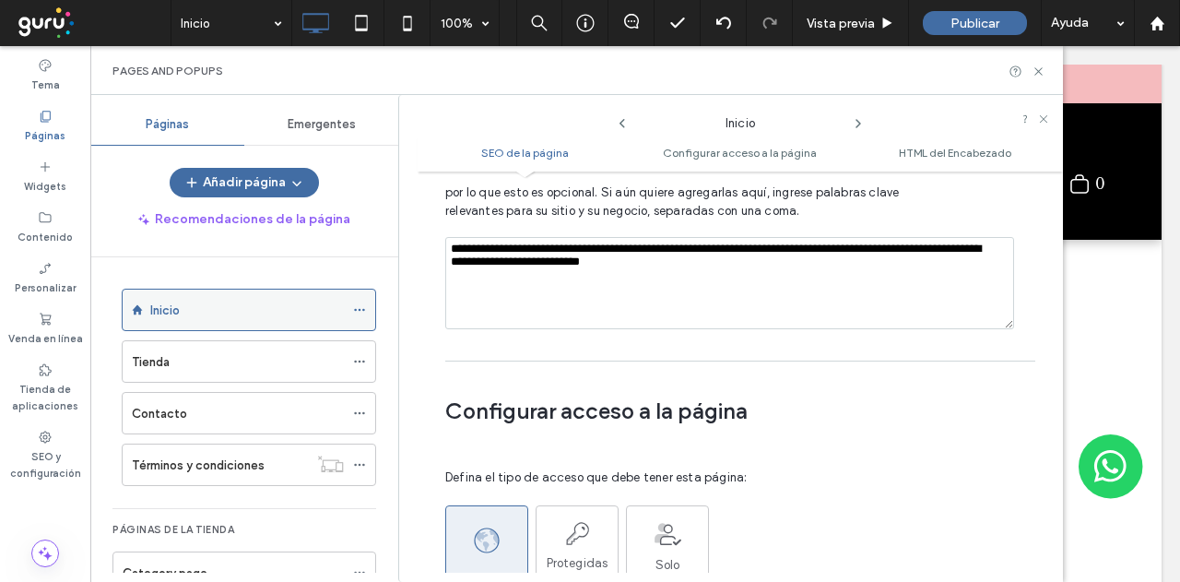
drag, startPoint x: 987, startPoint y: 250, endPoint x: 353, endPoint y: 298, distance: 636.1
click at [353, 298] on div "Páginas Emergentes Añadir página Recomendaciones de la página Inicio Tienda Con…" at bounding box center [576, 338] width 973 height 487
drag, startPoint x: 877, startPoint y: 254, endPoint x: 344, endPoint y: 196, distance: 536.0
click at [344, 196] on div "Páginas Emergentes Añadir página Recomendaciones de la página Inicio Tienda Con…" at bounding box center [576, 338] width 973 height 487
type textarea "**********"
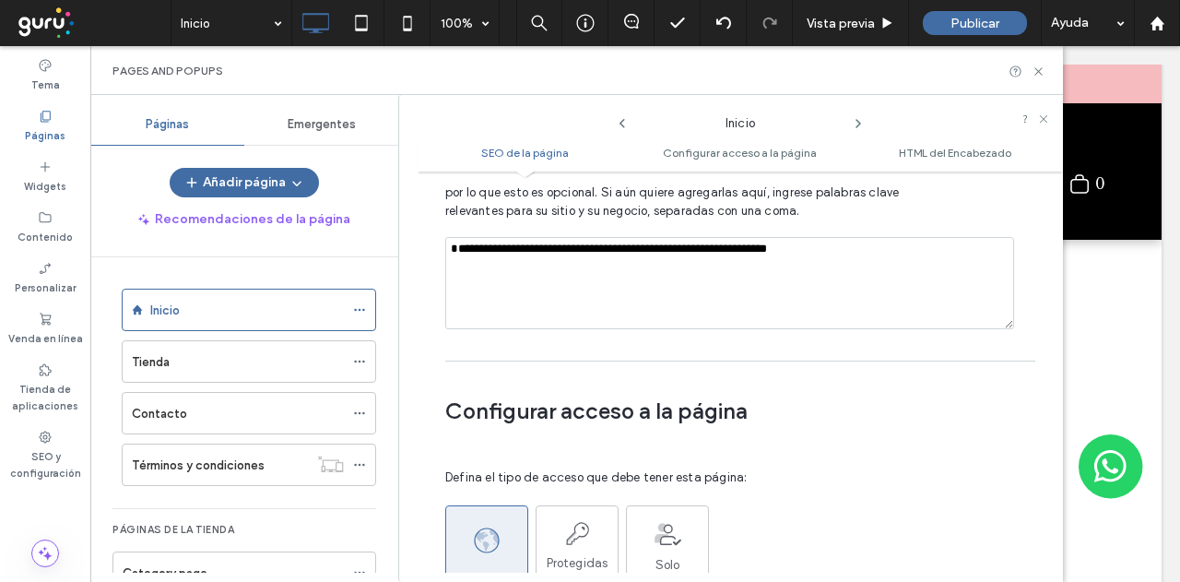
drag, startPoint x: 859, startPoint y: 249, endPoint x: 408, endPoint y: 242, distance: 450.9
click at [411, 242] on div "Inicio SEO de la página Configurar acceso a la página HTML del Encabezado SEO d…" at bounding box center [730, 338] width 665 height 487
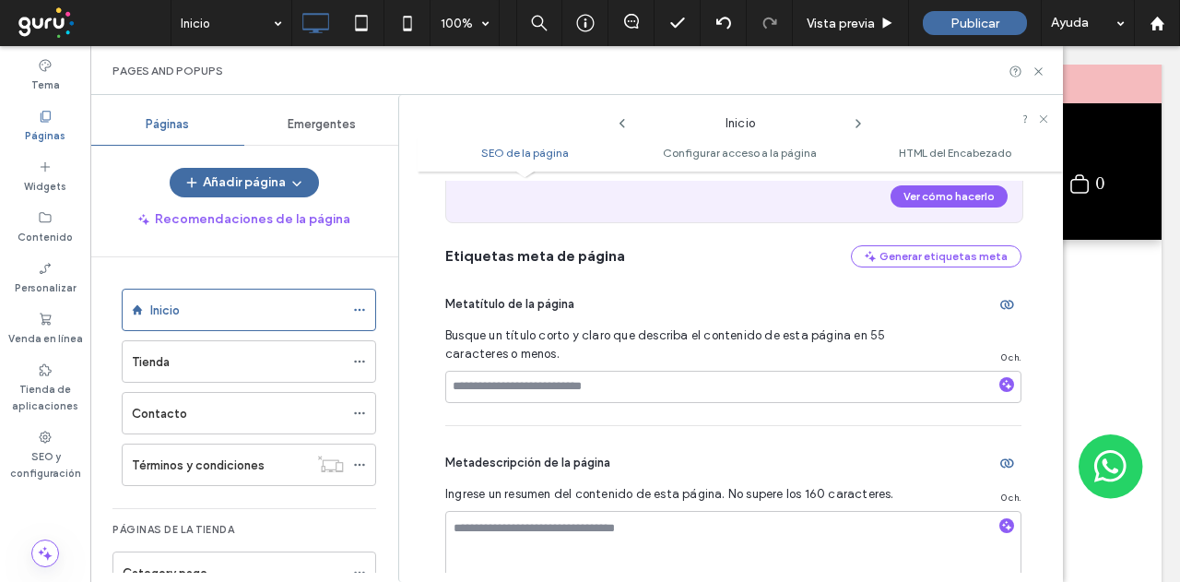
scroll to position [184, 0]
click at [859, 120] on icon at bounding box center [858, 123] width 15 height 15
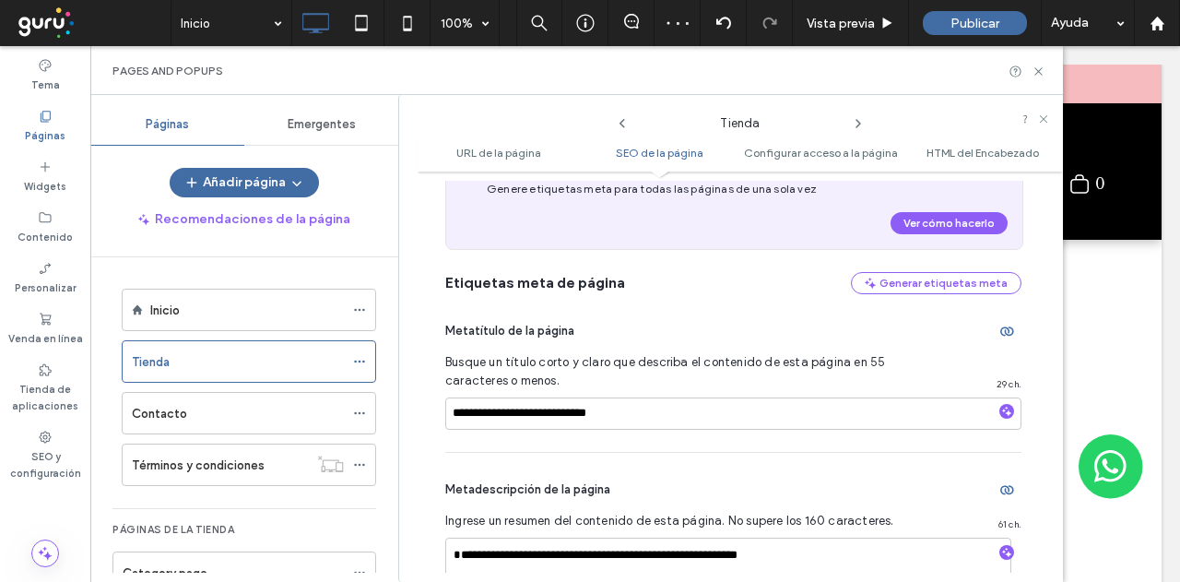
scroll to position [544, 0]
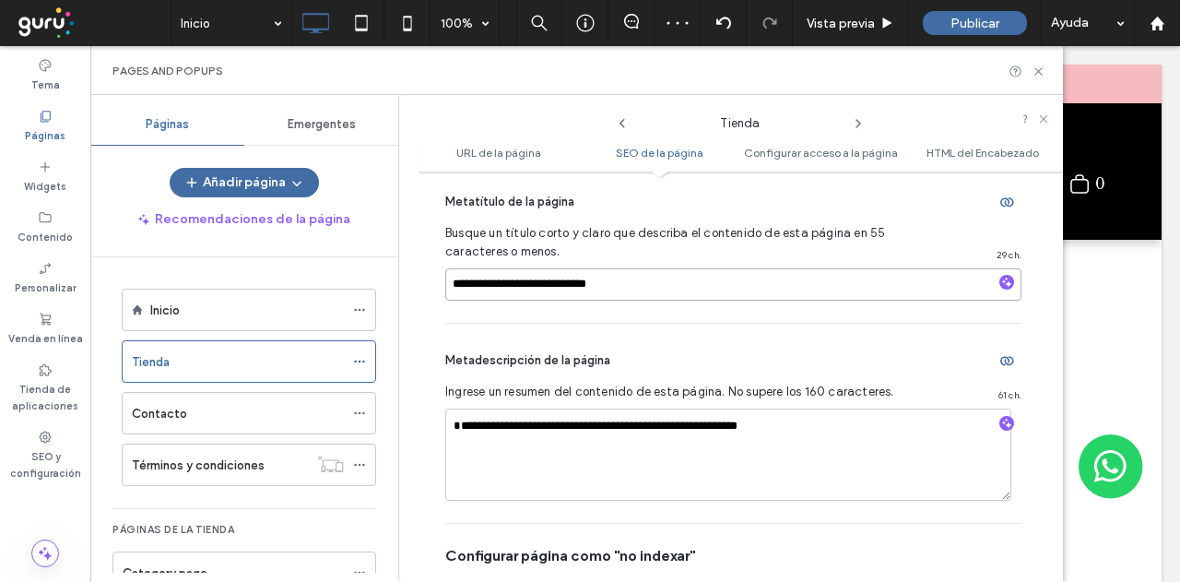
drag, startPoint x: 664, startPoint y: 287, endPoint x: 354, endPoint y: 285, distance: 309.8
click at [354, 285] on div "Páginas Emergentes Añadir página Recomendaciones de la página Inicio Tienda Con…" at bounding box center [576, 338] width 973 height 487
drag, startPoint x: 819, startPoint y: 425, endPoint x: 339, endPoint y: 419, distance: 479.5
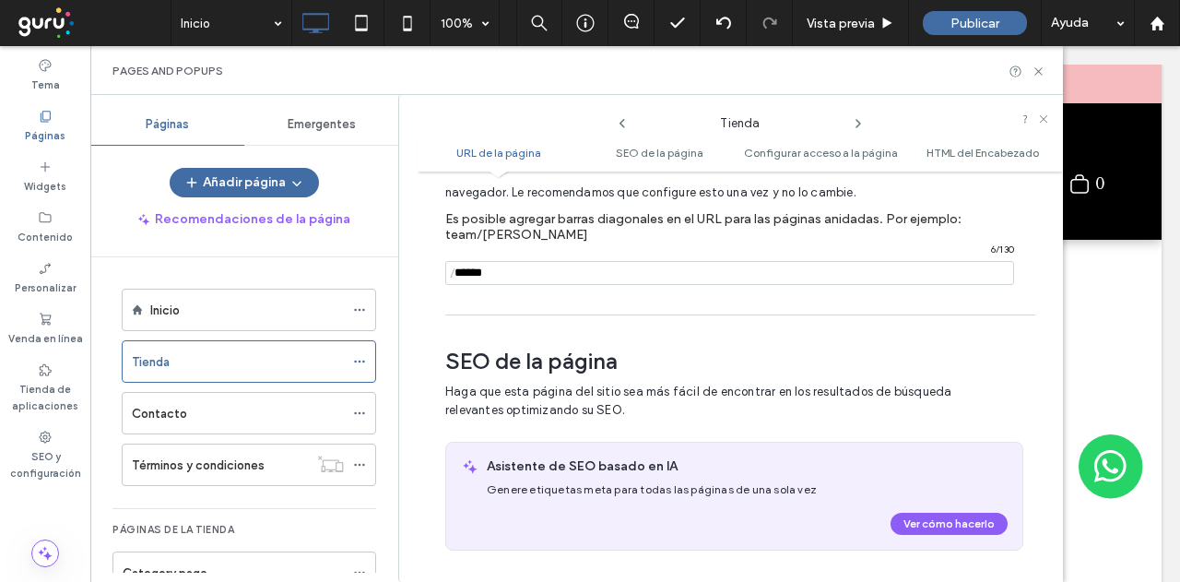
scroll to position [0, 0]
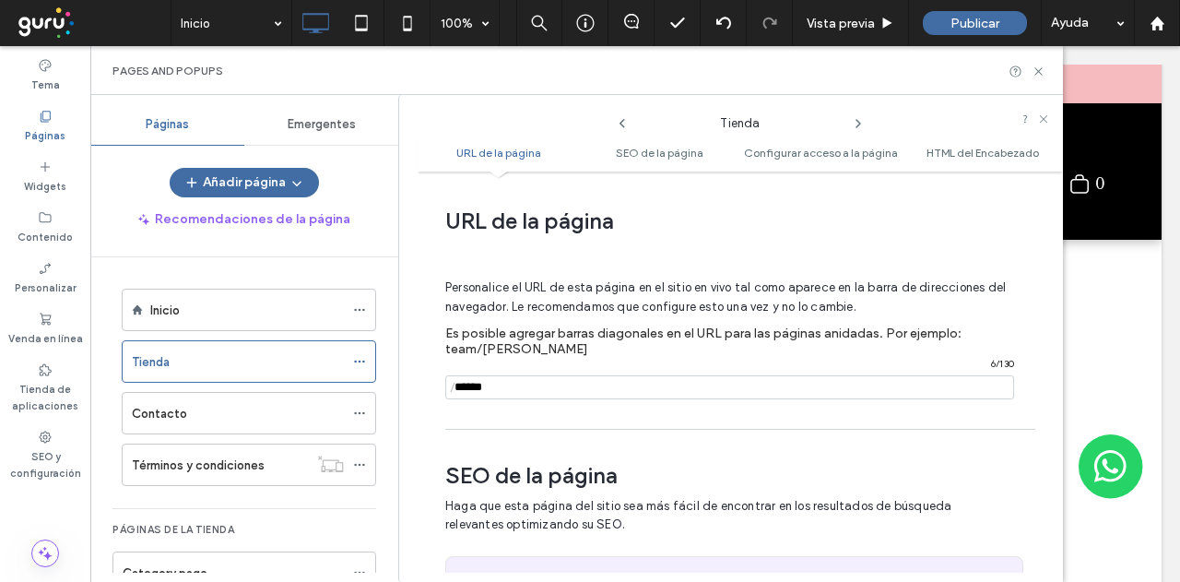
click at [855, 119] on icon at bounding box center [858, 123] width 15 height 15
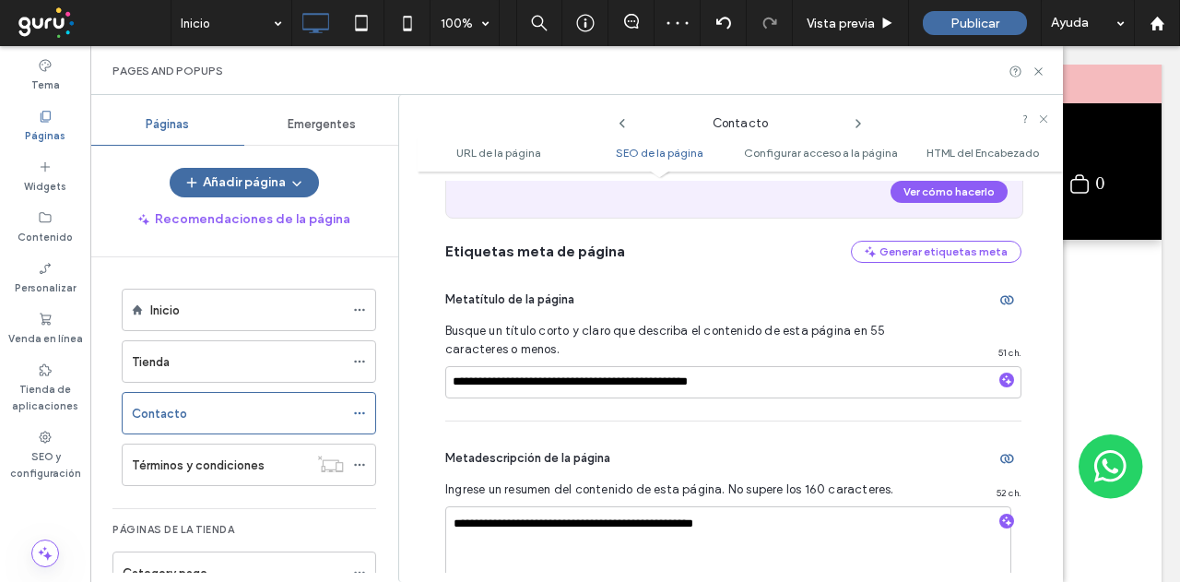
scroll to position [452, 0]
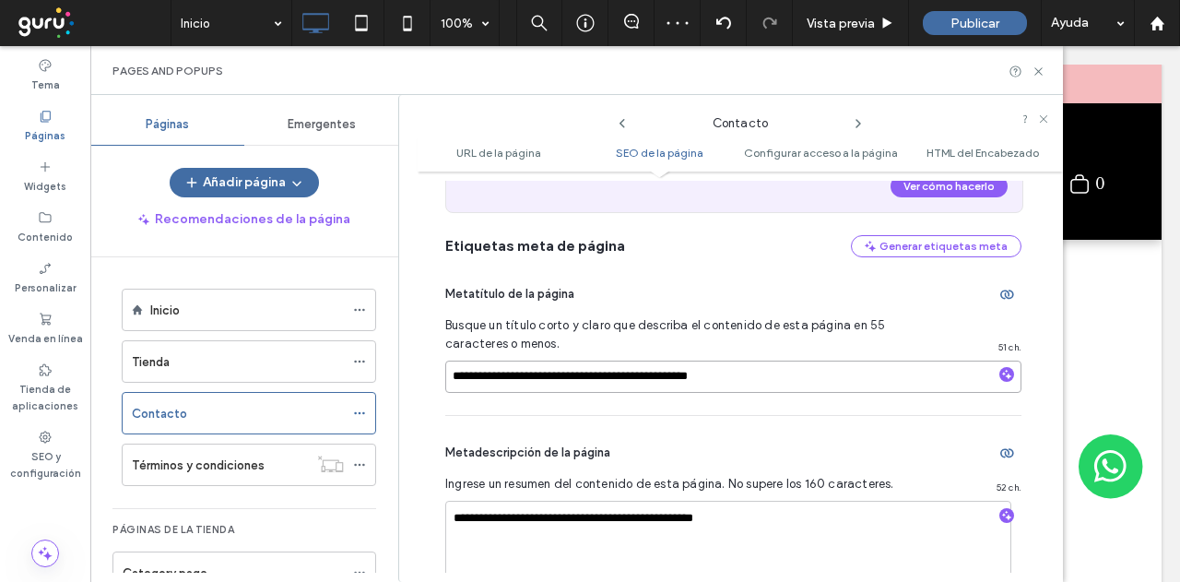
drag, startPoint x: 787, startPoint y: 366, endPoint x: 405, endPoint y: 372, distance: 382.7
click at [396, 368] on div "**********" at bounding box center [576, 338] width 973 height 487
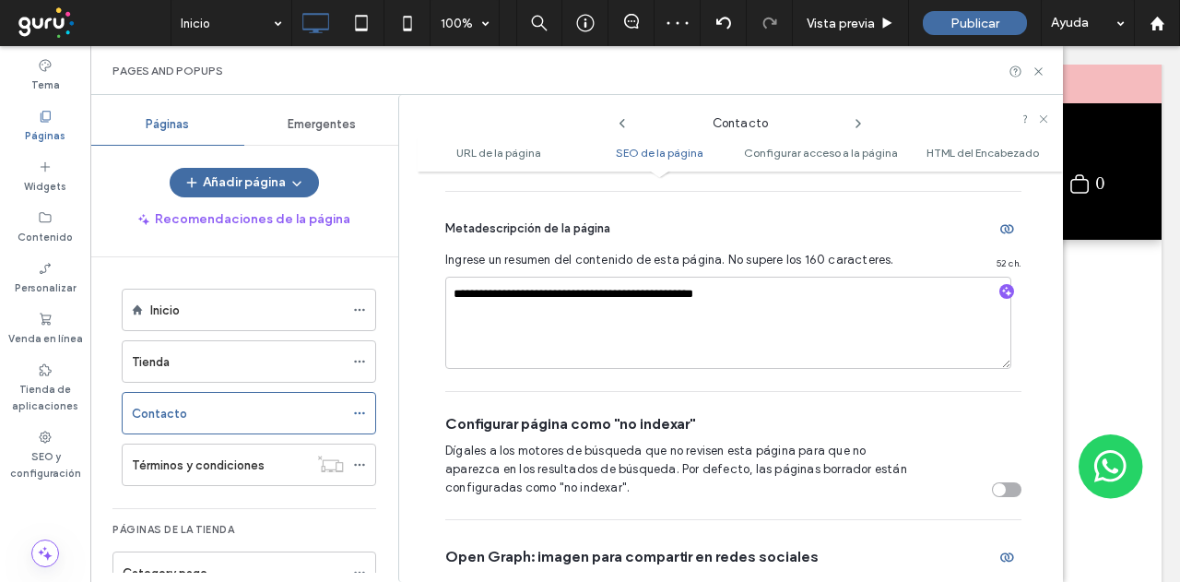
scroll to position [728, 0]
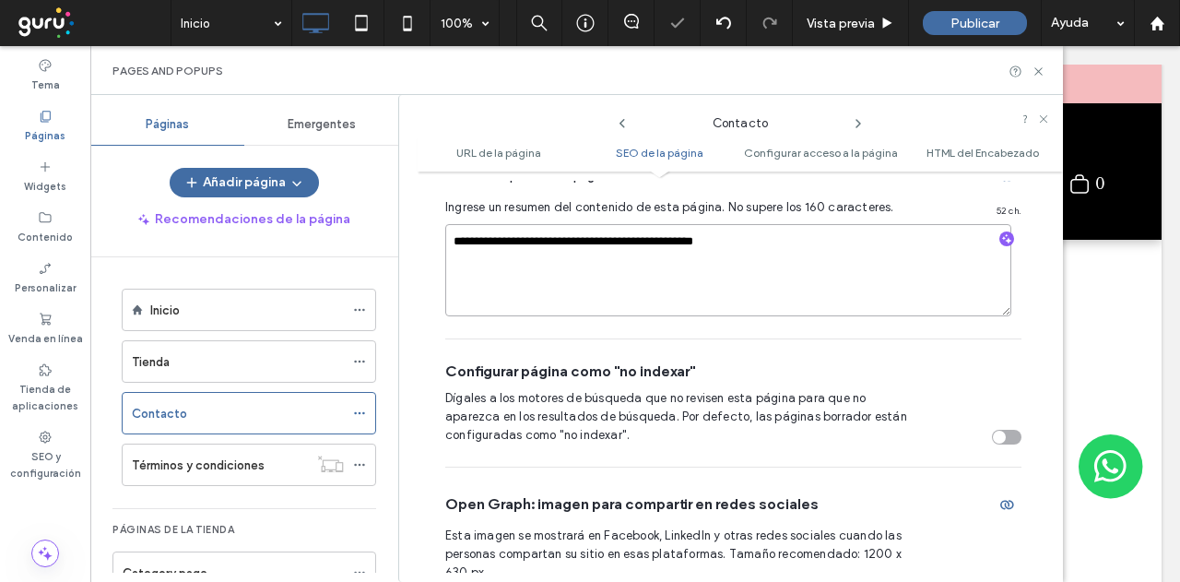
drag, startPoint x: 785, startPoint y: 244, endPoint x: 401, endPoint y: 250, distance: 383.6
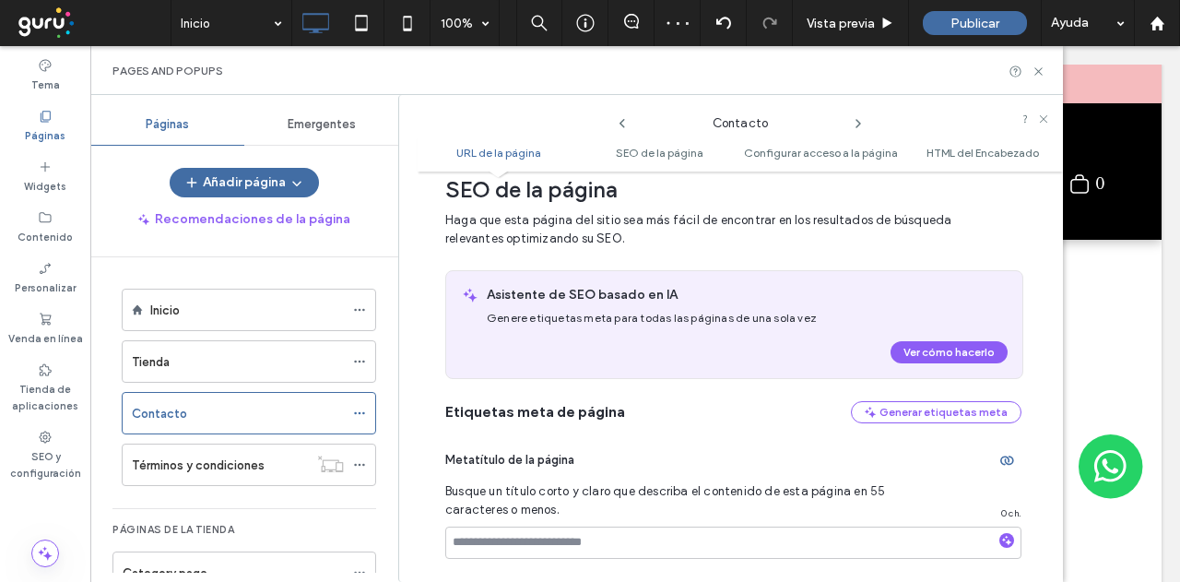
scroll to position [83, 0]
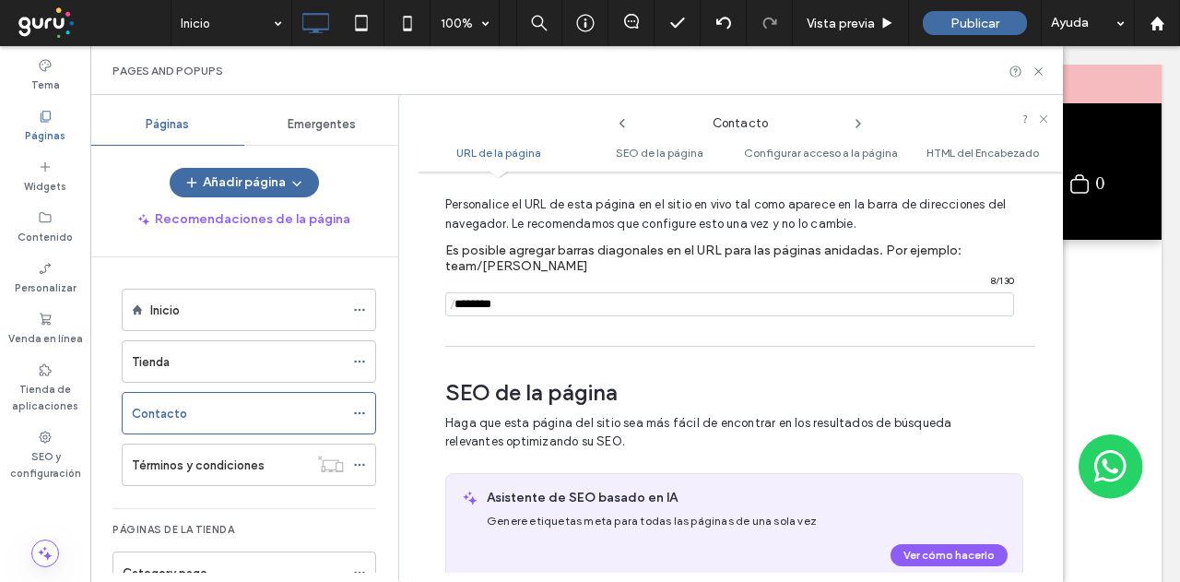
click at [858, 124] on use at bounding box center [859, 123] width 4 height 7
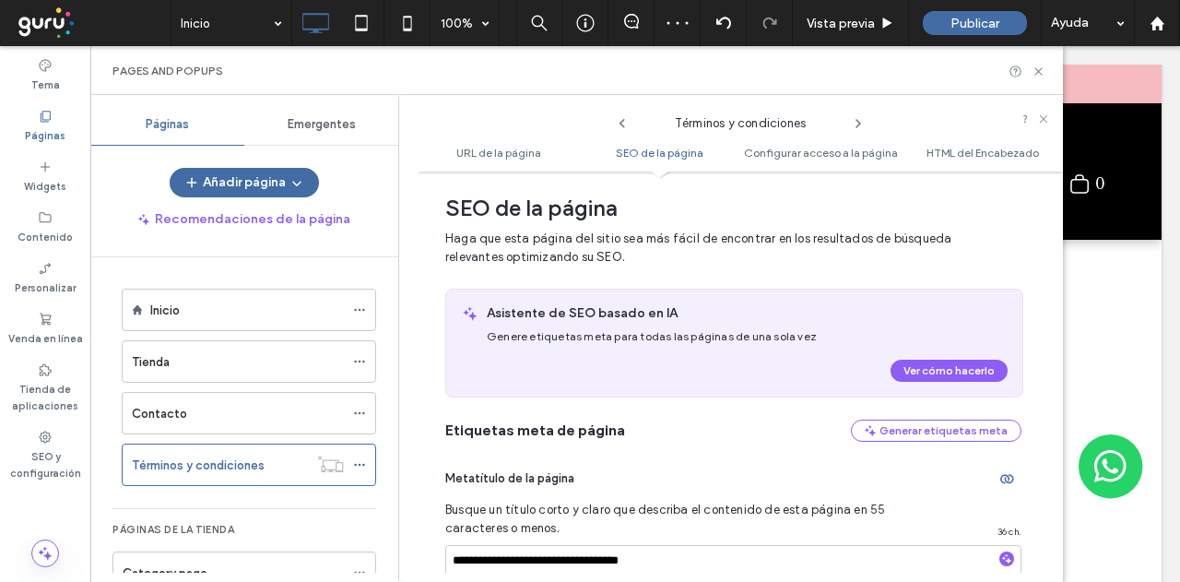
scroll to position [452, 0]
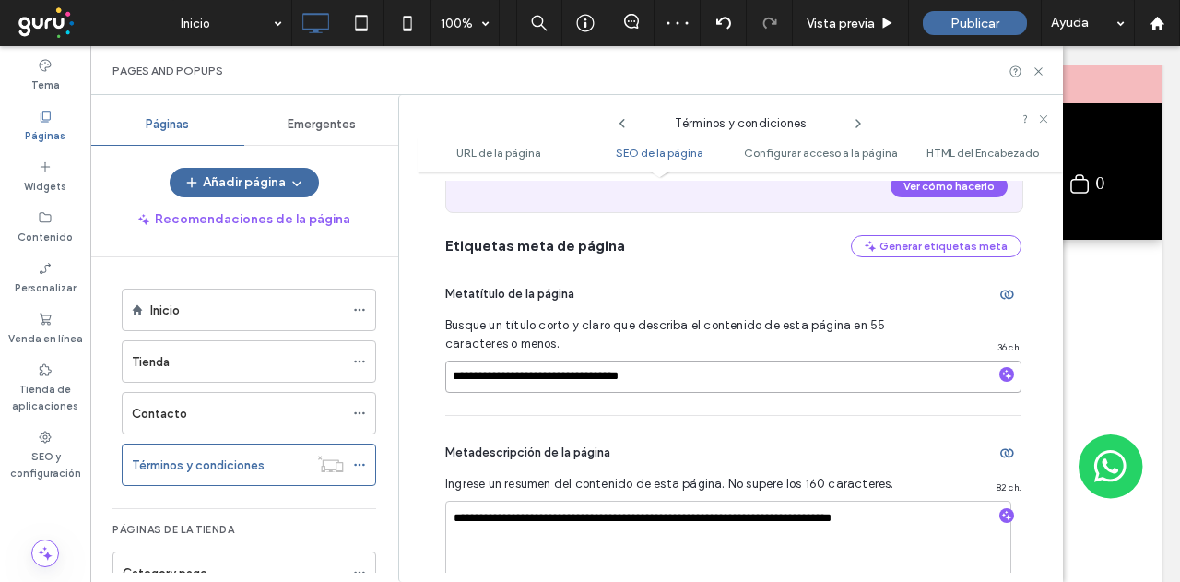
drag, startPoint x: 690, startPoint y: 369, endPoint x: 293, endPoint y: 386, distance: 396.8
click at [295, 386] on div "**********" at bounding box center [576, 338] width 973 height 487
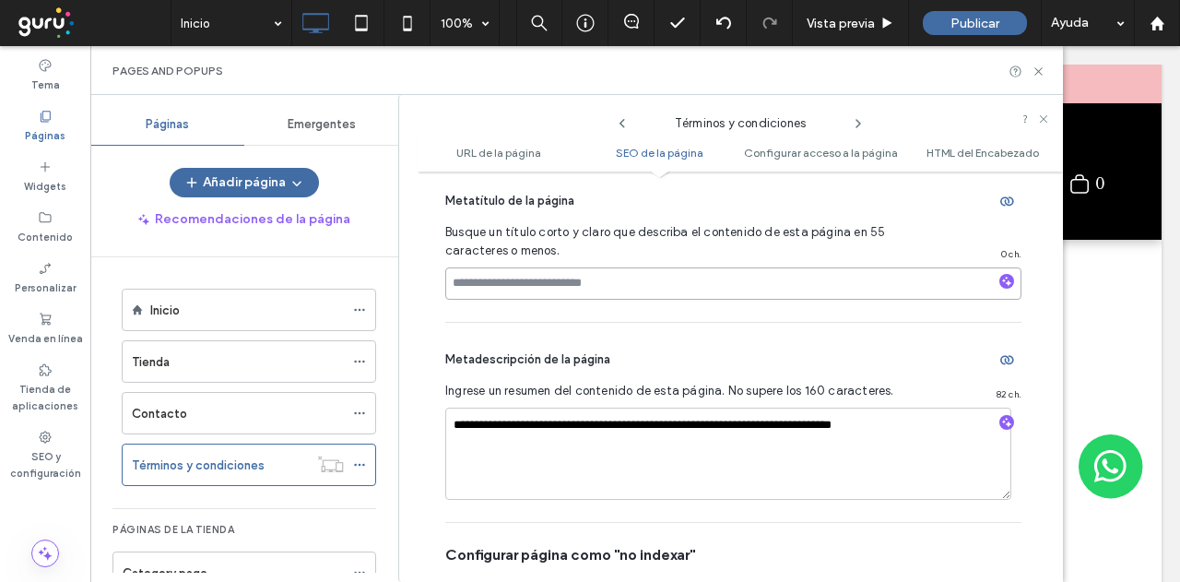
scroll to position [636, 0]
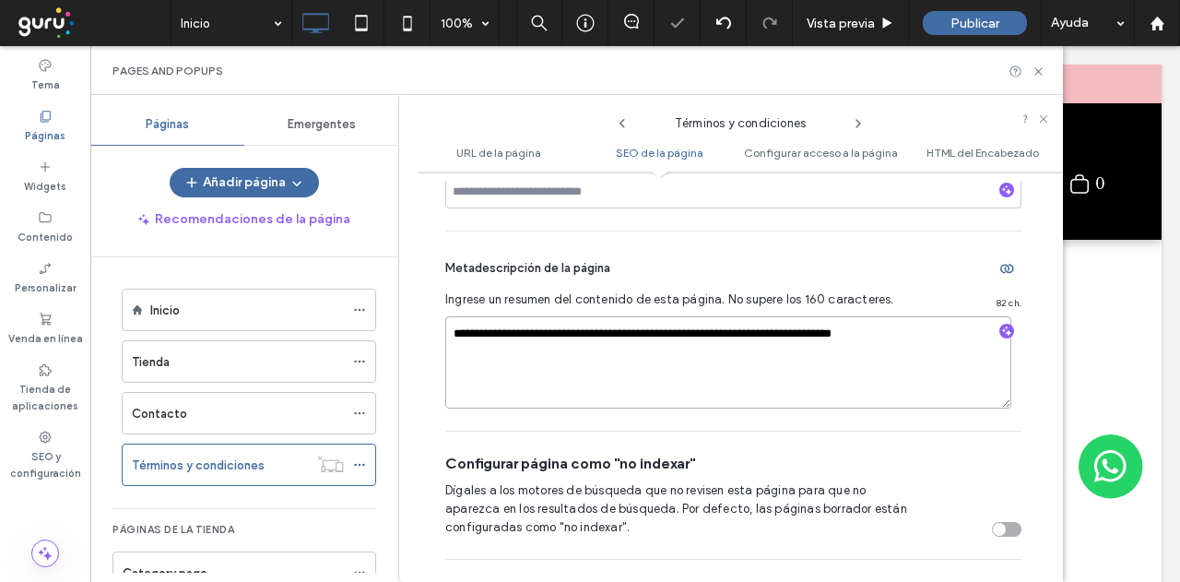
drag, startPoint x: 941, startPoint y: 333, endPoint x: 383, endPoint y: 348, distance: 558.9
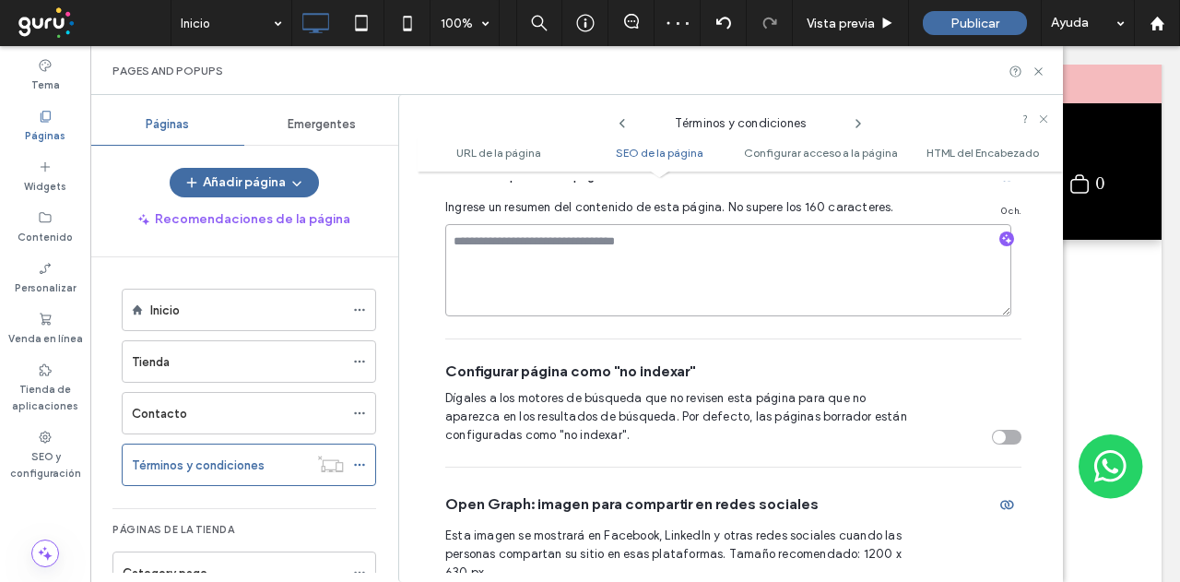
scroll to position [267, 0]
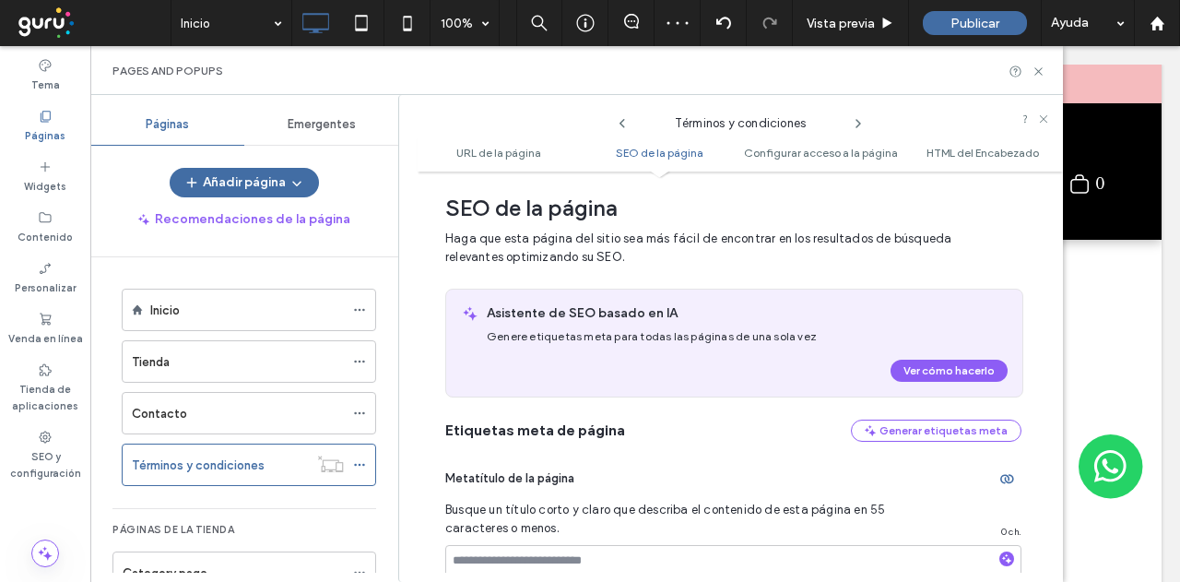
click at [853, 123] on icon at bounding box center [858, 123] width 15 height 15
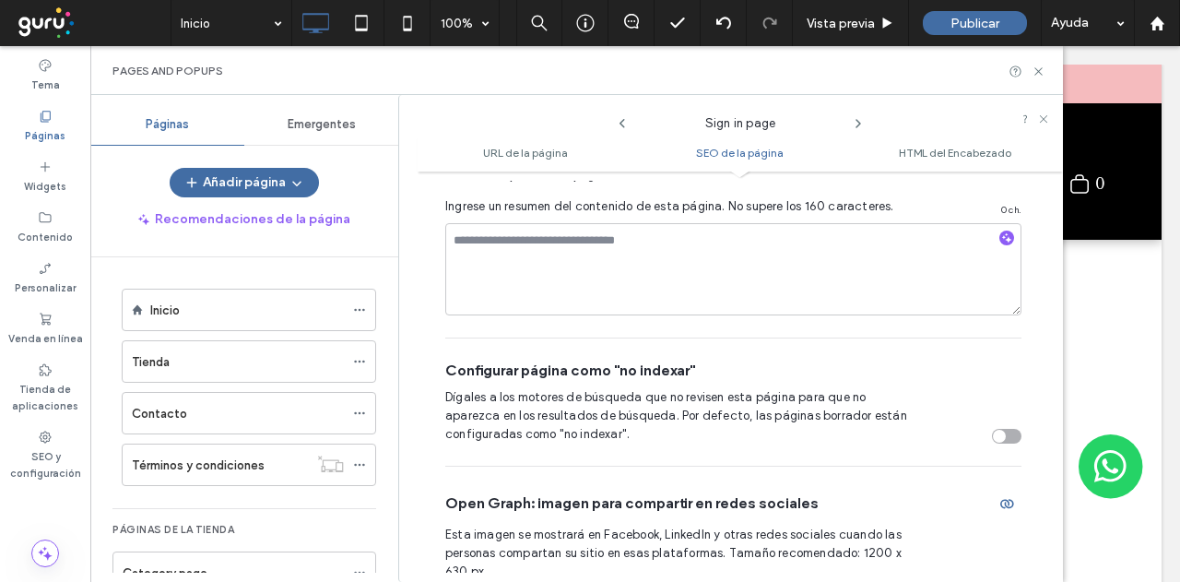
scroll to position [452, 0]
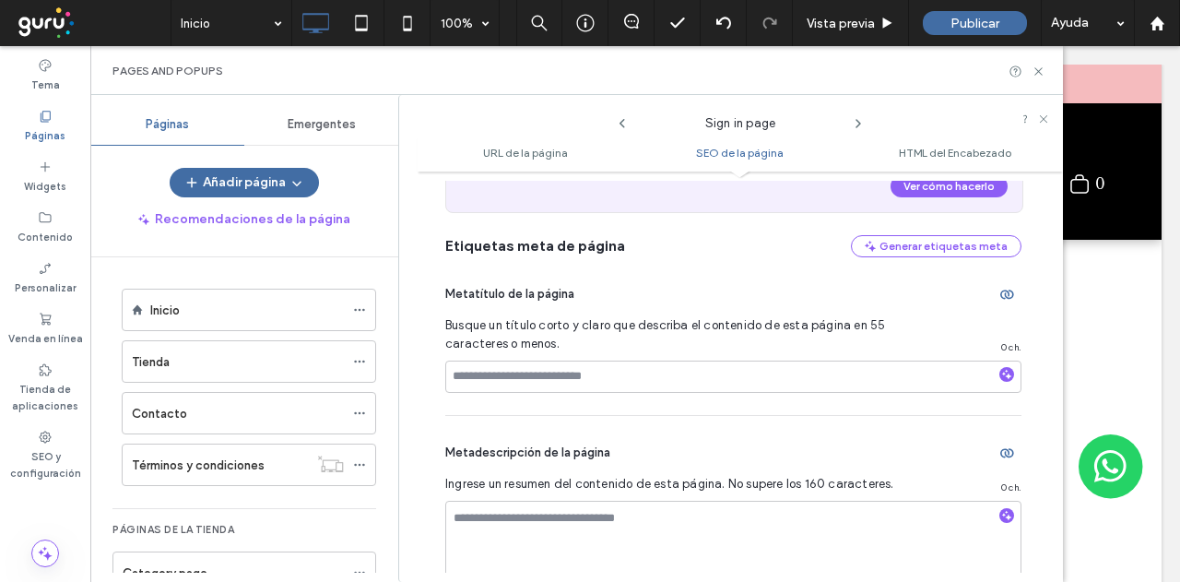
click at [857, 124] on icon at bounding box center [858, 123] width 15 height 15
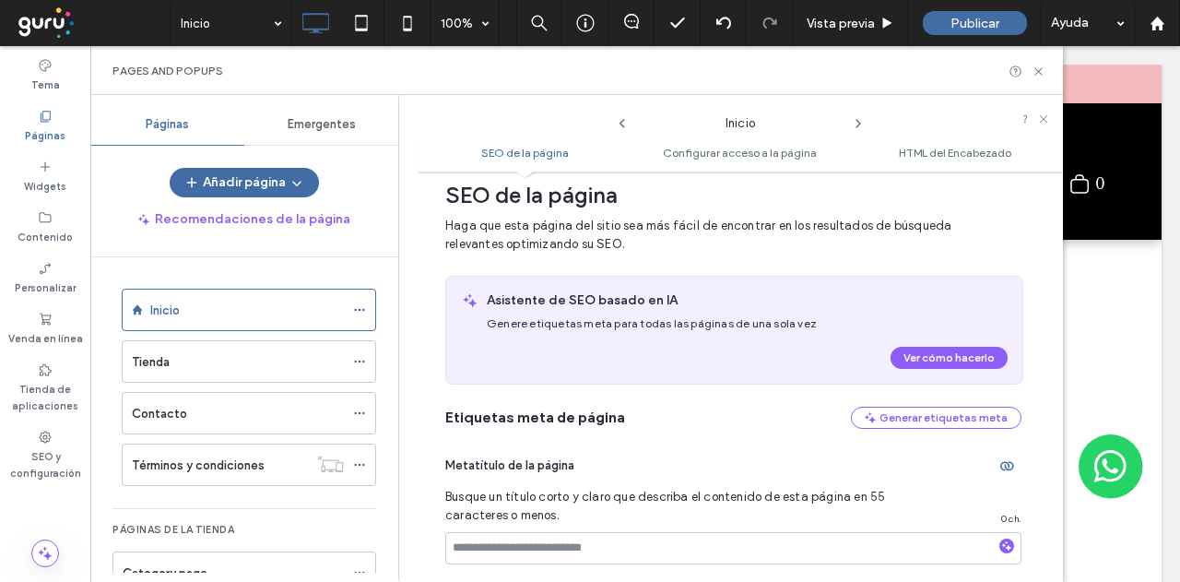
scroll to position [0, 0]
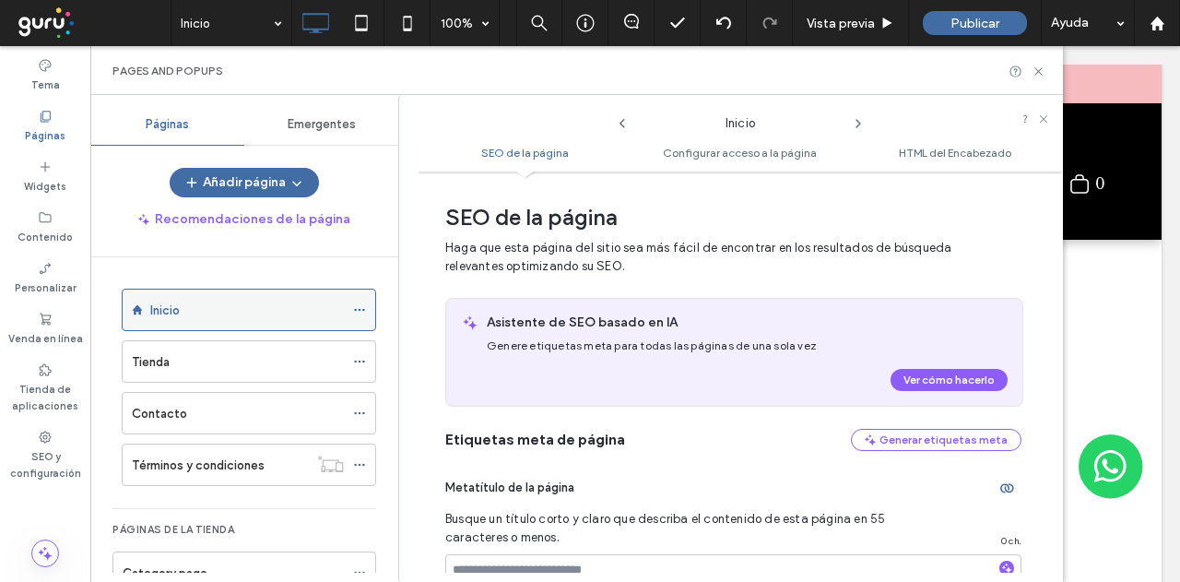
click at [358, 310] on icon at bounding box center [359, 309] width 13 height 13
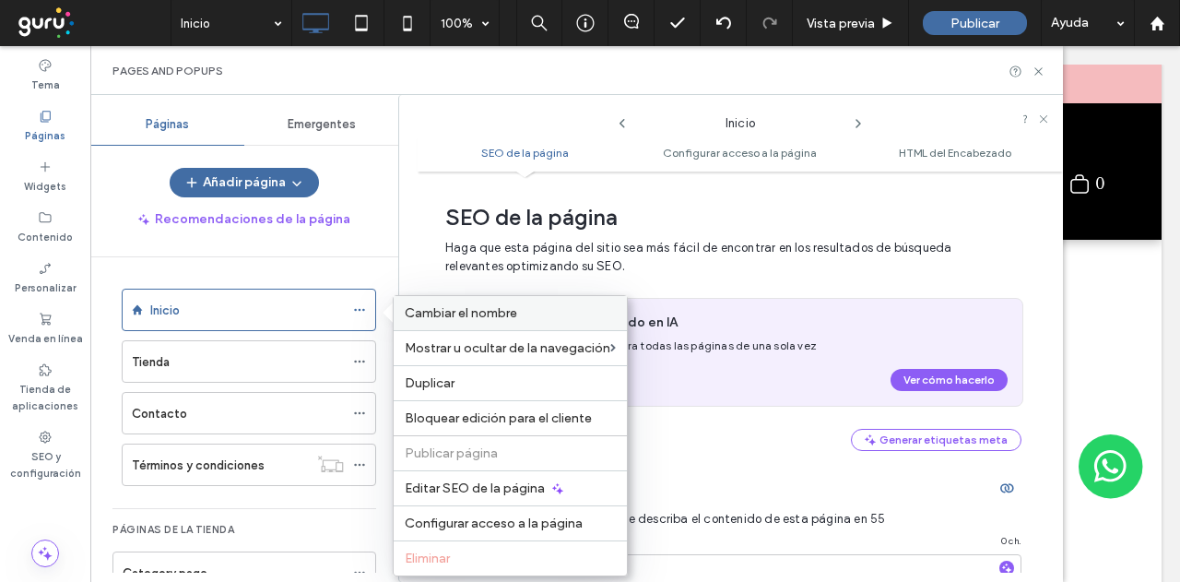
click at [455, 313] on span "Cambiar el nombre" at bounding box center [461, 313] width 112 height 16
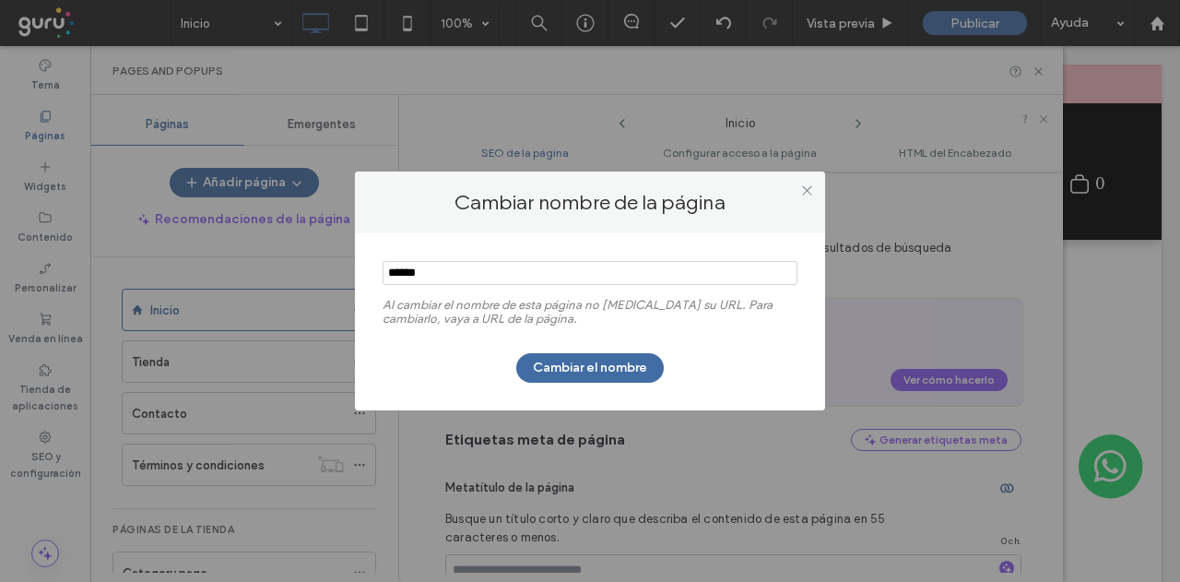
click at [470, 280] on input "notEmpty" at bounding box center [590, 273] width 415 height 24
click at [413, 271] on input "notEmpty" at bounding box center [590, 273] width 415 height 24
type input "**********"
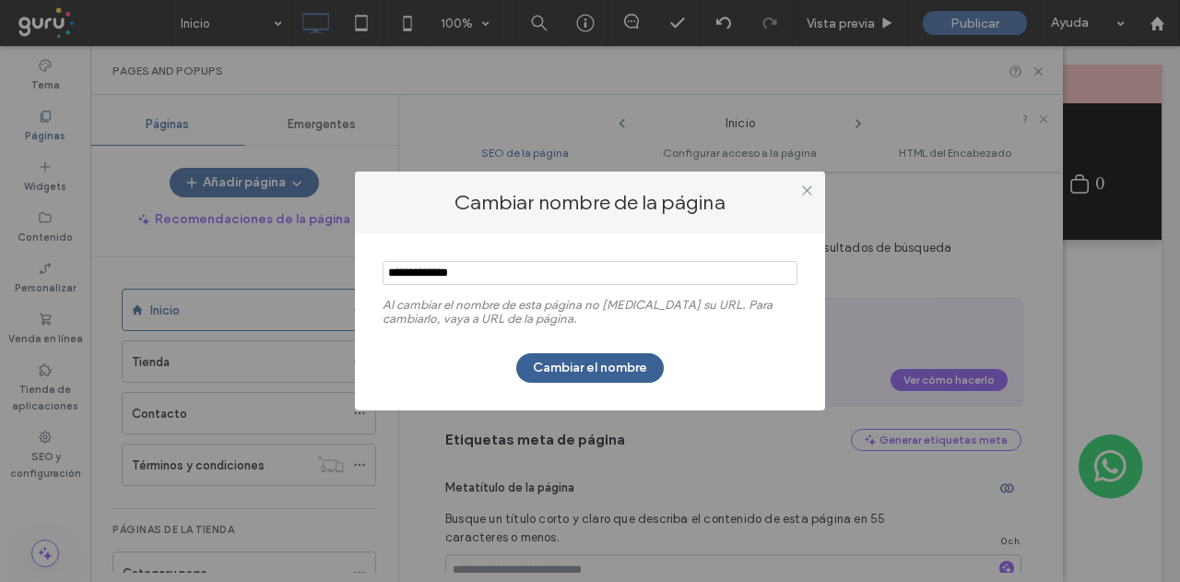
click at [551, 364] on button "Cambiar el nombre" at bounding box center [590, 368] width 148 height 30
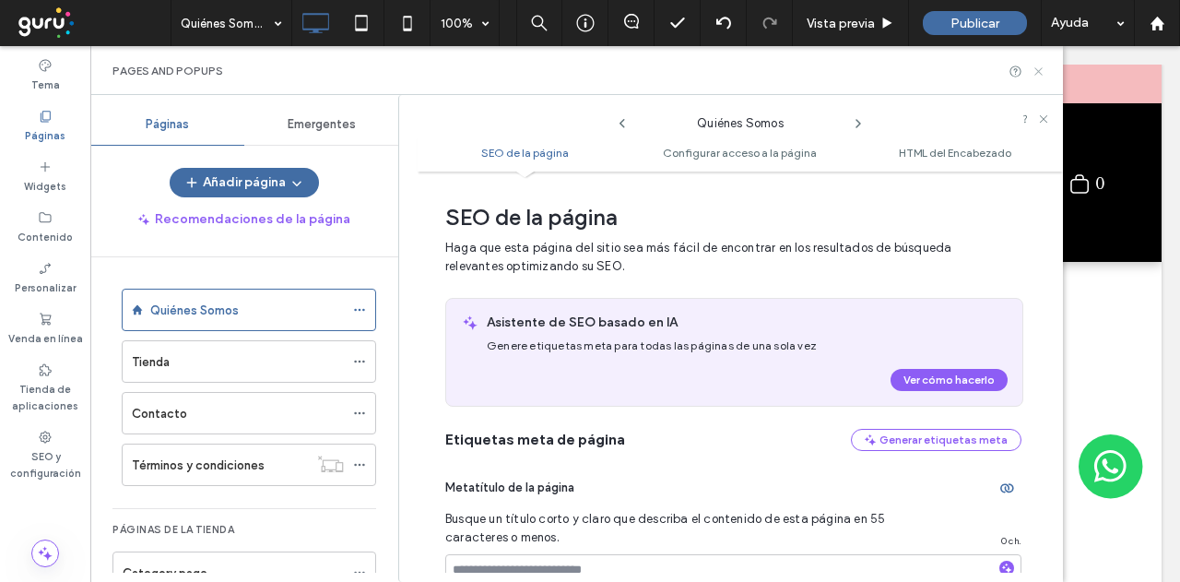
click at [1036, 69] on icon at bounding box center [1039, 72] width 14 height 14
